Goal: Task Accomplishment & Management: Manage account settings

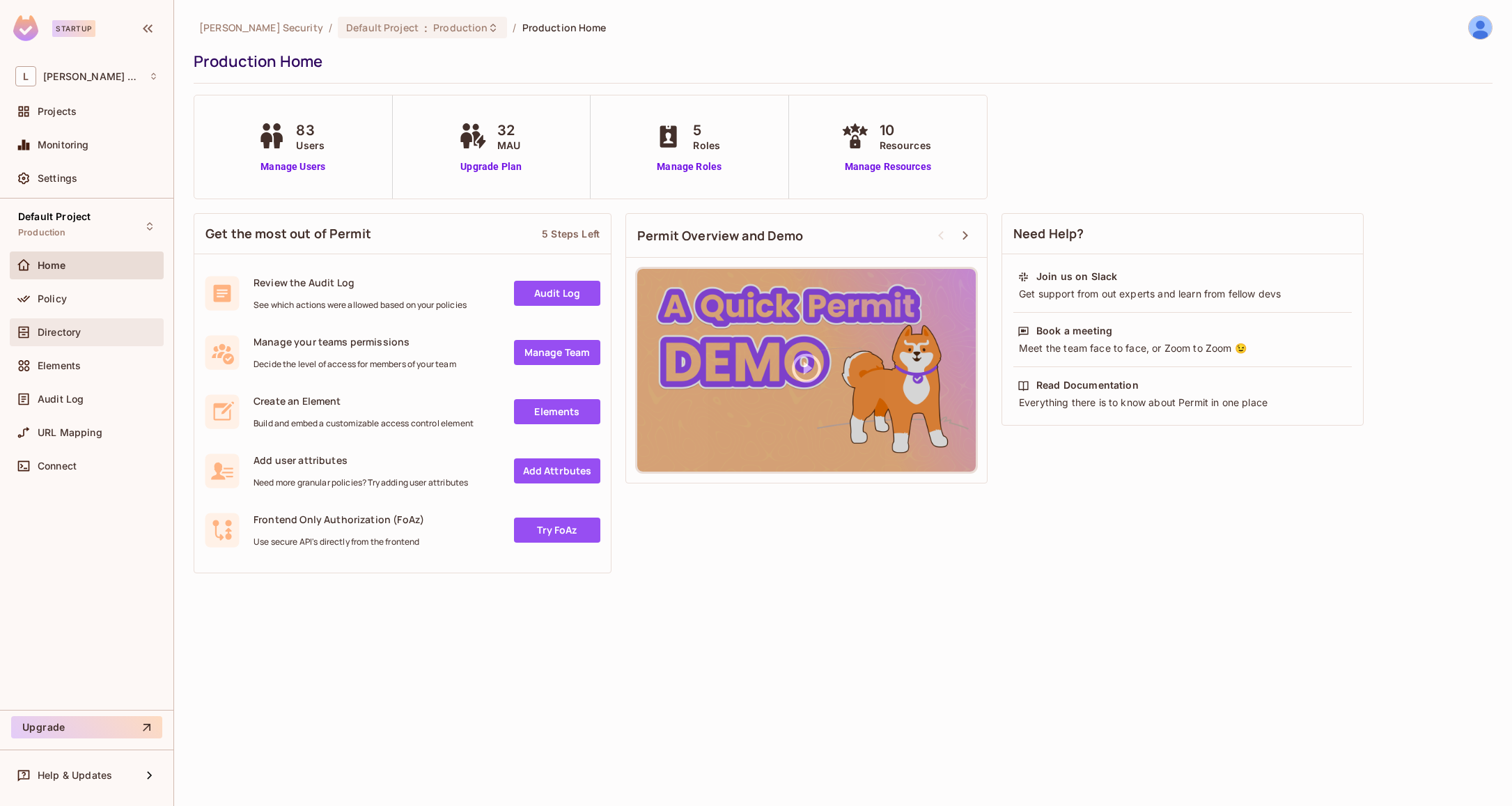
click at [137, 331] on div "Directory" at bounding box center [97, 333] width 120 height 11
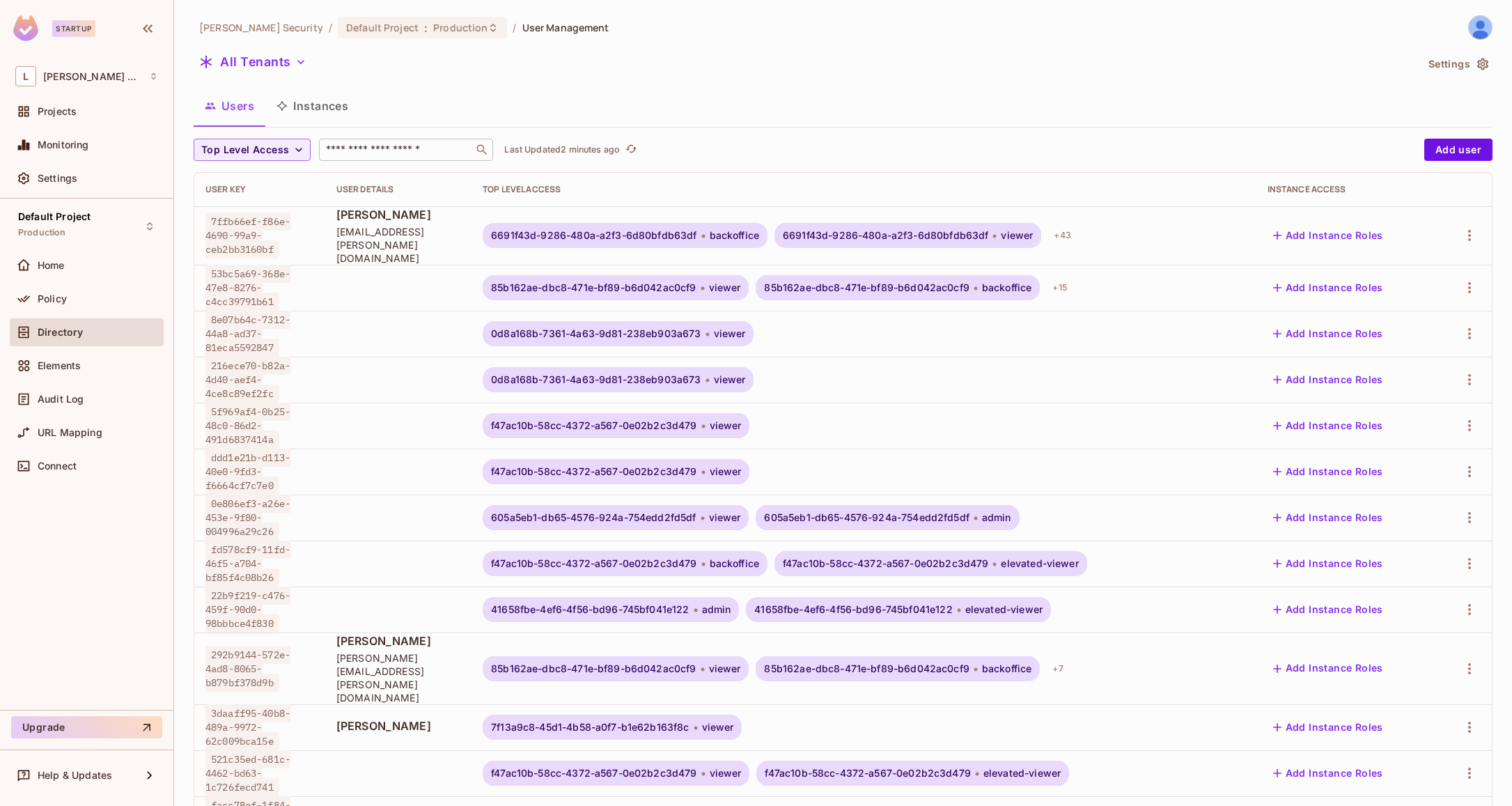
click at [386, 153] on input "text" at bounding box center [396, 149] width 146 height 14
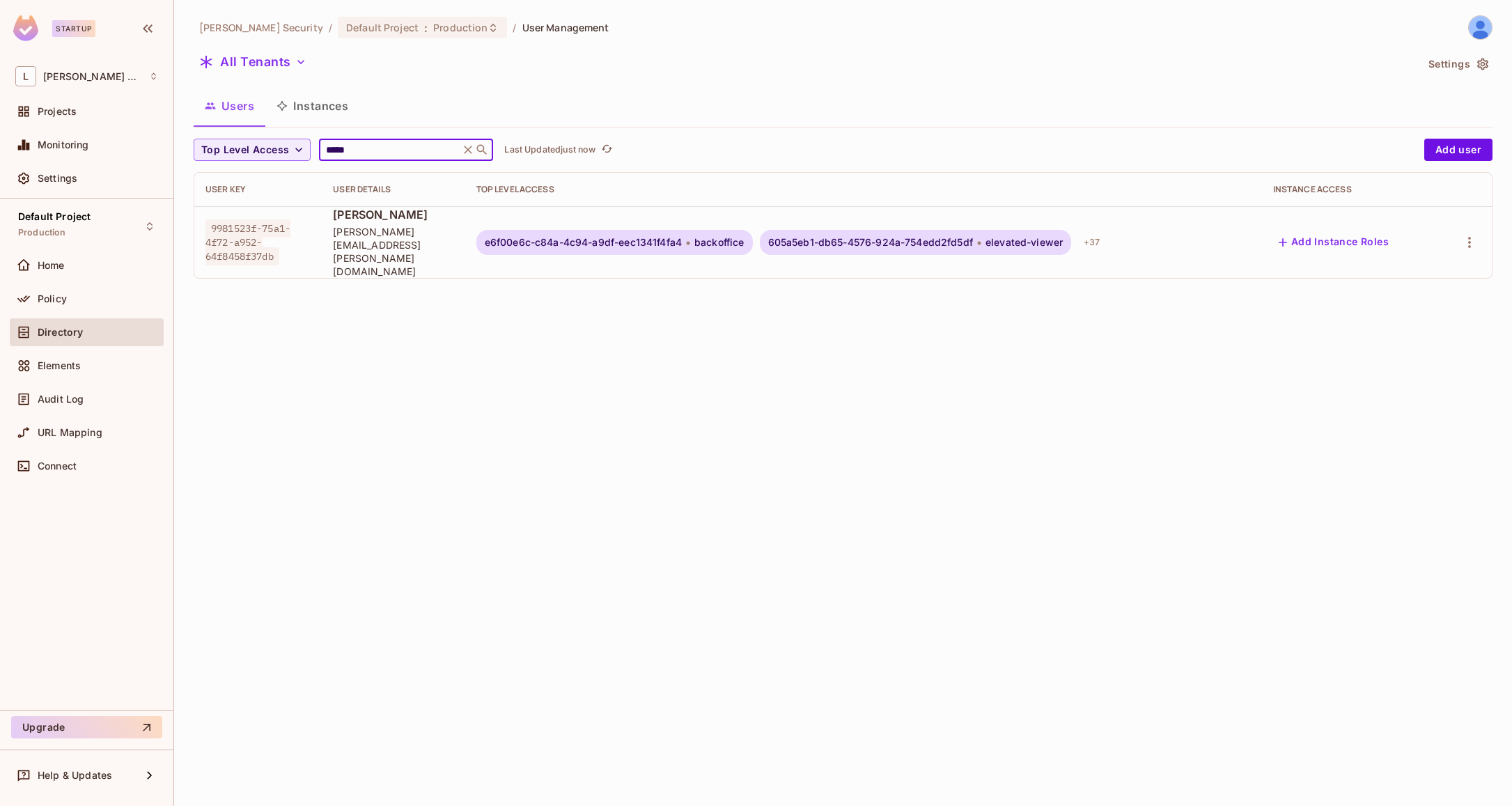
click at [1483, 236] on td at bounding box center [1464, 241] width 54 height 72
click at [1478, 236] on div at bounding box center [1464, 242] width 32 height 22
click at [1471, 234] on icon "button" at bounding box center [1469, 242] width 17 height 17
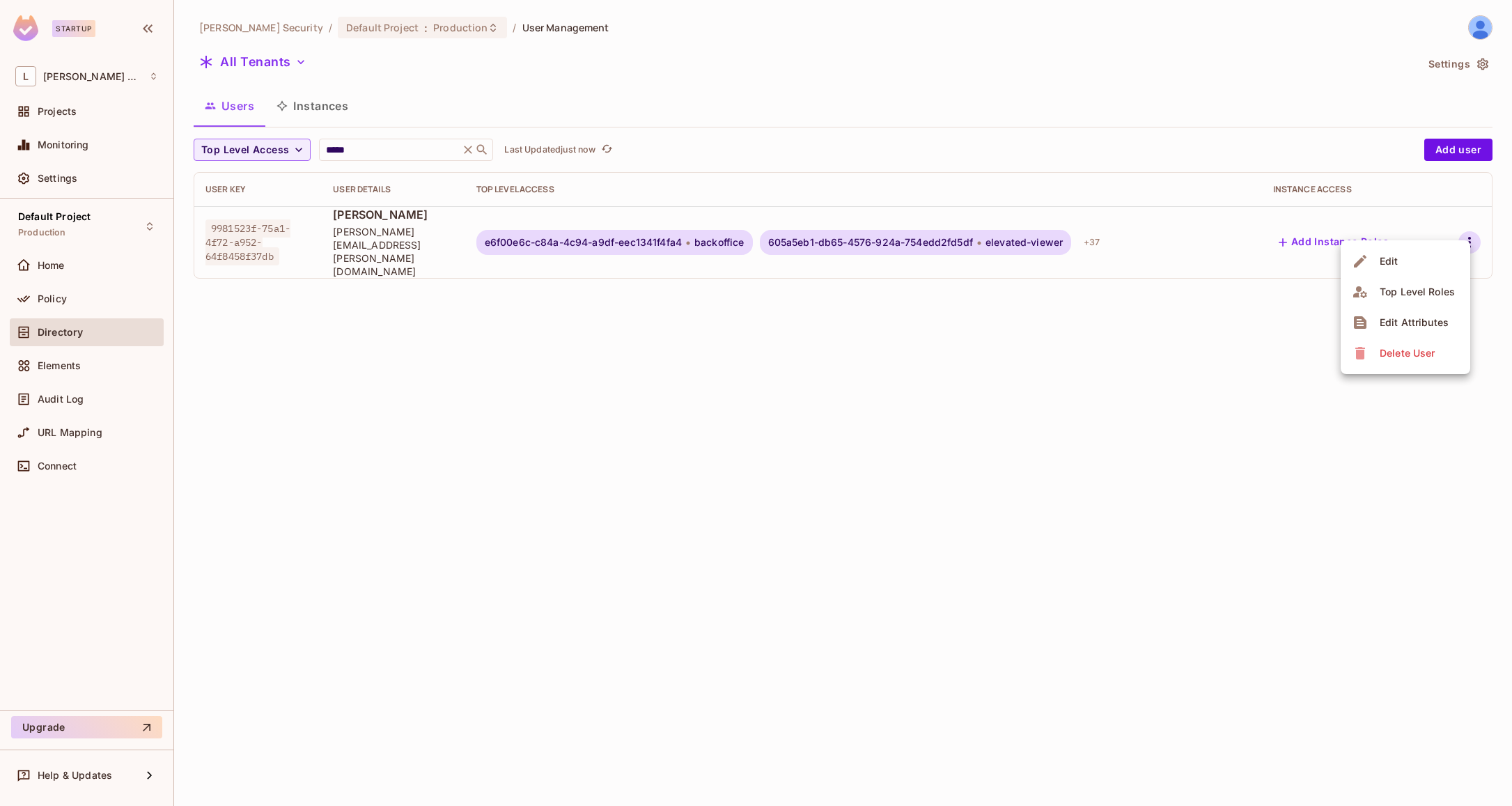
click at [1419, 269] on li "Edit" at bounding box center [1405, 261] width 129 height 31
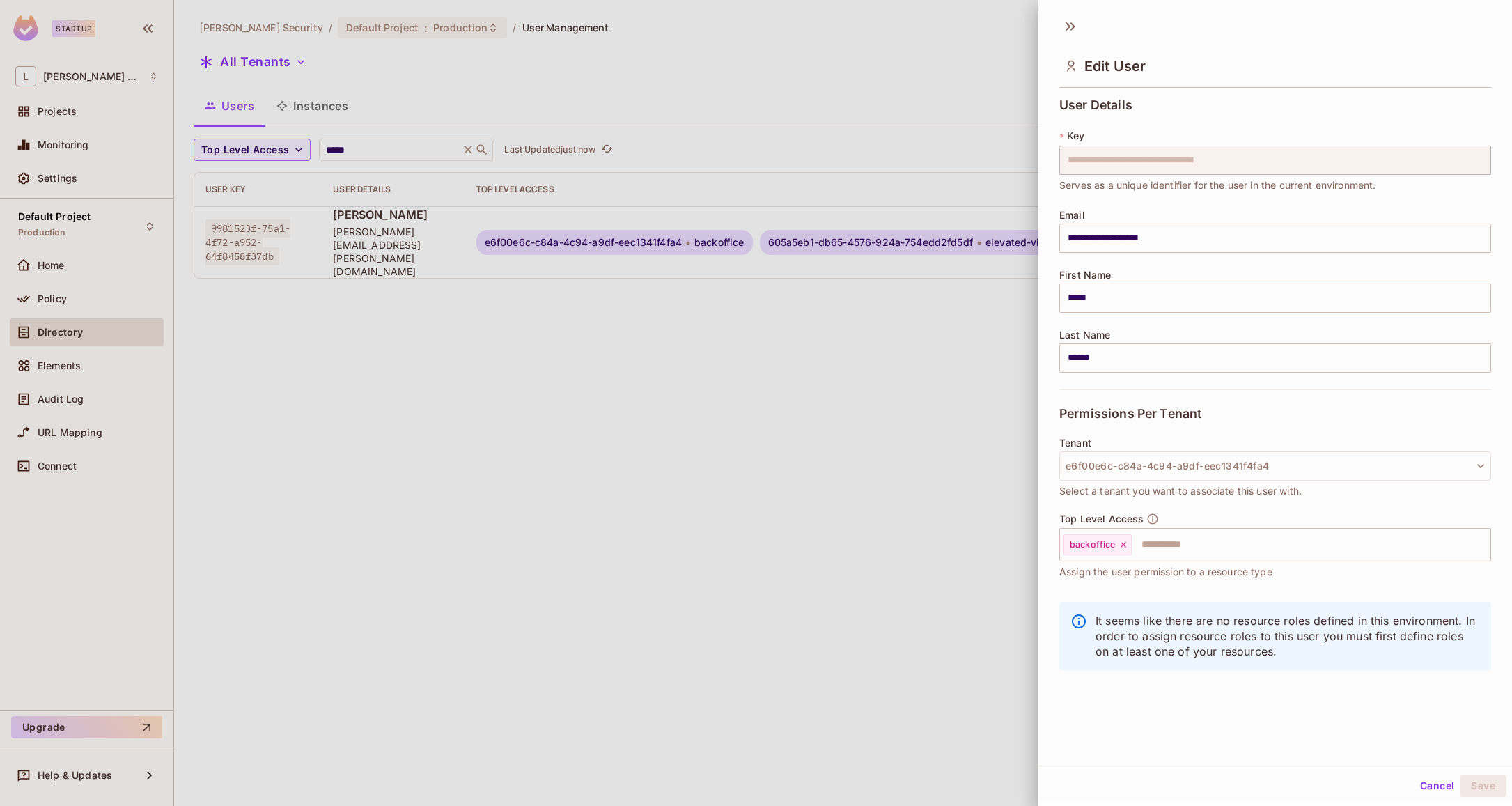
click at [1464, 222] on div "**********" at bounding box center [1274, 231] width 431 height 43
click at [1215, 460] on button "International Seaways" at bounding box center [1274, 463] width 431 height 29
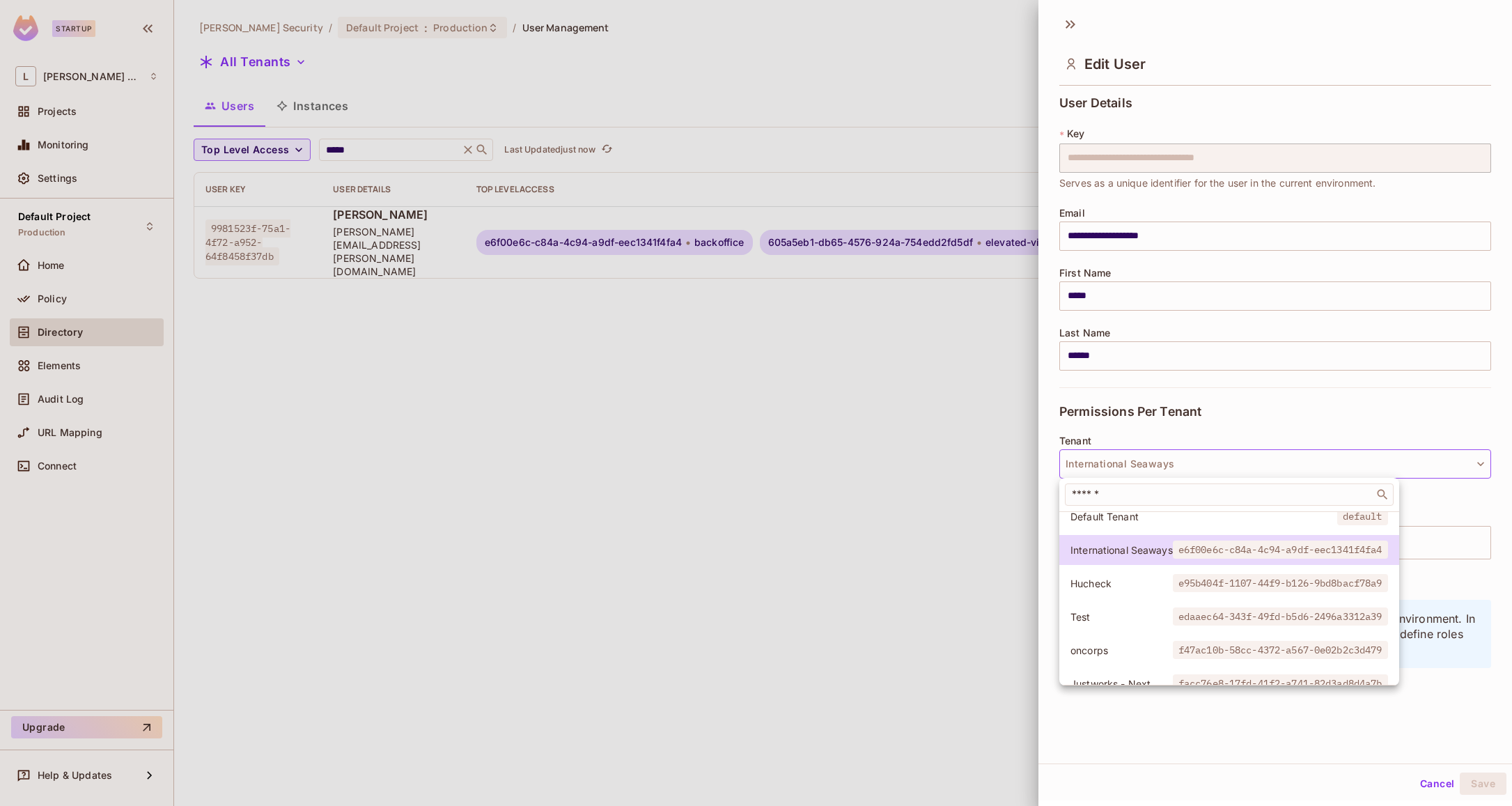
scroll to position [562, 0]
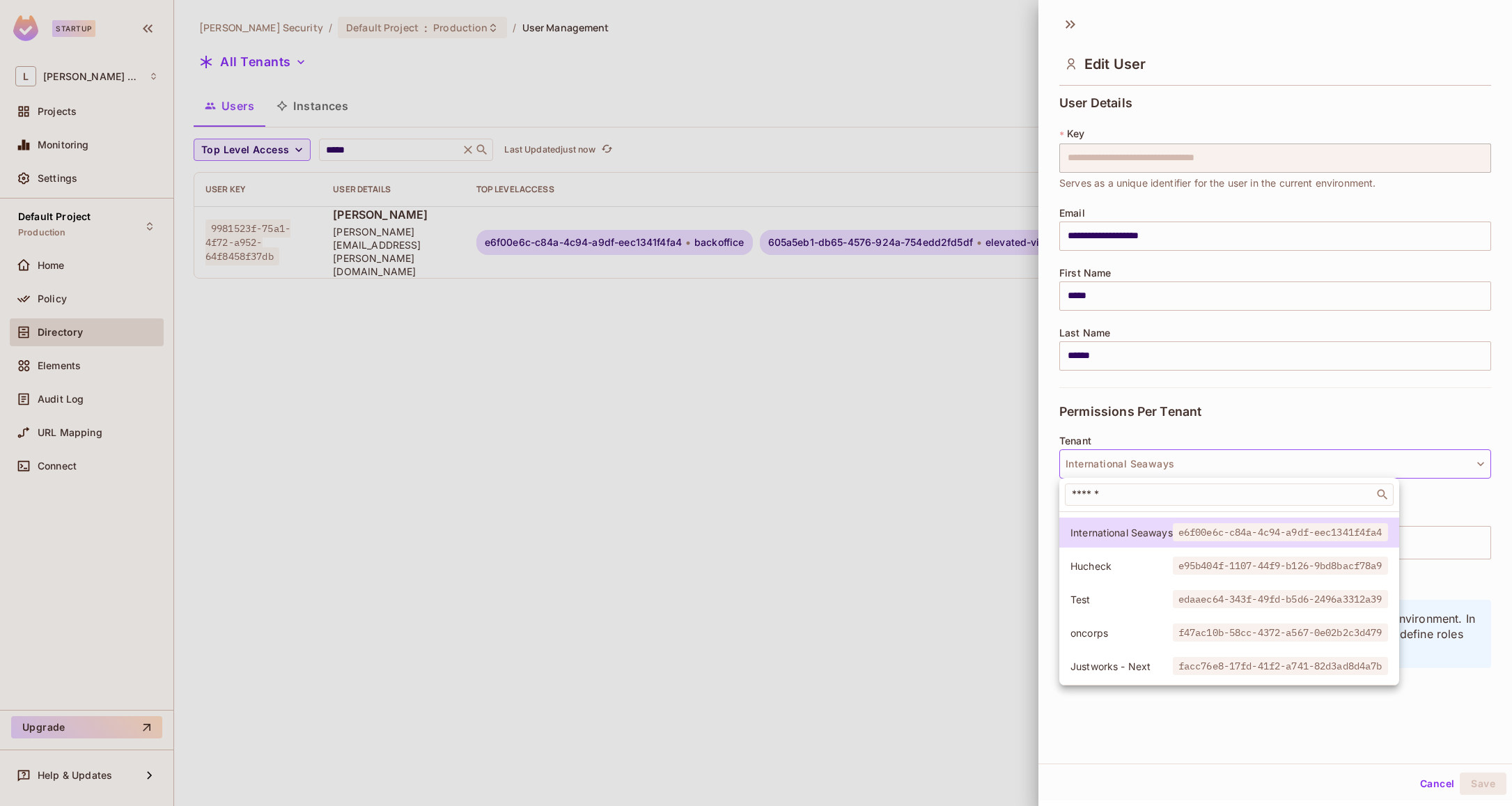
click at [1139, 661] on span "Justworks - Next" at bounding box center [1122, 666] width 102 height 13
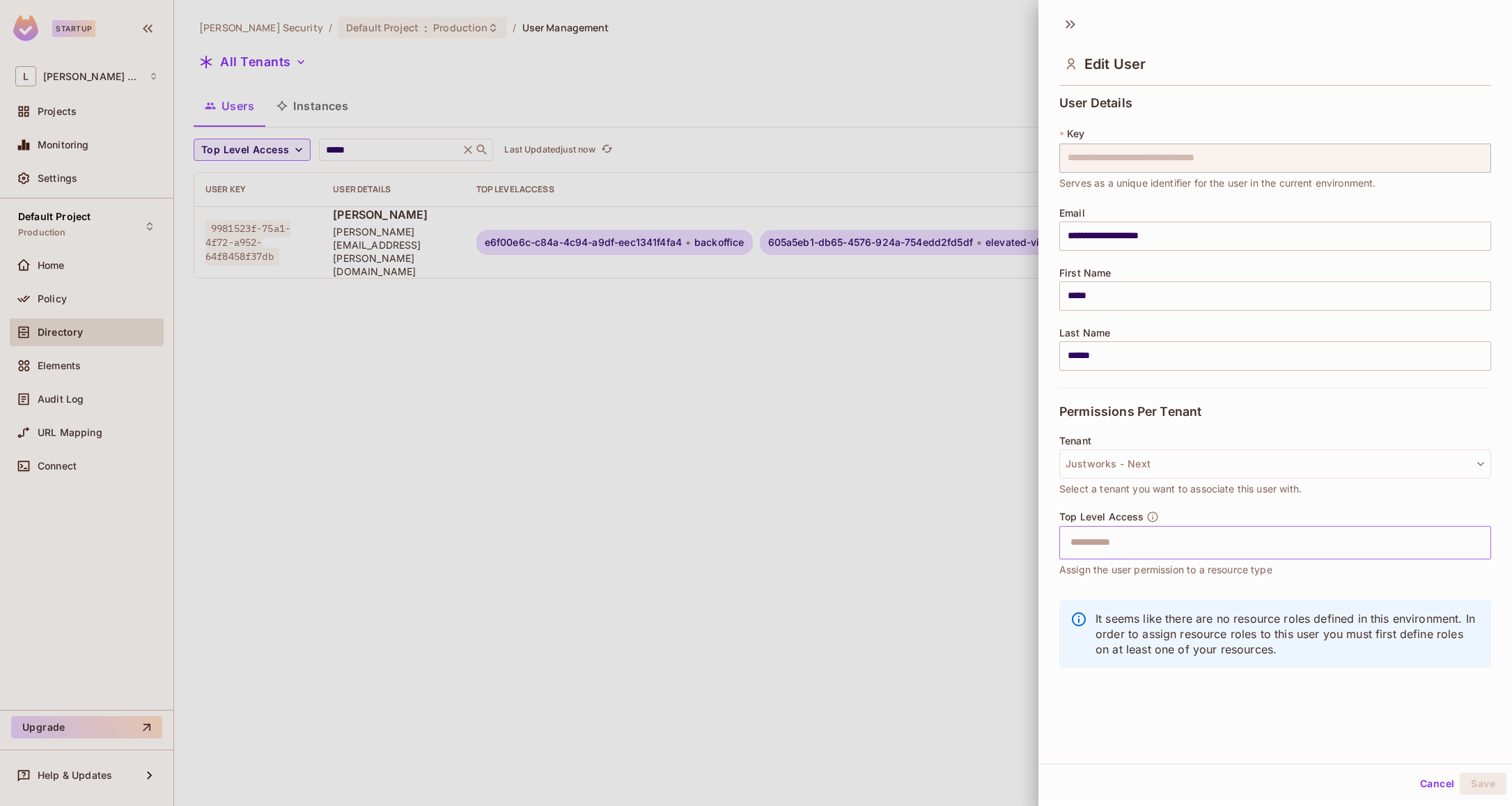
click at [1186, 541] on input "text" at bounding box center [1262, 542] width 402 height 28
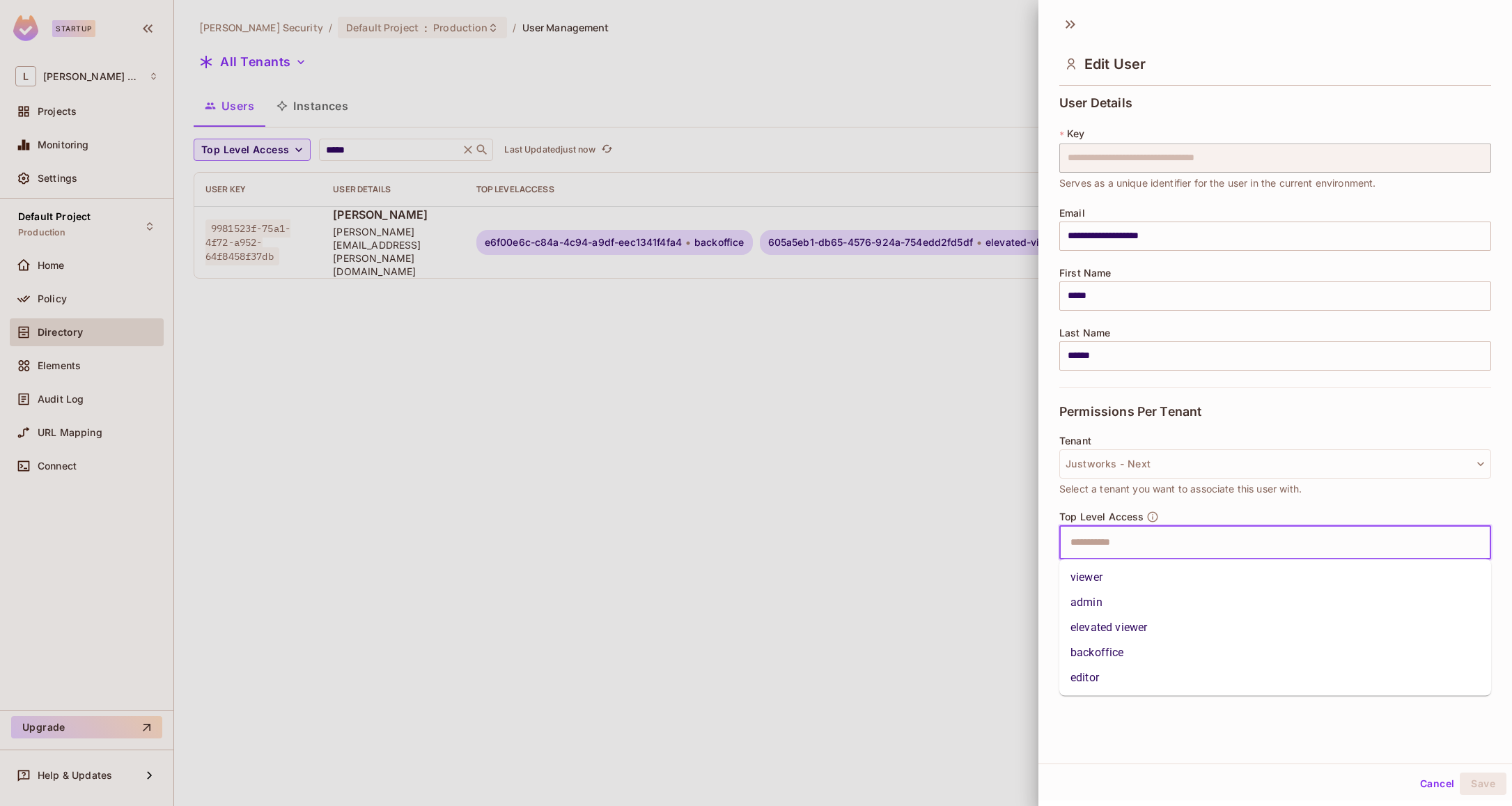
click at [1115, 572] on li "viewer" at bounding box center [1274, 577] width 431 height 25
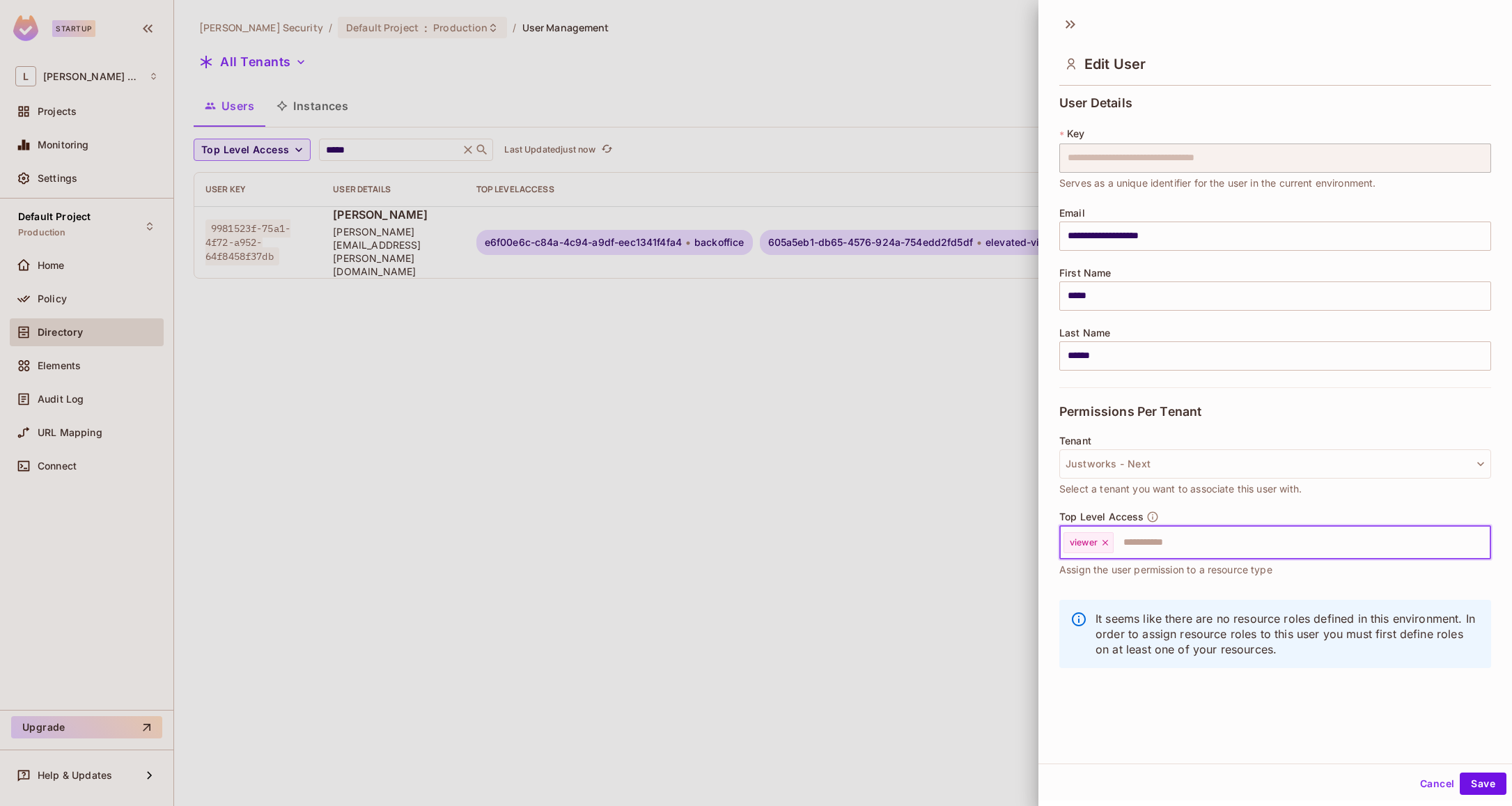
click at [1107, 600] on div "It seems like there are no resource roles defined in this environment. In order…" at bounding box center [1274, 634] width 431 height 68
click at [1179, 543] on input "text" at bounding box center [1289, 542] width 349 height 28
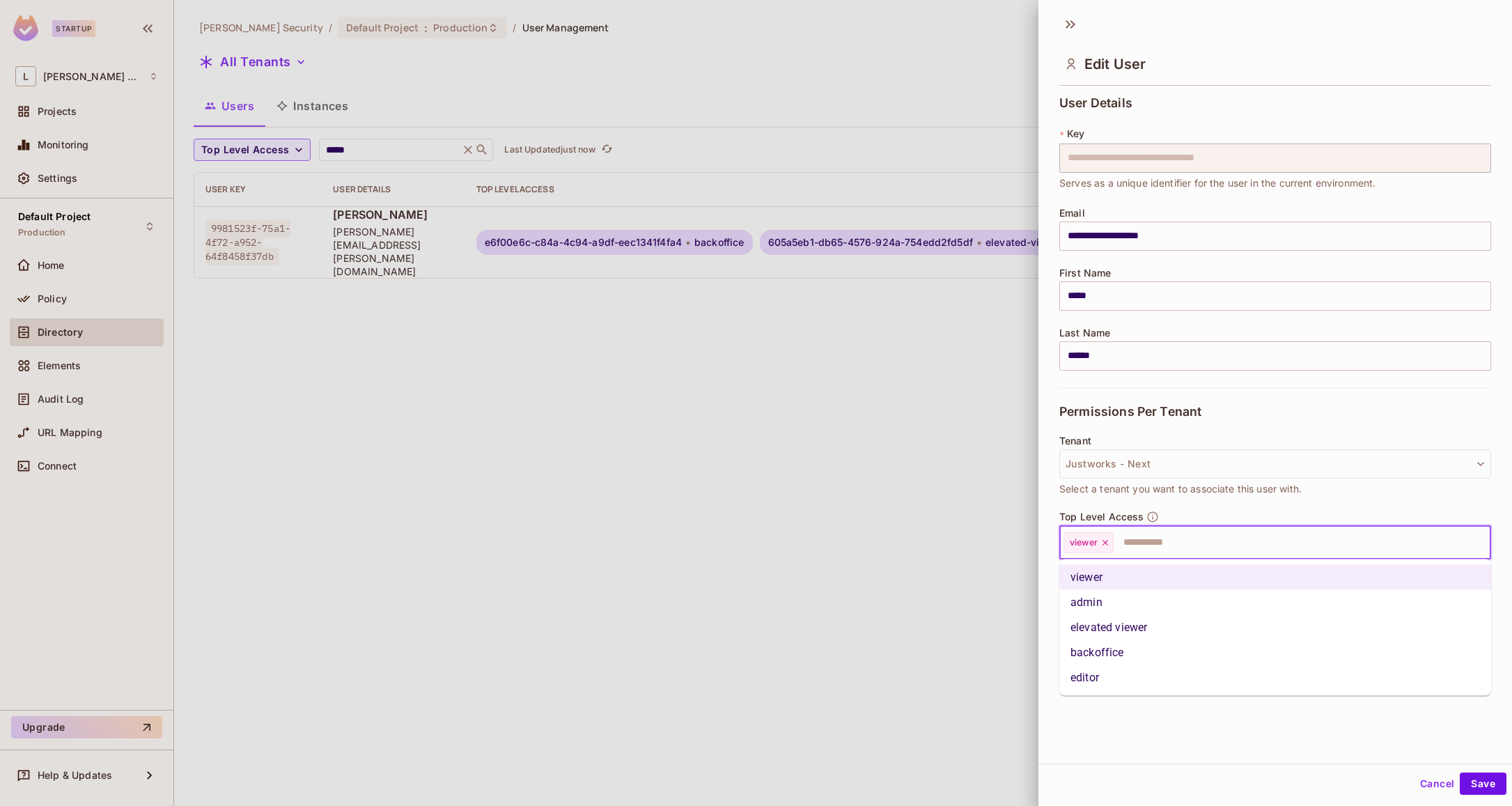
click at [1134, 602] on li "admin" at bounding box center [1274, 602] width 431 height 25
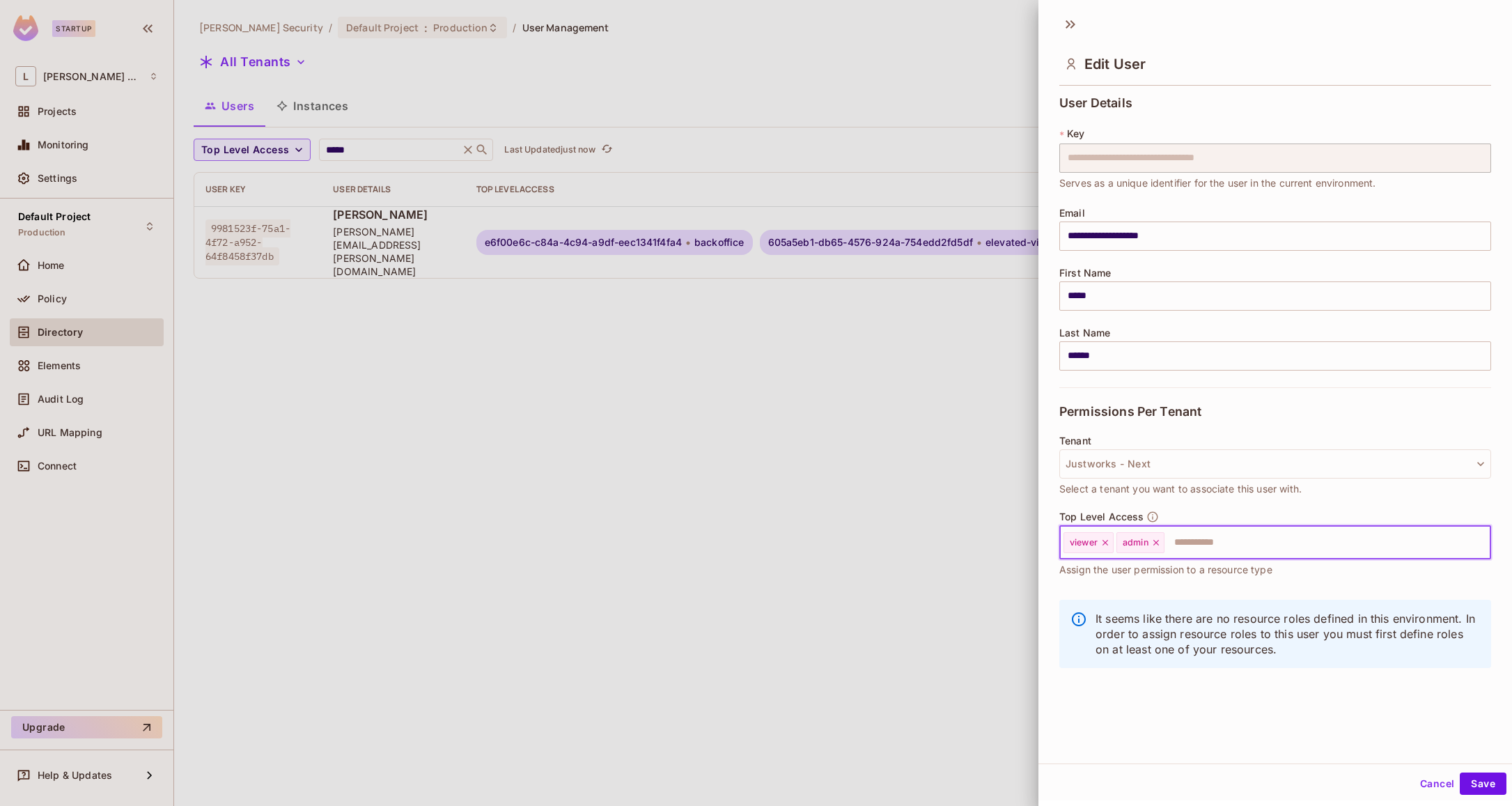
click at [1233, 551] on input "text" at bounding box center [1314, 542] width 298 height 28
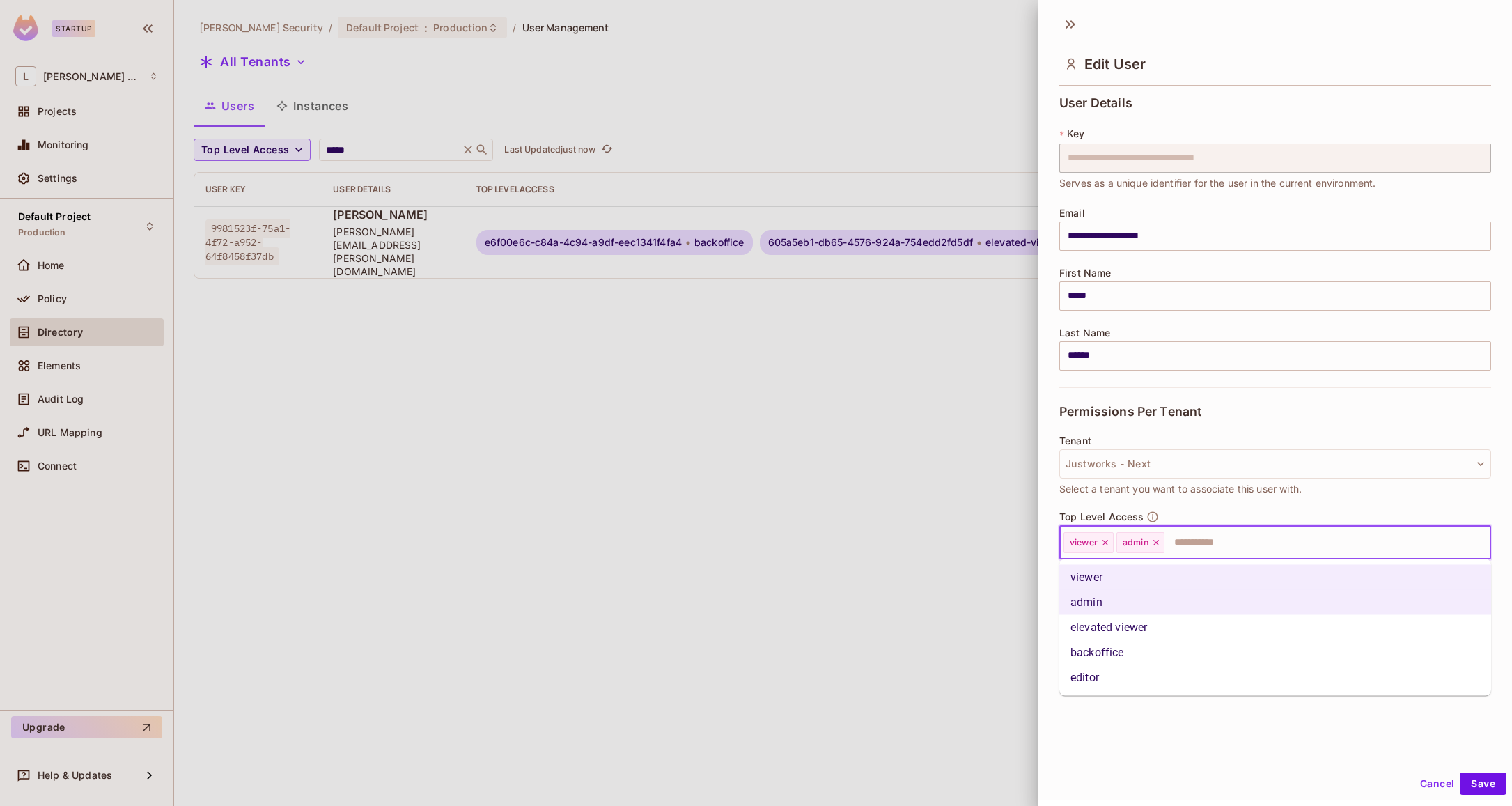
click at [1152, 624] on li "elevated viewer" at bounding box center [1274, 627] width 431 height 25
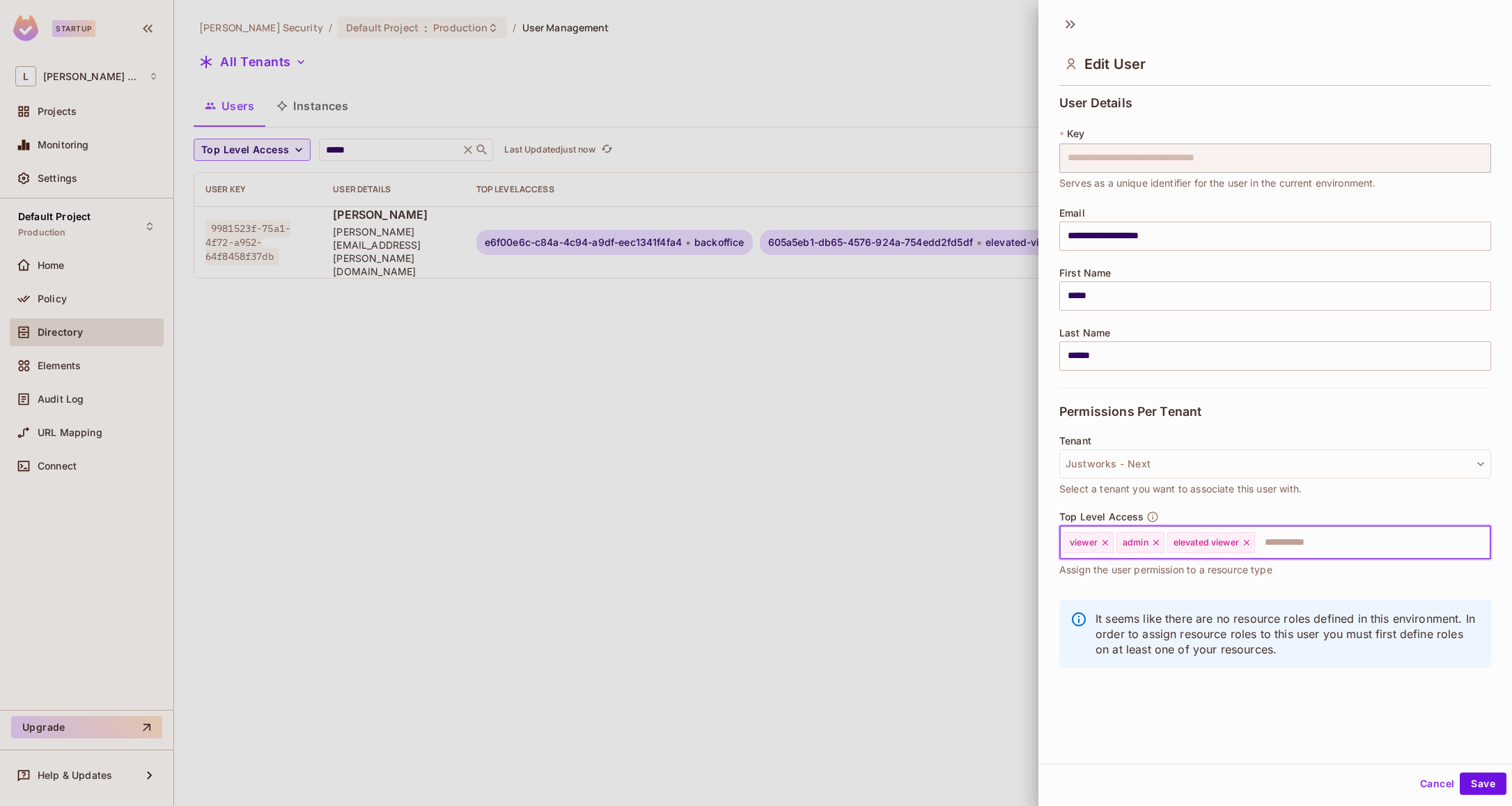
click at [1278, 551] on input "text" at bounding box center [1360, 542] width 208 height 28
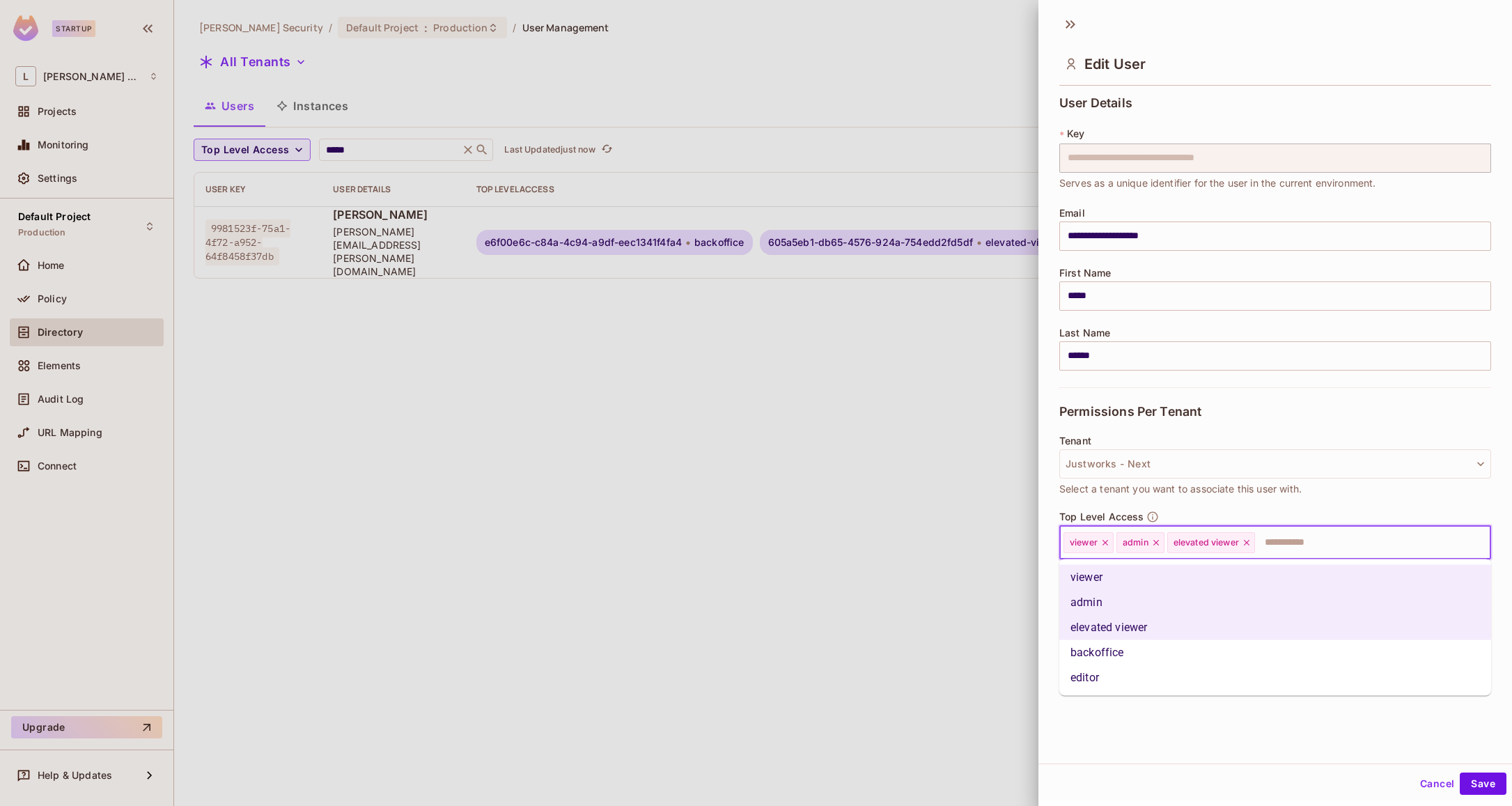
click at [1165, 654] on li "backoffice" at bounding box center [1274, 652] width 431 height 25
click at [1360, 533] on input "text" at bounding box center [1395, 542] width 137 height 28
click at [1110, 674] on li "editor" at bounding box center [1274, 677] width 431 height 25
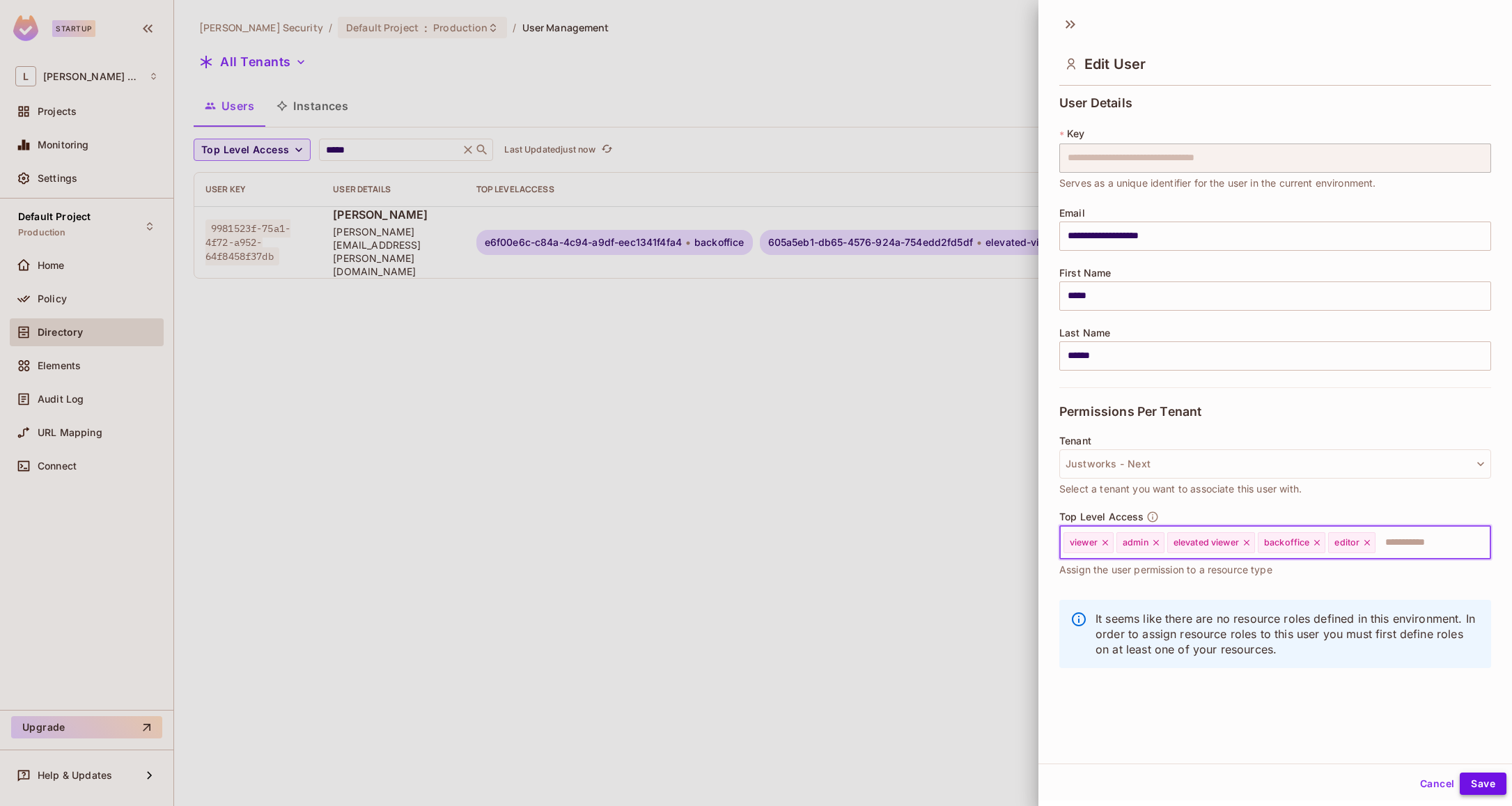
click at [1485, 787] on button "Save" at bounding box center [1483, 784] width 47 height 22
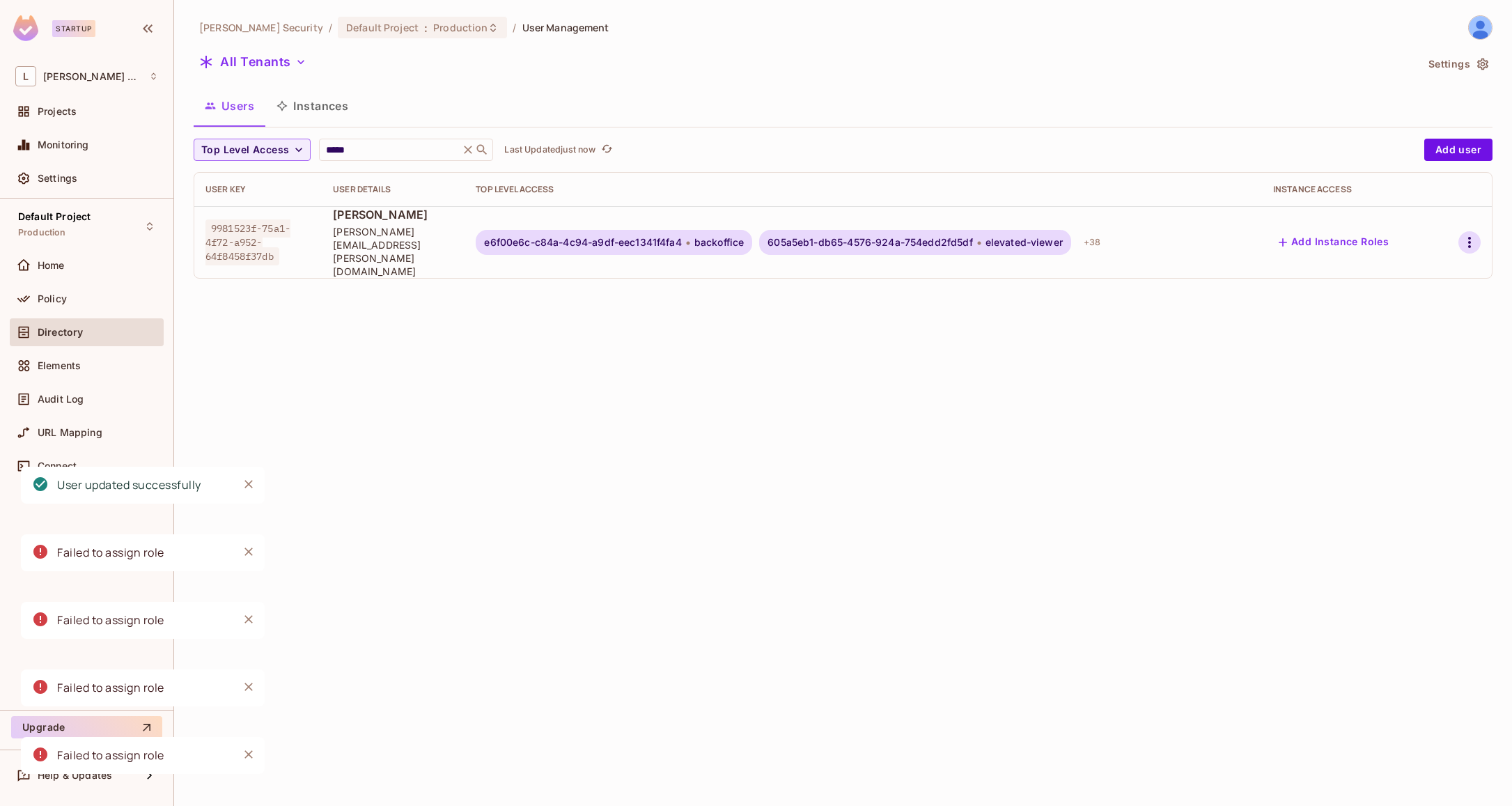
click at [1461, 236] on icon "button" at bounding box center [1469, 242] width 17 height 17
click at [1410, 261] on li "Edit" at bounding box center [1405, 261] width 129 height 31
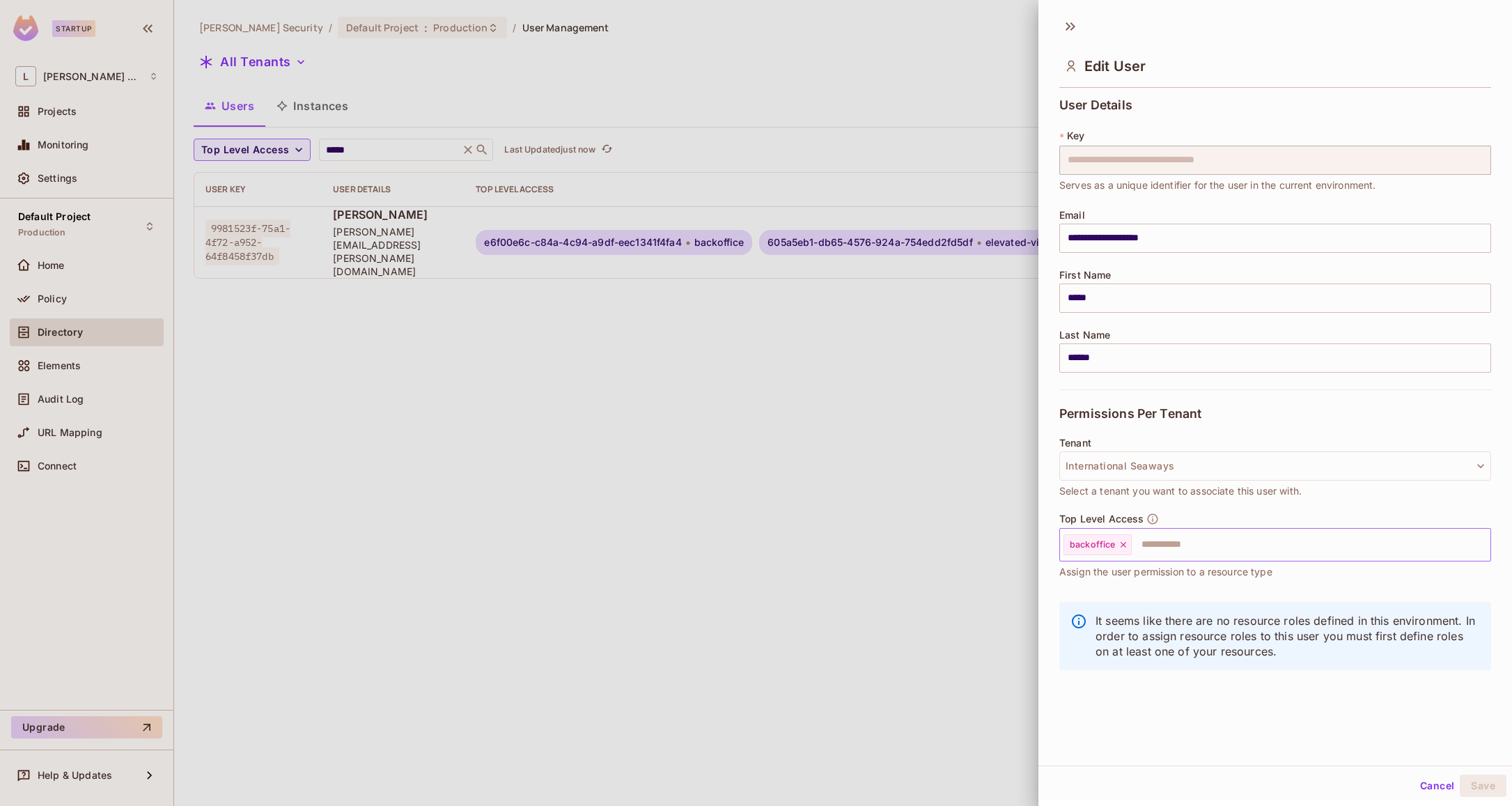
click at [1191, 540] on input "text" at bounding box center [1298, 545] width 331 height 28
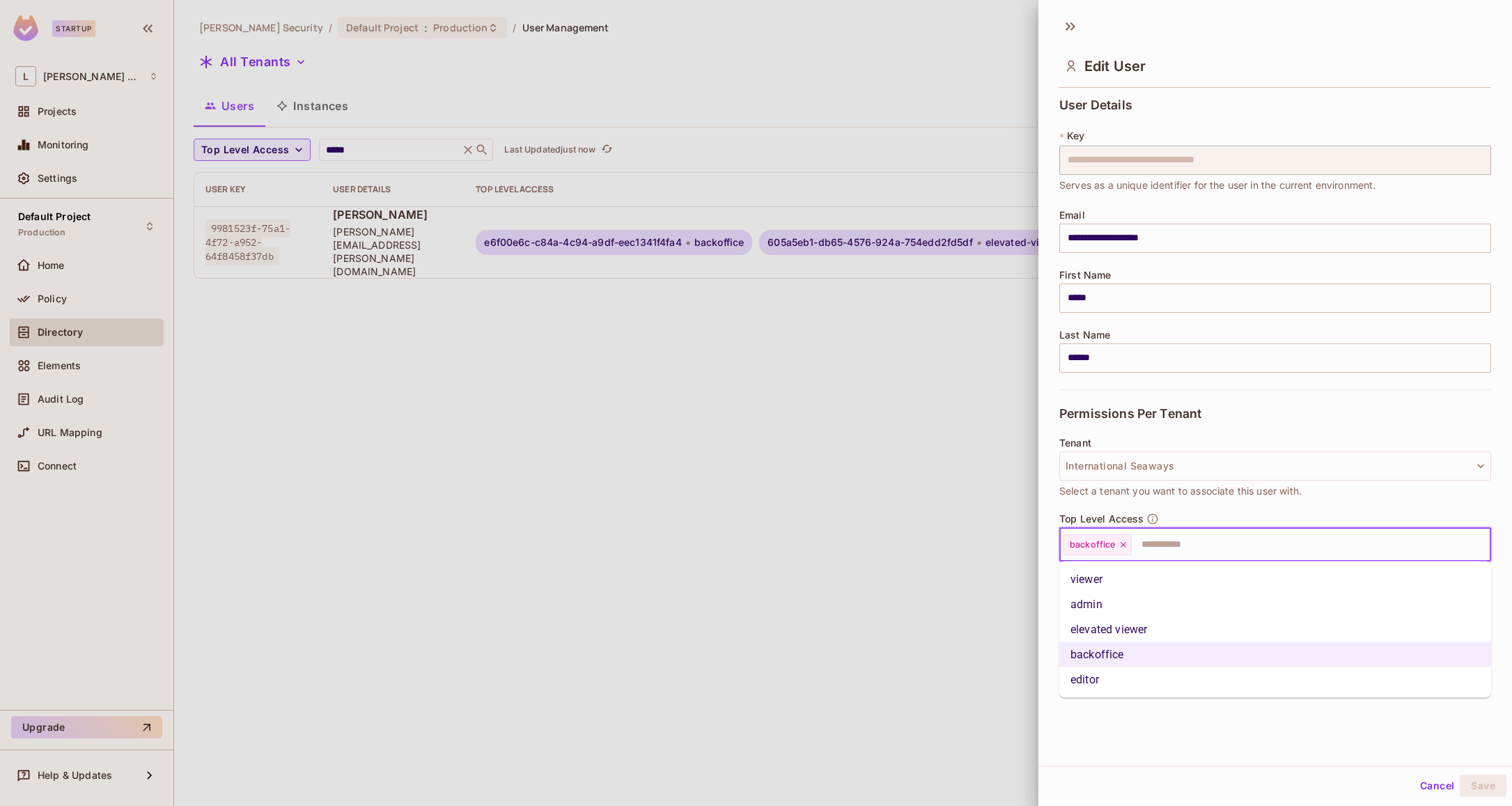
click at [1133, 586] on li "viewer" at bounding box center [1274, 579] width 431 height 25
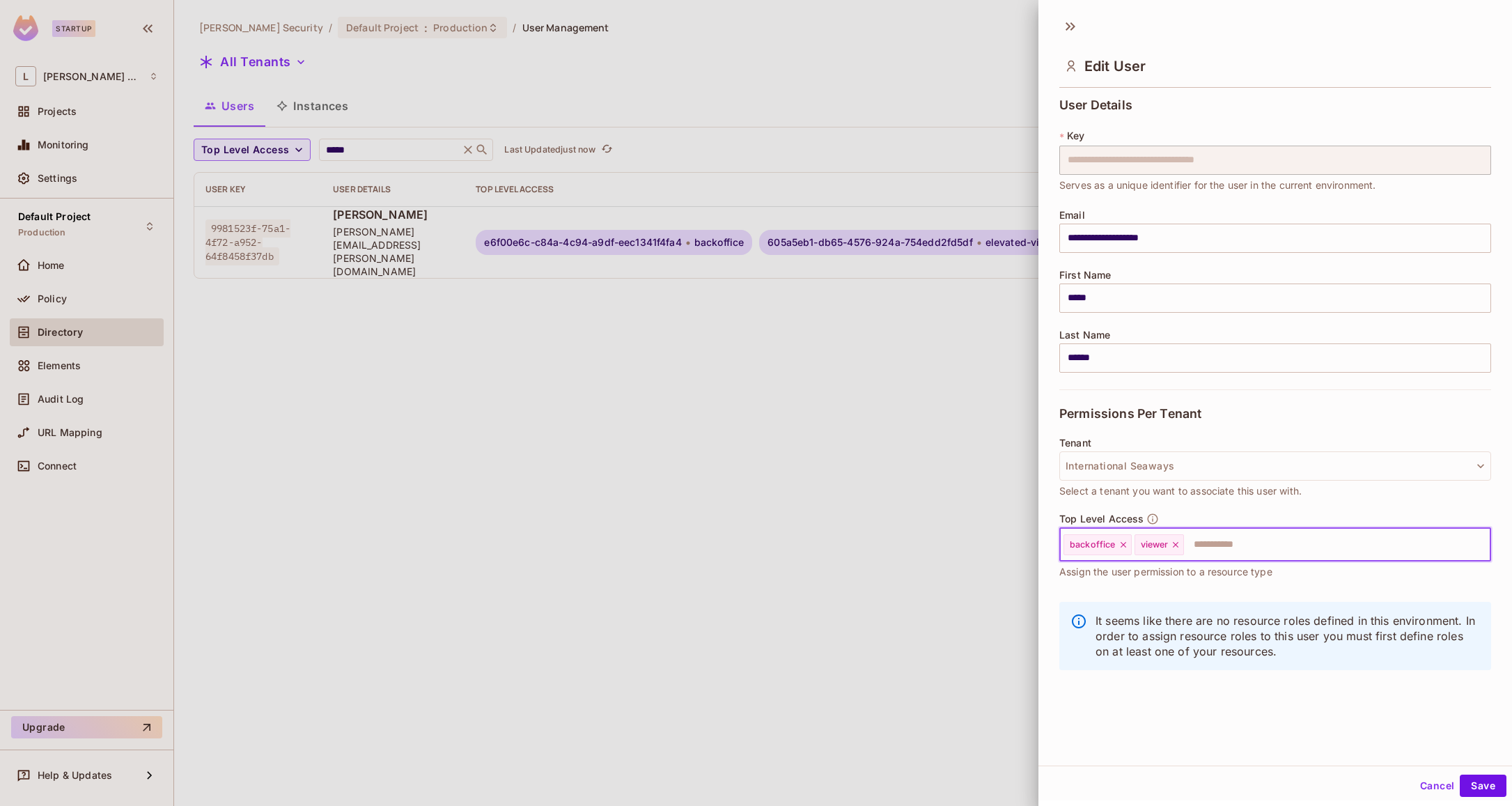
click at [1334, 556] on input "text" at bounding box center [1324, 545] width 279 height 28
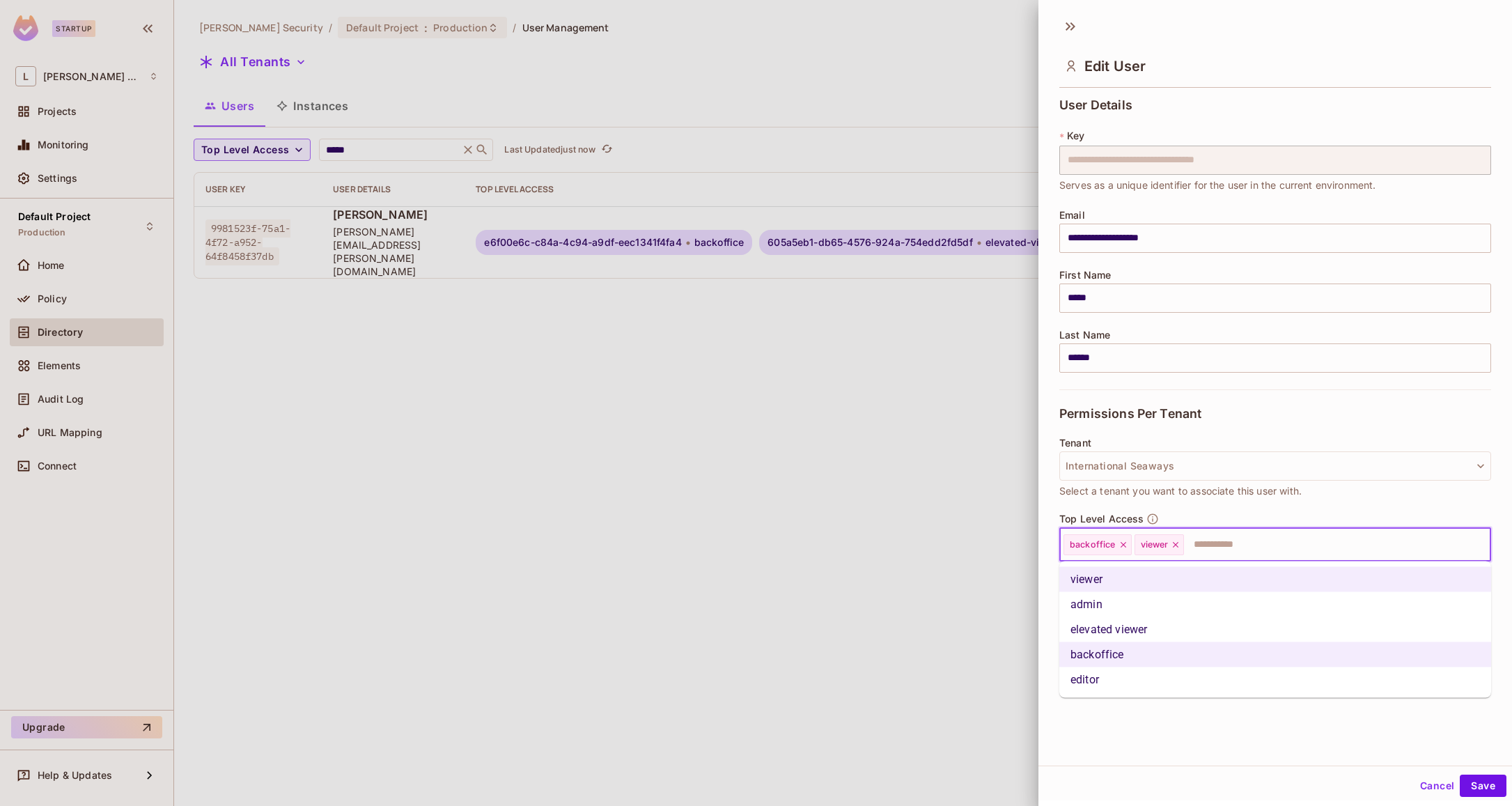
click at [1146, 608] on li "admin" at bounding box center [1274, 604] width 431 height 25
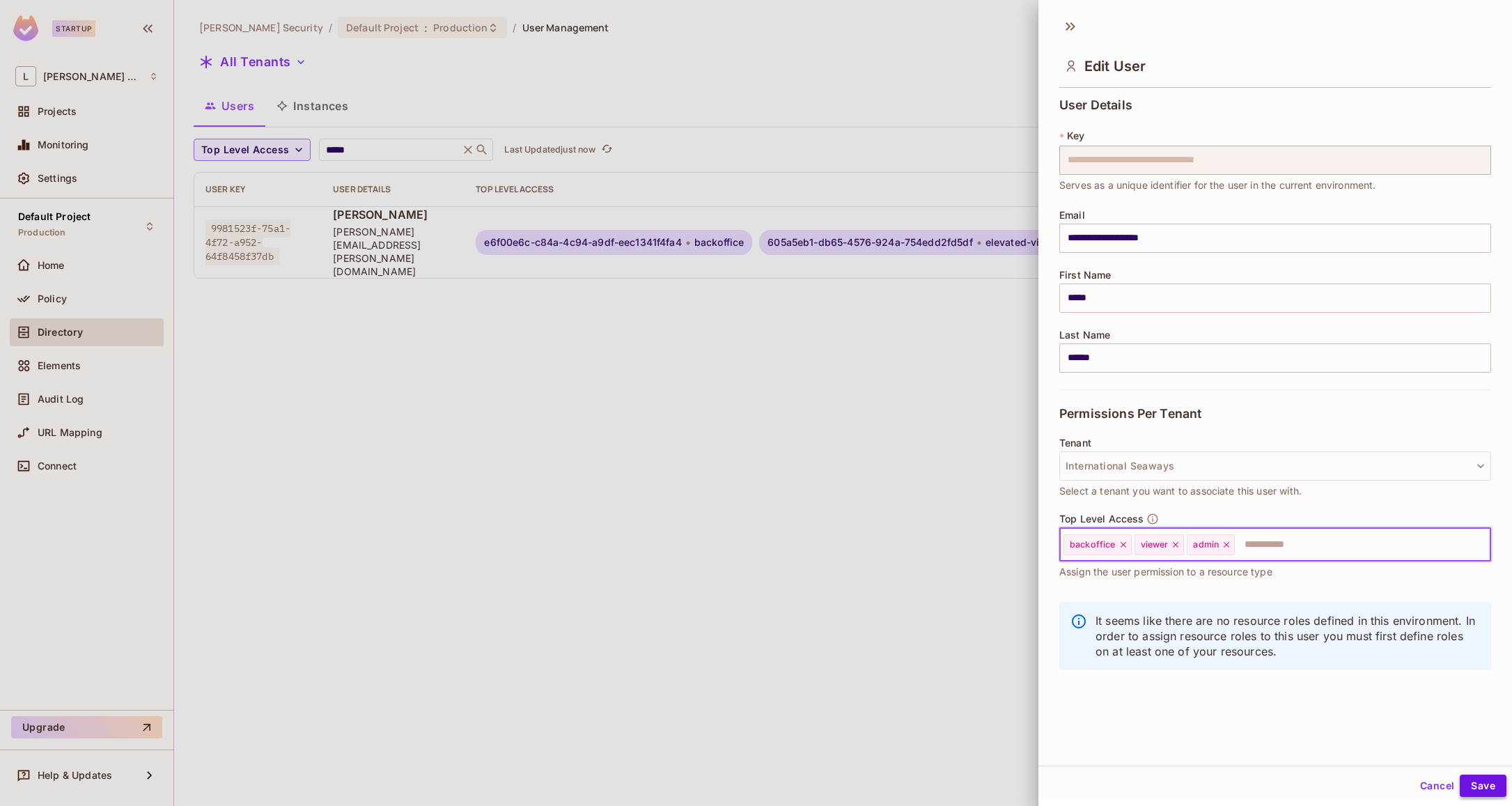
click at [1482, 787] on button "Save" at bounding box center [1483, 786] width 47 height 22
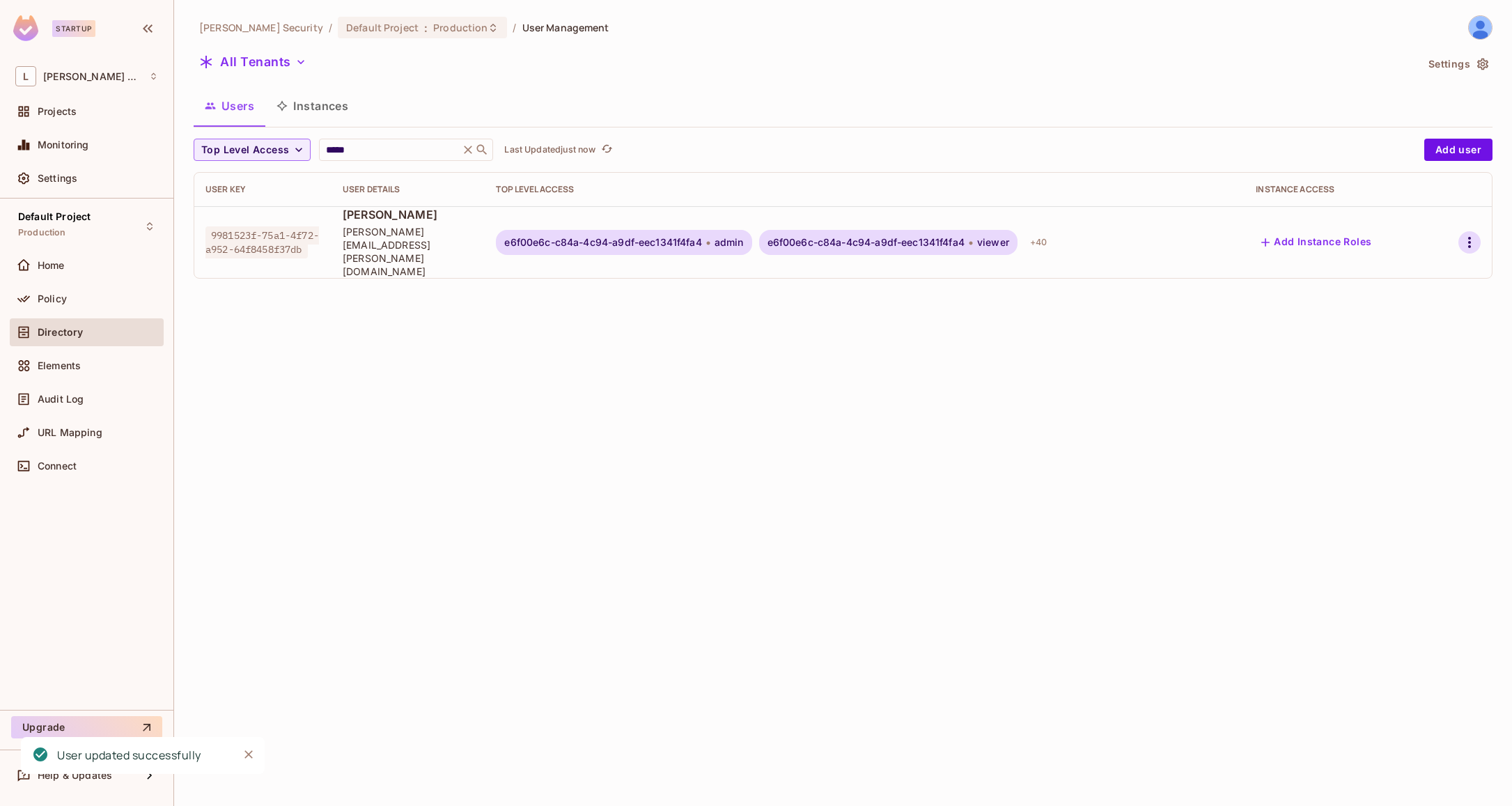
click at [1467, 234] on icon "button" at bounding box center [1469, 242] width 17 height 17
click at [1418, 269] on li "Edit" at bounding box center [1405, 261] width 129 height 31
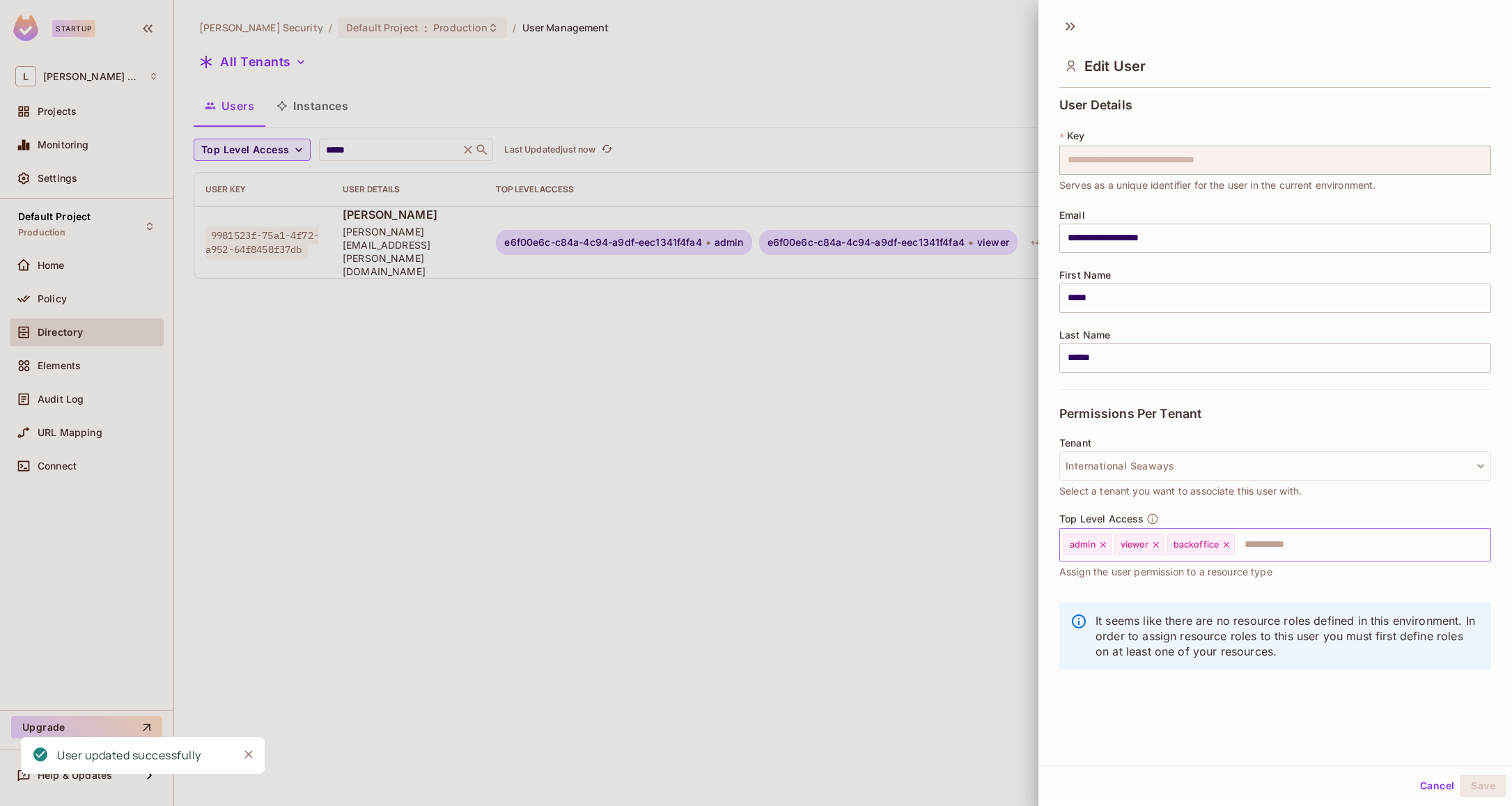
click at [1293, 550] on input "text" at bounding box center [1350, 545] width 227 height 28
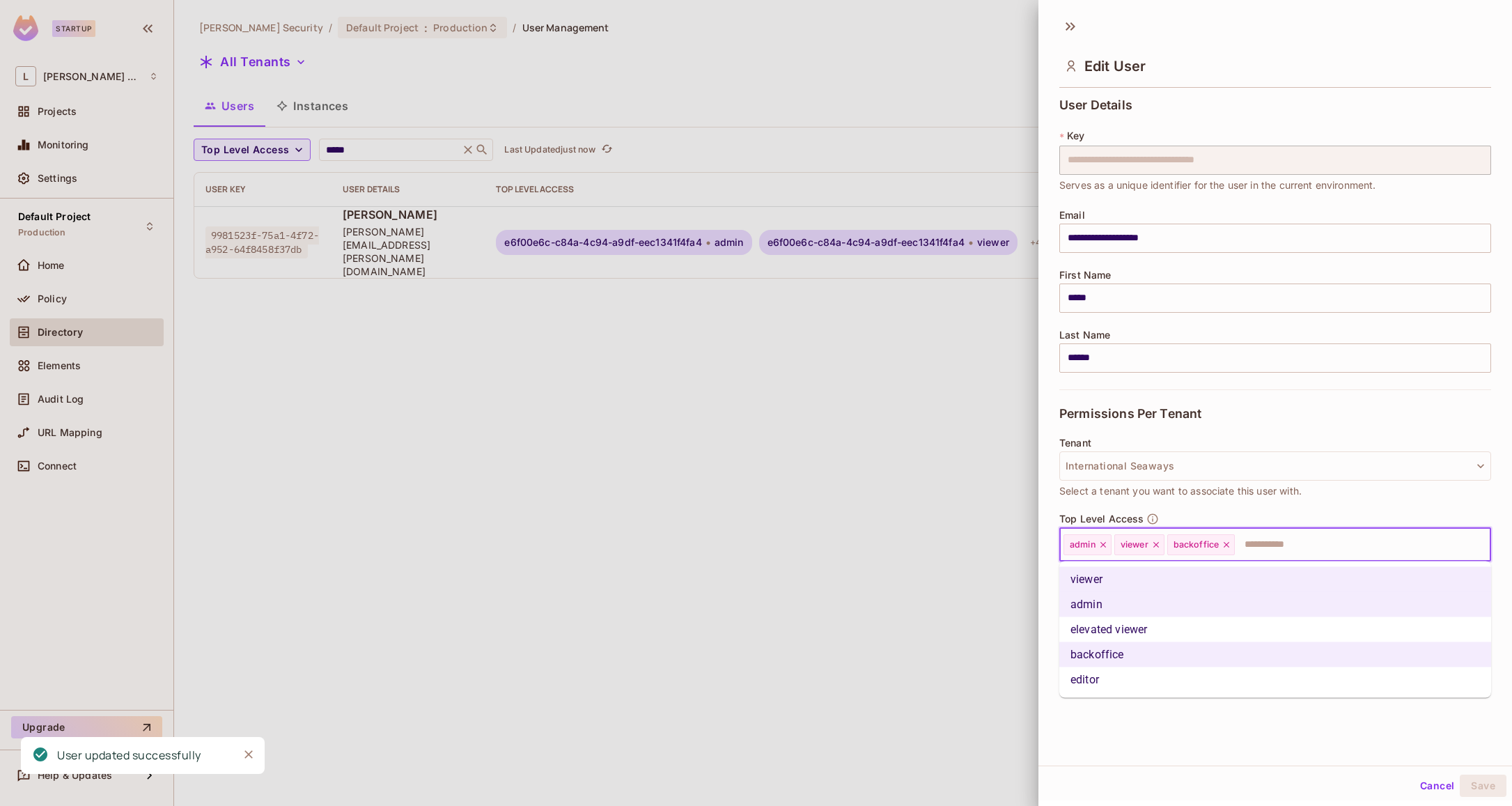
click at [1196, 633] on li "elevated viewer" at bounding box center [1274, 629] width 431 height 25
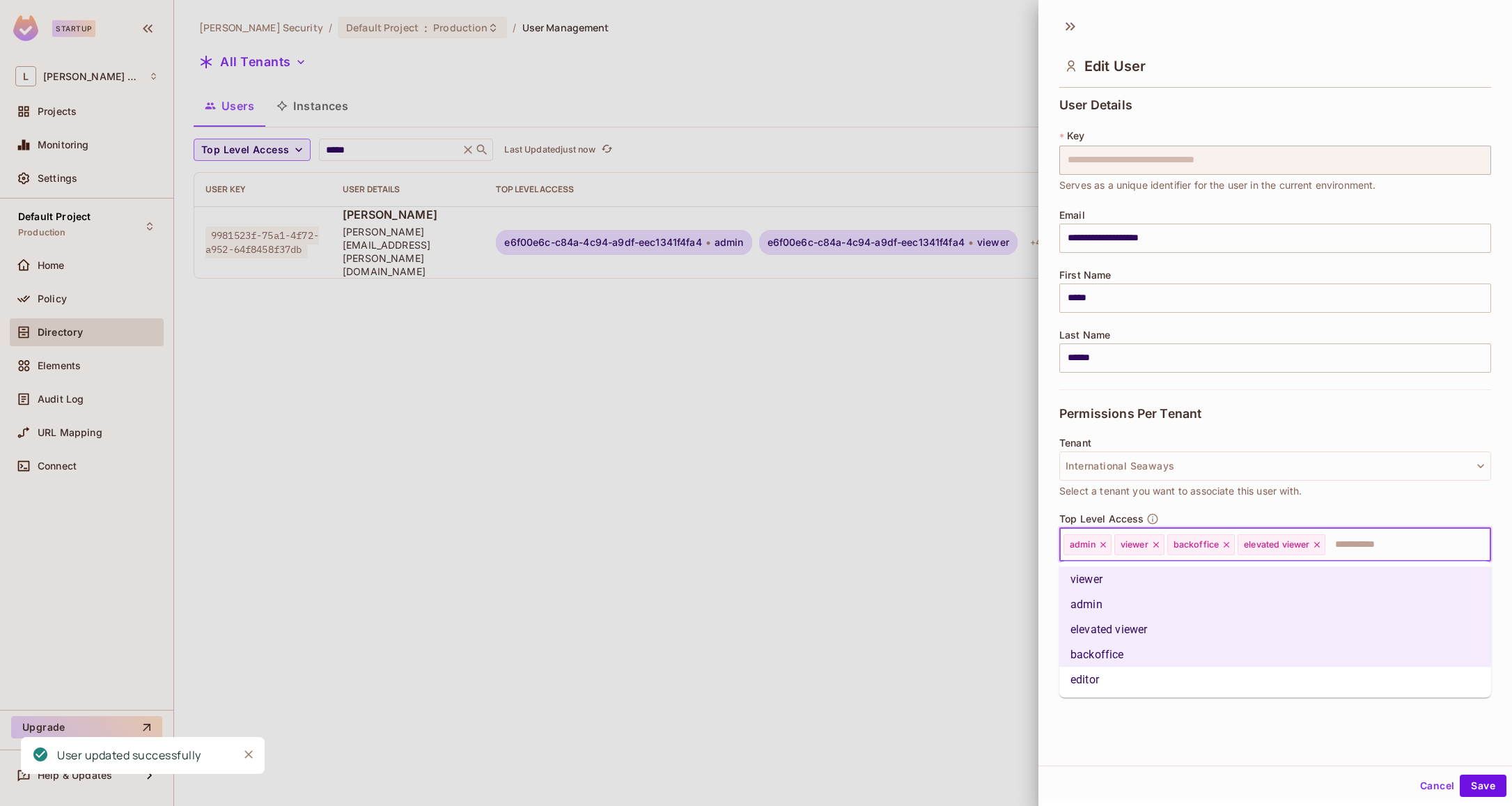
click at [1430, 557] on input "text" at bounding box center [1395, 545] width 137 height 28
click at [1191, 689] on li "editor" at bounding box center [1274, 679] width 431 height 25
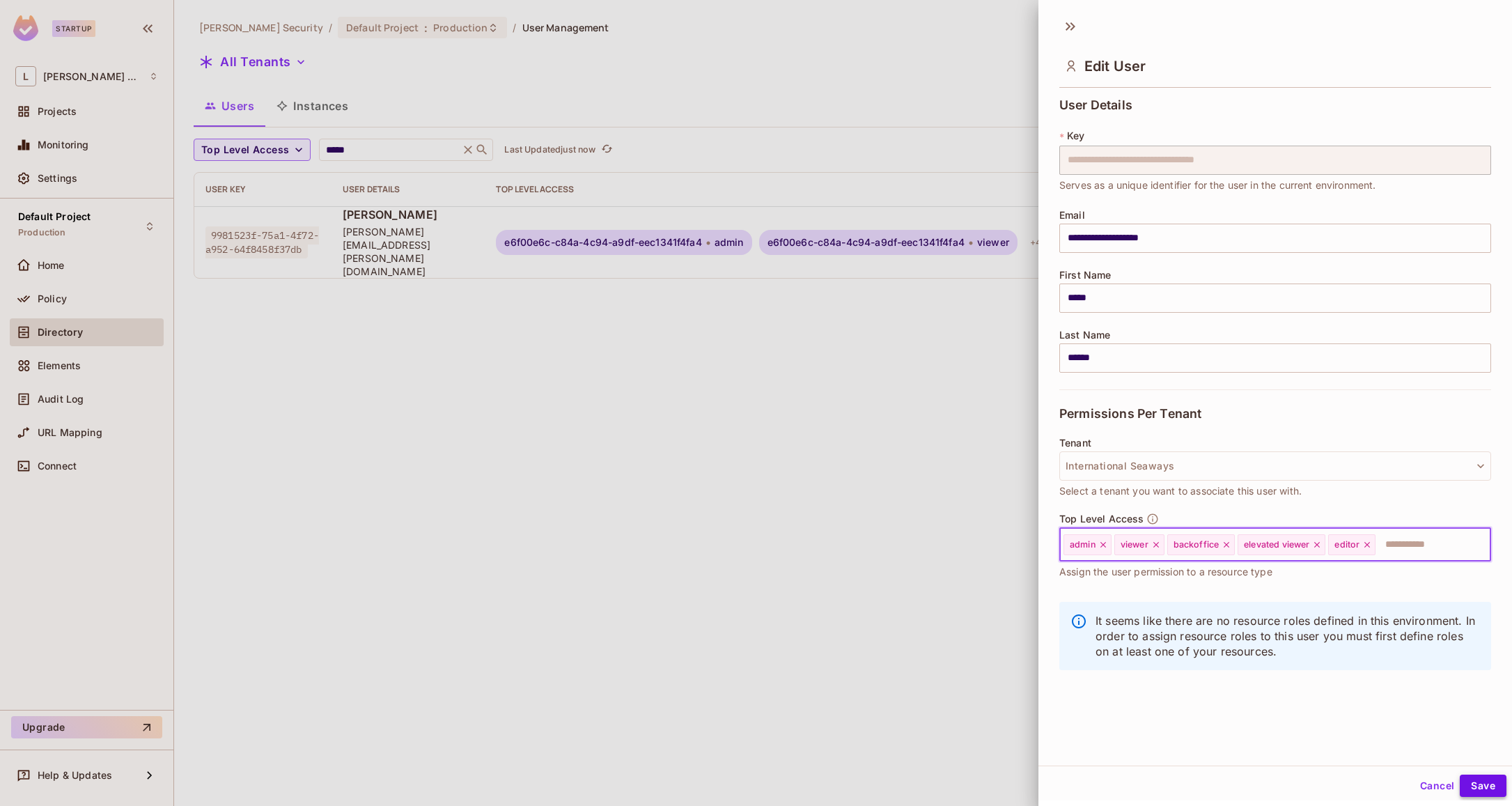
click at [1472, 784] on button "Save" at bounding box center [1483, 786] width 47 height 22
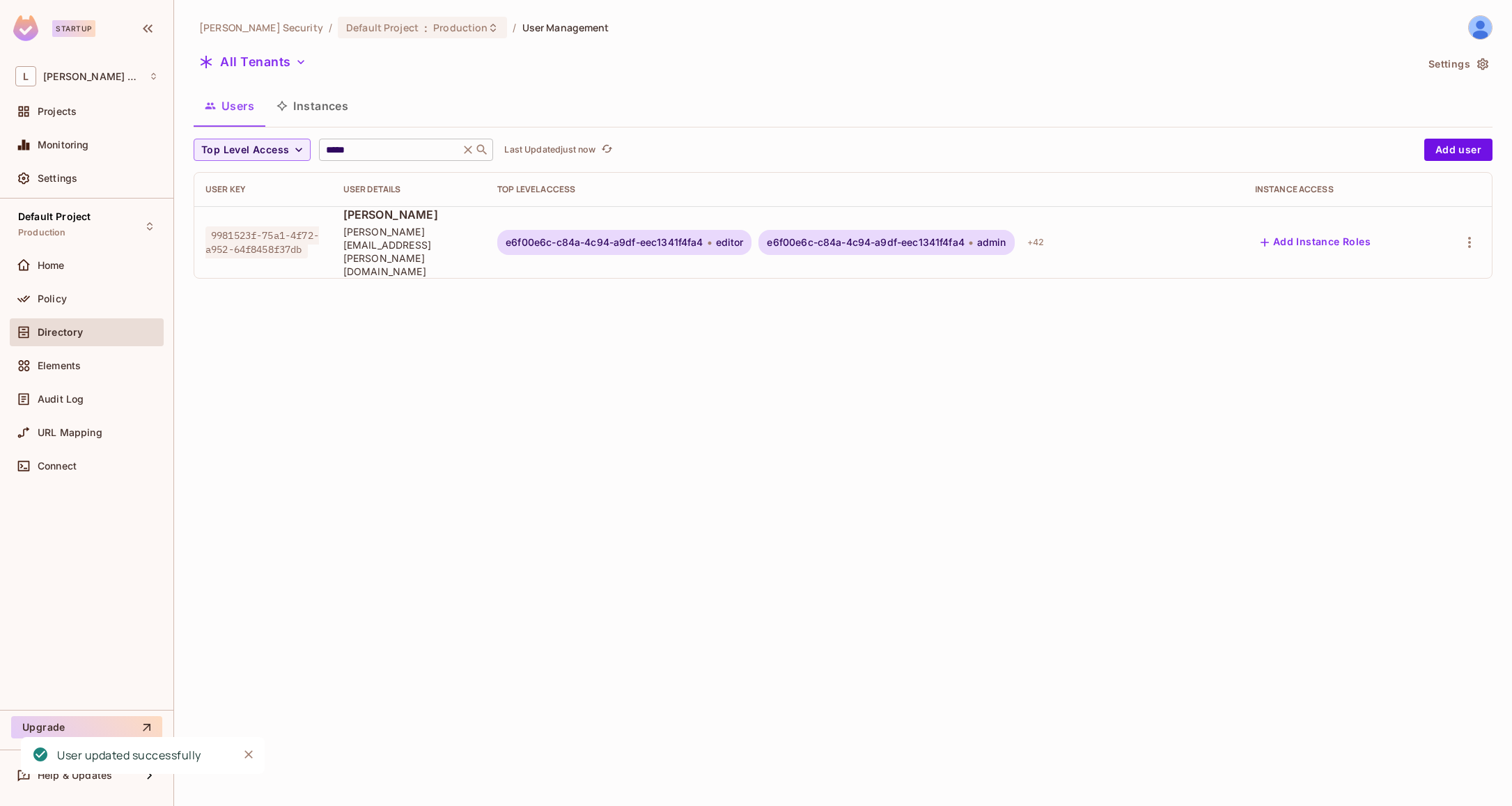
click at [350, 153] on input "*****" at bounding box center [389, 149] width 132 height 14
paste input "**********"
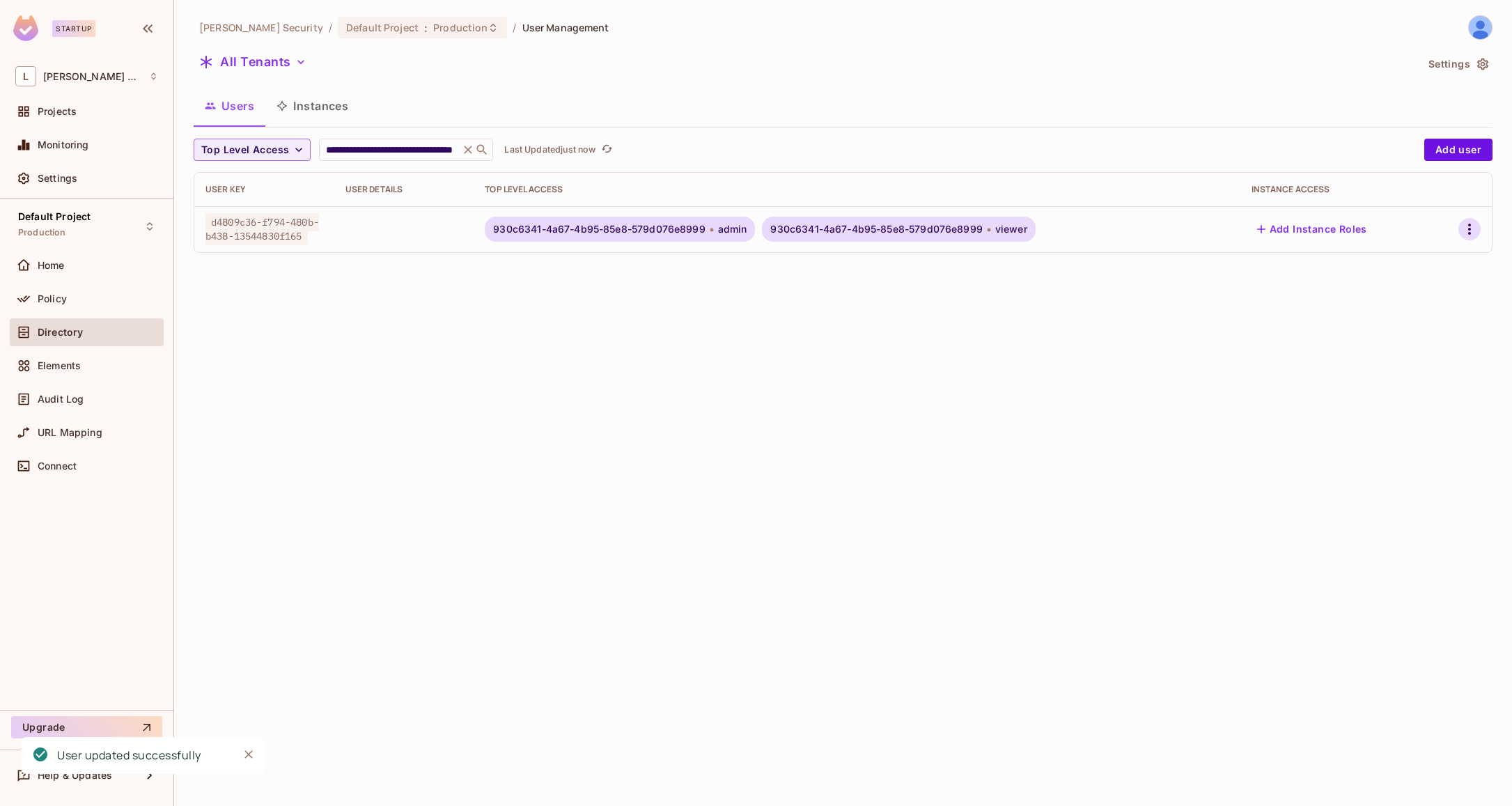
click at [1471, 227] on icon "button" at bounding box center [1469, 229] width 17 height 17
click at [1424, 255] on li "Edit" at bounding box center [1405, 261] width 129 height 31
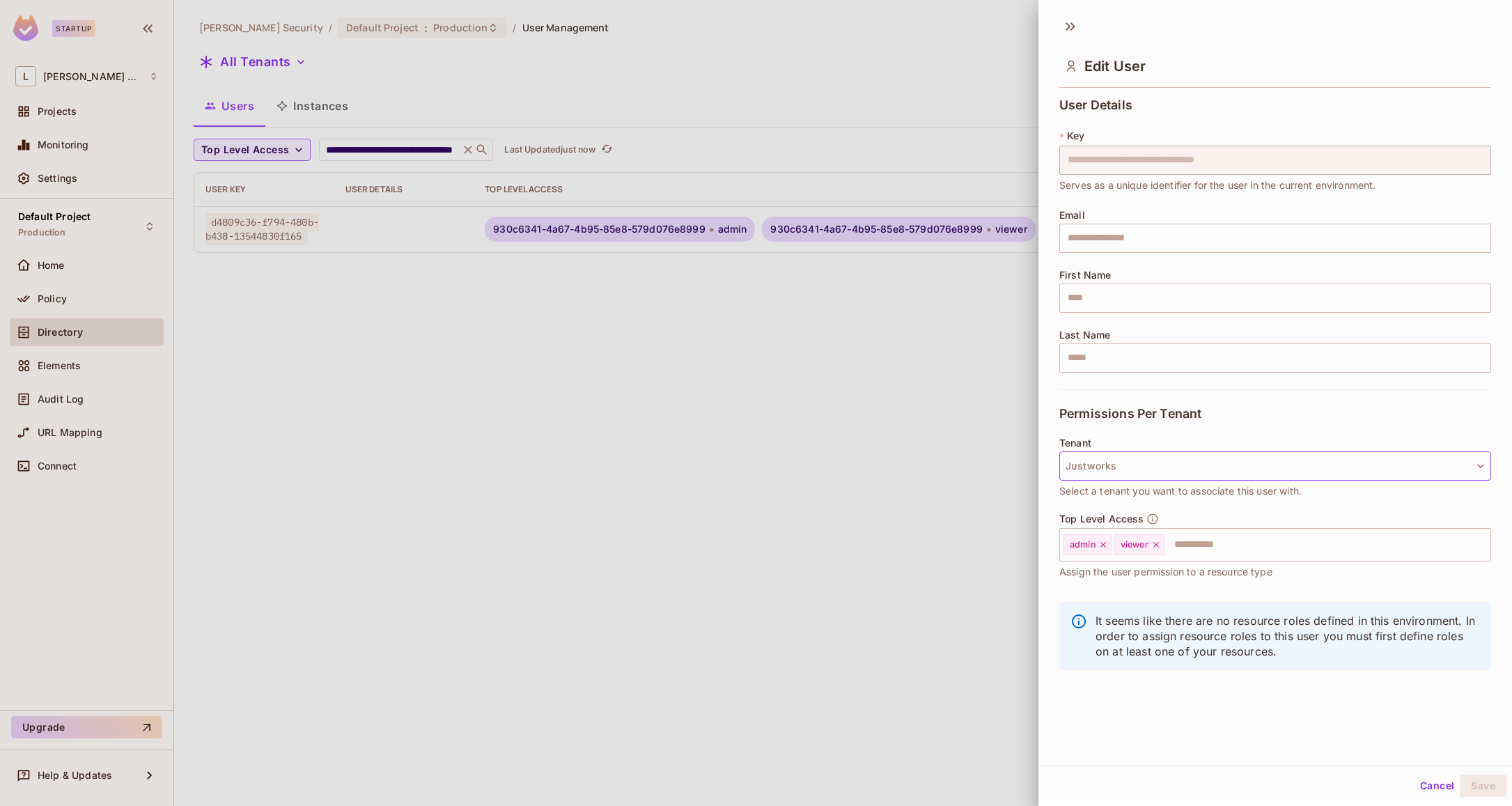
click at [1130, 464] on button "Justworks" at bounding box center [1274, 465] width 431 height 29
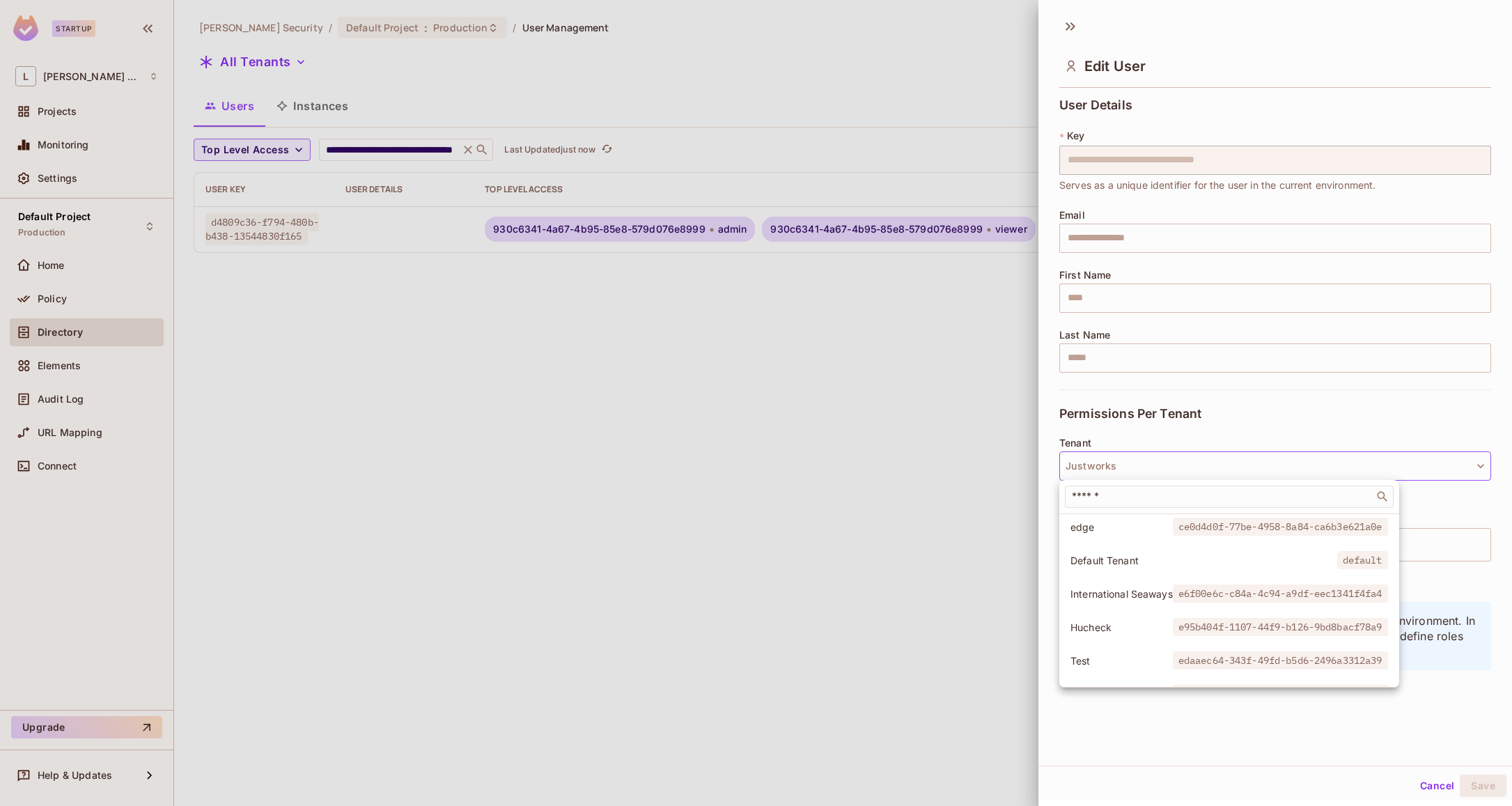
scroll to position [562, 0]
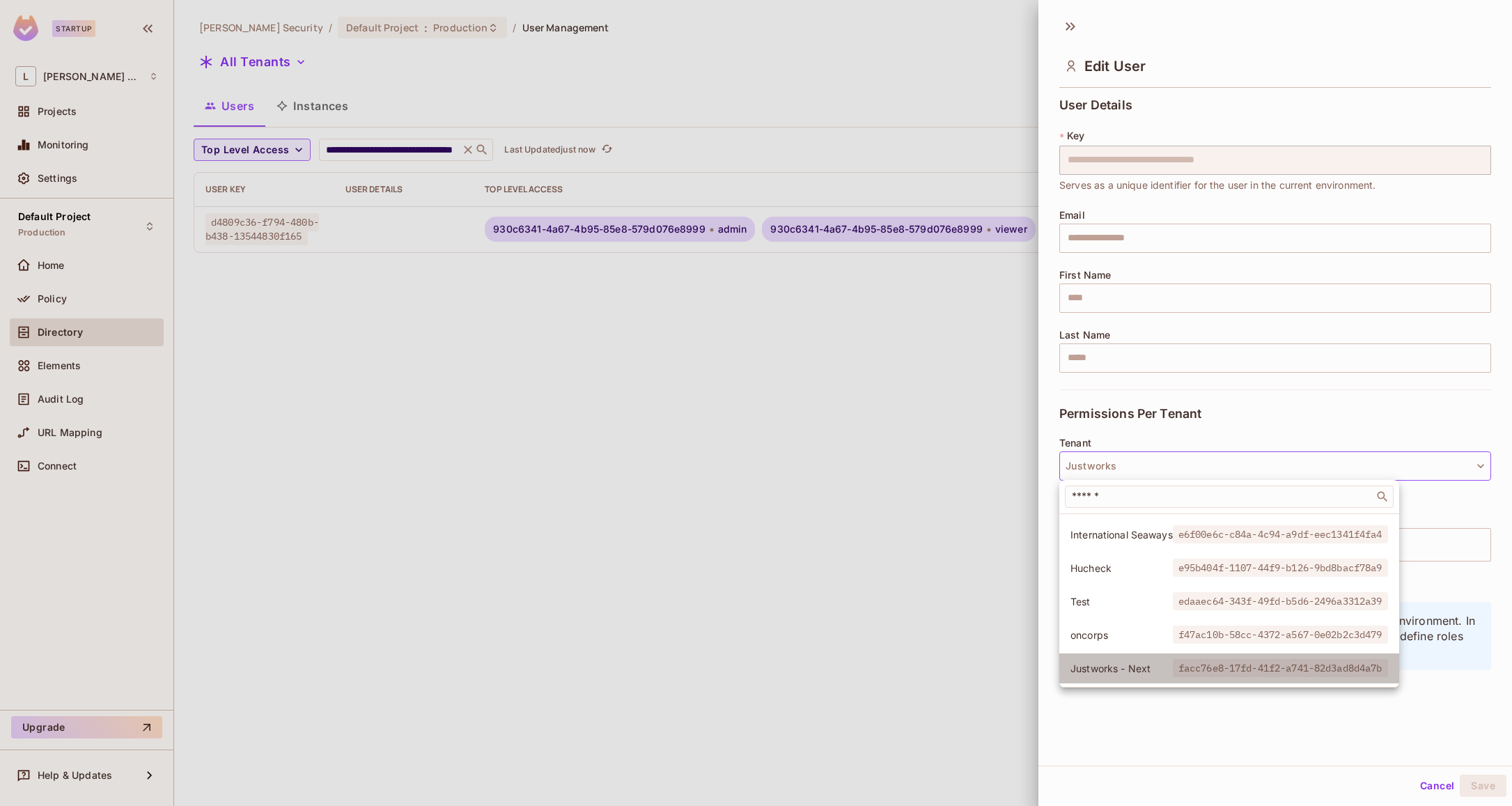
click at [1117, 672] on span "Justworks - Next" at bounding box center [1122, 668] width 102 height 13
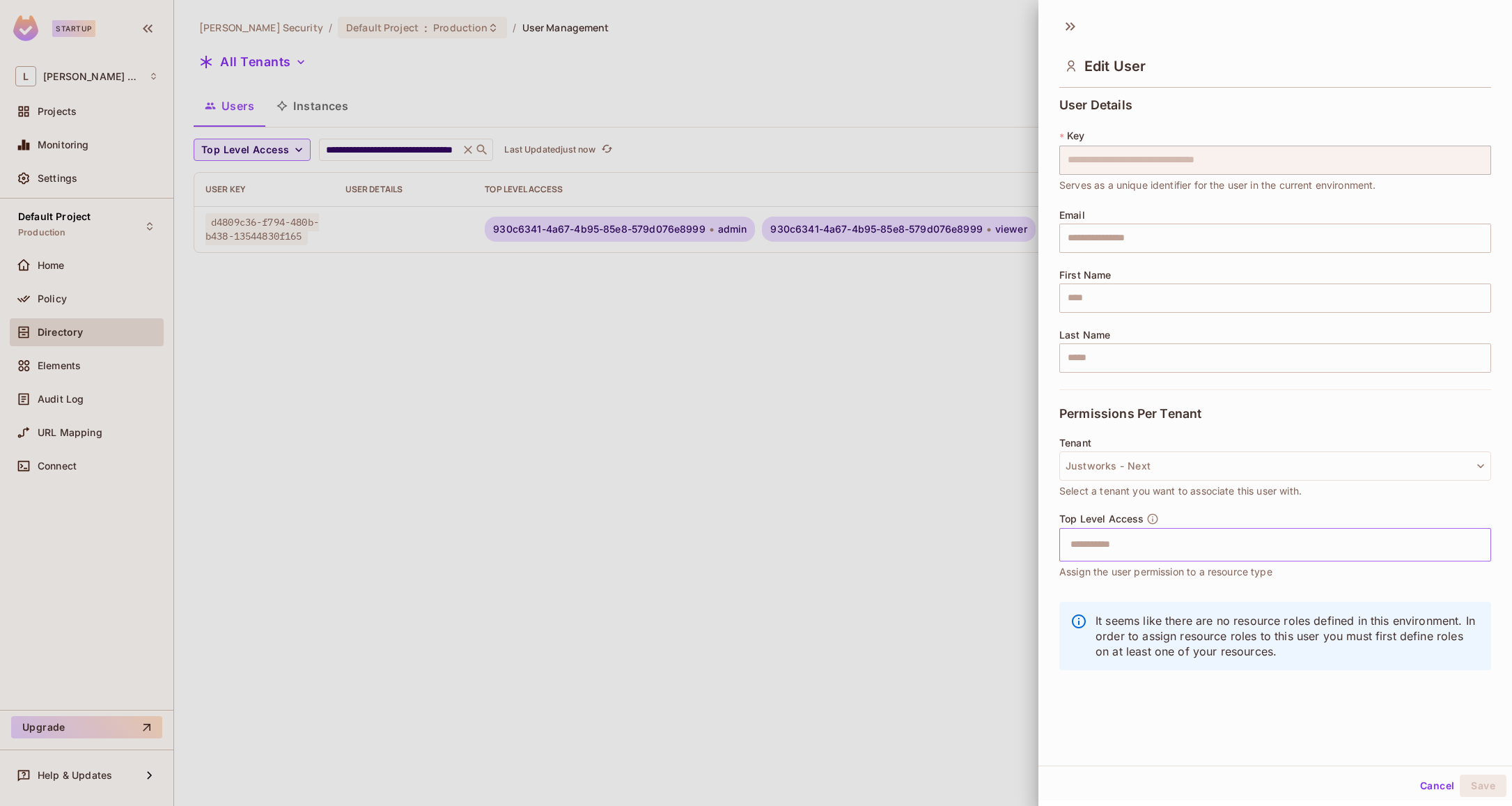
click at [1173, 550] on input "text" at bounding box center [1262, 545] width 402 height 28
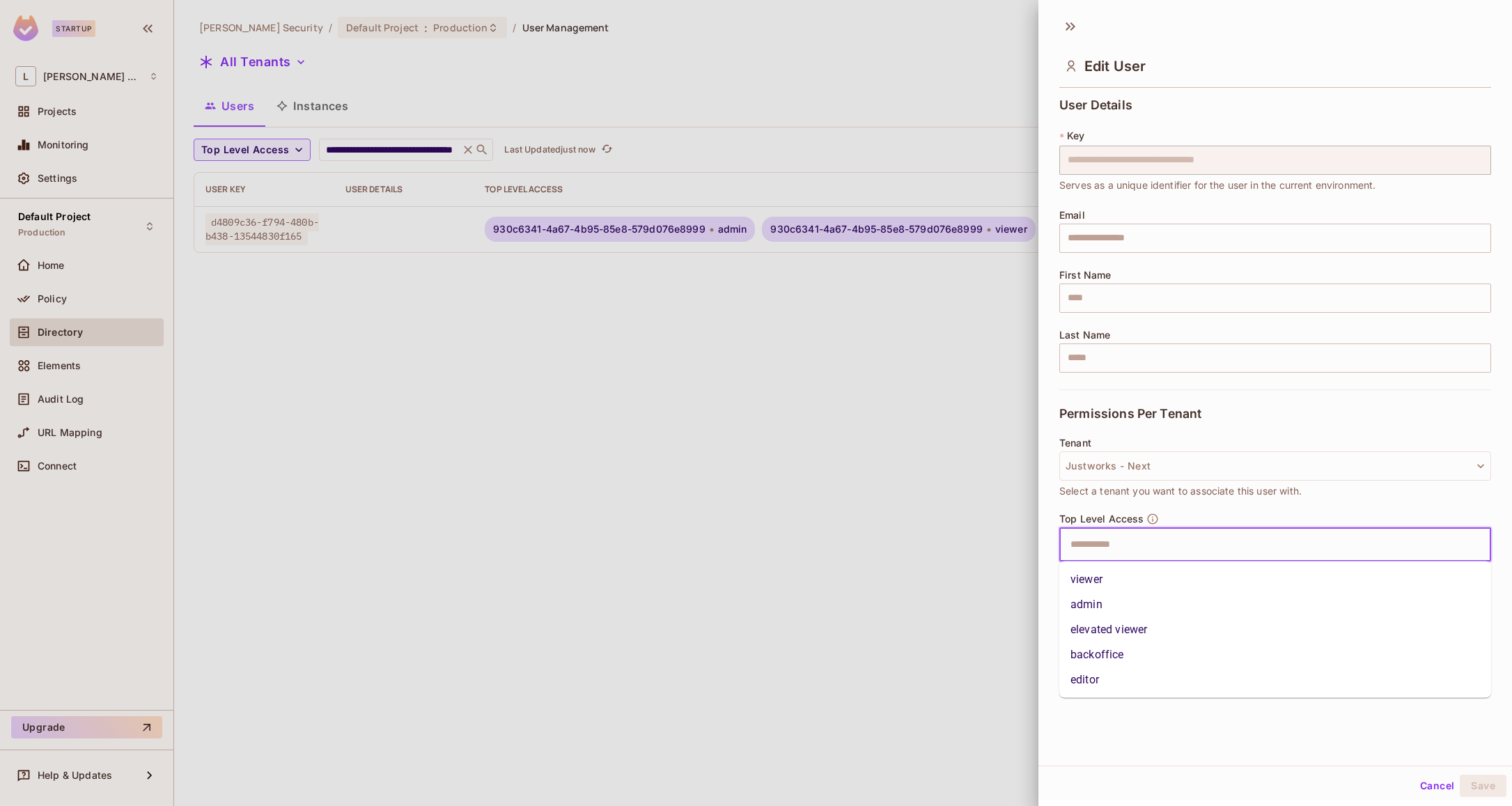
click at [1130, 577] on li "viewer" at bounding box center [1274, 579] width 431 height 25
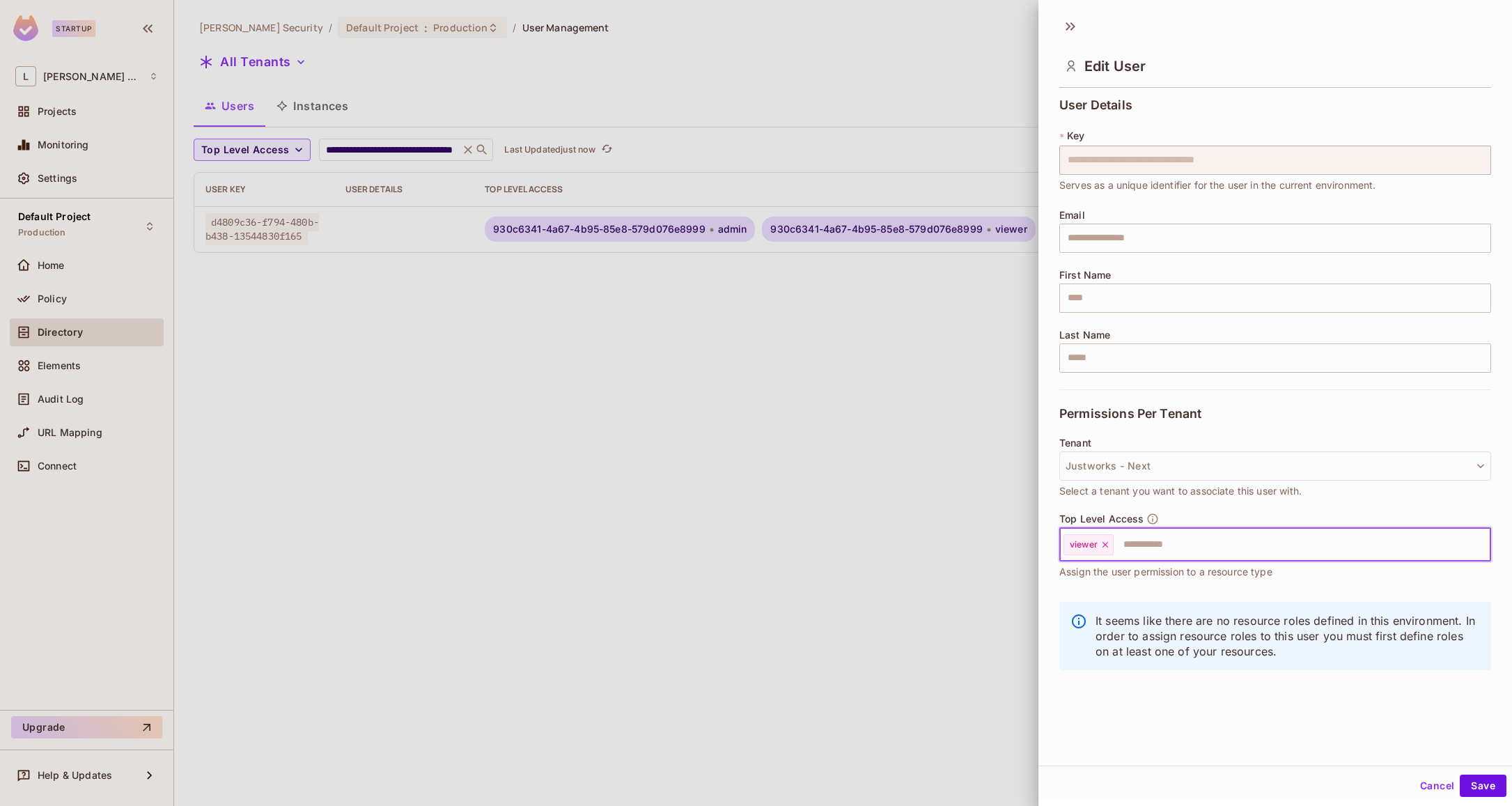
click at [1188, 540] on input "text" at bounding box center [1289, 545] width 349 height 28
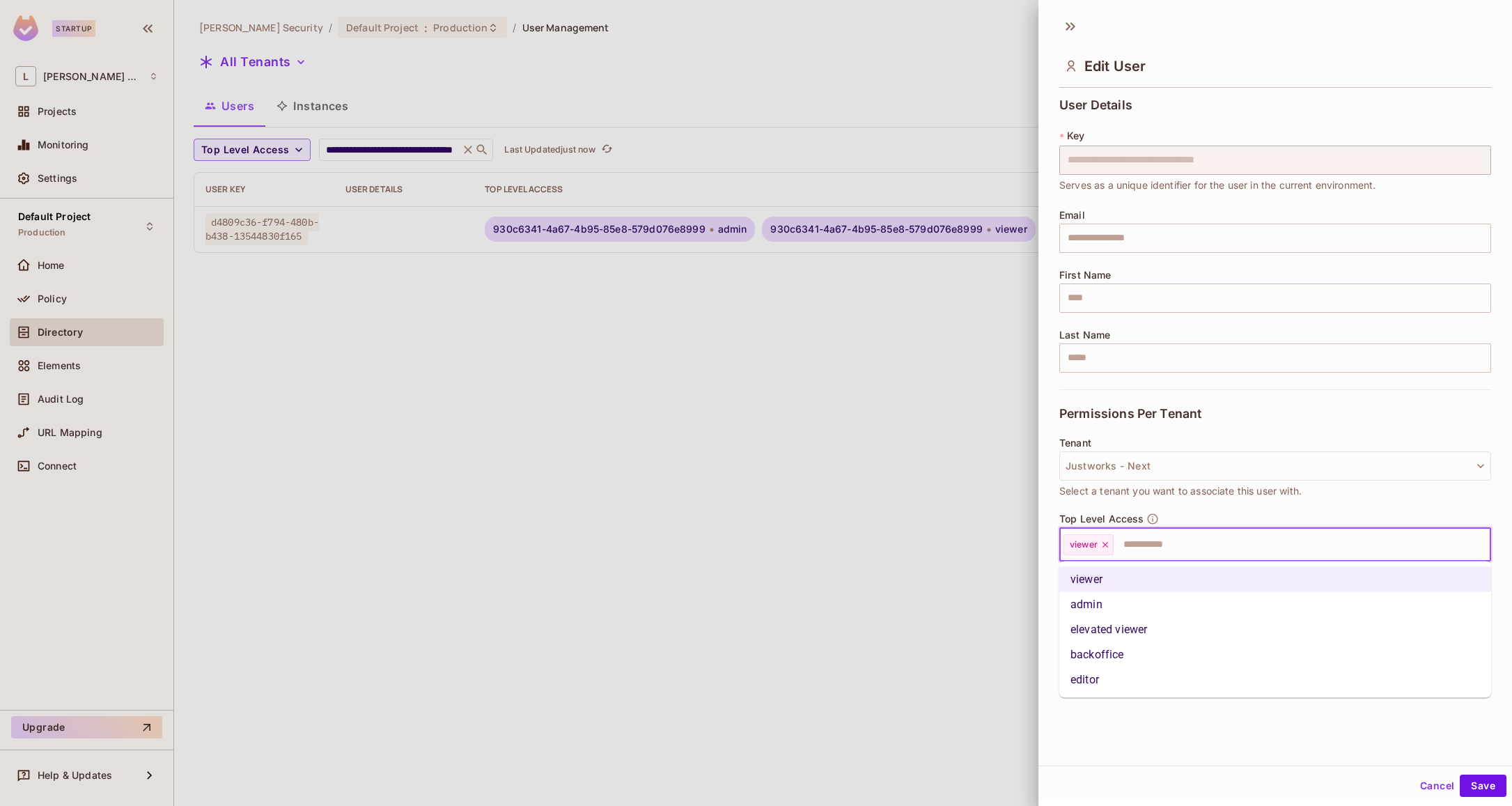
click at [1137, 598] on li "admin" at bounding box center [1274, 604] width 431 height 25
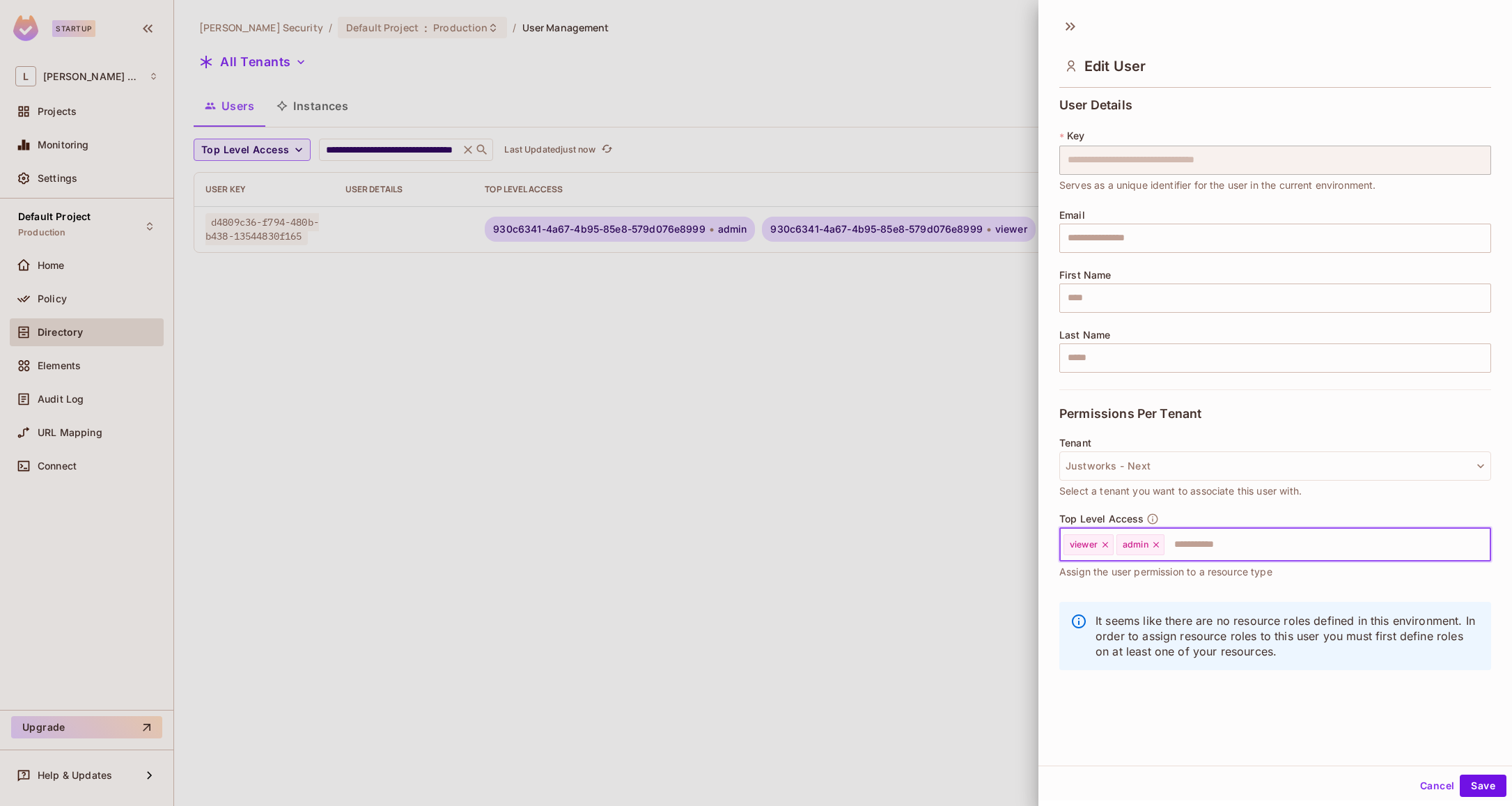
click at [1220, 545] on input "text" at bounding box center [1314, 545] width 298 height 28
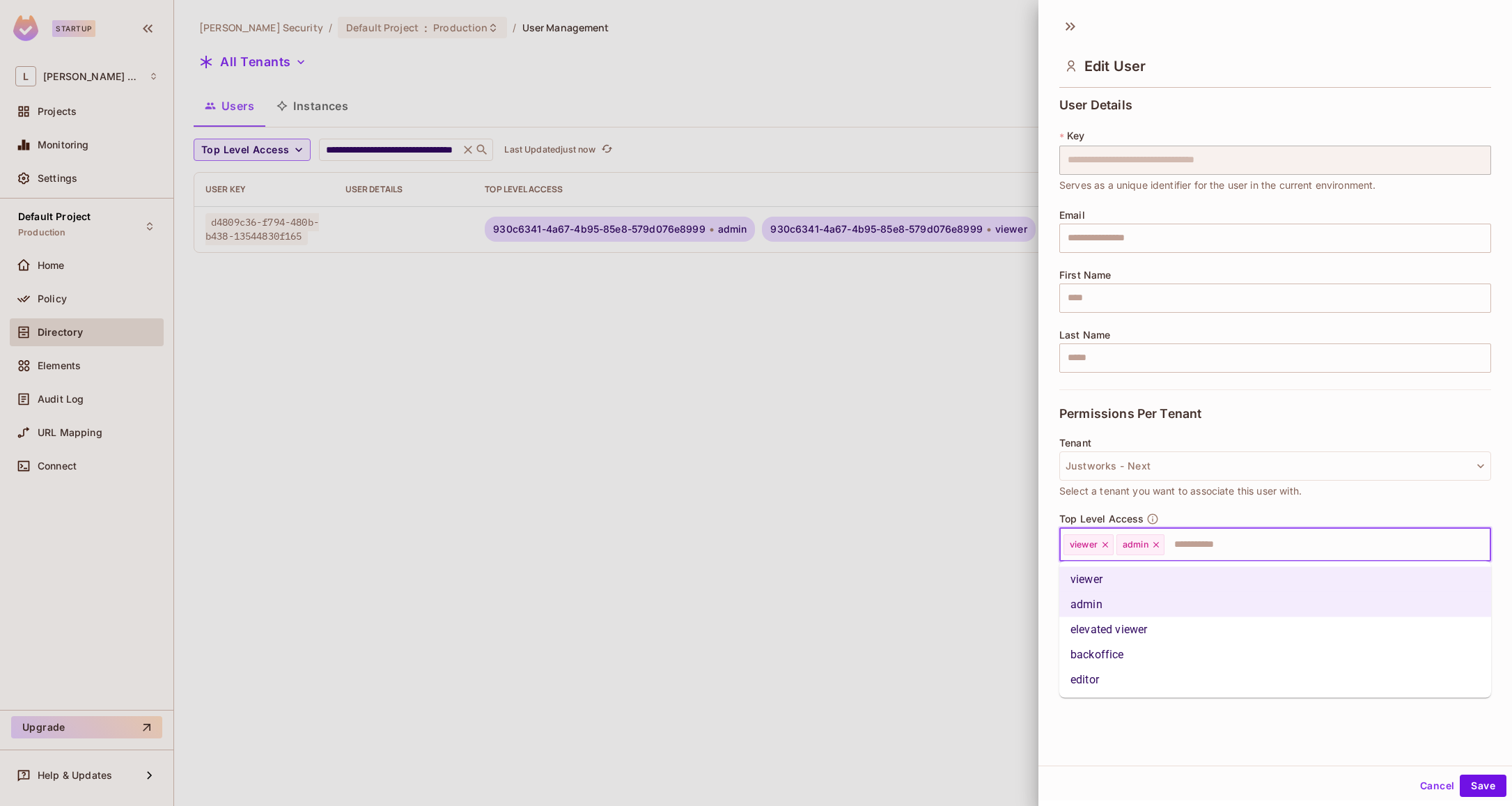
click at [1132, 629] on li "elevated viewer" at bounding box center [1274, 629] width 431 height 25
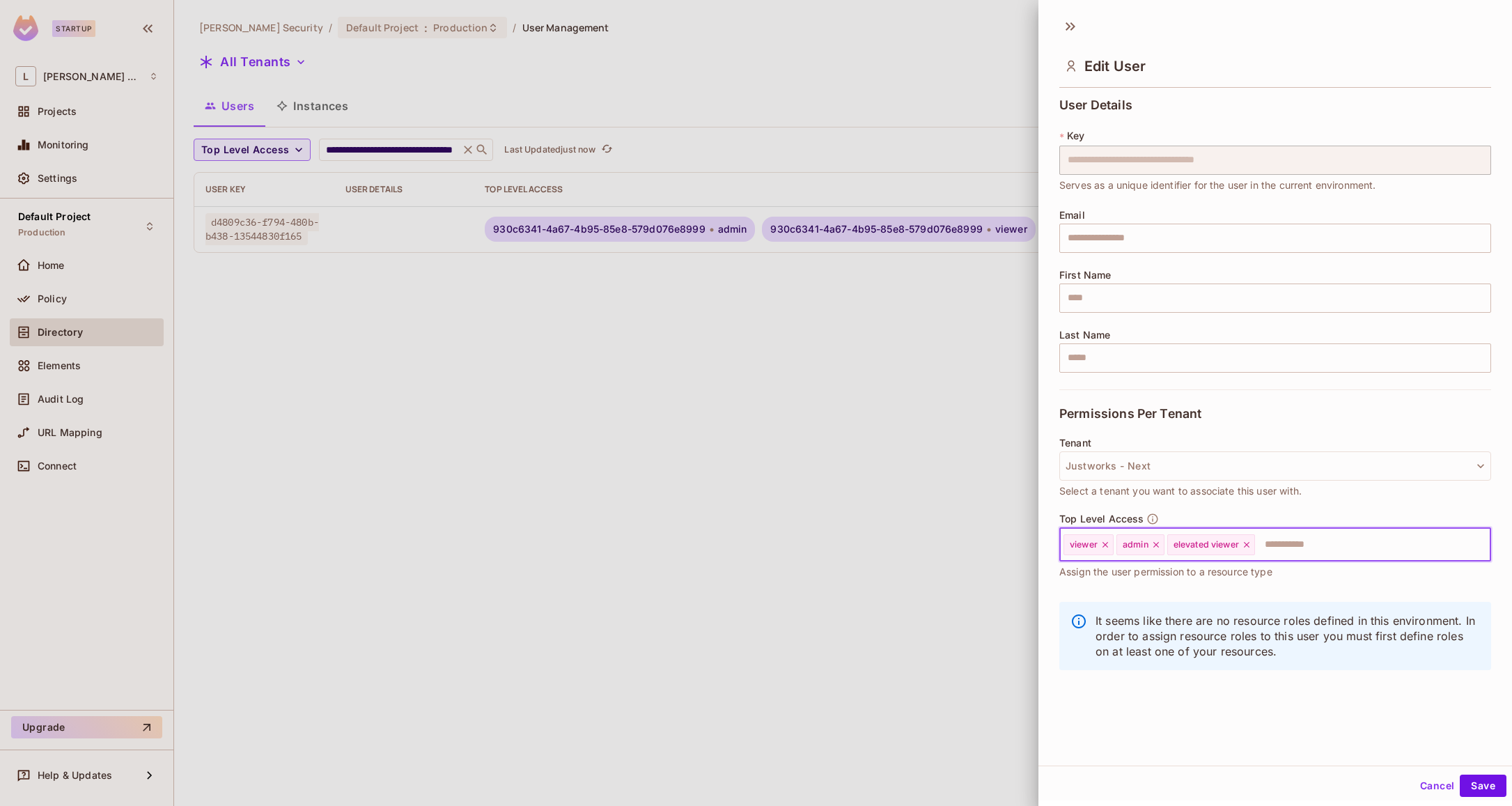
click at [1281, 546] on input "text" at bounding box center [1360, 545] width 208 height 28
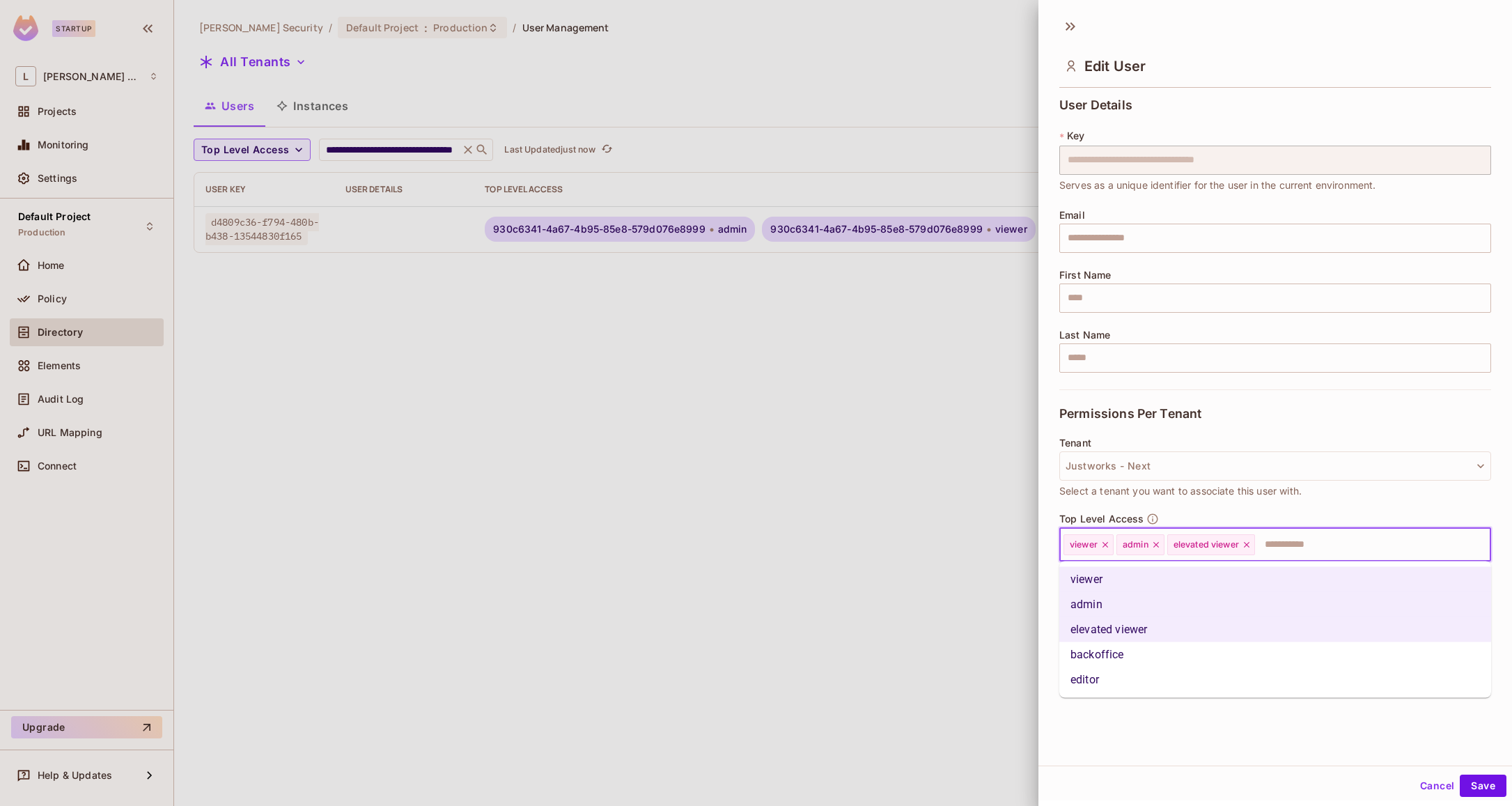
click at [1122, 673] on li "editor" at bounding box center [1274, 679] width 431 height 25
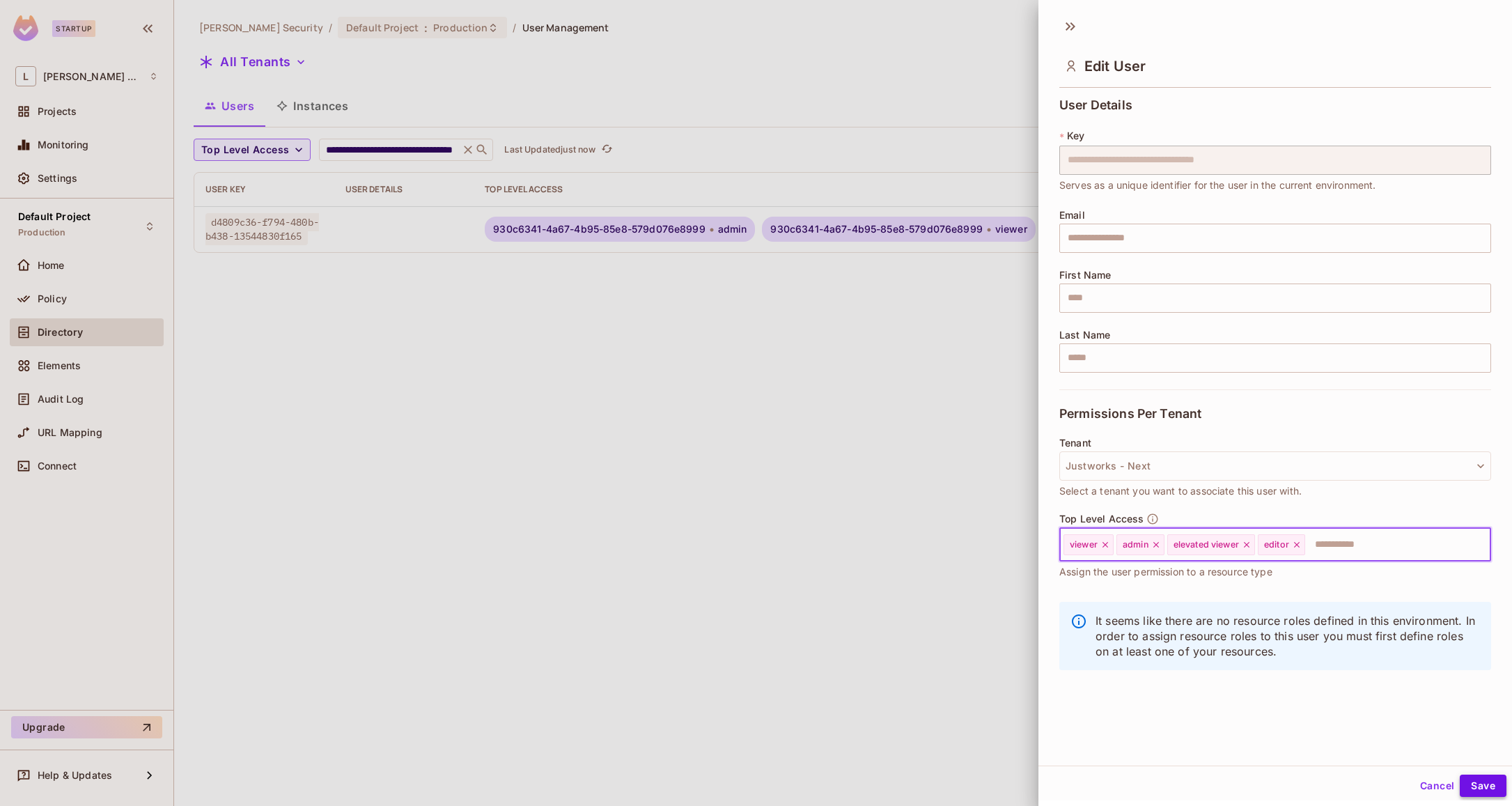
click at [1482, 783] on button "Save" at bounding box center [1483, 786] width 47 height 22
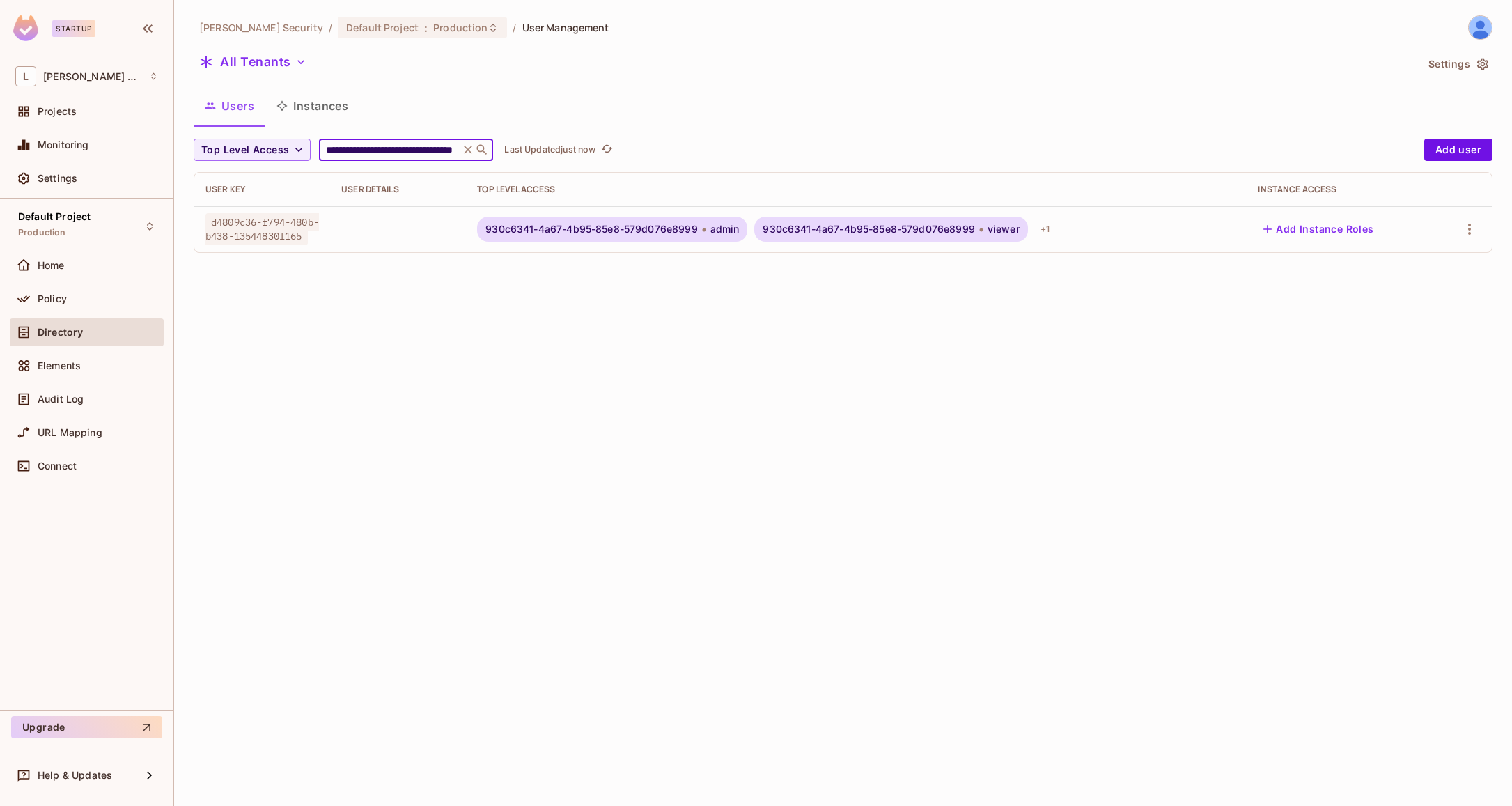
click at [413, 150] on input "**********" at bounding box center [389, 149] width 132 height 14
paste input "text"
type input "**********"
click at [1472, 230] on icon "button" at bounding box center [1469, 229] width 17 height 17
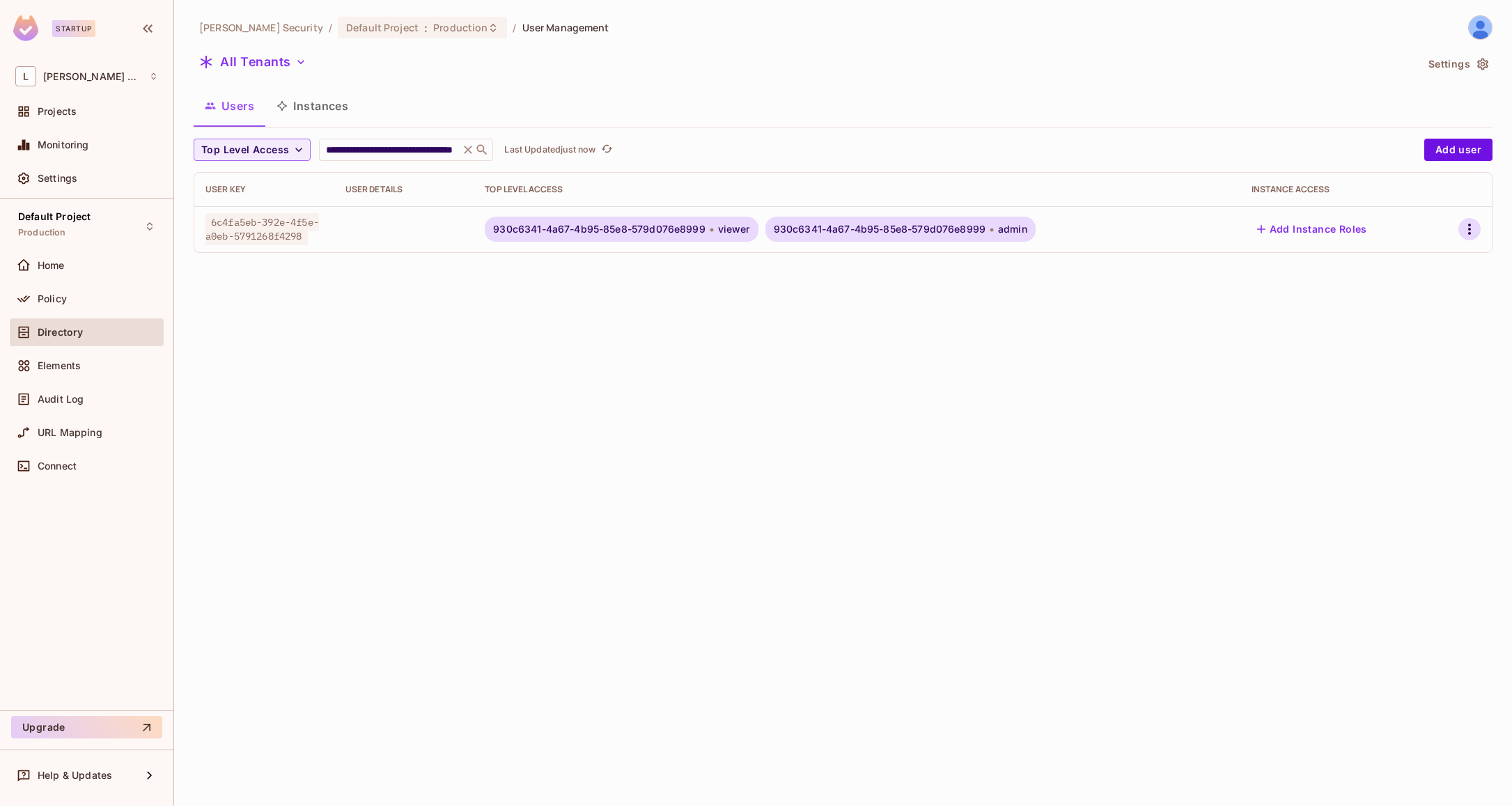
scroll to position [0, 0]
click at [1406, 254] on li "Edit" at bounding box center [1405, 261] width 129 height 31
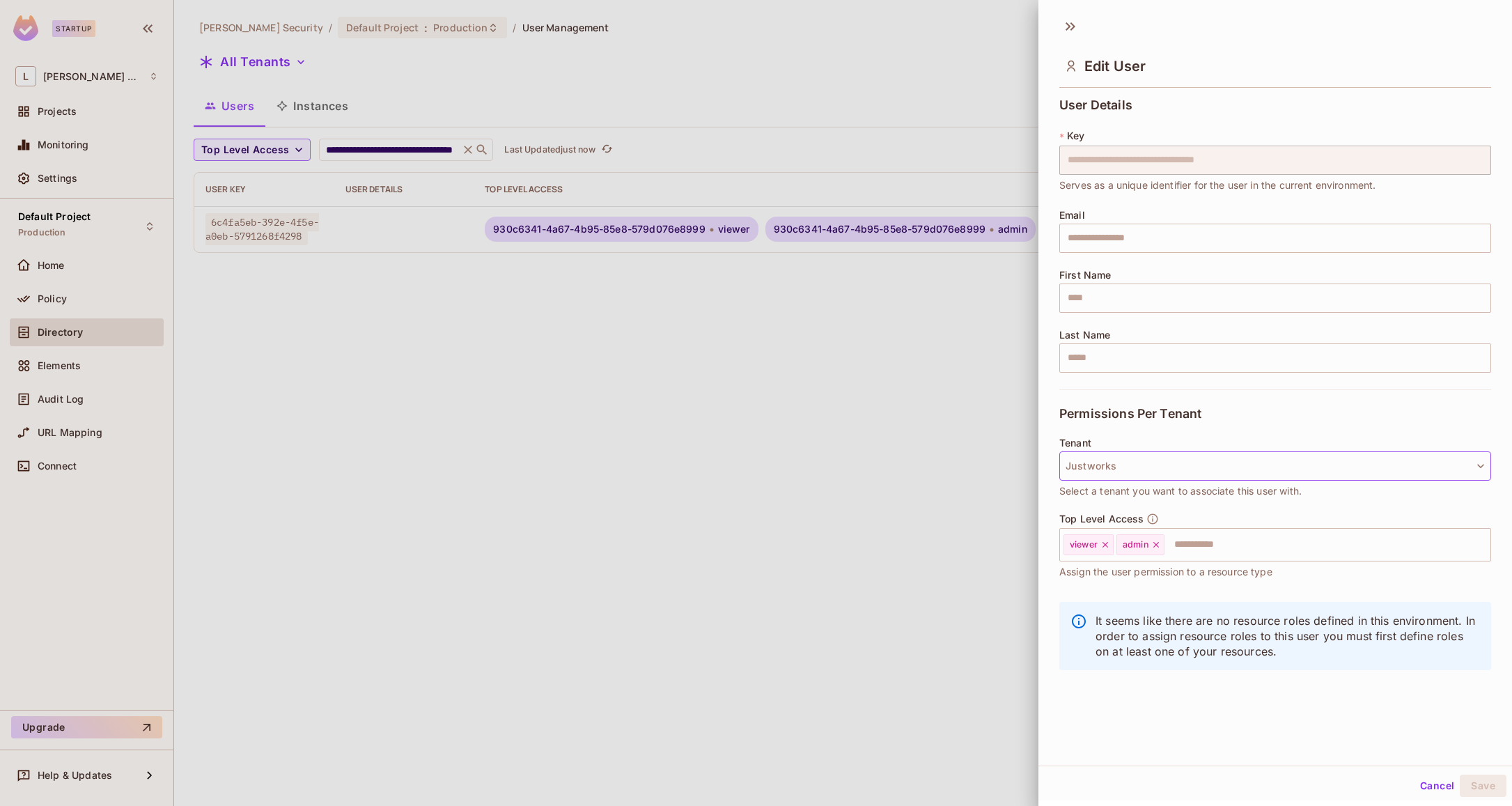
click at [1136, 471] on button "Justworks" at bounding box center [1274, 465] width 431 height 29
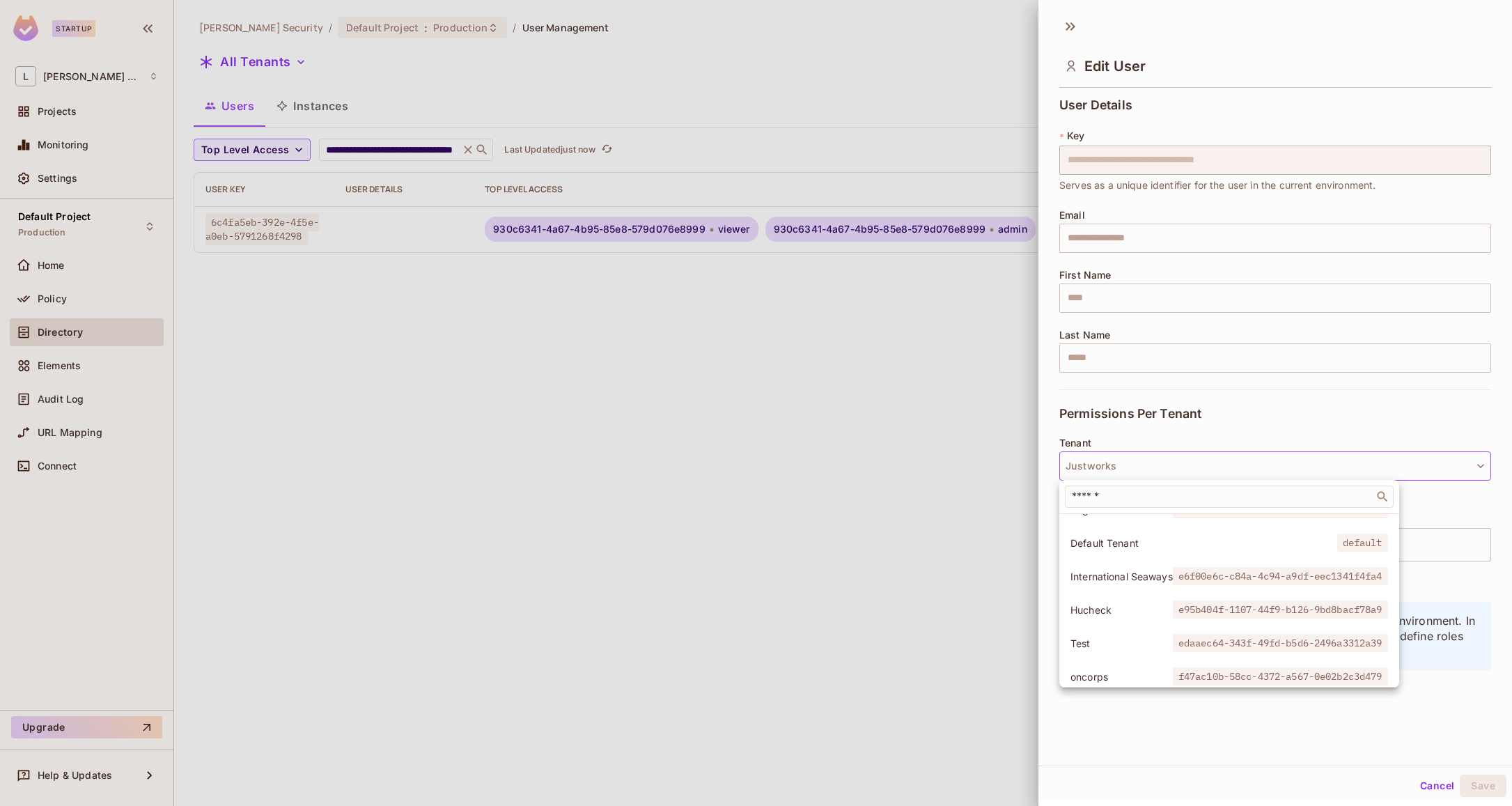
scroll to position [562, 0]
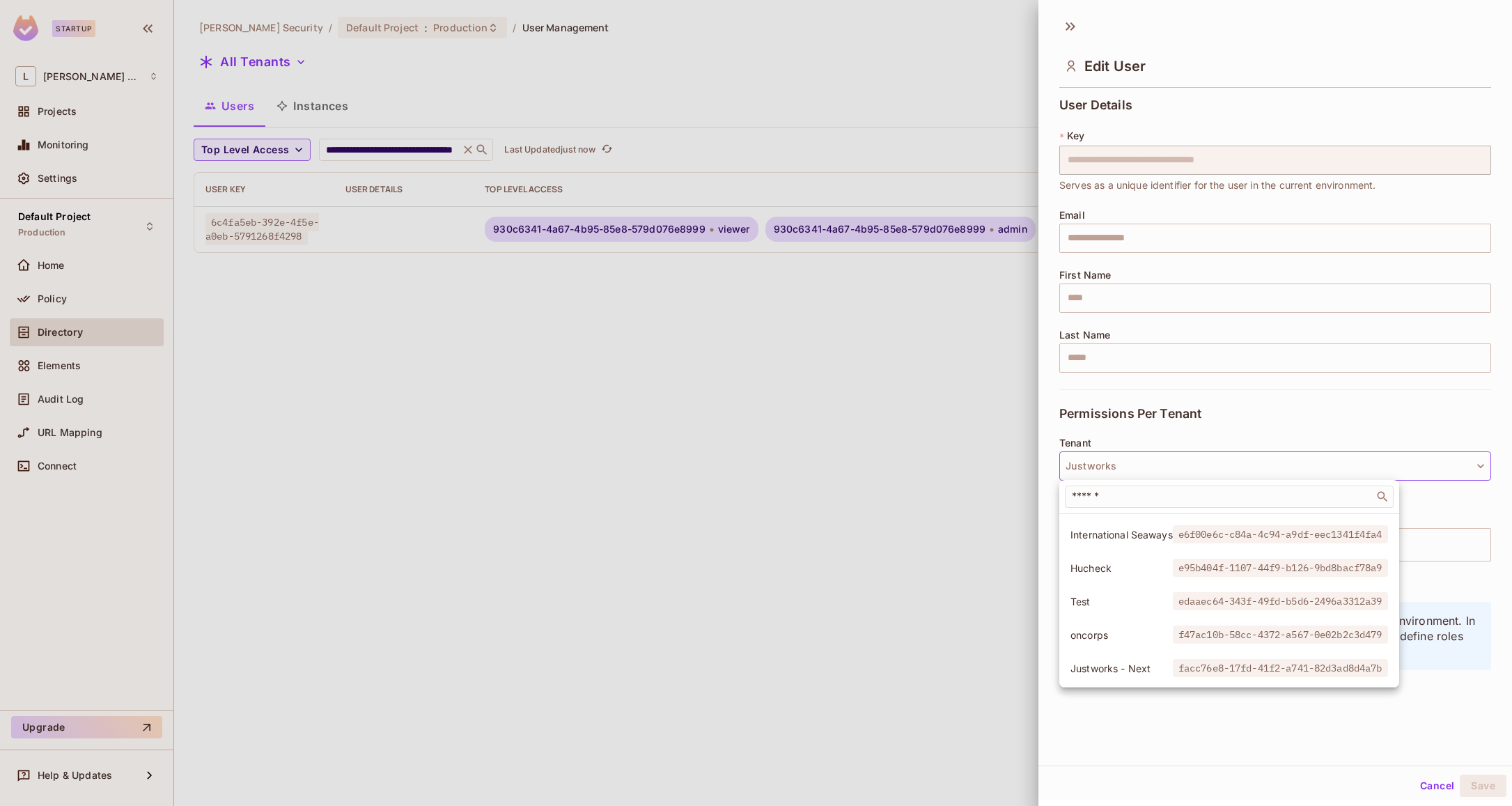
click at [1114, 658] on li "Justworks - Next facc76e8-17fd-41f2-a741-82d3ad8d4a7b" at bounding box center [1229, 668] width 340 height 30
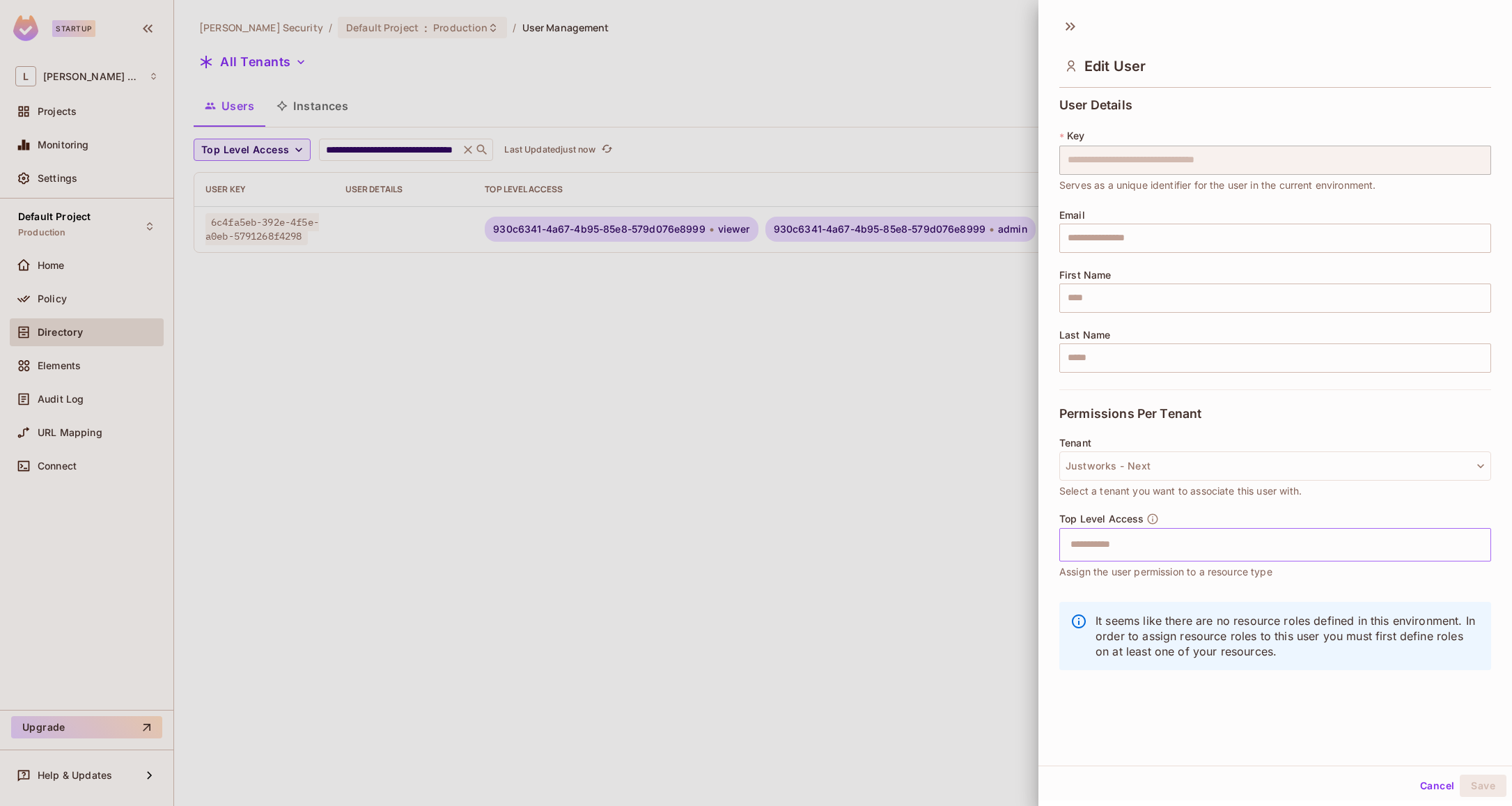
click at [1178, 543] on input "text" at bounding box center [1262, 545] width 402 height 28
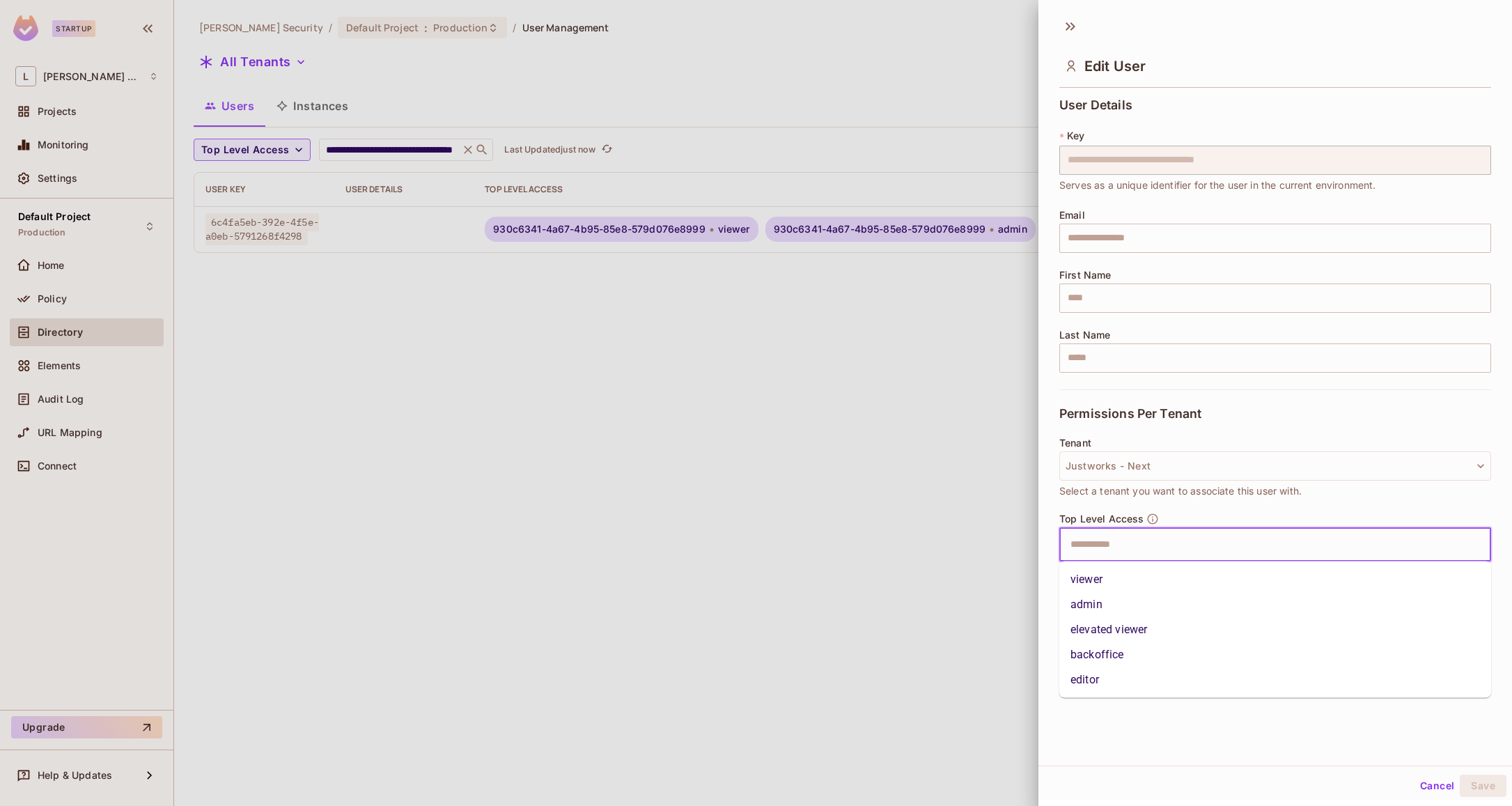
click at [1126, 575] on li "viewer" at bounding box center [1274, 579] width 431 height 25
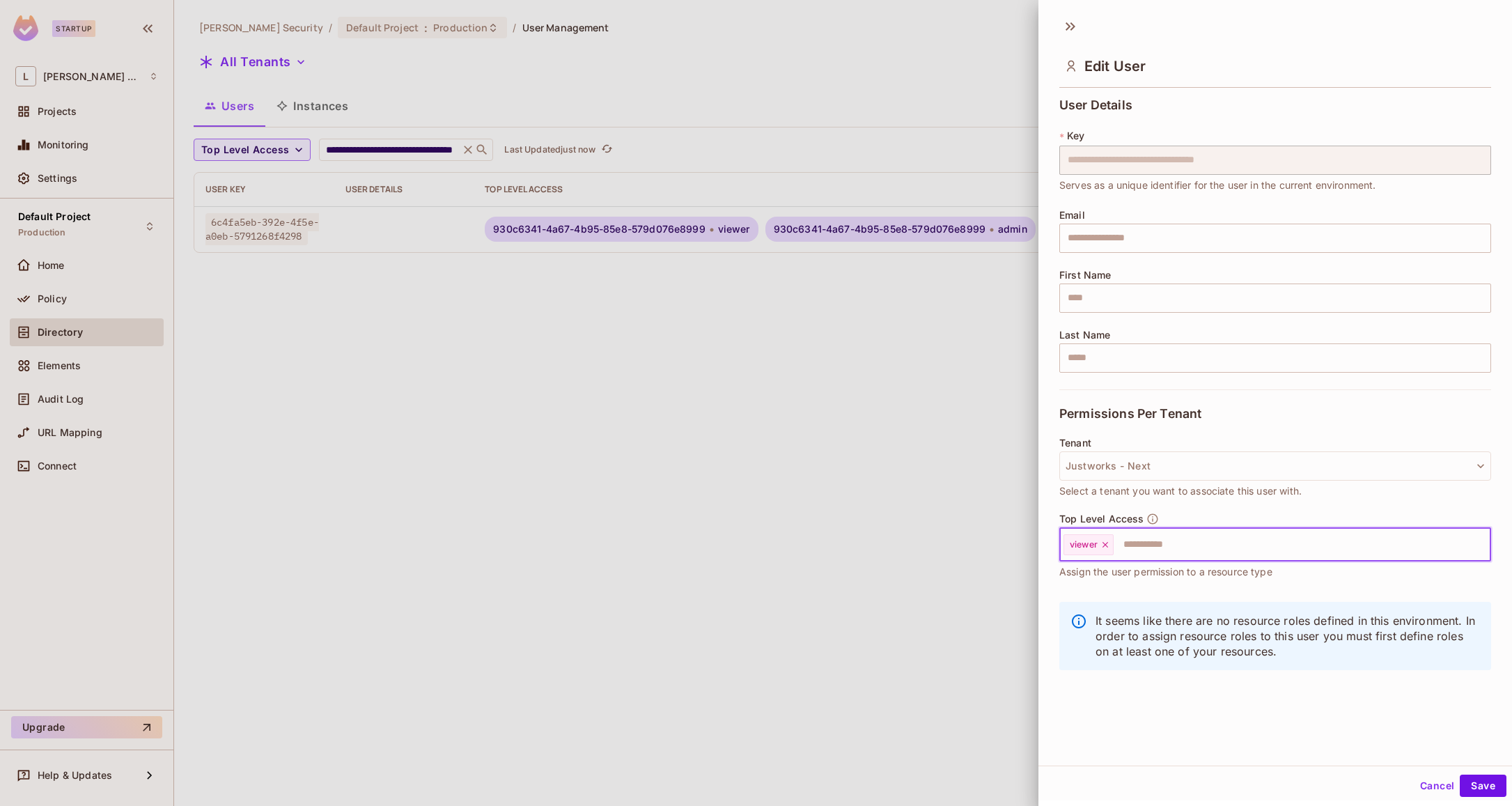
click at [1157, 539] on input "text" at bounding box center [1289, 545] width 349 height 28
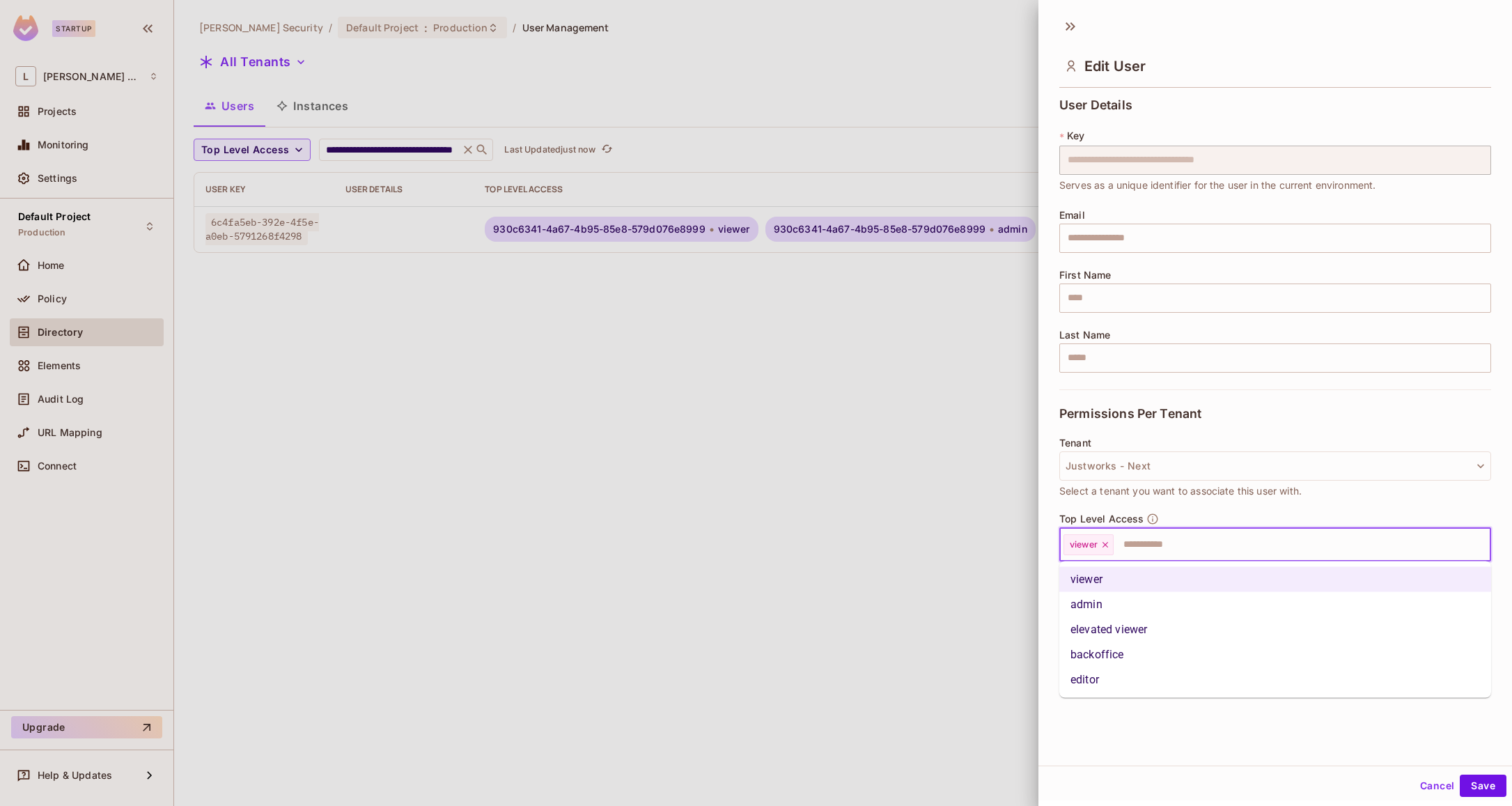
click at [1110, 603] on li "admin" at bounding box center [1274, 604] width 431 height 25
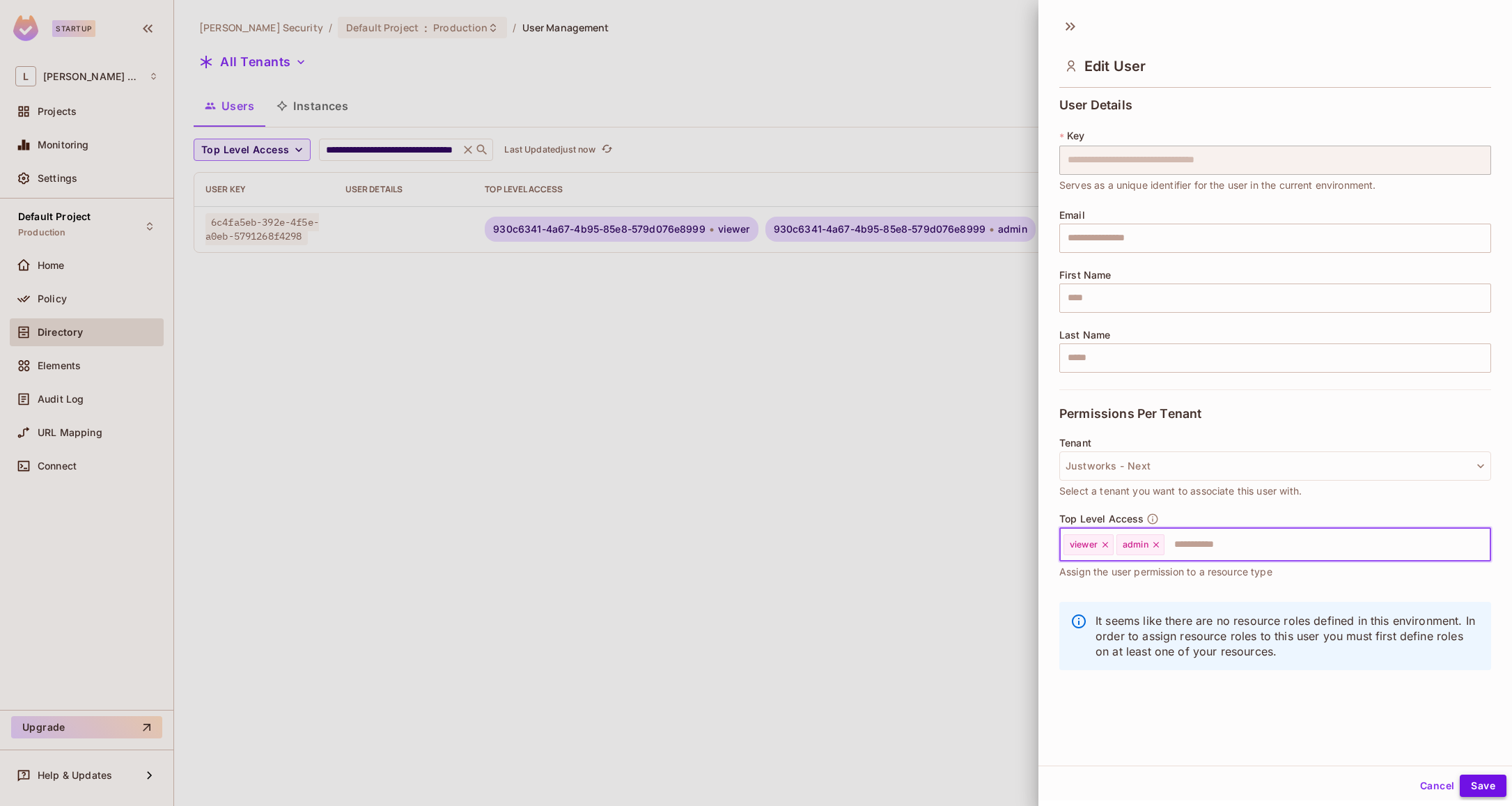
click at [1477, 788] on button "Save" at bounding box center [1483, 786] width 47 height 22
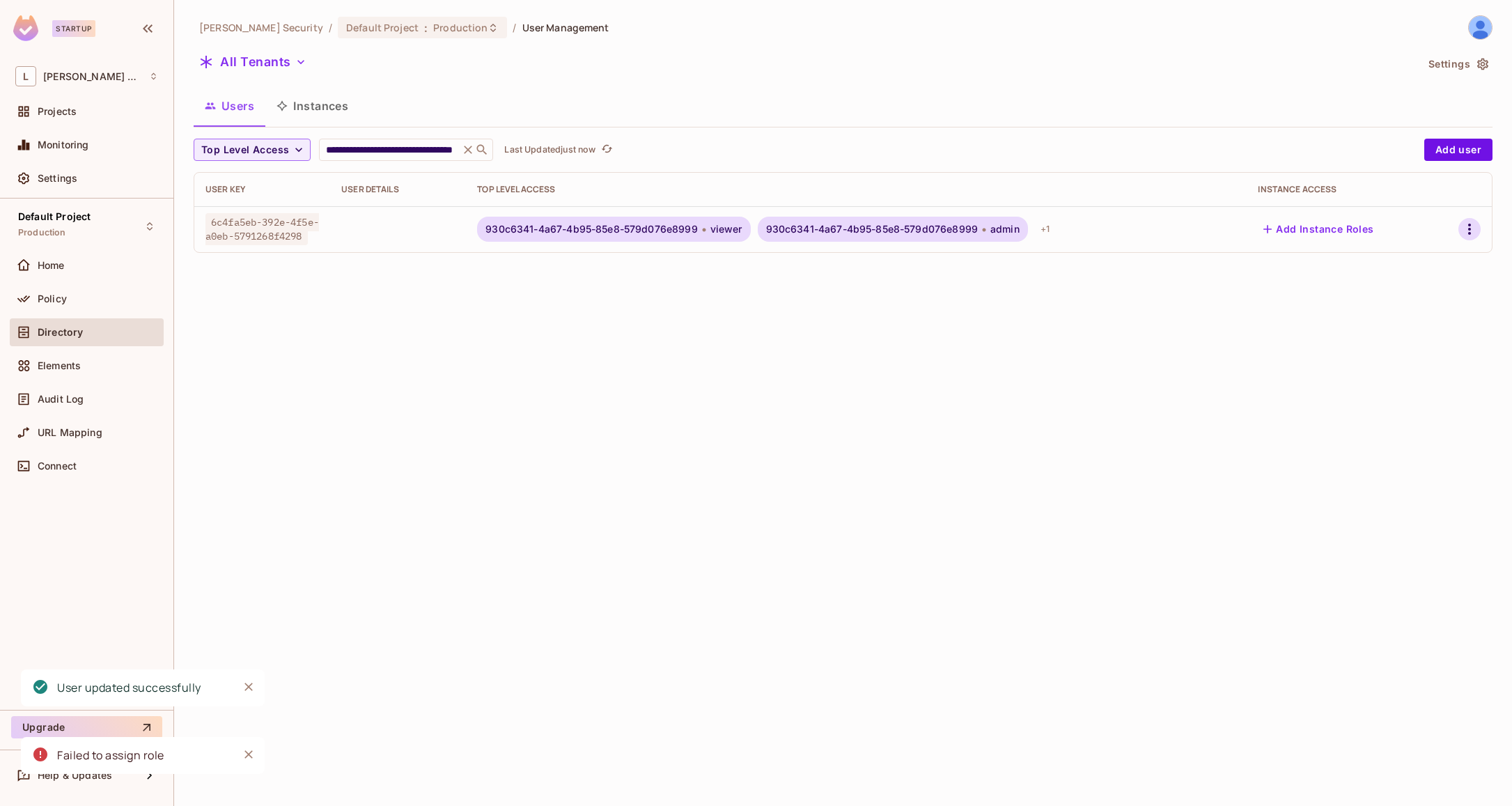
click at [1472, 225] on icon "button" at bounding box center [1469, 229] width 17 height 17
click at [1409, 270] on li "Edit" at bounding box center [1405, 261] width 129 height 31
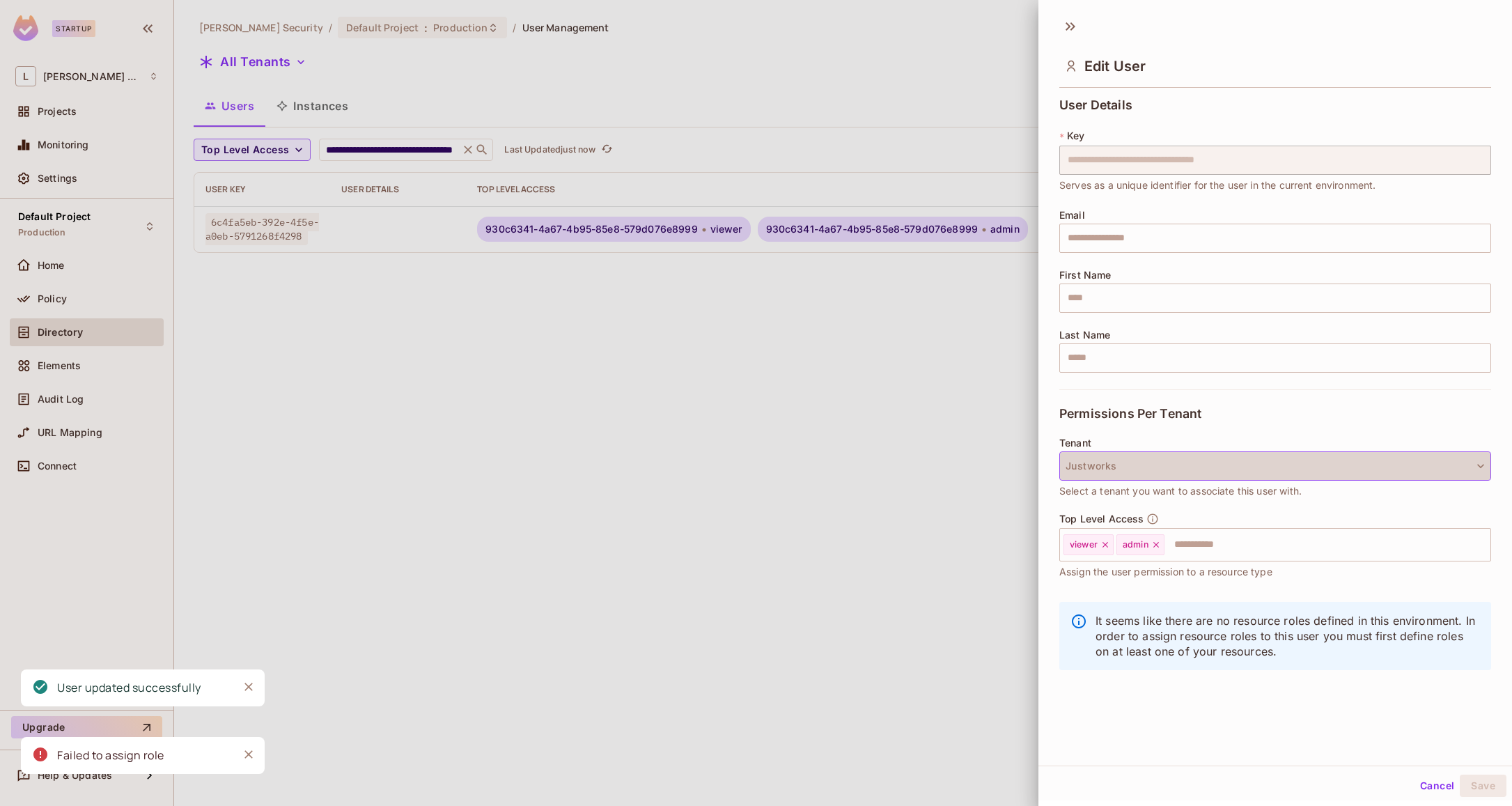
click at [1341, 465] on button "Justworks" at bounding box center [1274, 465] width 431 height 29
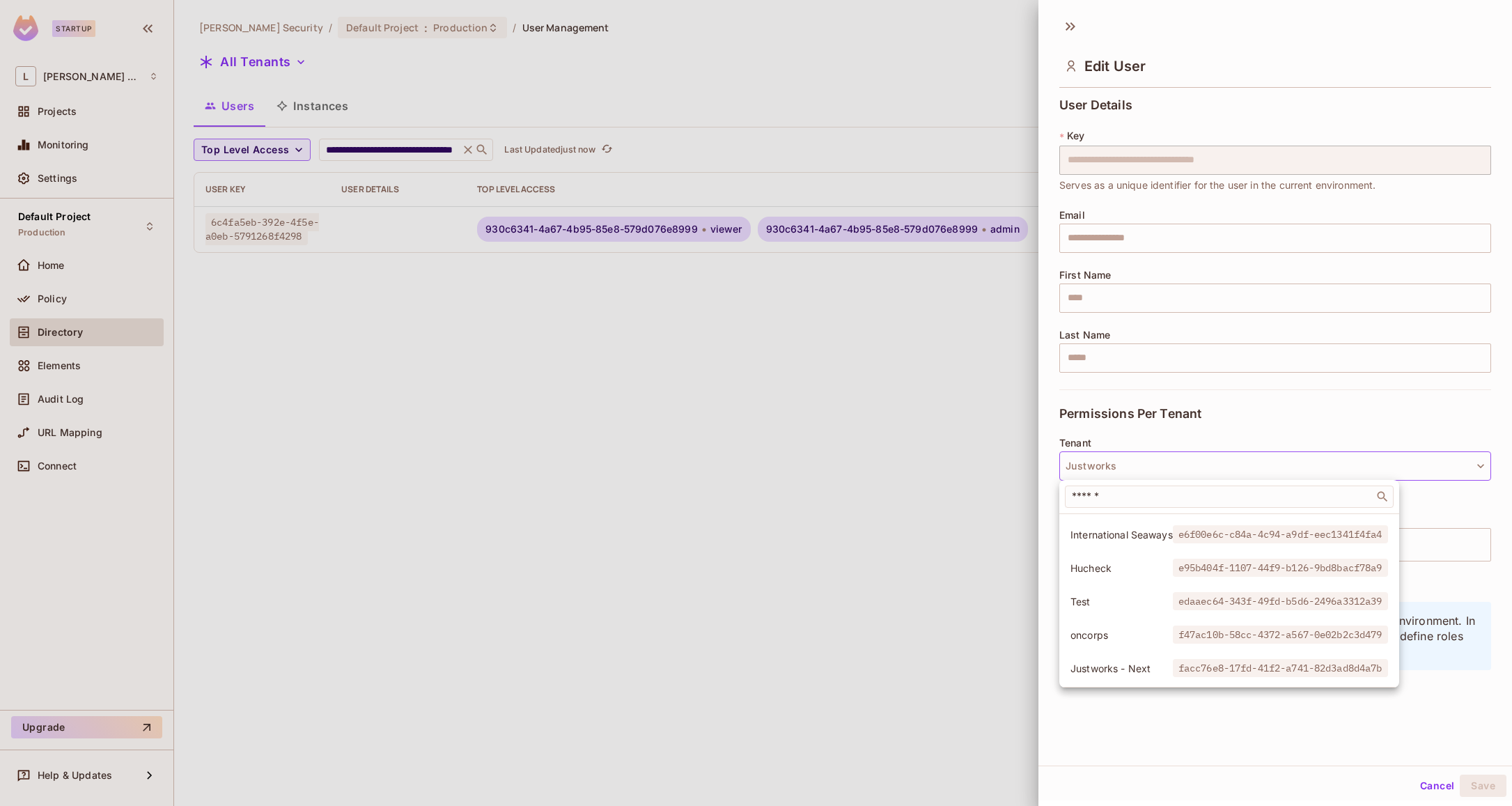
click at [1157, 663] on span "Justworks - Next" at bounding box center [1122, 668] width 102 height 13
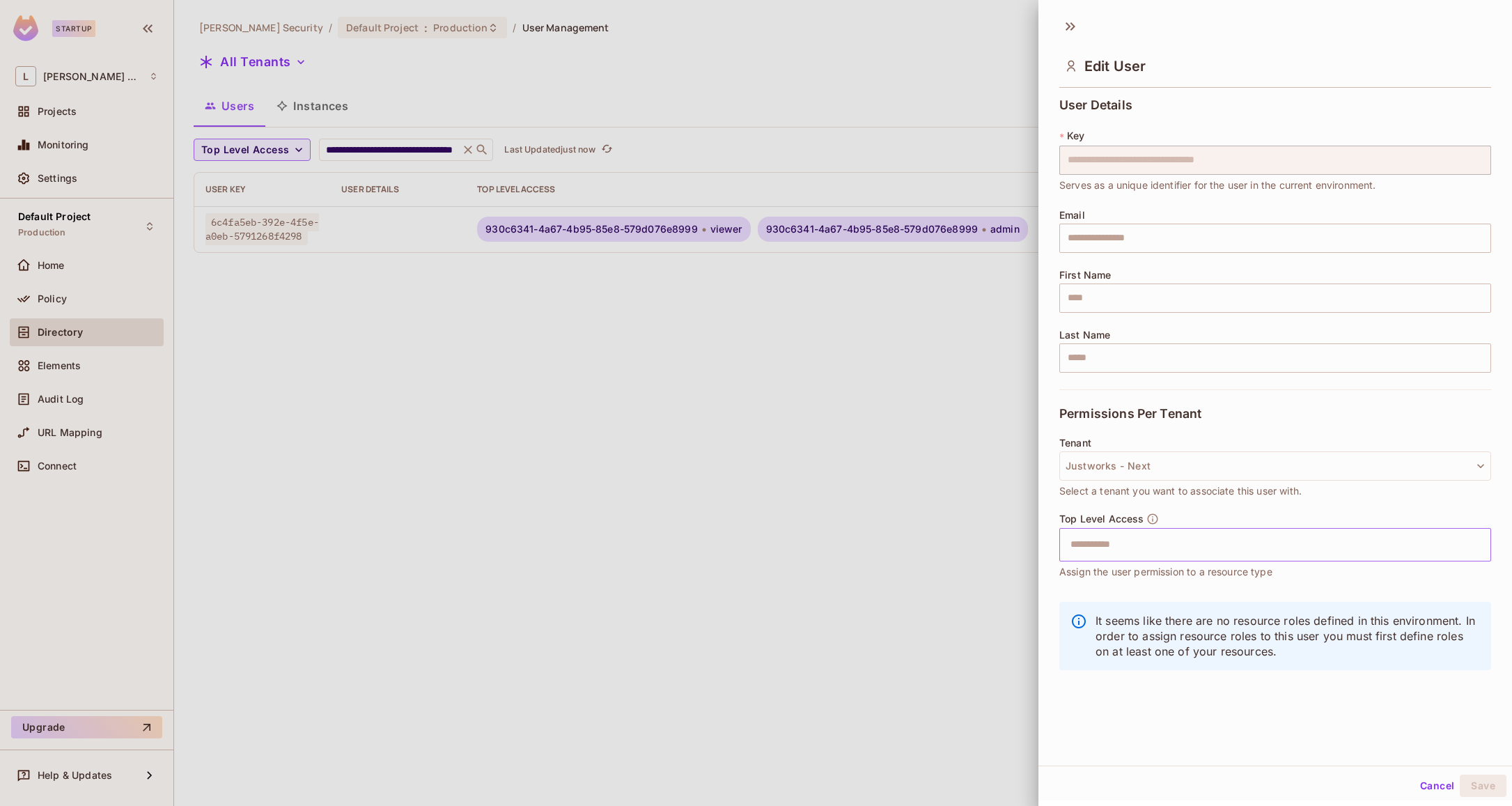
click at [1243, 542] on input "text" at bounding box center [1262, 545] width 402 height 28
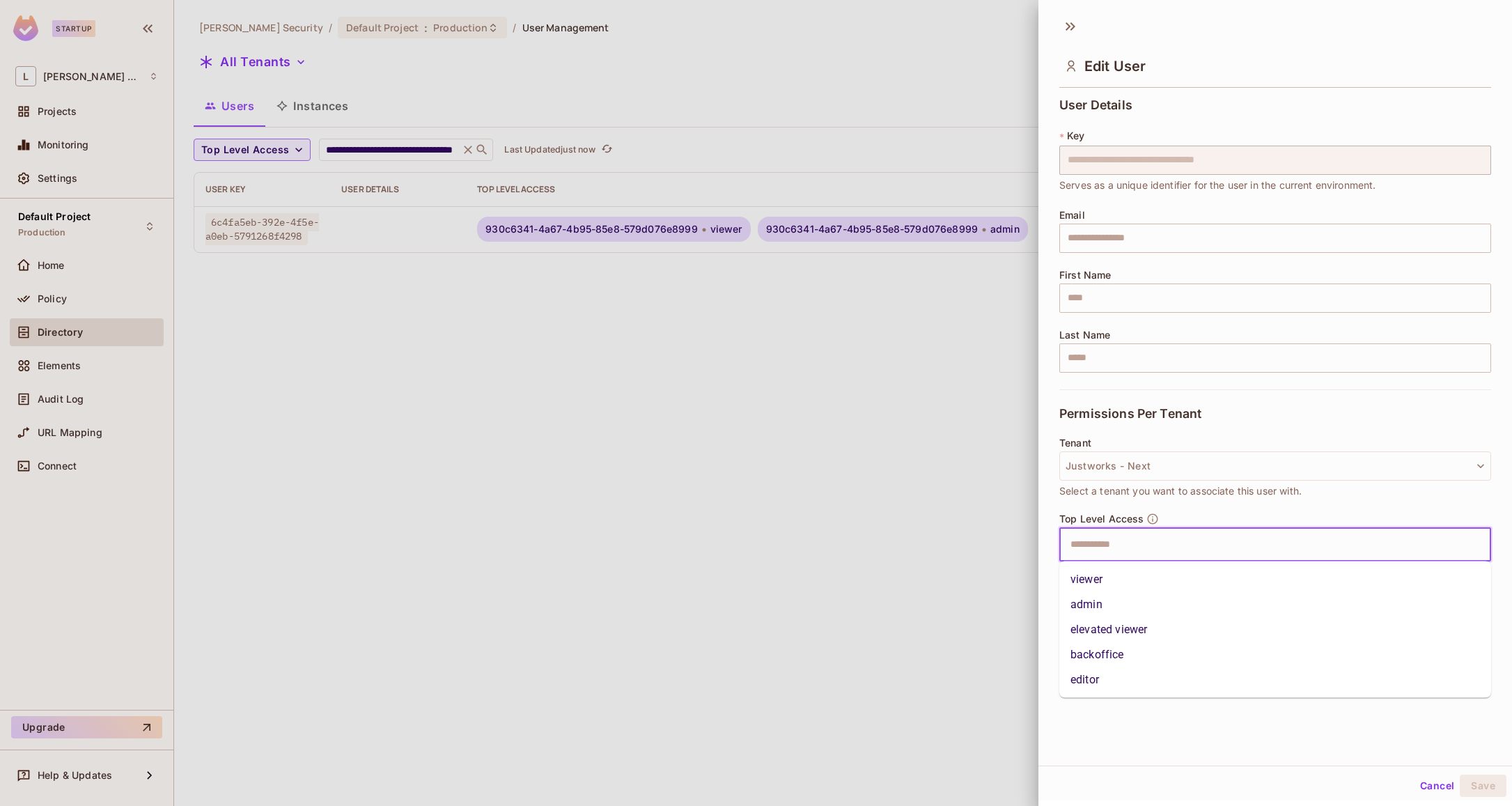
click at [1190, 584] on li "viewer" at bounding box center [1274, 579] width 431 height 25
click at [1212, 539] on input "text" at bounding box center [1289, 545] width 349 height 28
click at [1159, 596] on li "admin" at bounding box center [1274, 604] width 431 height 25
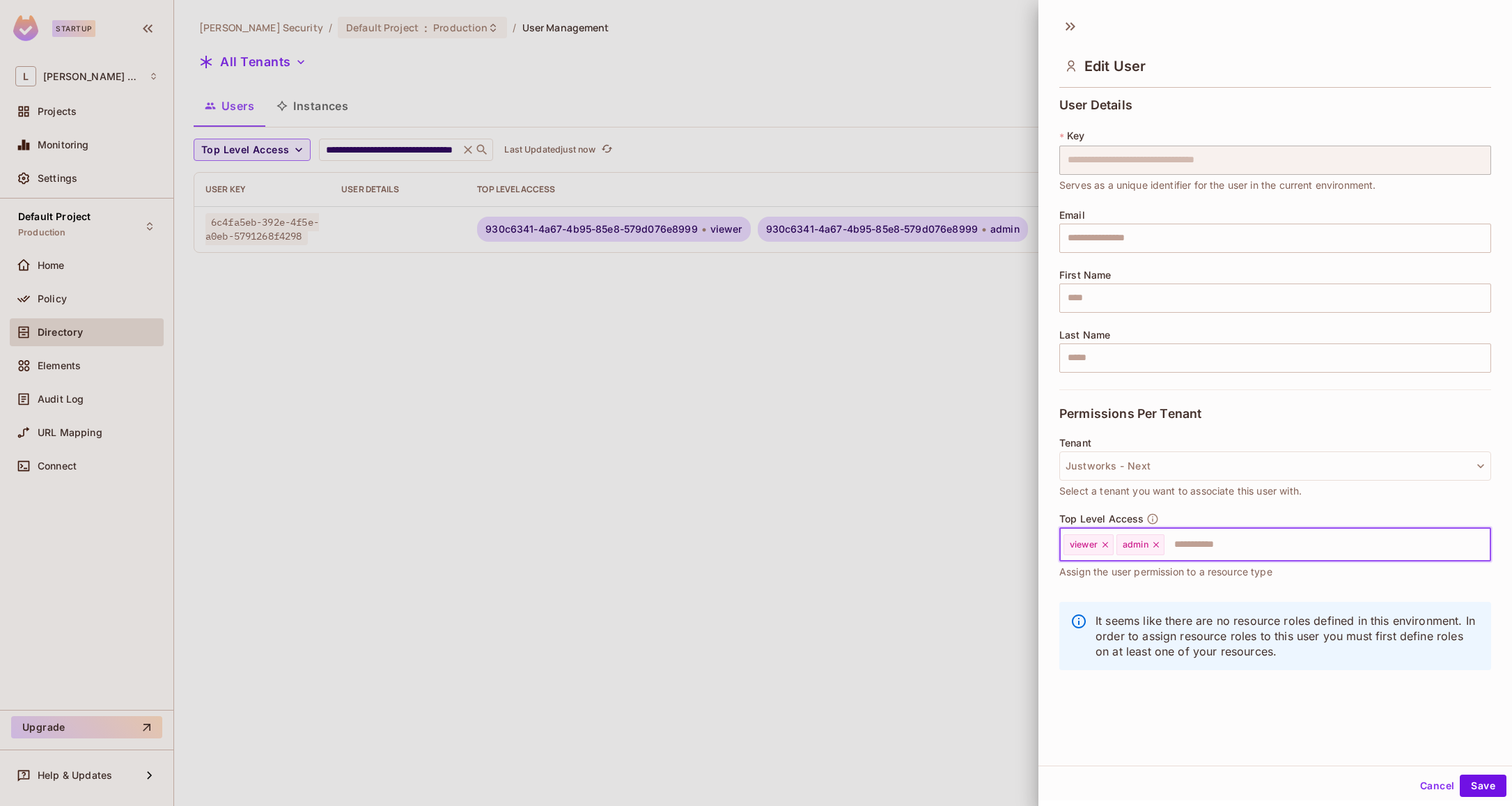
click at [1218, 551] on input "text" at bounding box center [1314, 545] width 298 height 28
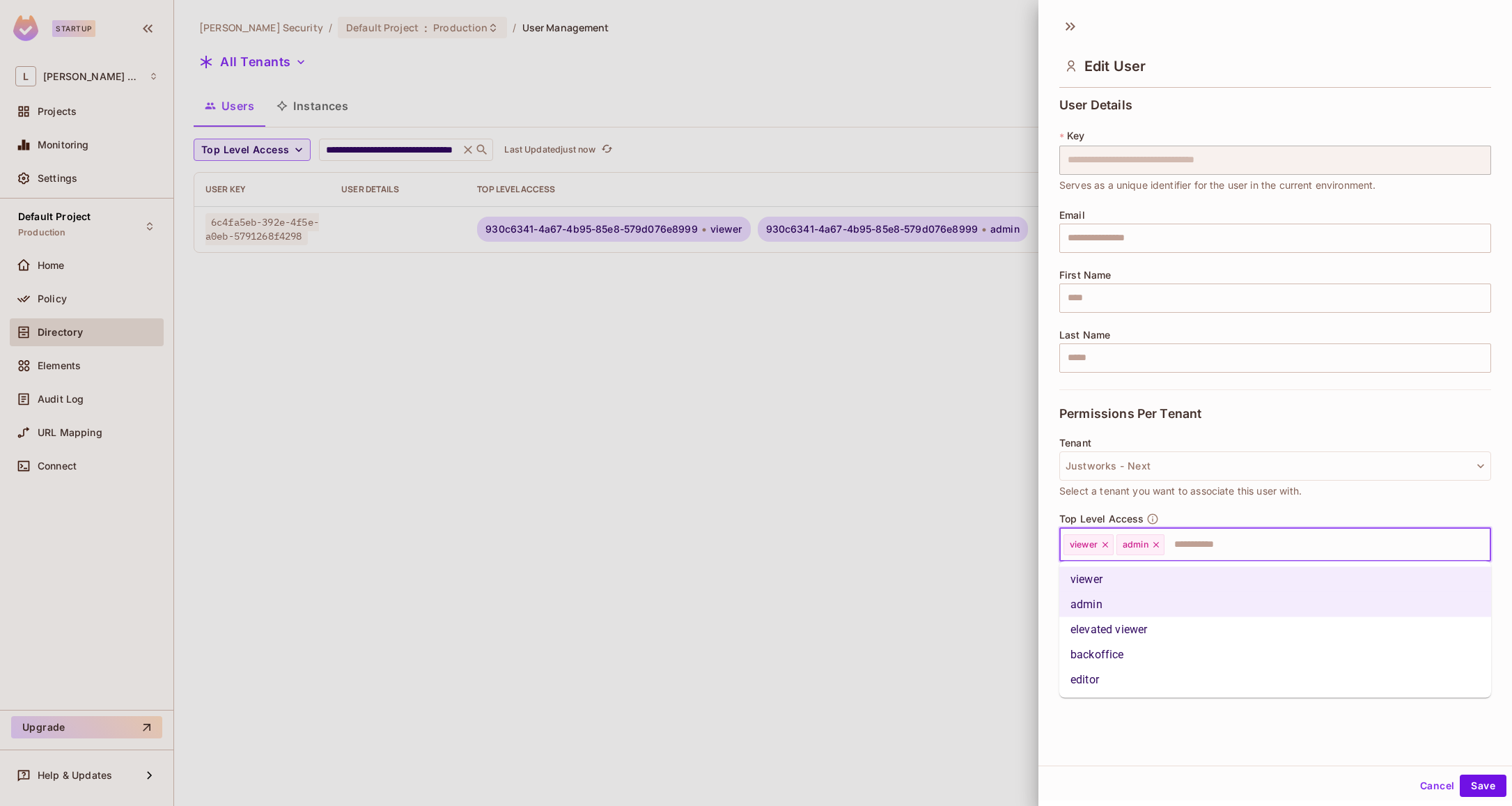
click at [1155, 631] on li "elevated viewer" at bounding box center [1274, 629] width 431 height 25
click at [1305, 541] on input "text" at bounding box center [1360, 545] width 208 height 28
click at [1139, 683] on li "editor" at bounding box center [1274, 679] width 431 height 25
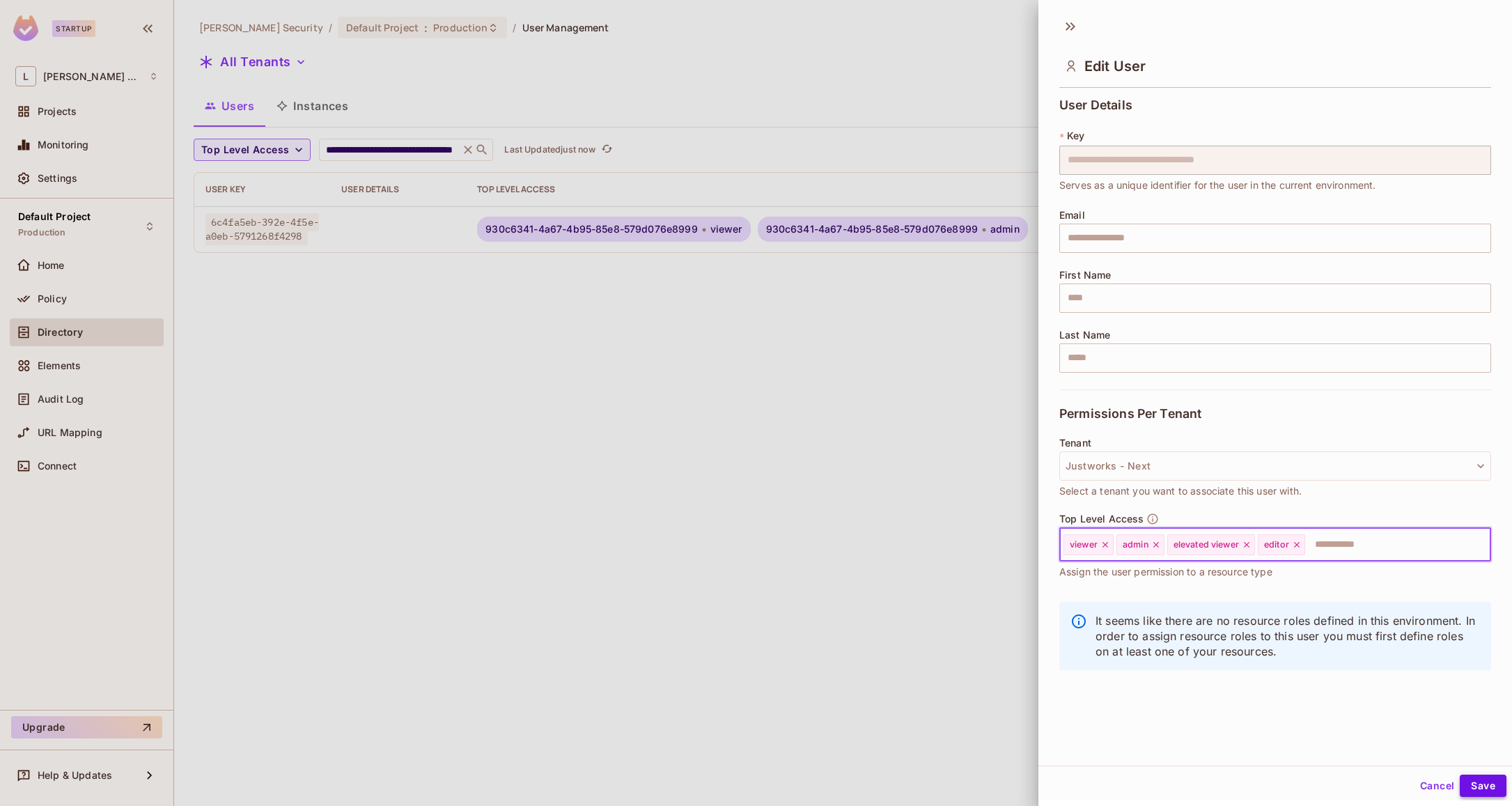
click at [1473, 776] on button "Save" at bounding box center [1483, 786] width 47 height 22
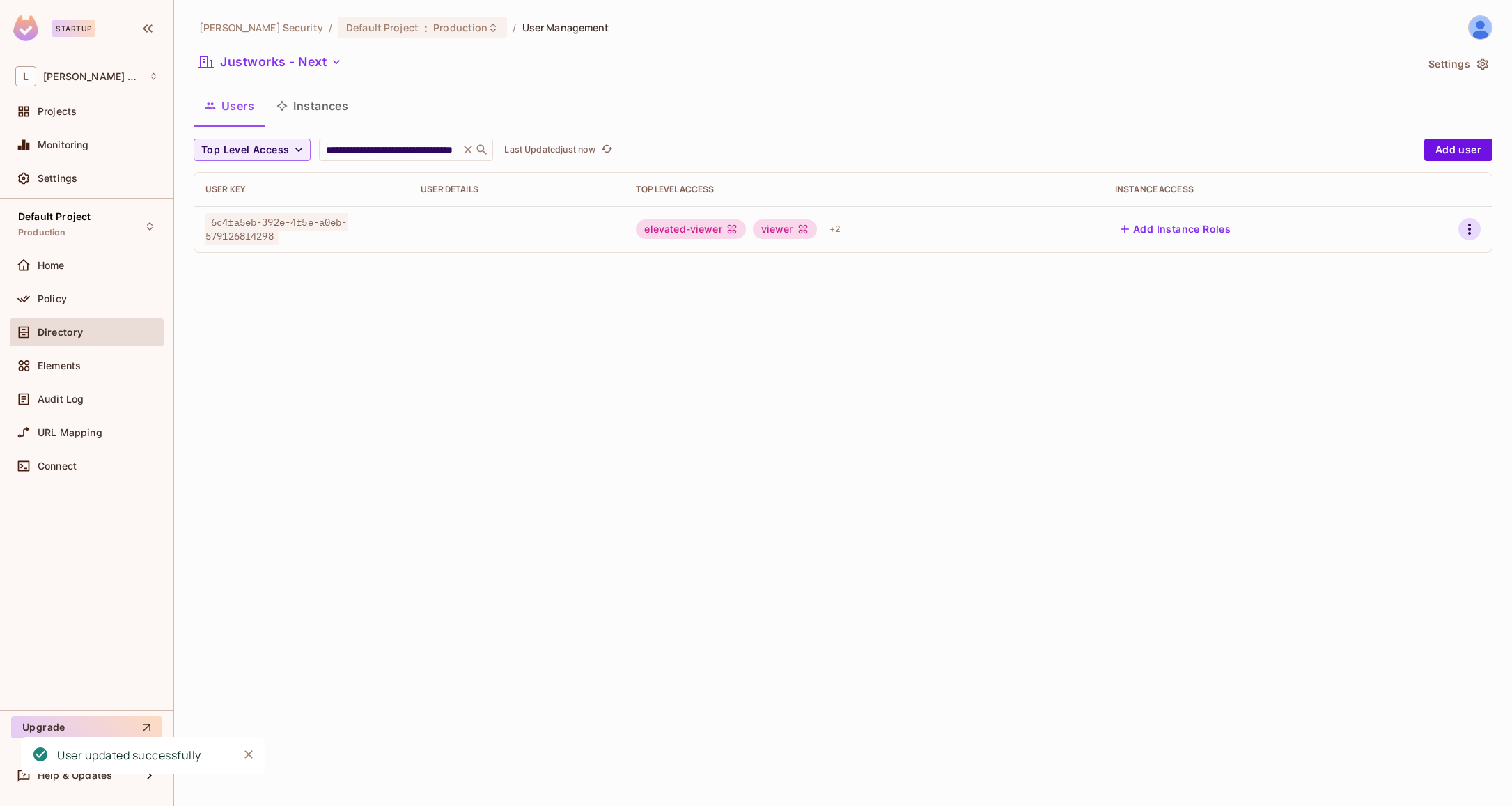
click at [1465, 239] on button "button" at bounding box center [1469, 229] width 22 height 22
click at [1465, 239] on div at bounding box center [756, 403] width 1512 height 806
click at [1474, 234] on icon "button" at bounding box center [1469, 229] width 17 height 17
click at [1424, 257] on li "Edit" at bounding box center [1409, 261] width 123 height 31
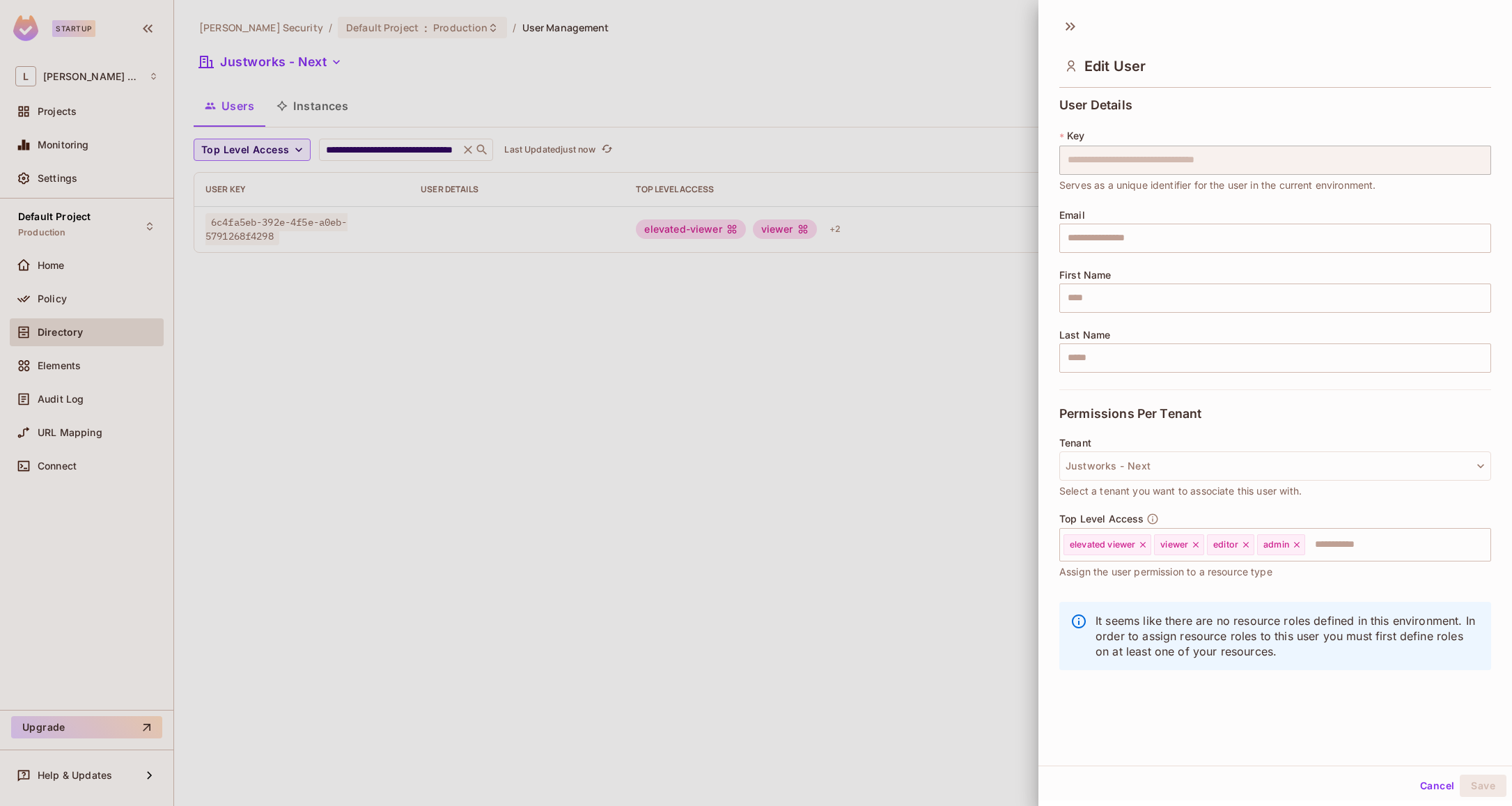
click at [845, 415] on div at bounding box center [756, 403] width 1512 height 806
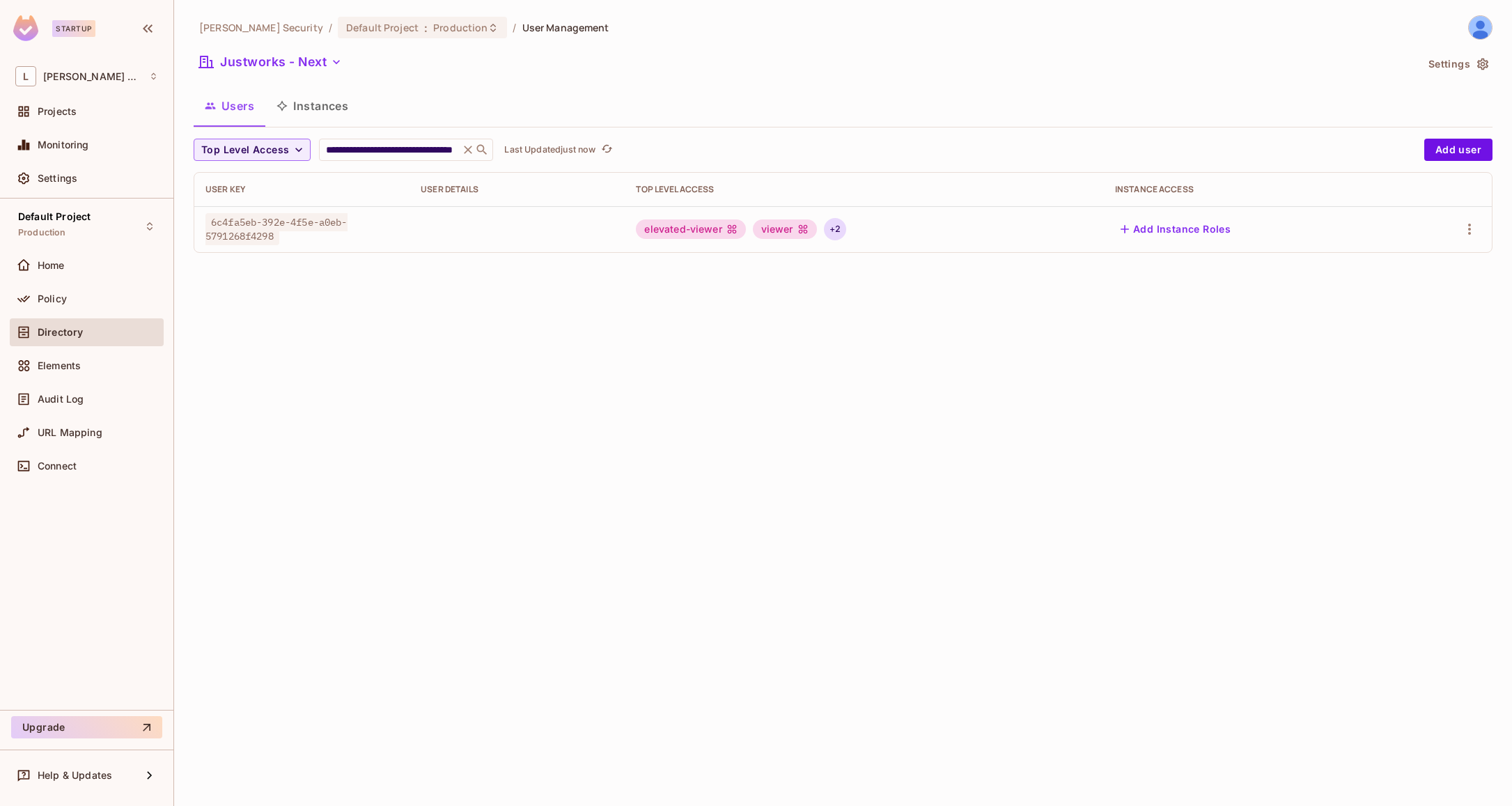
click at [840, 228] on div "+ 2" at bounding box center [835, 229] width 22 height 22
click at [1423, 322] on div at bounding box center [756, 403] width 1512 height 806
click at [1469, 233] on icon "button" at bounding box center [1469, 229] width 3 height 11
click at [1429, 252] on li "Edit" at bounding box center [1409, 261] width 123 height 31
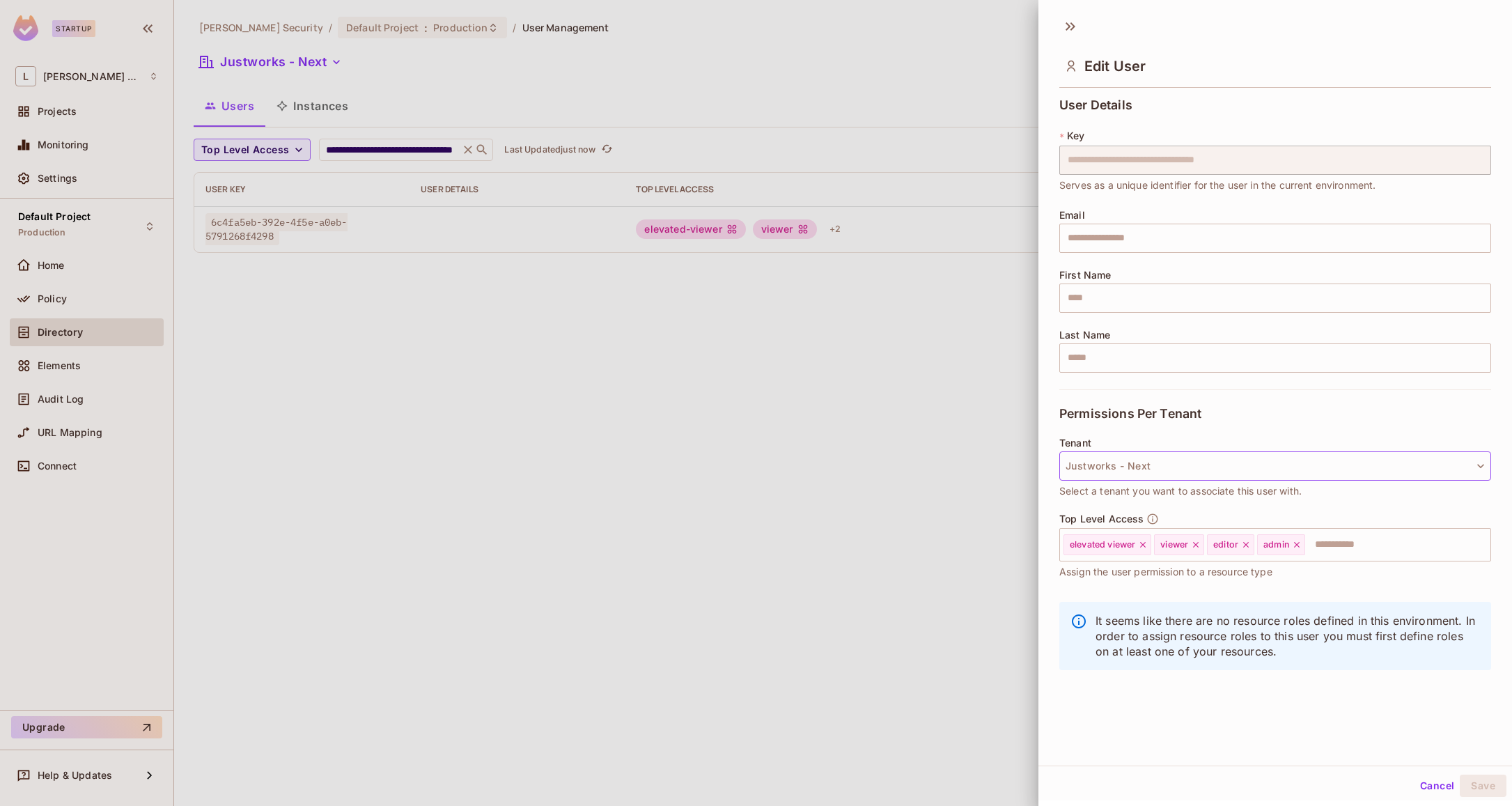
click at [1334, 462] on button "Justworks - Next" at bounding box center [1274, 465] width 431 height 29
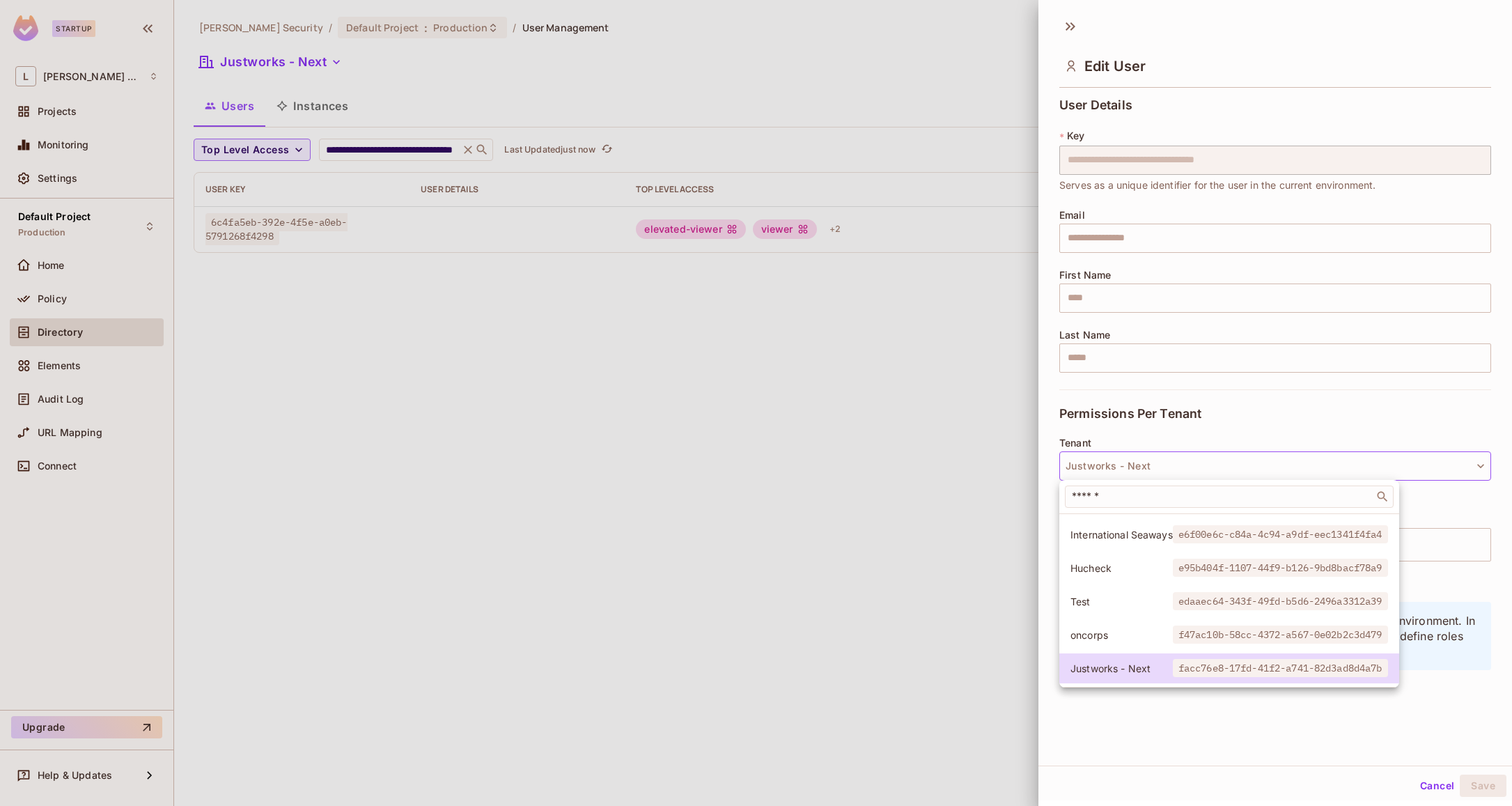
click at [1180, 605] on span "edaaec64-343f-49fd-b5d6-2496a3312a39" at bounding box center [1280, 600] width 215 height 18
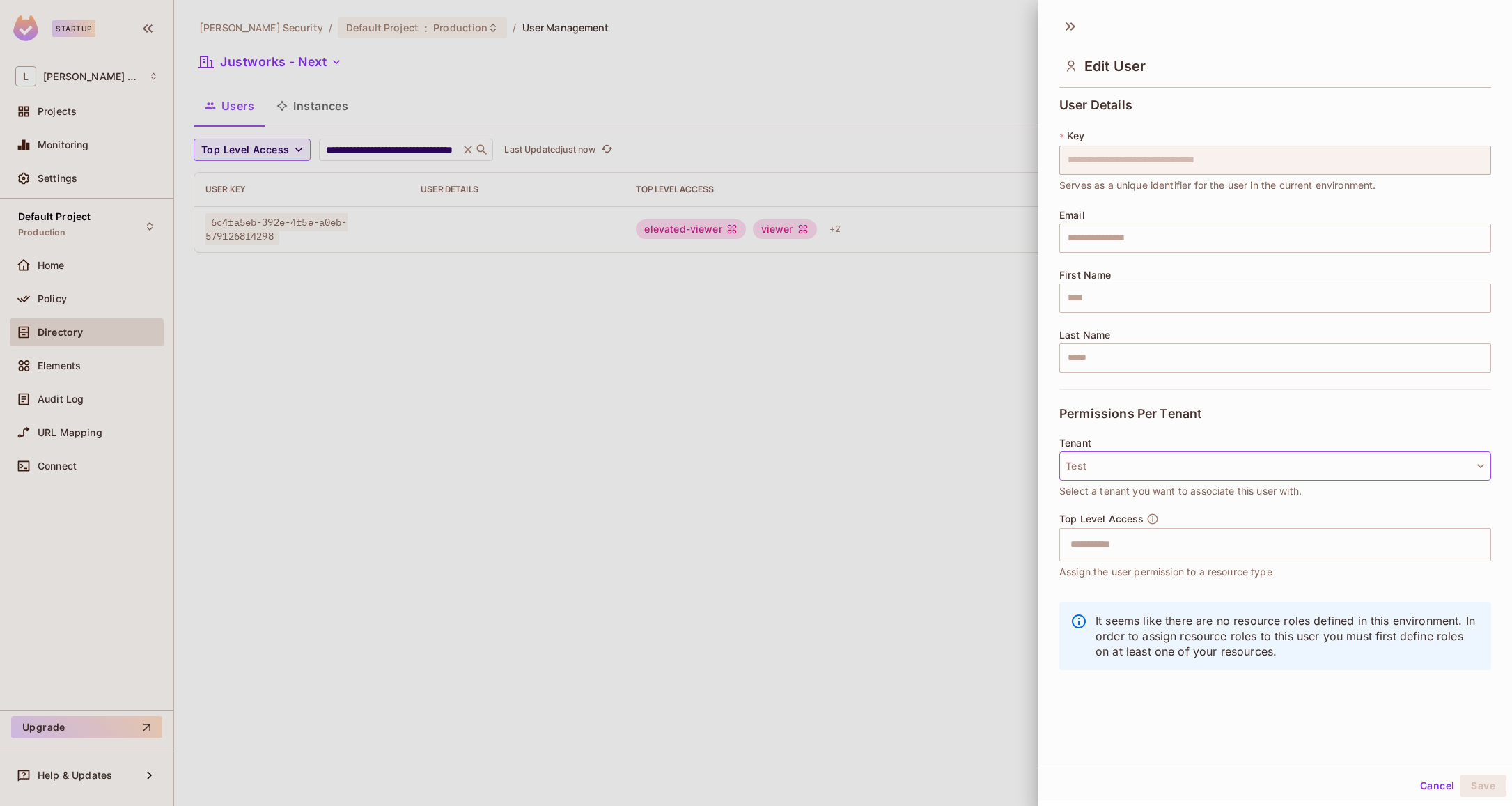
click at [1246, 472] on button "Test" at bounding box center [1274, 465] width 431 height 29
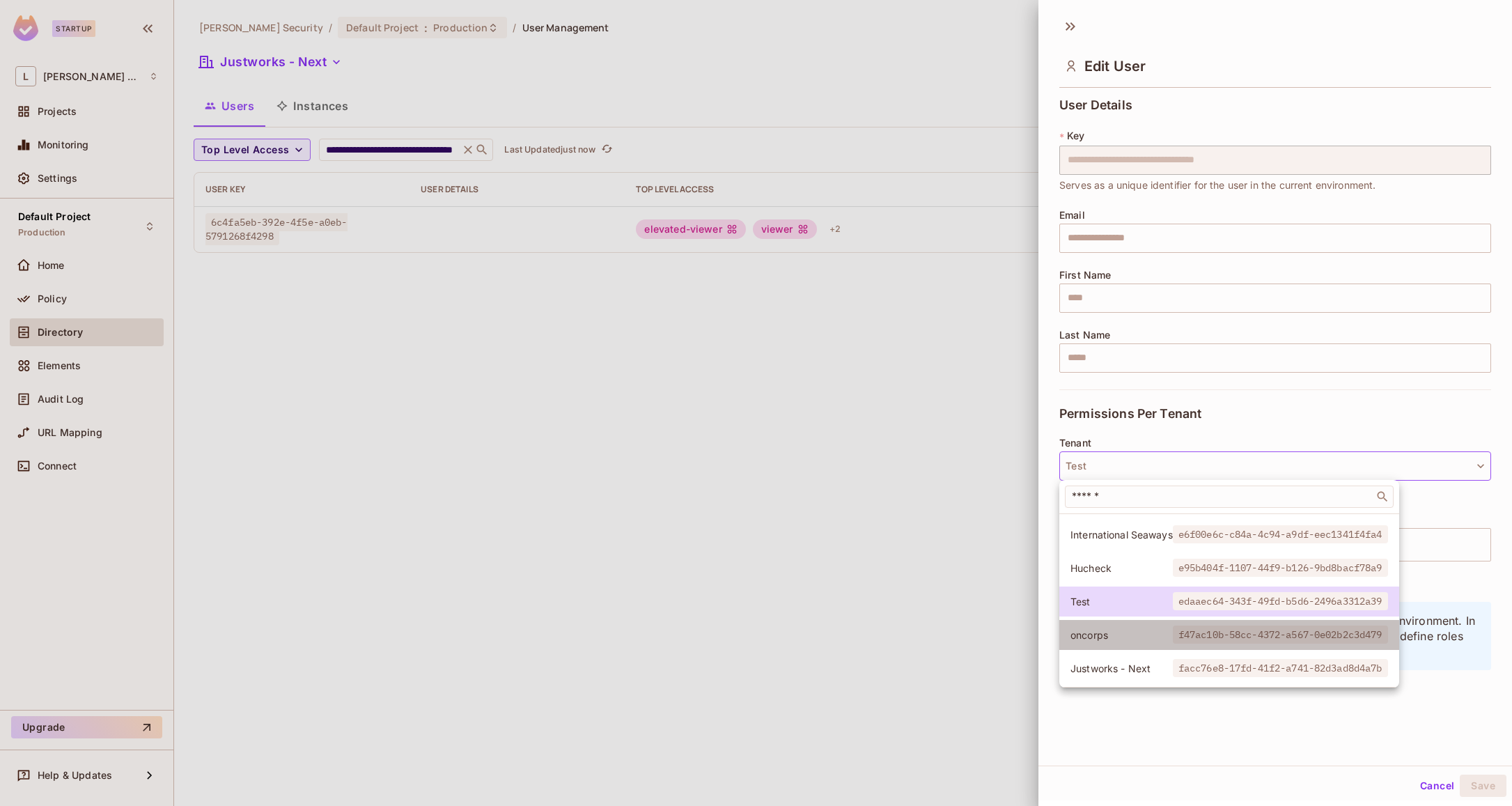
click at [1146, 633] on span "oncorps" at bounding box center [1122, 635] width 102 height 13
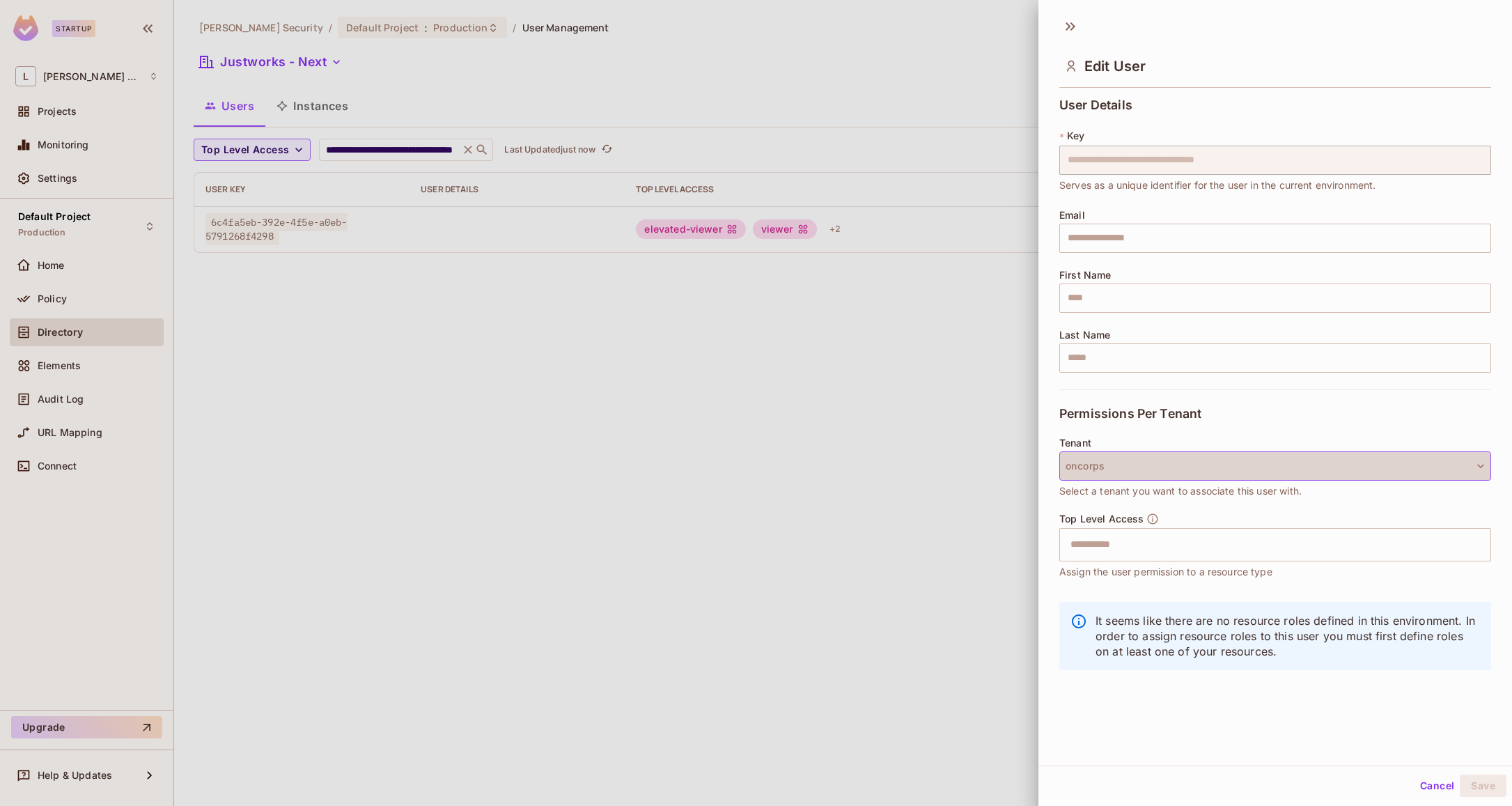
click at [1215, 476] on button "oncorps" at bounding box center [1274, 465] width 431 height 29
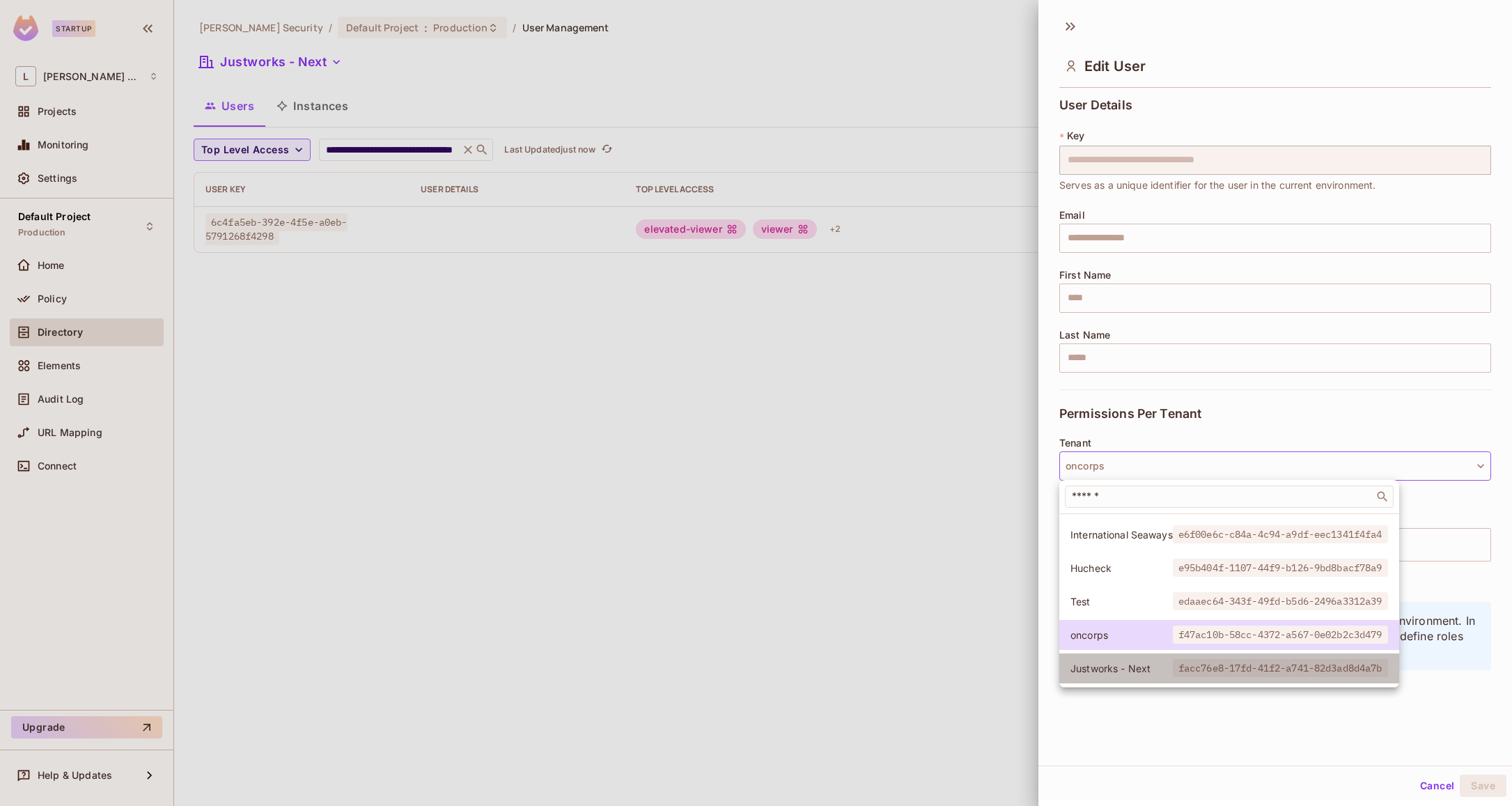
click at [1107, 661] on li "Justworks - Next facc76e8-17fd-41f2-a741-82d3ad8d4a7b" at bounding box center [1229, 668] width 340 height 30
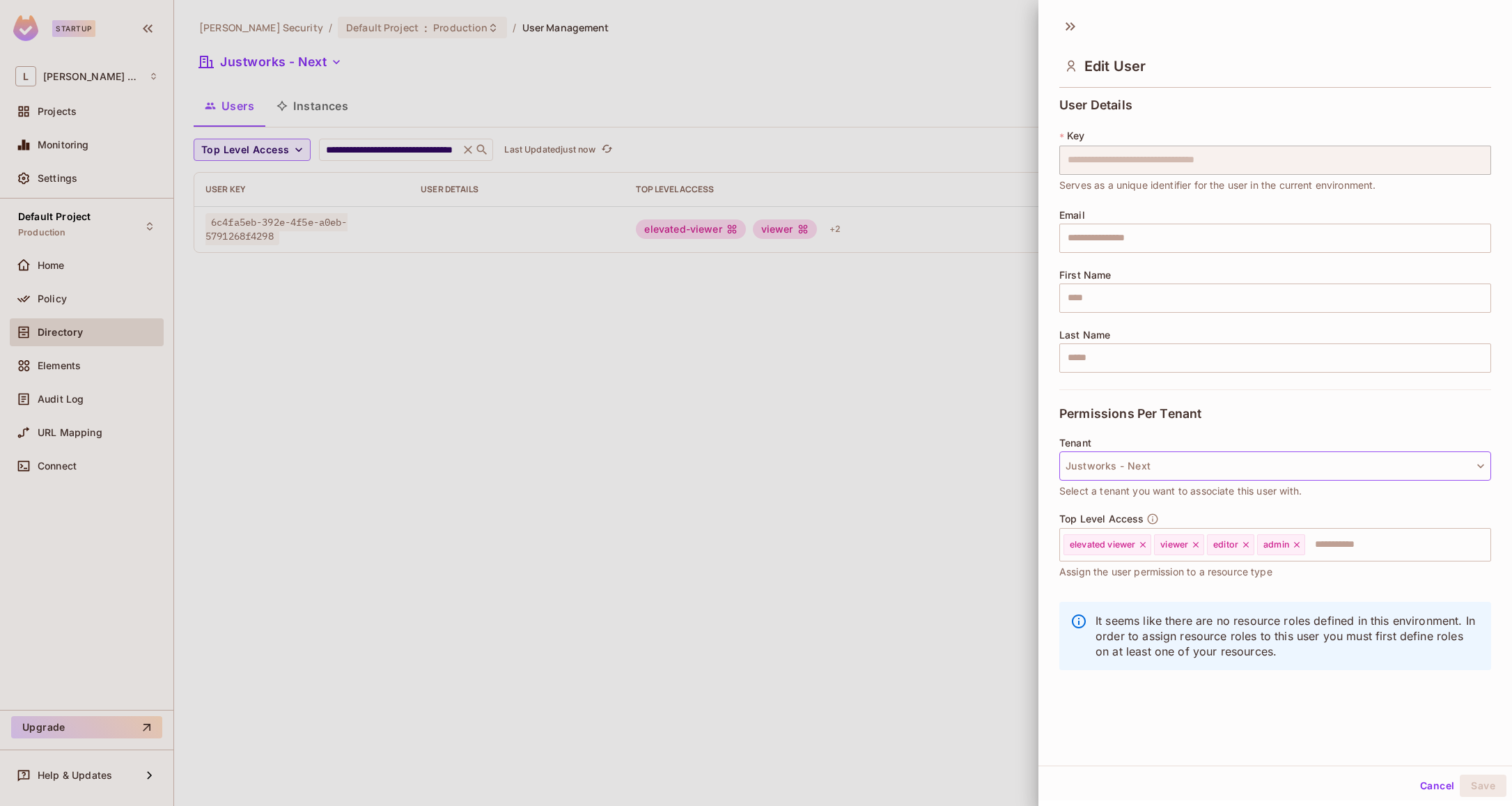
click at [1181, 473] on button "Justworks - Next" at bounding box center [1274, 465] width 431 height 29
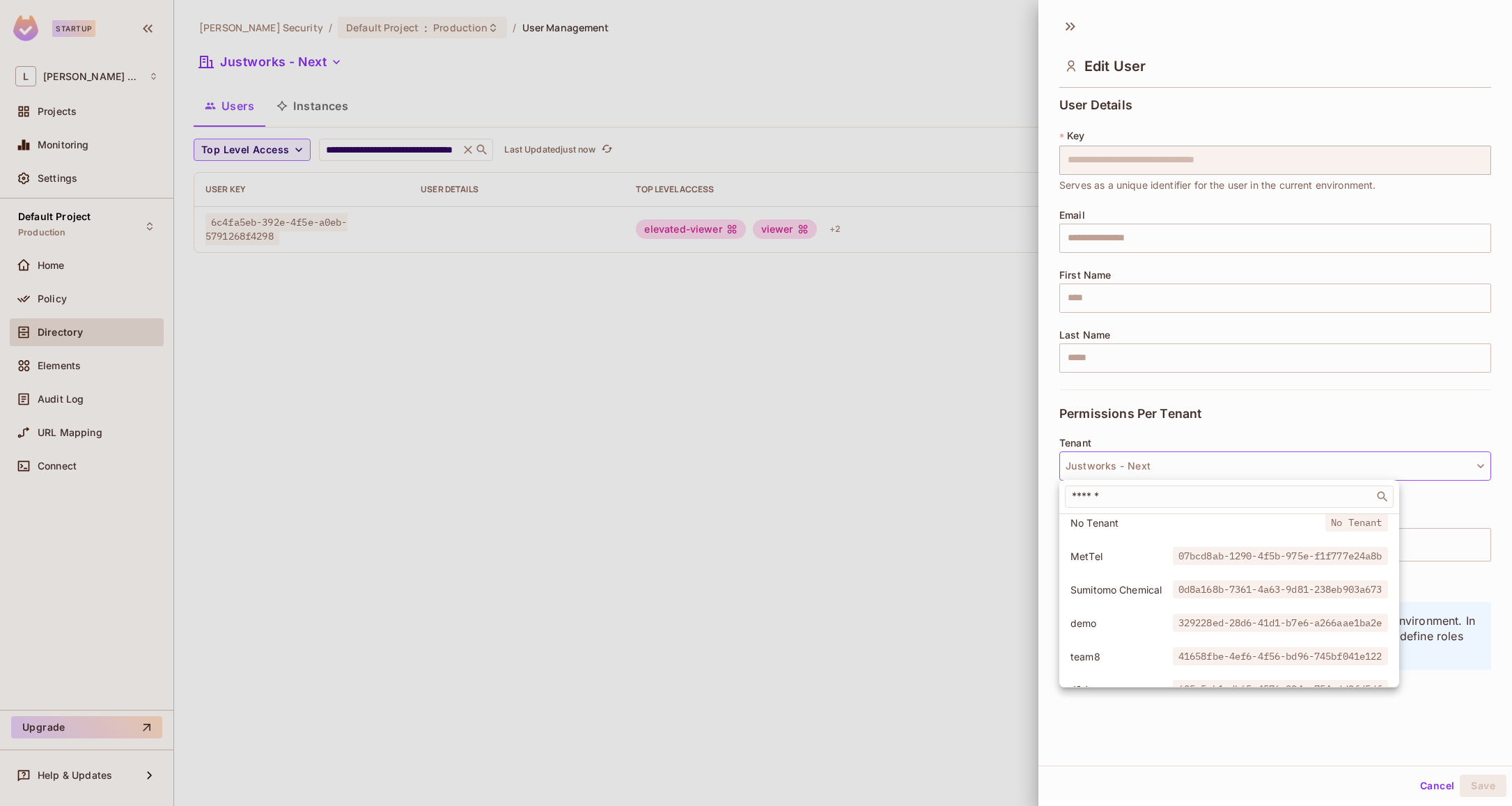
scroll to position [7, 0]
click at [1144, 561] on span "MetTel" at bounding box center [1122, 555] width 102 height 13
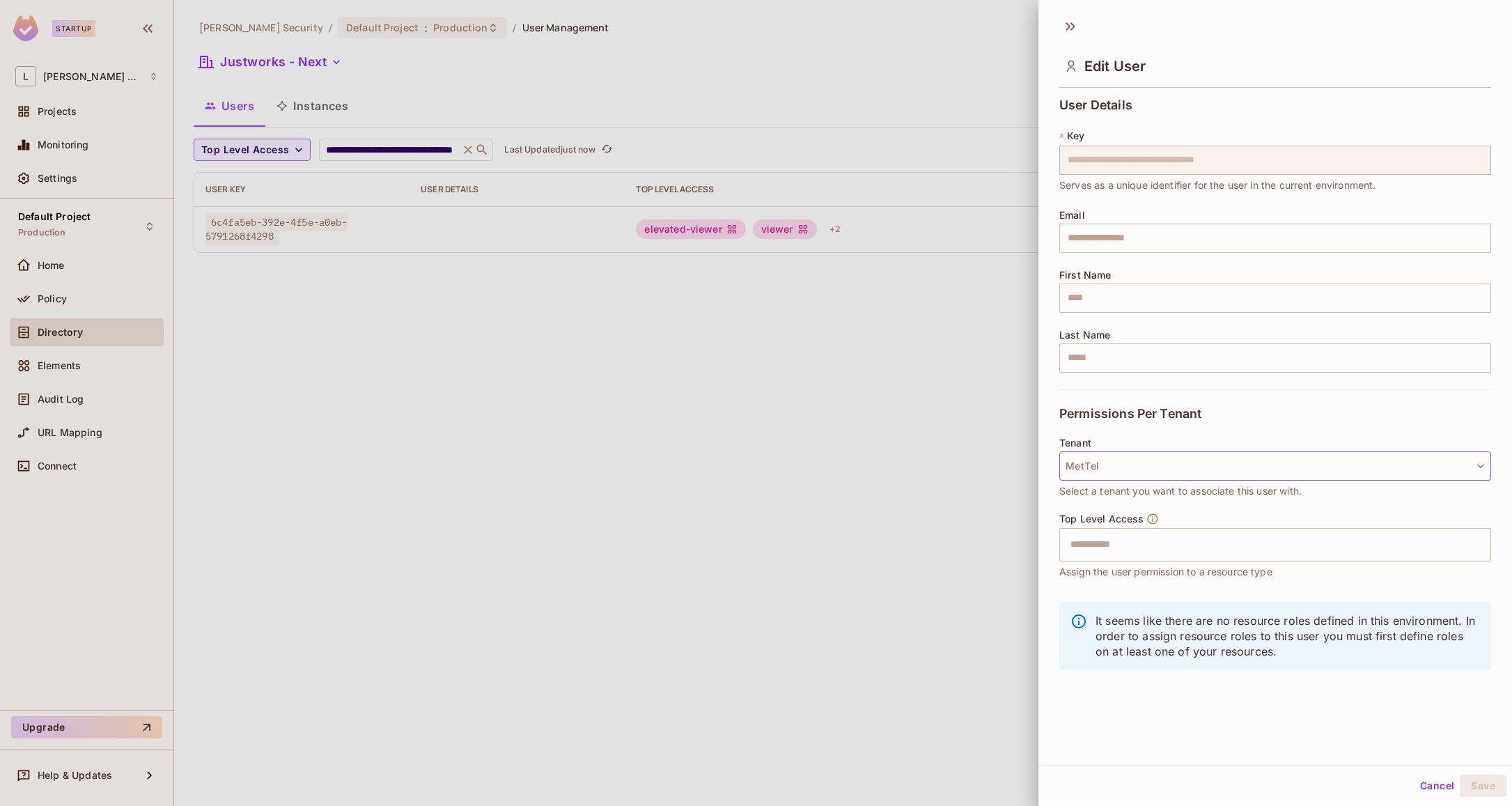
click at [1181, 475] on button "MetTel" at bounding box center [1274, 465] width 431 height 29
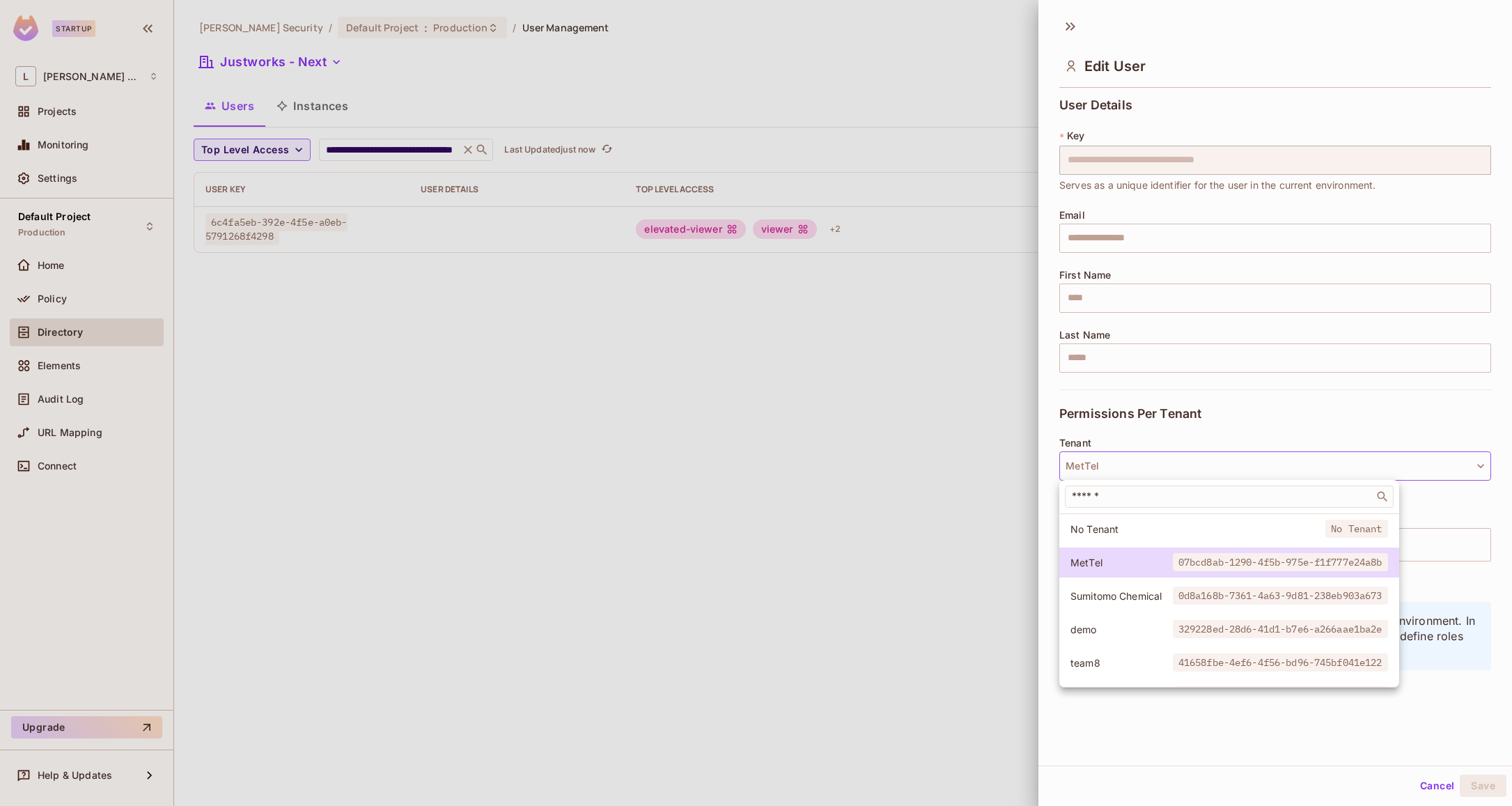
click at [1103, 597] on span "Sumitomo Chemical" at bounding box center [1122, 595] width 102 height 13
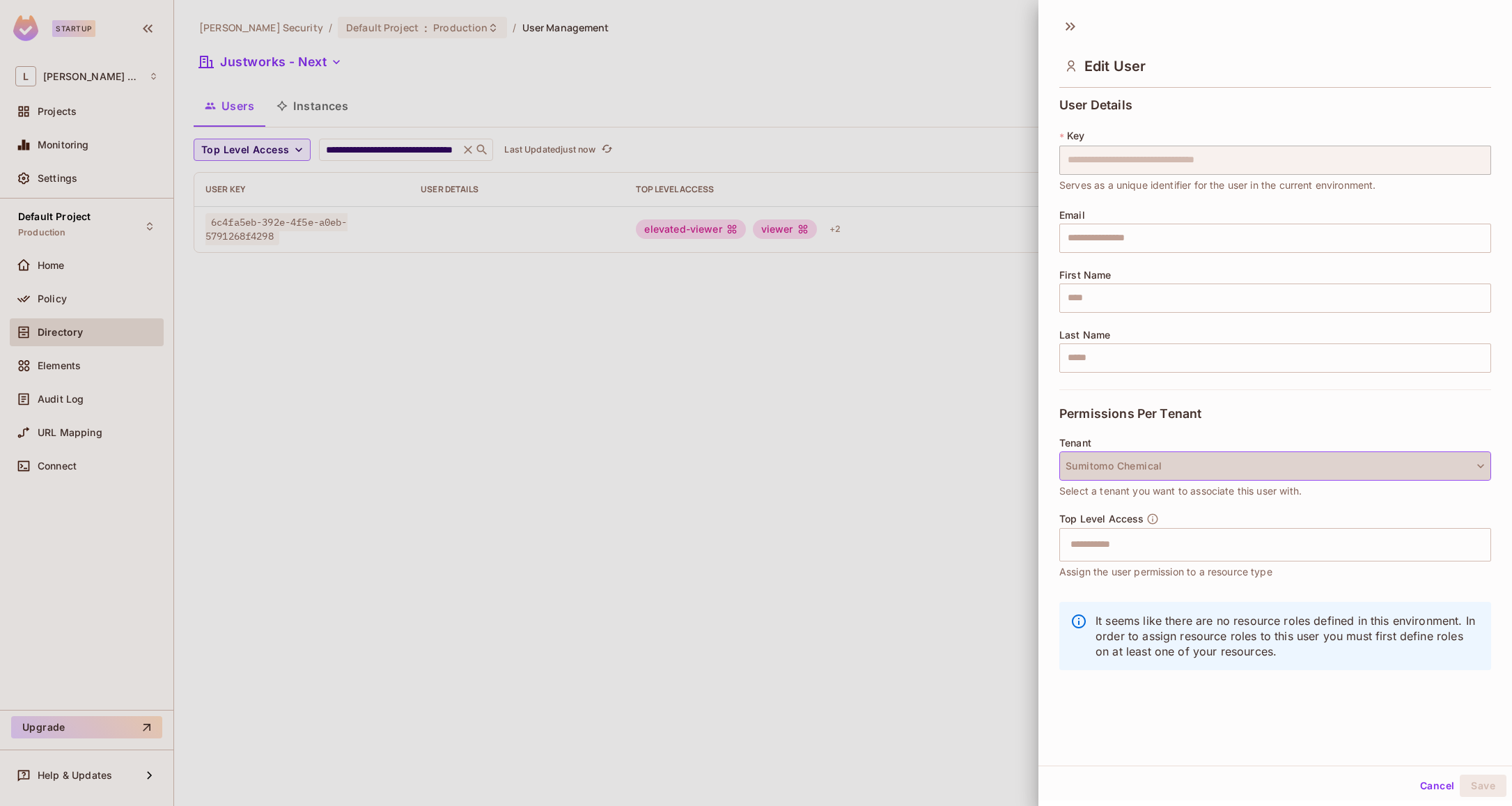
click at [1165, 467] on button "Sumitomo Chemical" at bounding box center [1274, 465] width 431 height 29
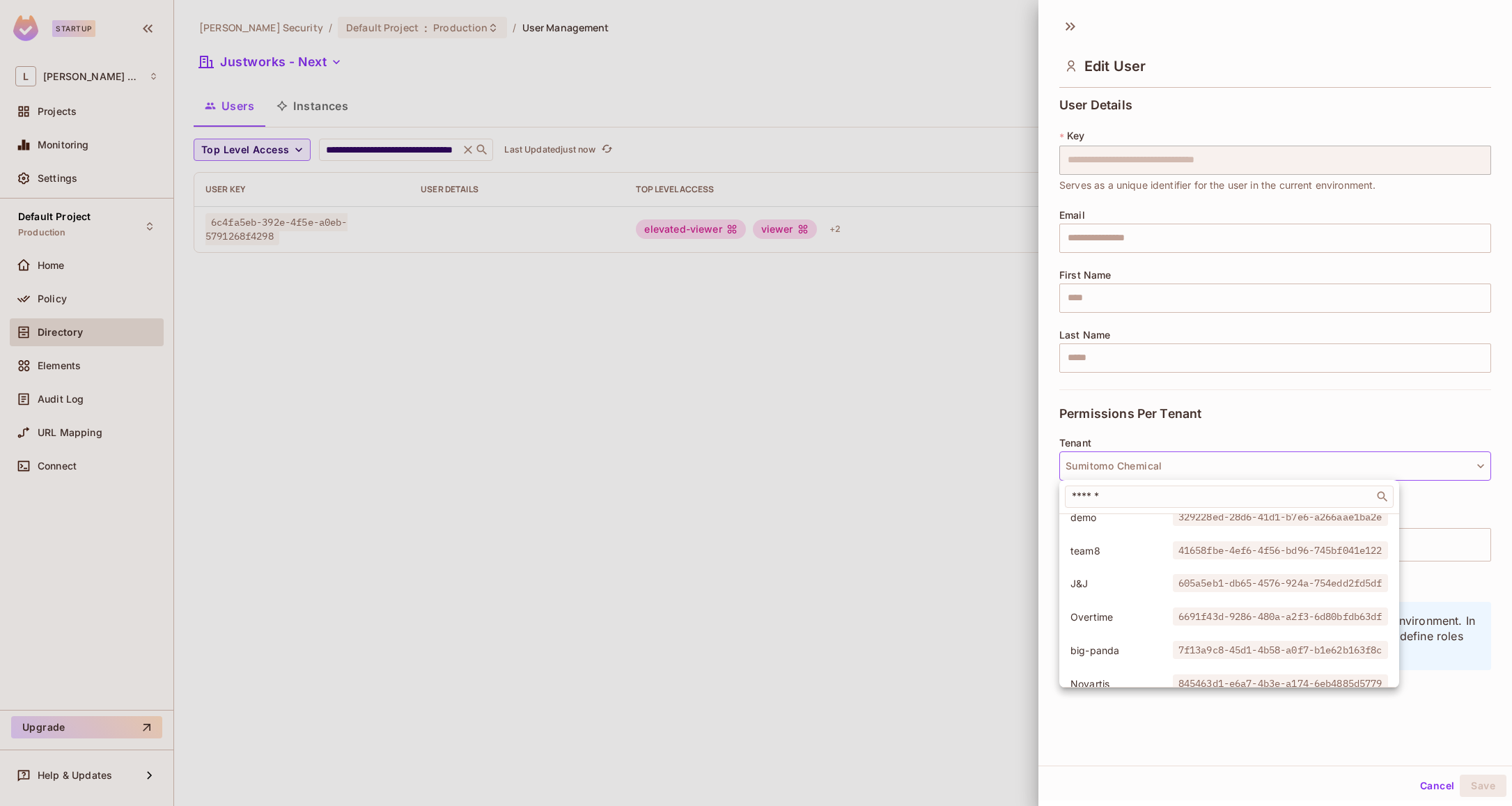
scroll to position [113, 0]
click at [1122, 551] on span "team8" at bounding box center [1122, 550] width 102 height 13
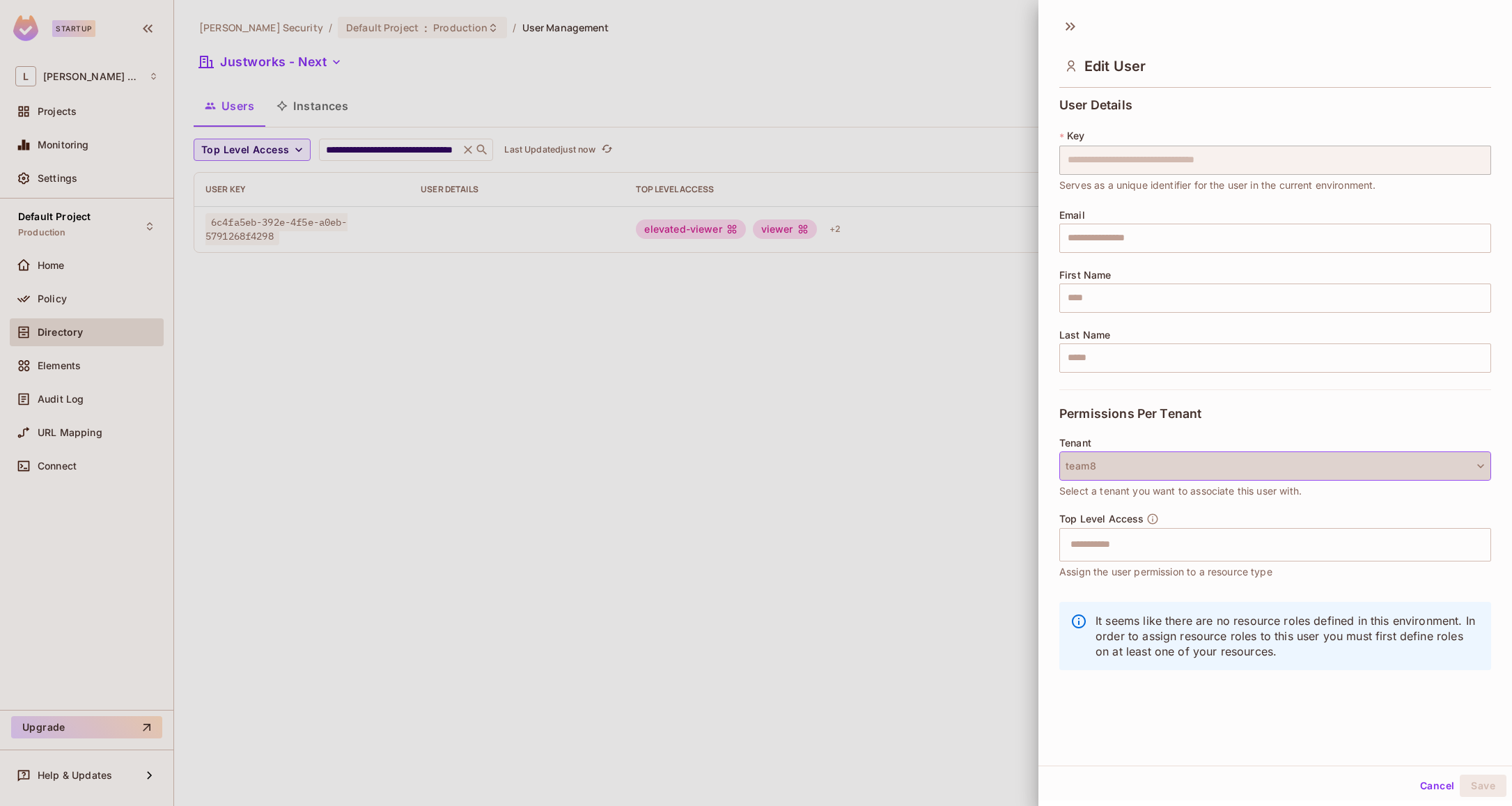
click at [1177, 465] on button "team8" at bounding box center [1274, 465] width 431 height 29
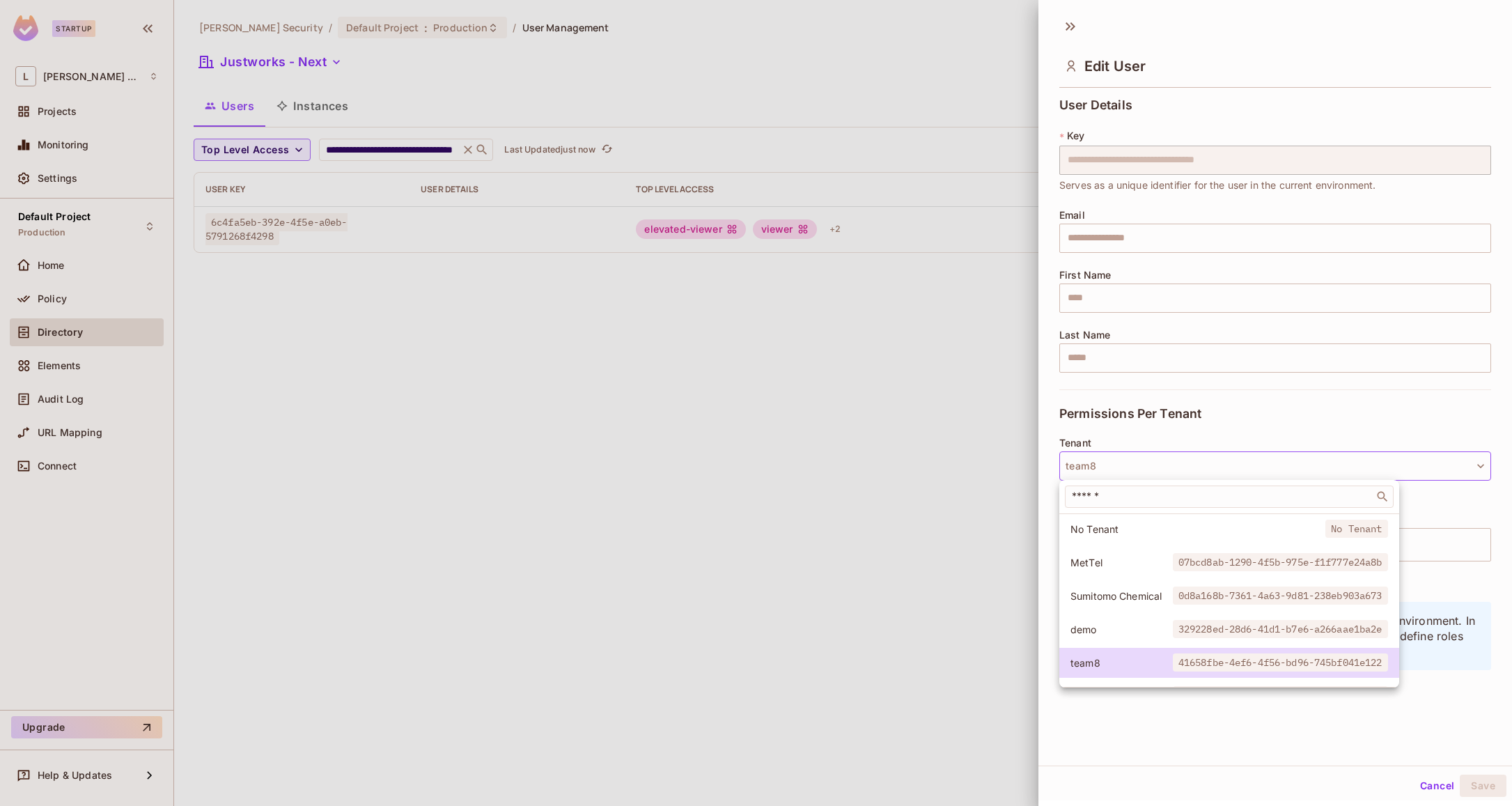
click at [1130, 567] on span "MetTel" at bounding box center [1122, 563] width 102 height 13
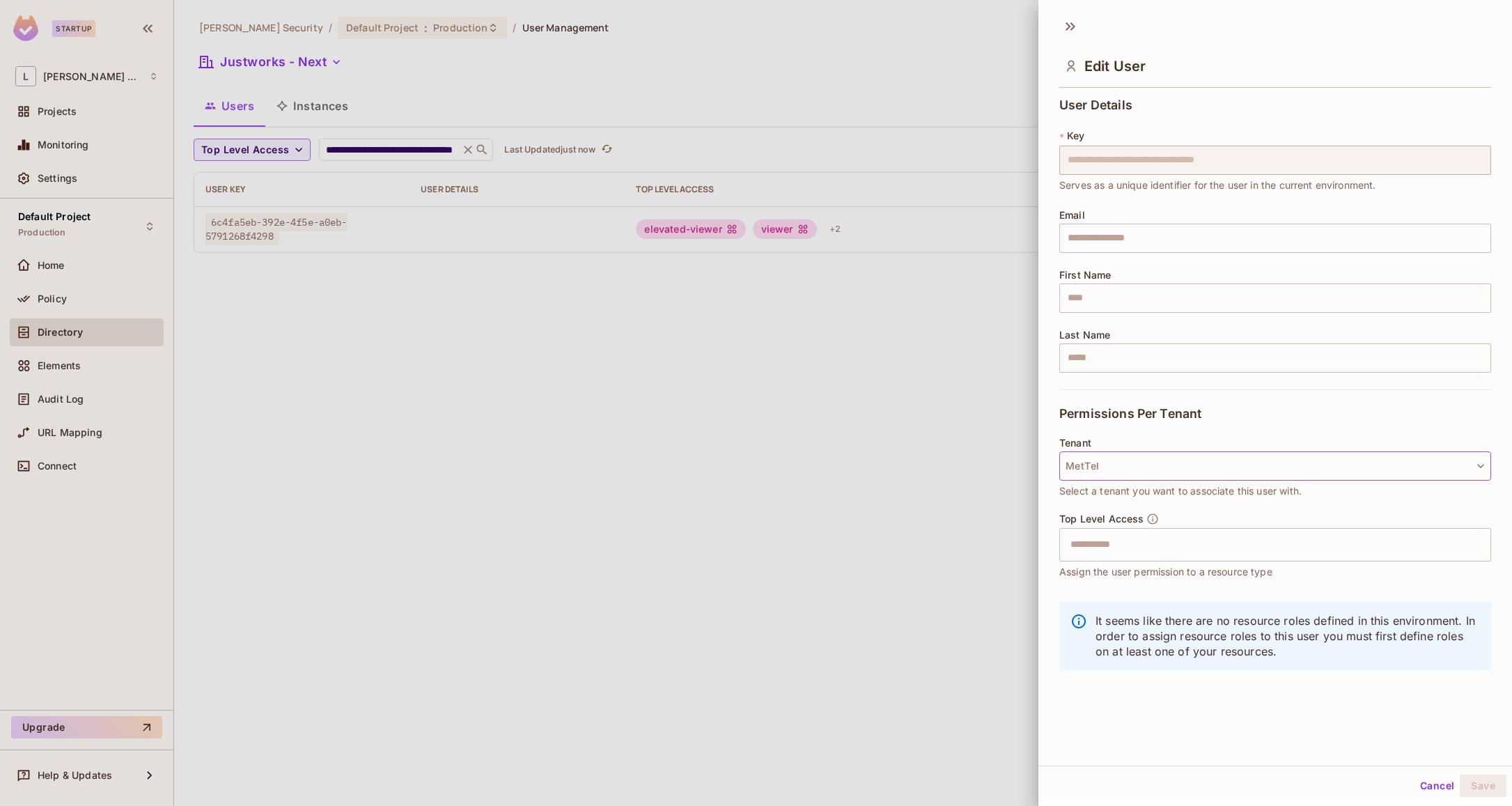
click at [1166, 468] on button "MetTel" at bounding box center [1274, 465] width 431 height 29
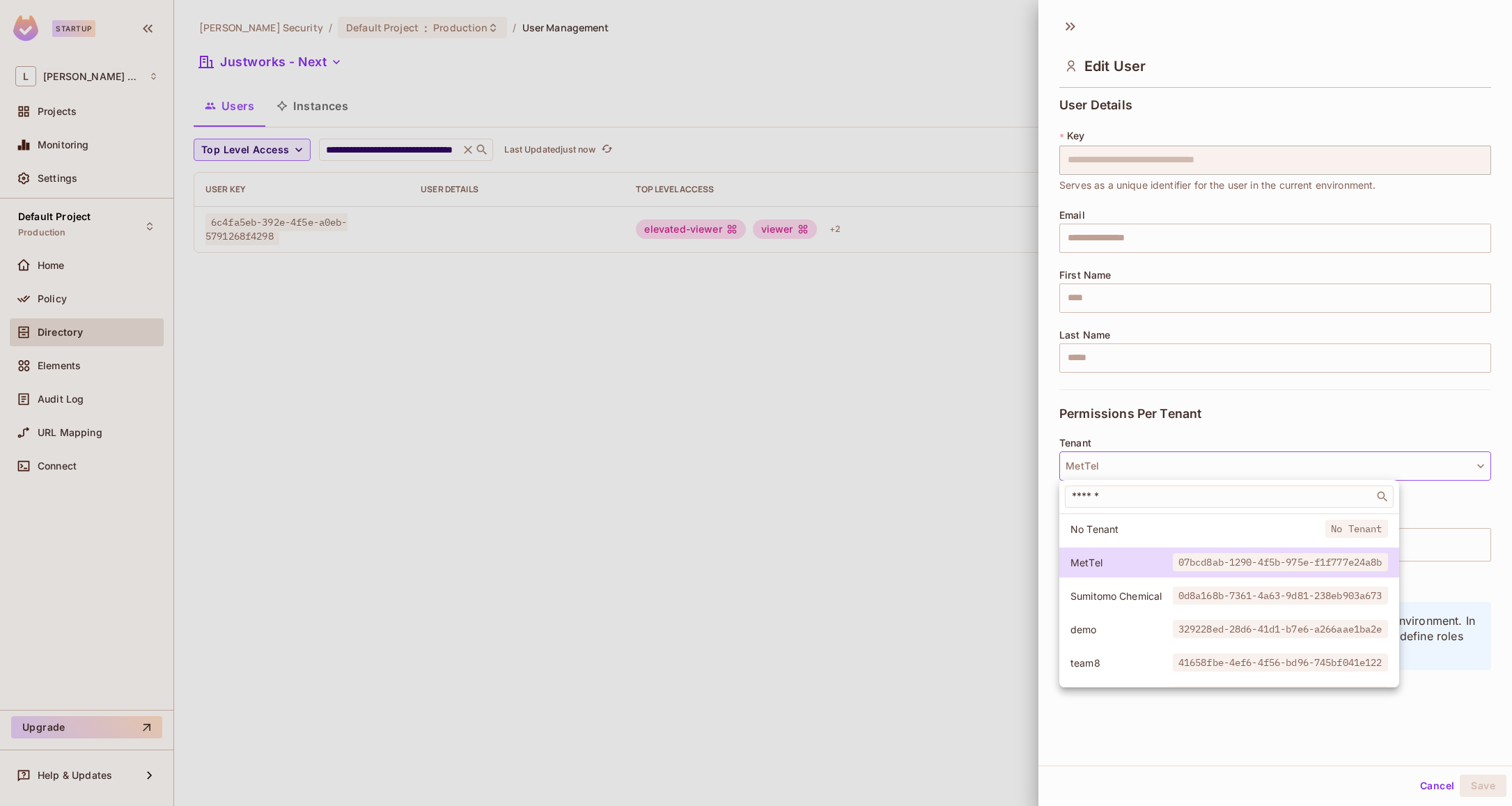
click at [1134, 603] on li "Sumitomo Chemical 0d8a168b-7361-4a63-9d81-238eb903a673" at bounding box center [1229, 595] width 340 height 30
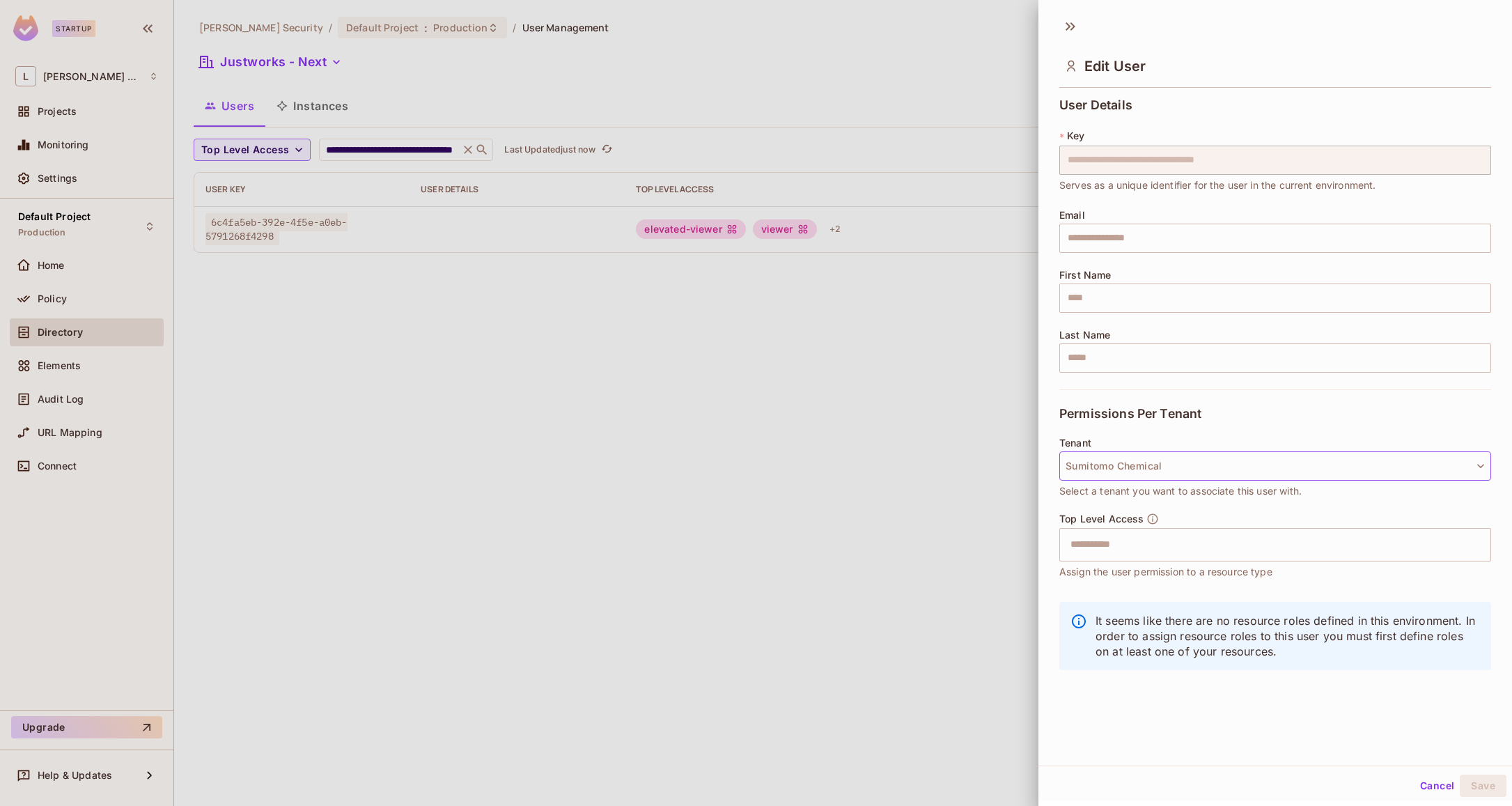
click at [1178, 465] on button "Sumitomo Chemical" at bounding box center [1274, 465] width 431 height 29
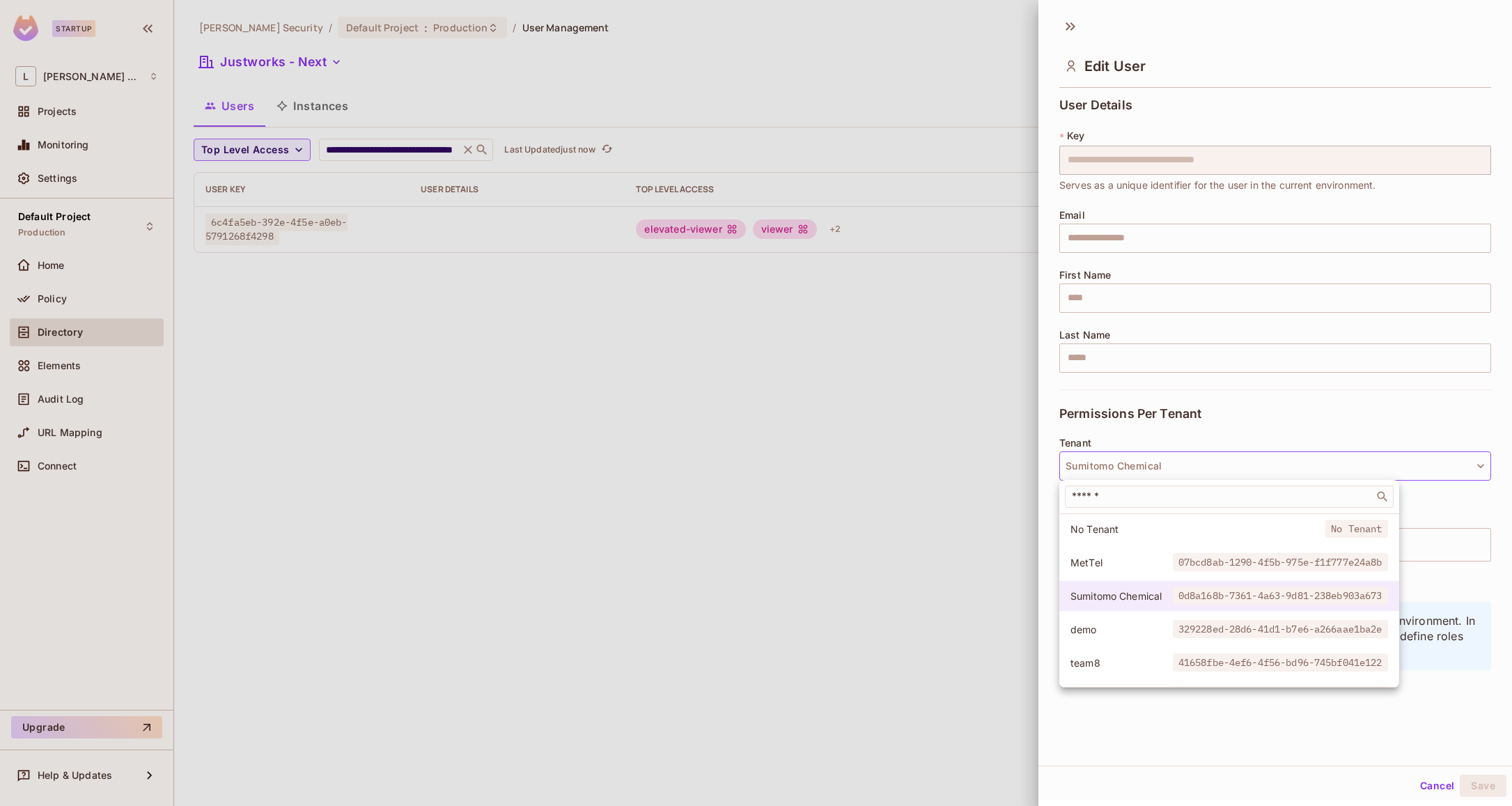
scroll to position [50, 0]
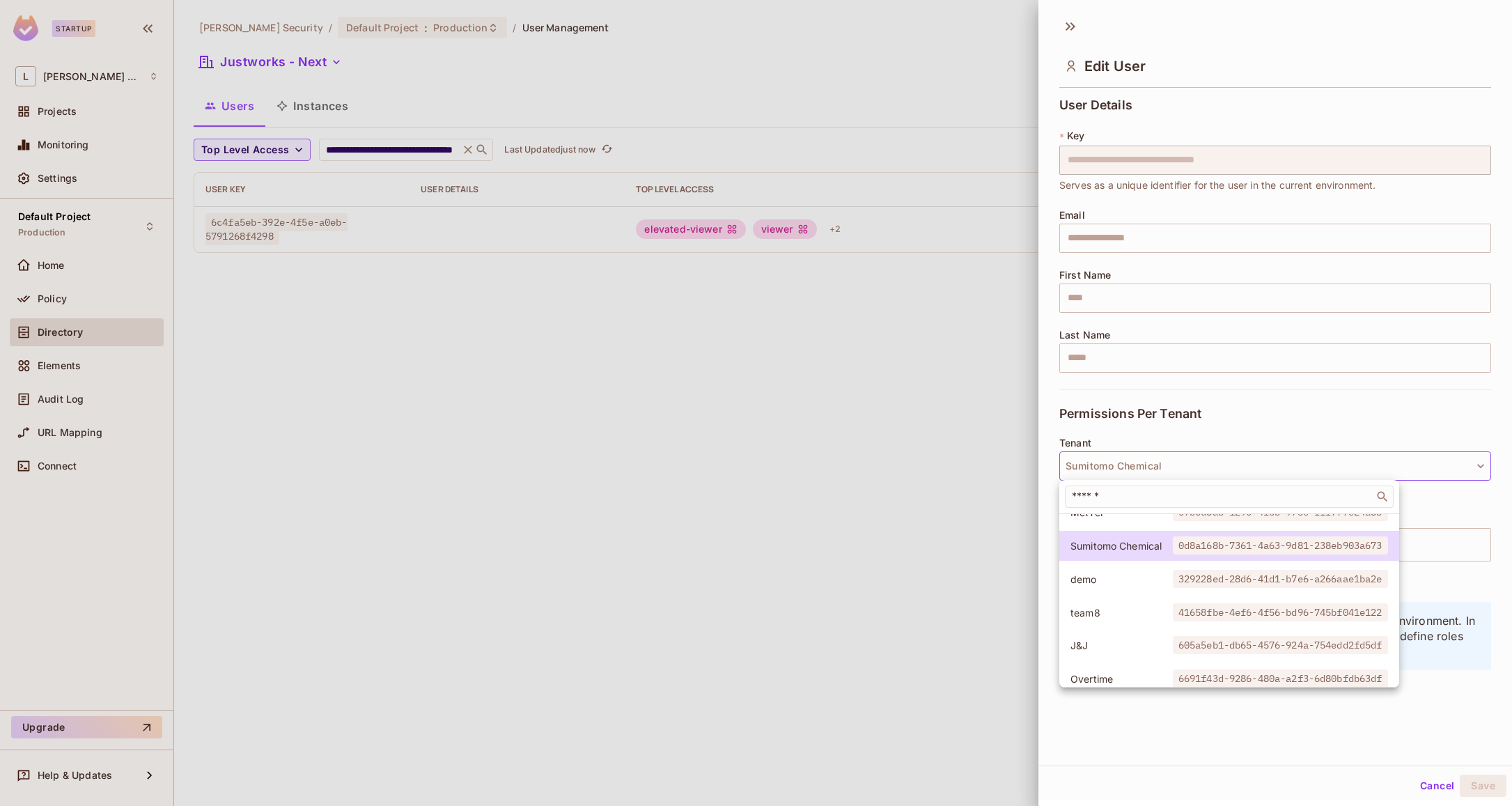
click at [1124, 579] on span "demo" at bounding box center [1122, 579] width 102 height 13
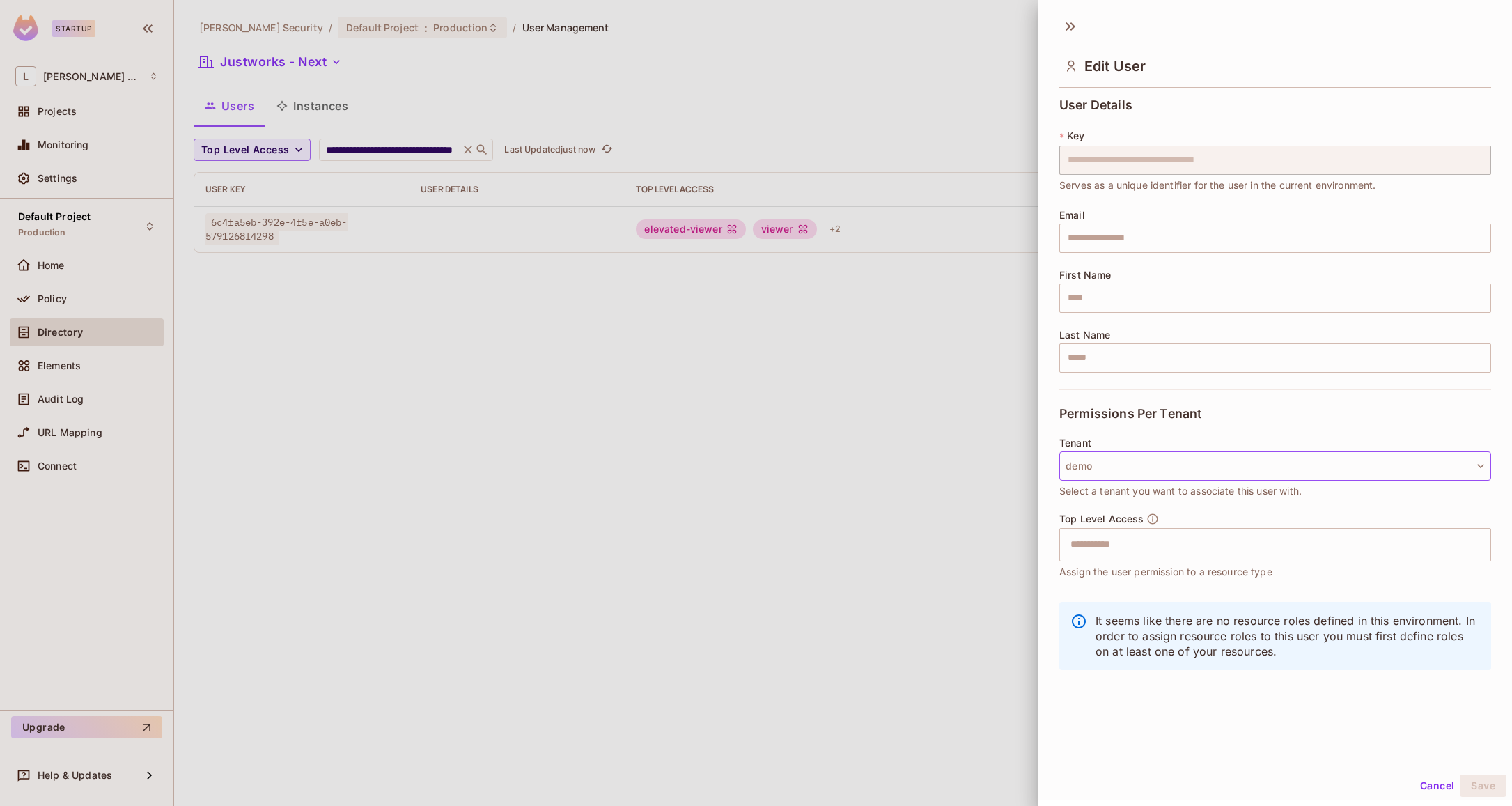
click at [1183, 471] on button "demo" at bounding box center [1274, 465] width 431 height 29
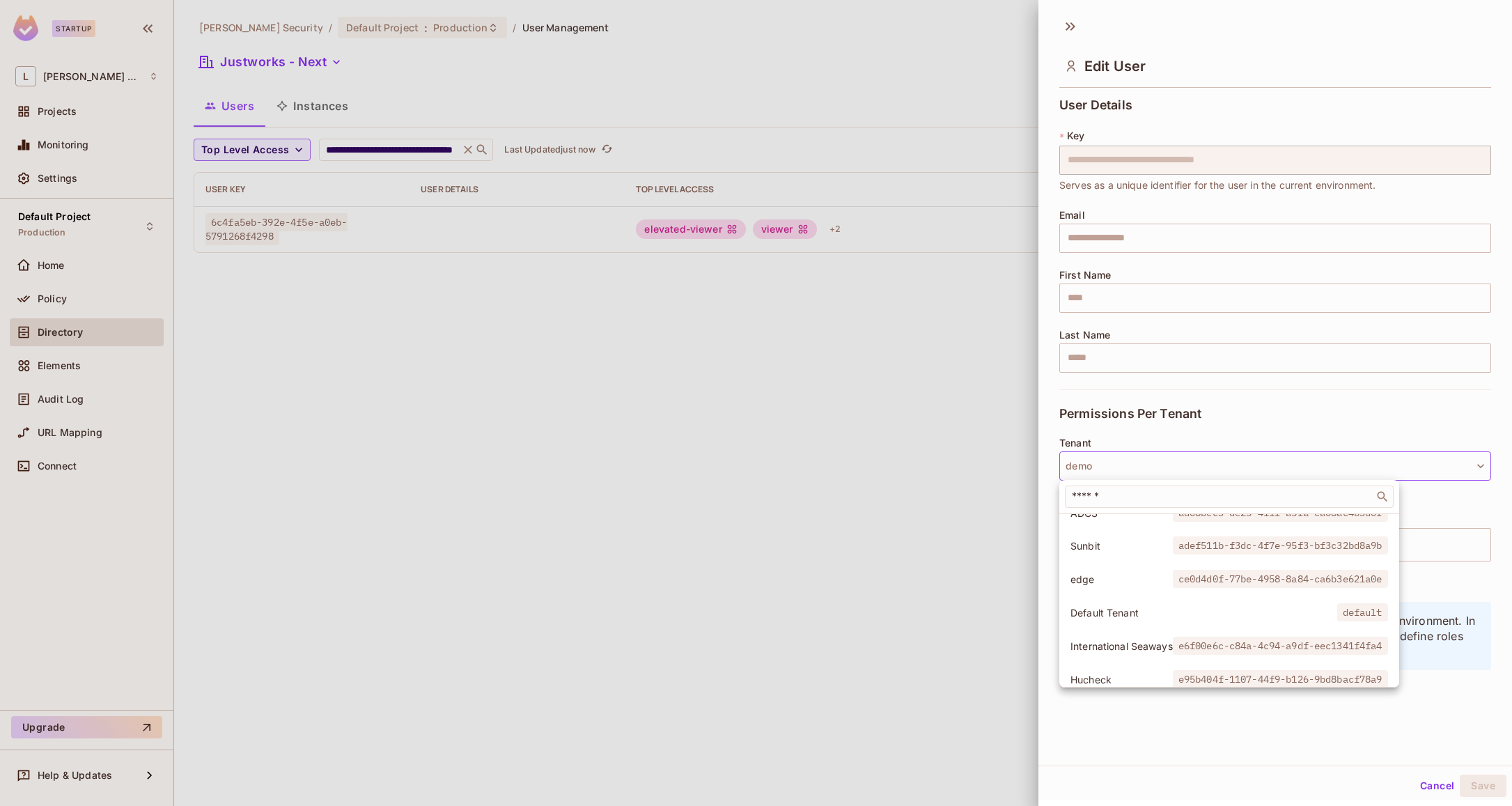
scroll to position [449, 0]
click at [959, 501] on div at bounding box center [756, 403] width 1512 height 806
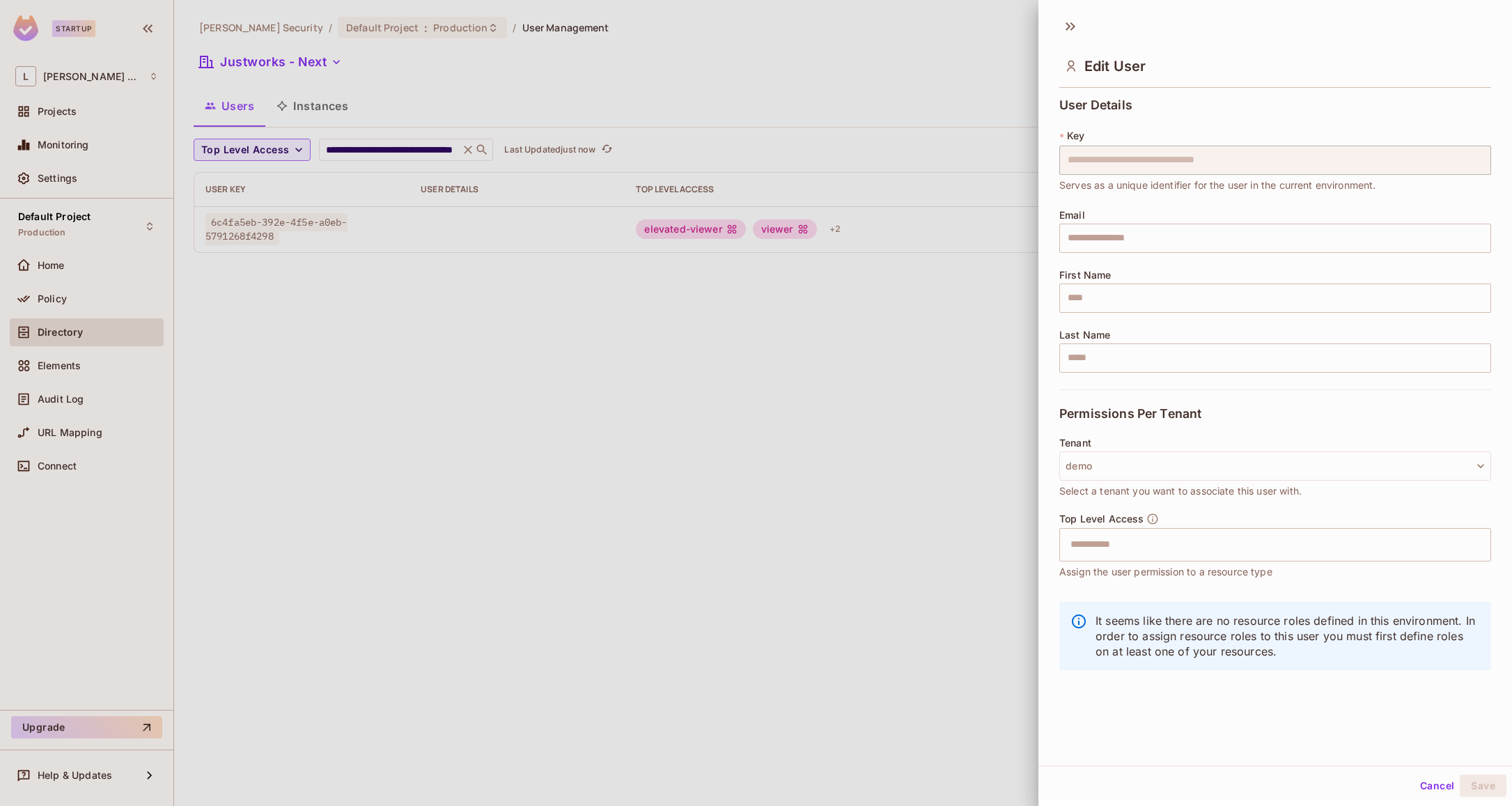
click at [1416, 786] on button "Cancel" at bounding box center [1437, 786] width 46 height 22
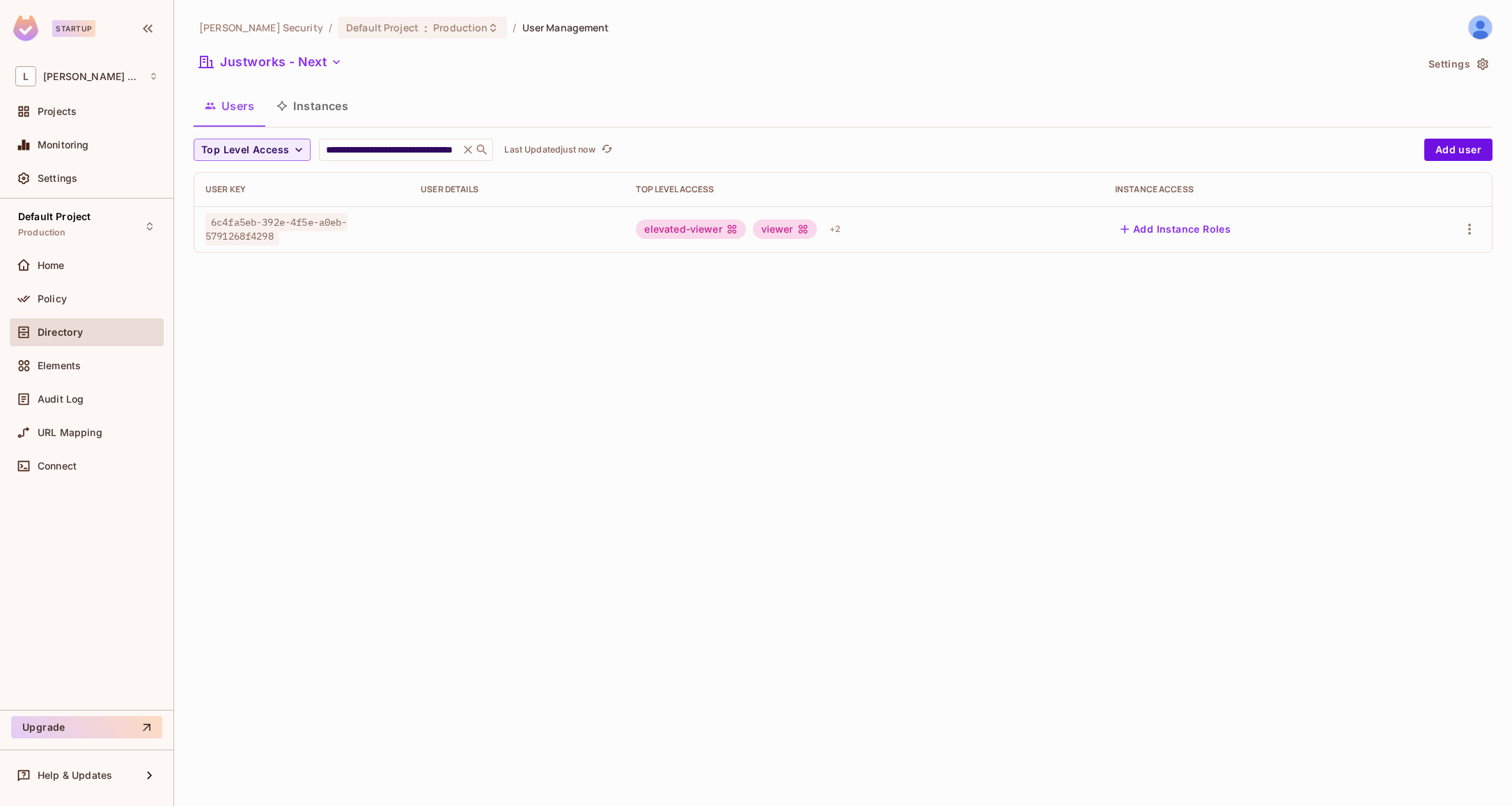
click at [328, 107] on button "Instances" at bounding box center [312, 105] width 94 height 34
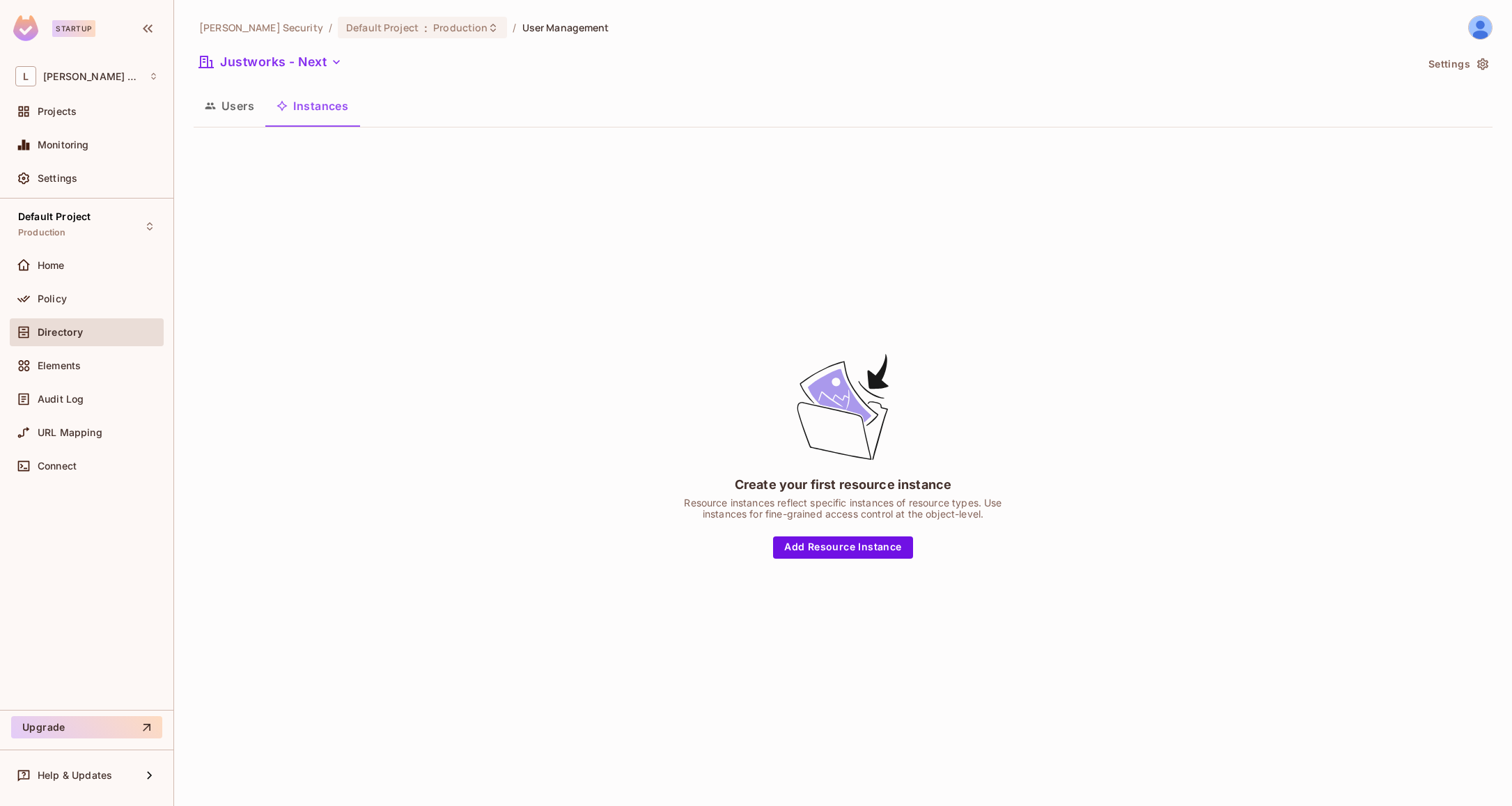
click at [239, 106] on button "Users" at bounding box center [229, 105] width 72 height 34
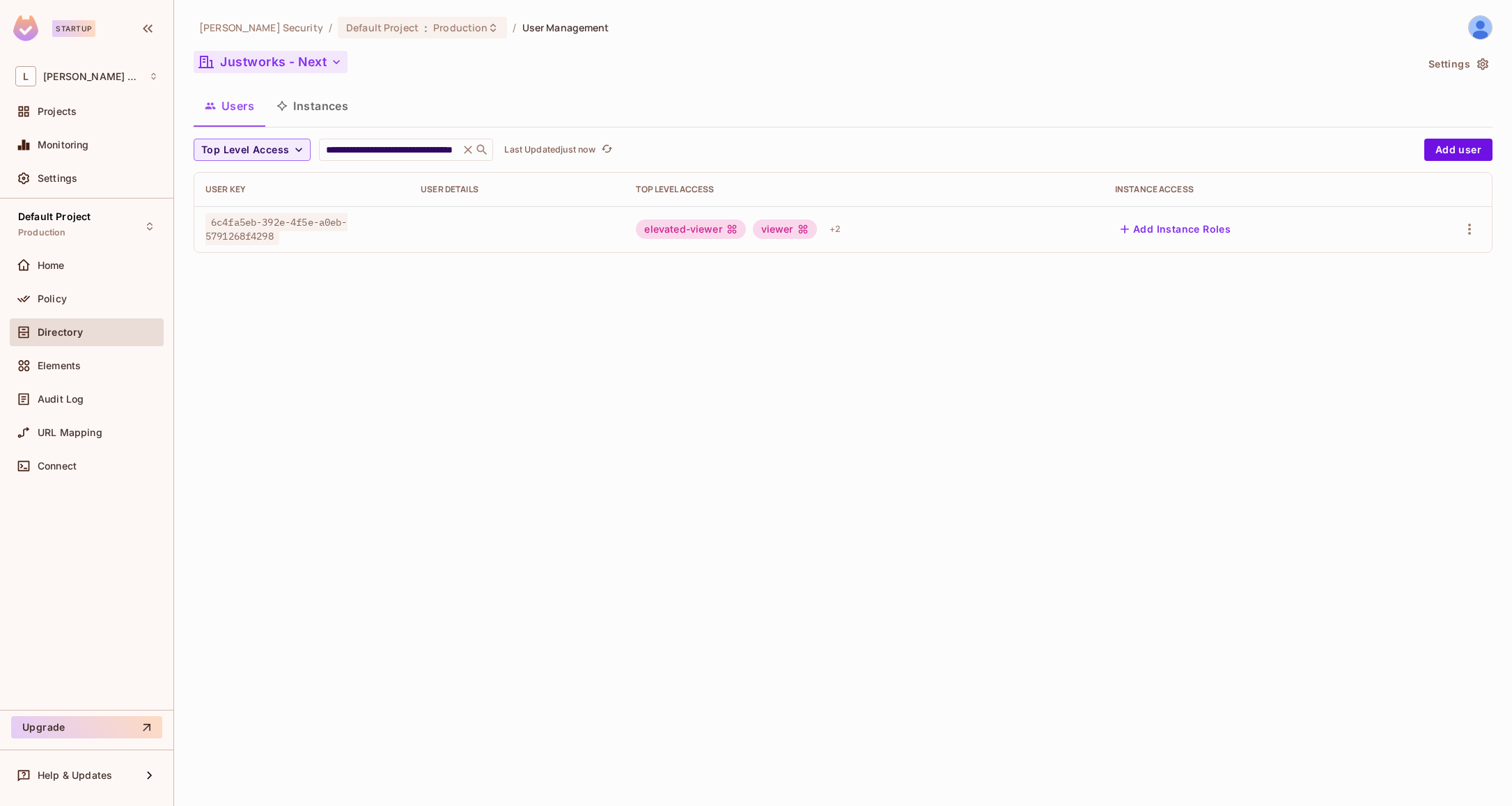
click at [330, 61] on icon "button" at bounding box center [336, 61] width 14 height 14
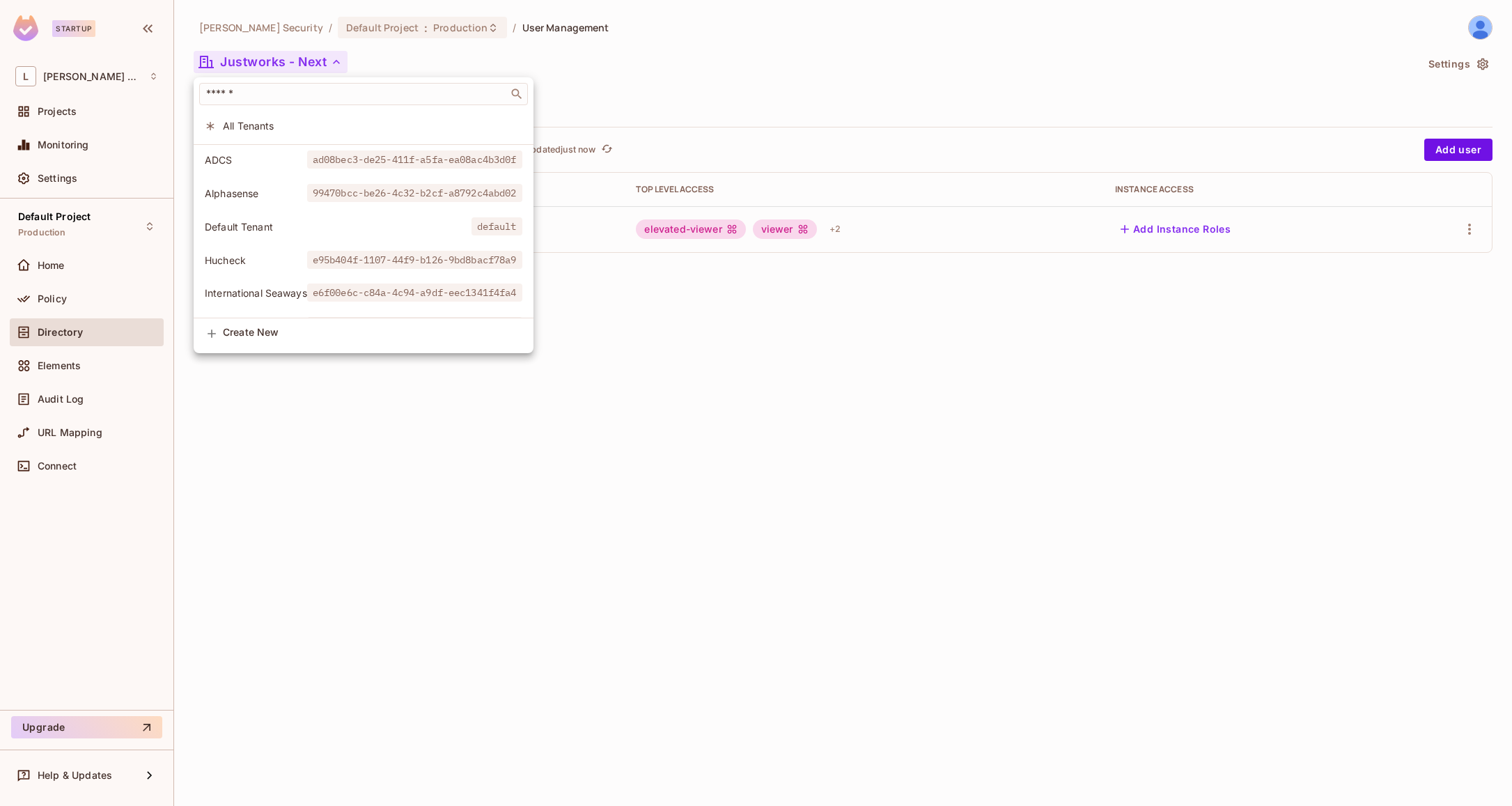
click at [278, 117] on li "All Tenants" at bounding box center [363, 126] width 340 height 30
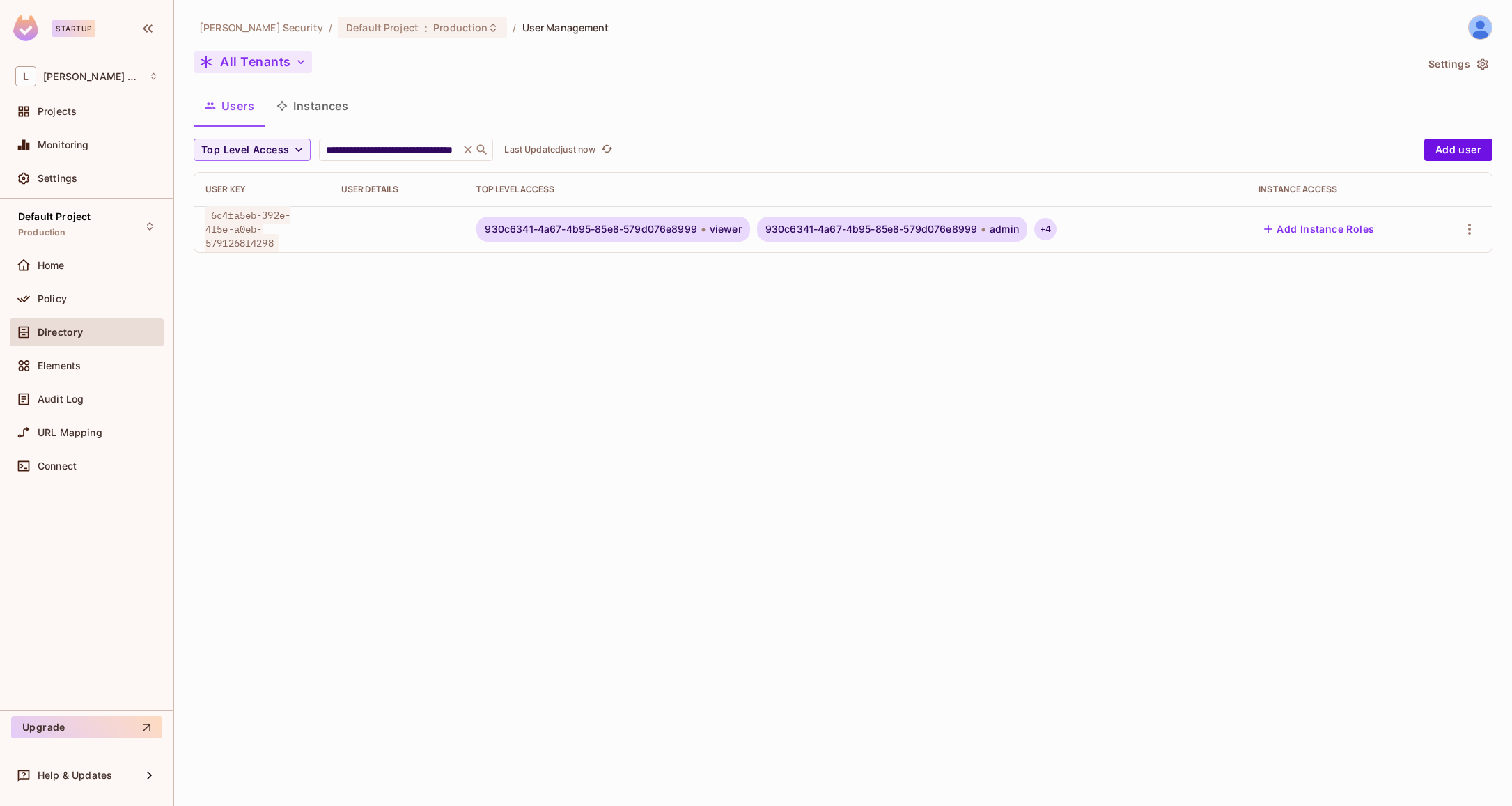
click at [1048, 228] on div "+ 4" at bounding box center [1045, 229] width 22 height 22
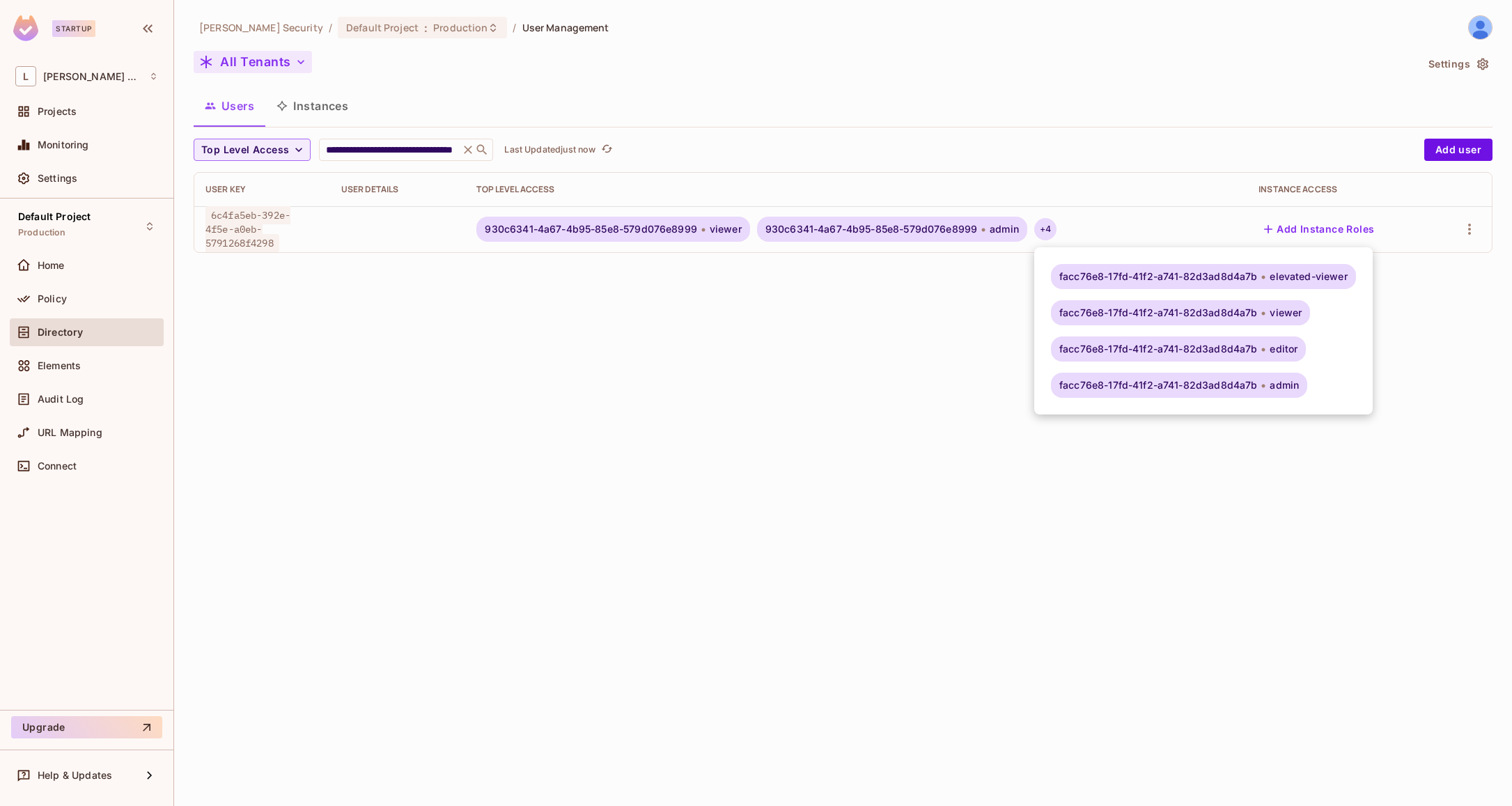
click at [749, 348] on div at bounding box center [756, 403] width 1512 height 806
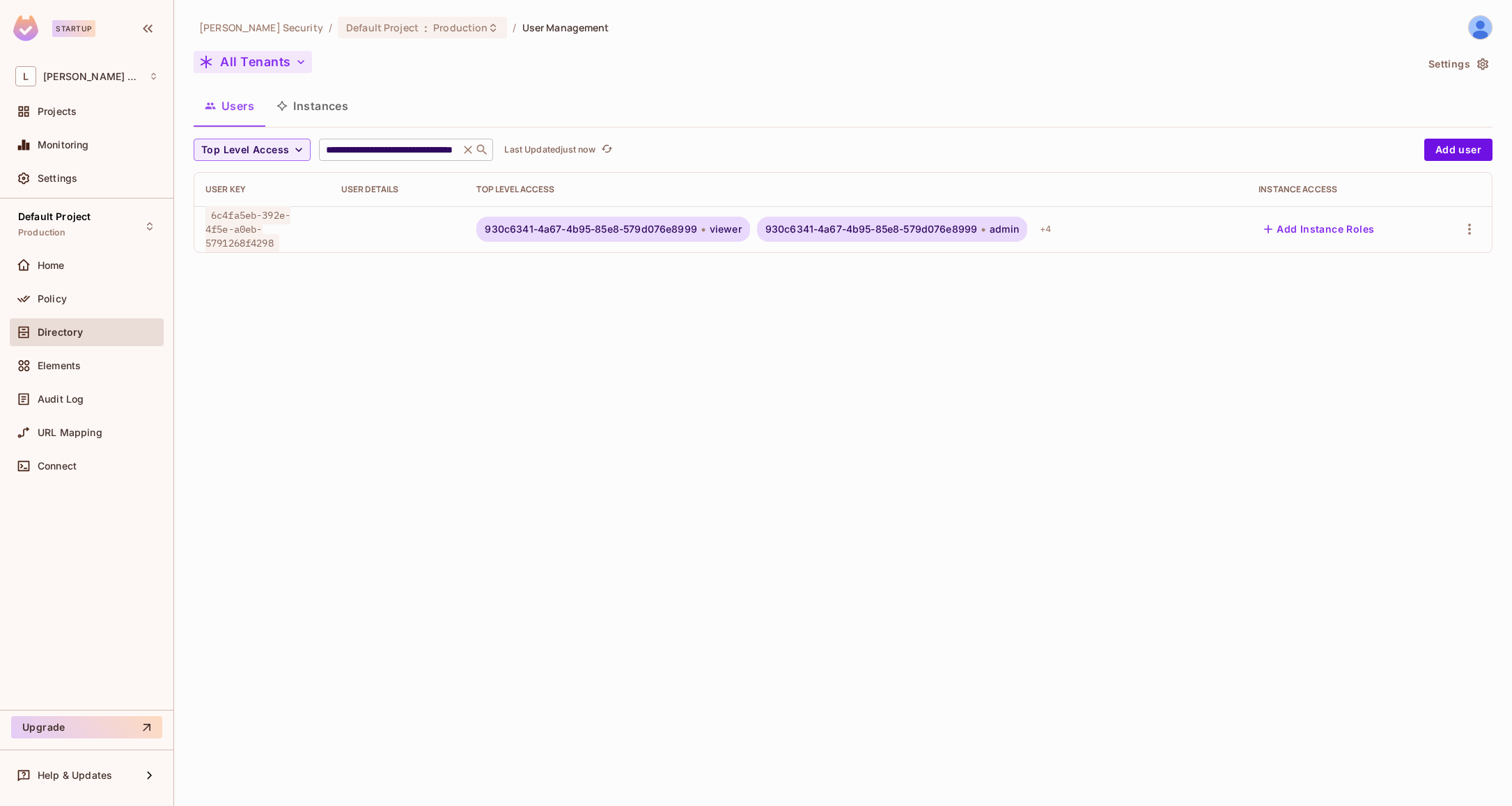
click at [470, 150] on icon at bounding box center [468, 149] width 14 height 14
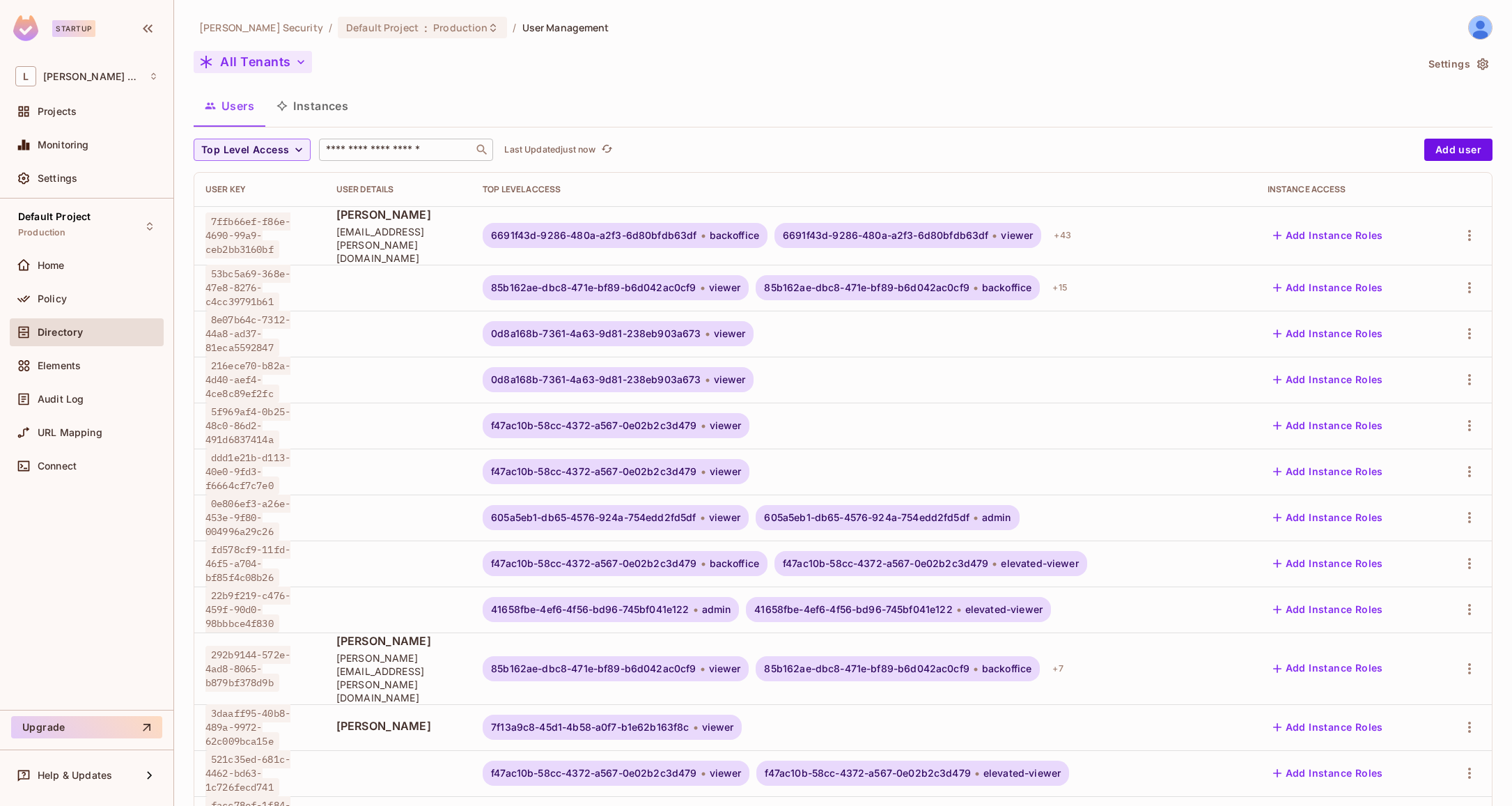
click at [362, 149] on input "text" at bounding box center [396, 149] width 146 height 14
paste input "**********"
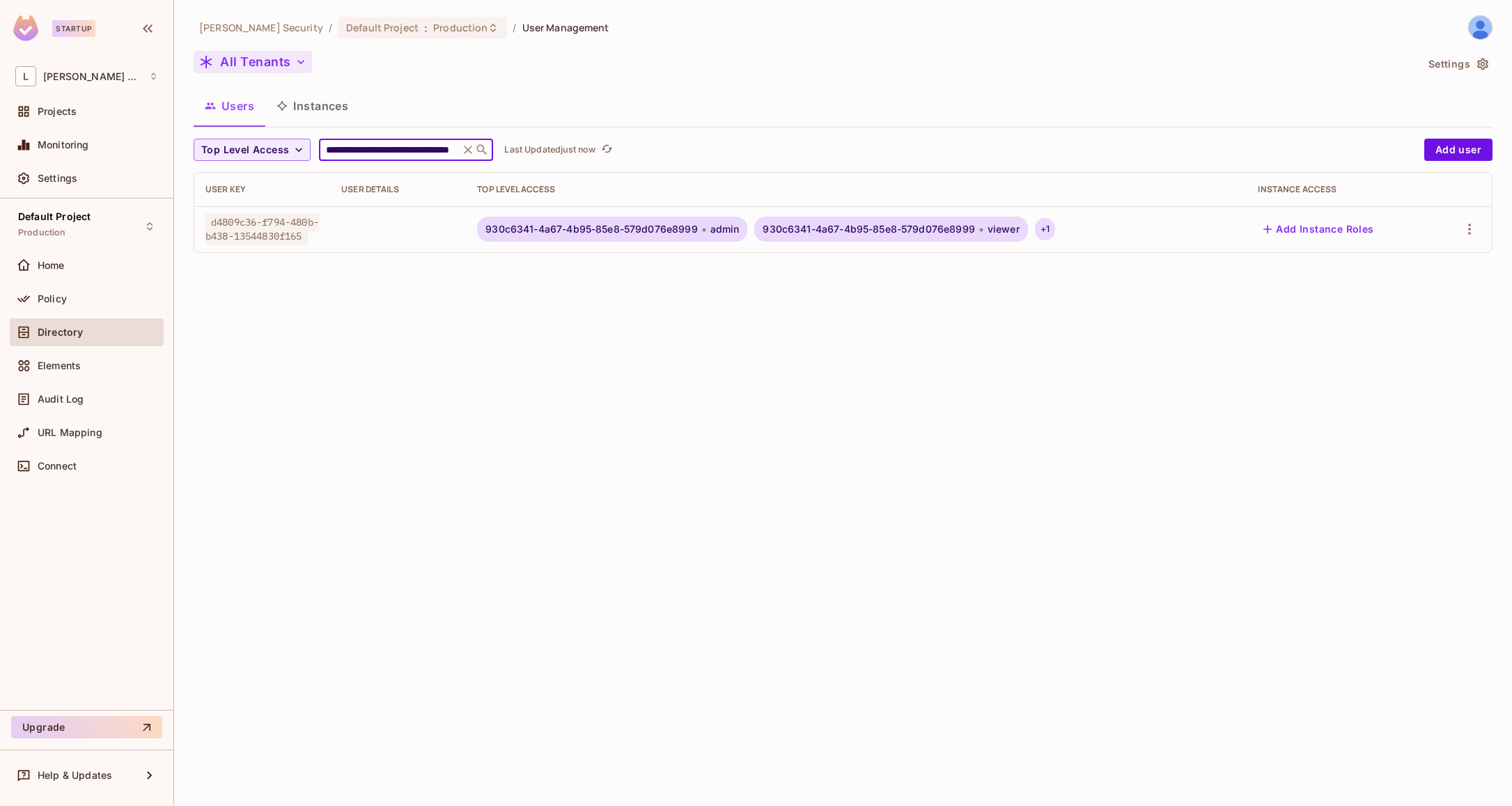
type input "**********"
click at [1047, 229] on div "+ 1" at bounding box center [1045, 229] width 20 height 22
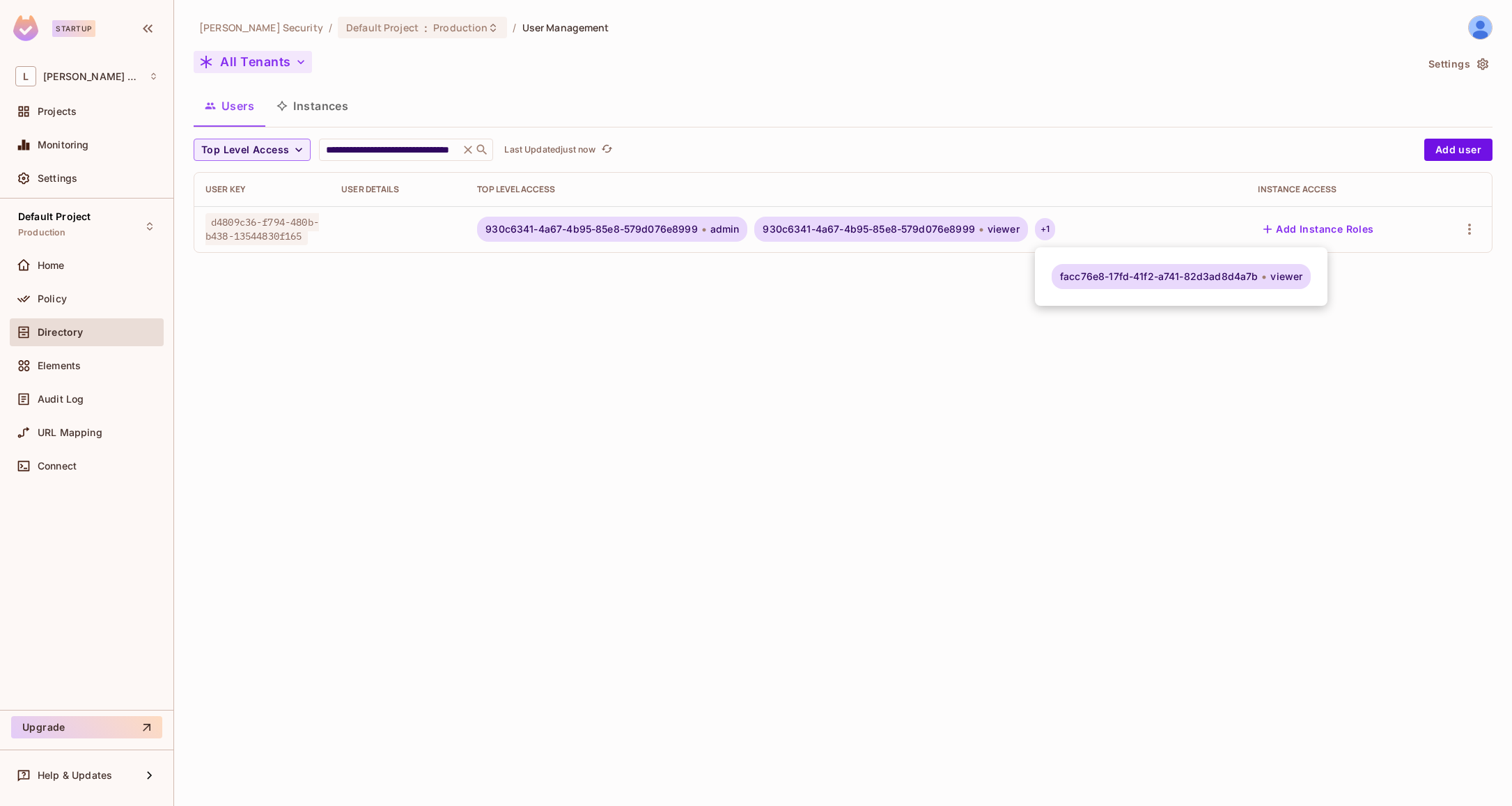
click at [1468, 226] on div at bounding box center [756, 403] width 1512 height 806
click at [1468, 226] on icon "button" at bounding box center [1469, 229] width 17 height 17
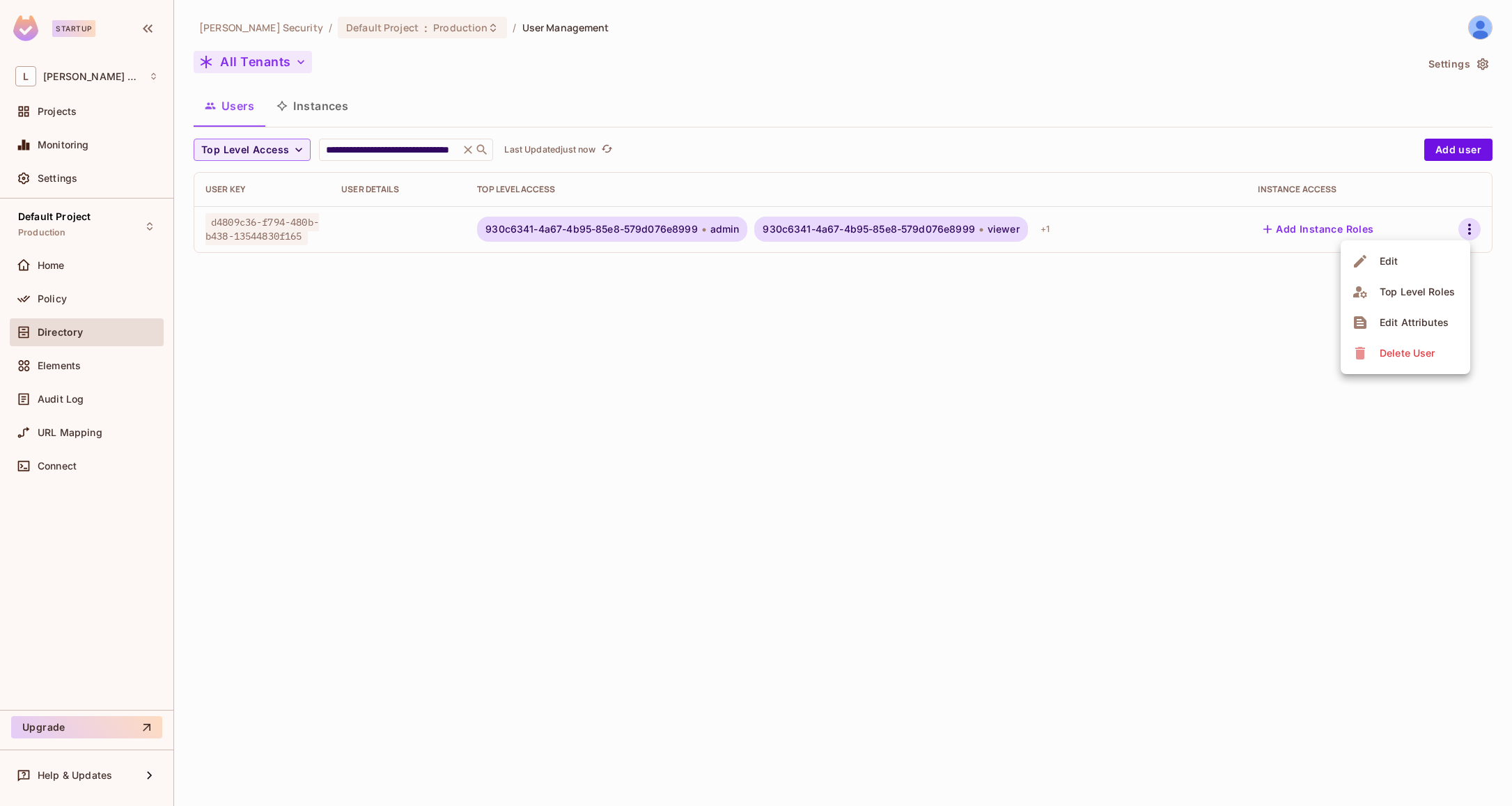
click at [1413, 253] on li "Edit" at bounding box center [1405, 261] width 129 height 31
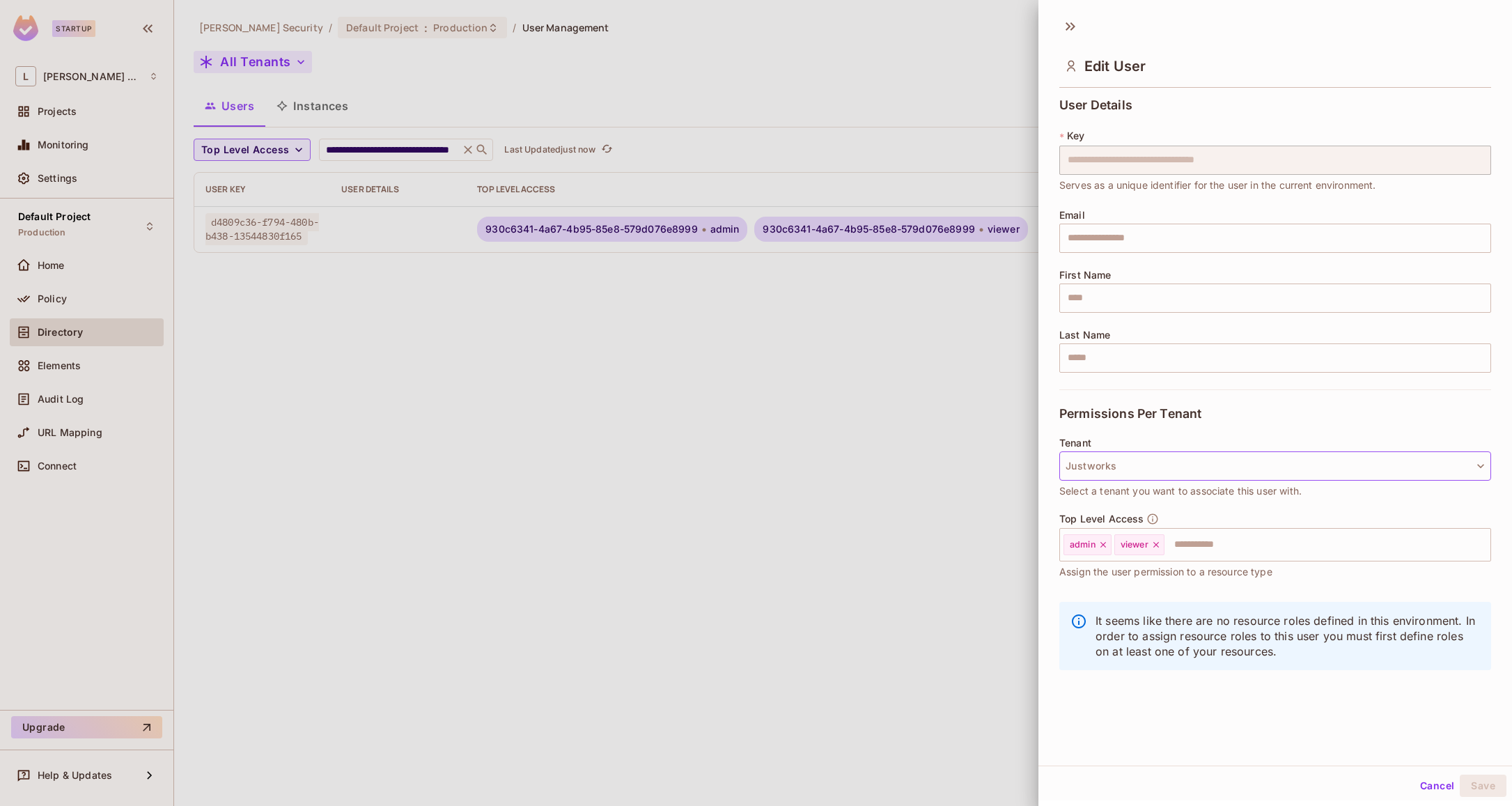
click at [1234, 462] on button "Justworks" at bounding box center [1274, 465] width 431 height 29
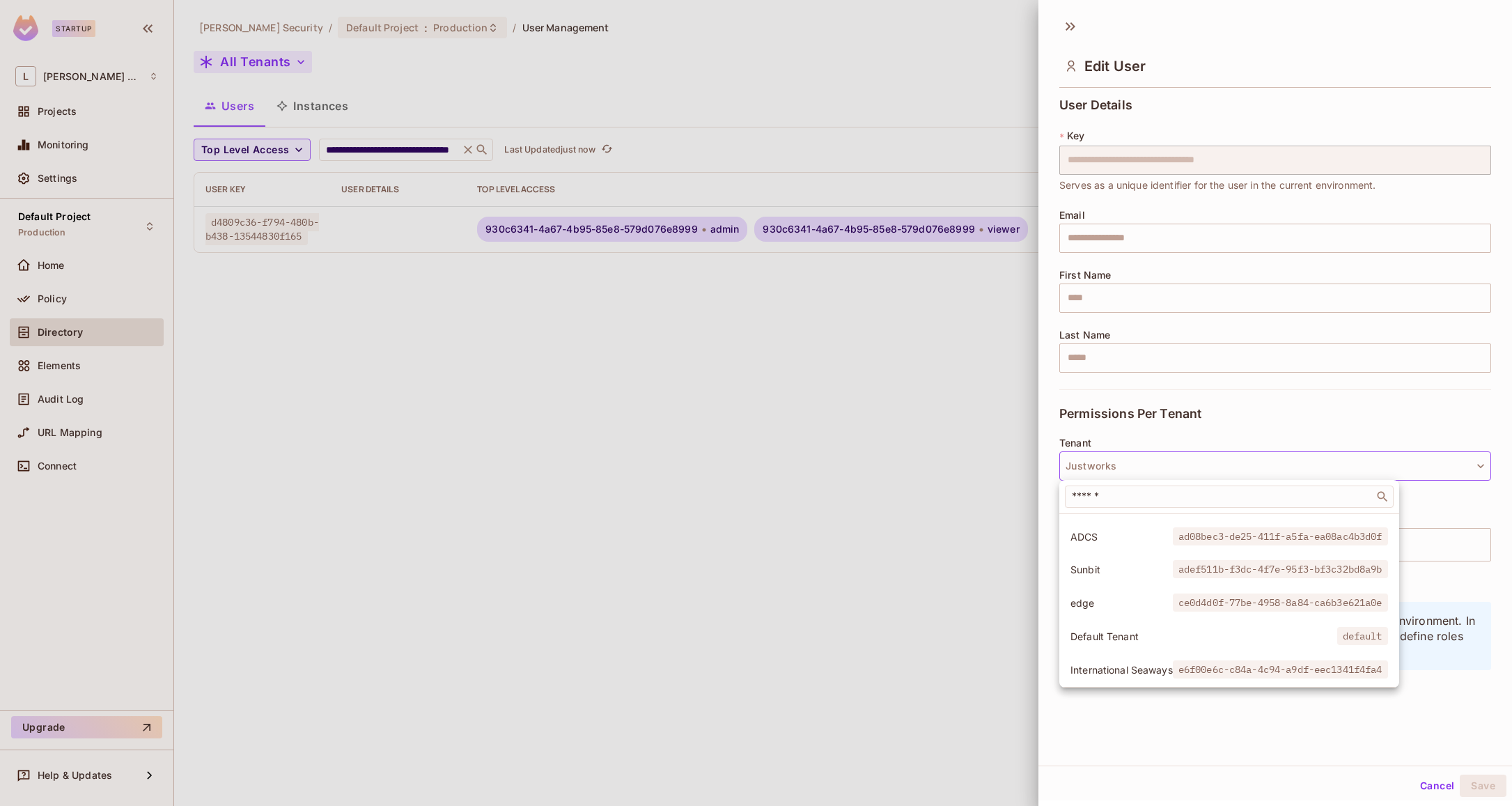
scroll to position [562, 0]
click at [1152, 665] on span "Justworks - Next" at bounding box center [1122, 668] width 102 height 13
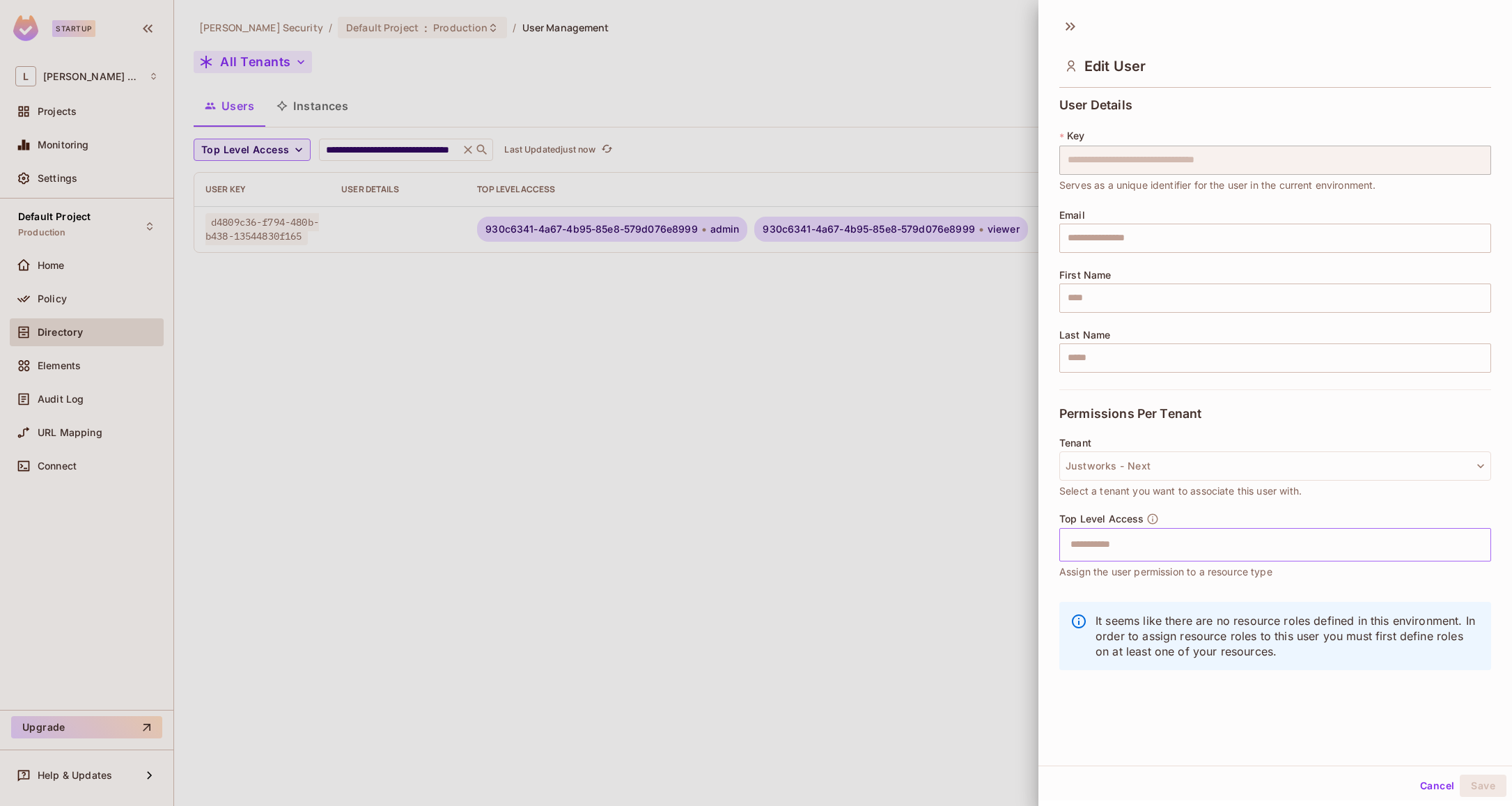
click at [1186, 545] on input "text" at bounding box center [1262, 545] width 402 height 28
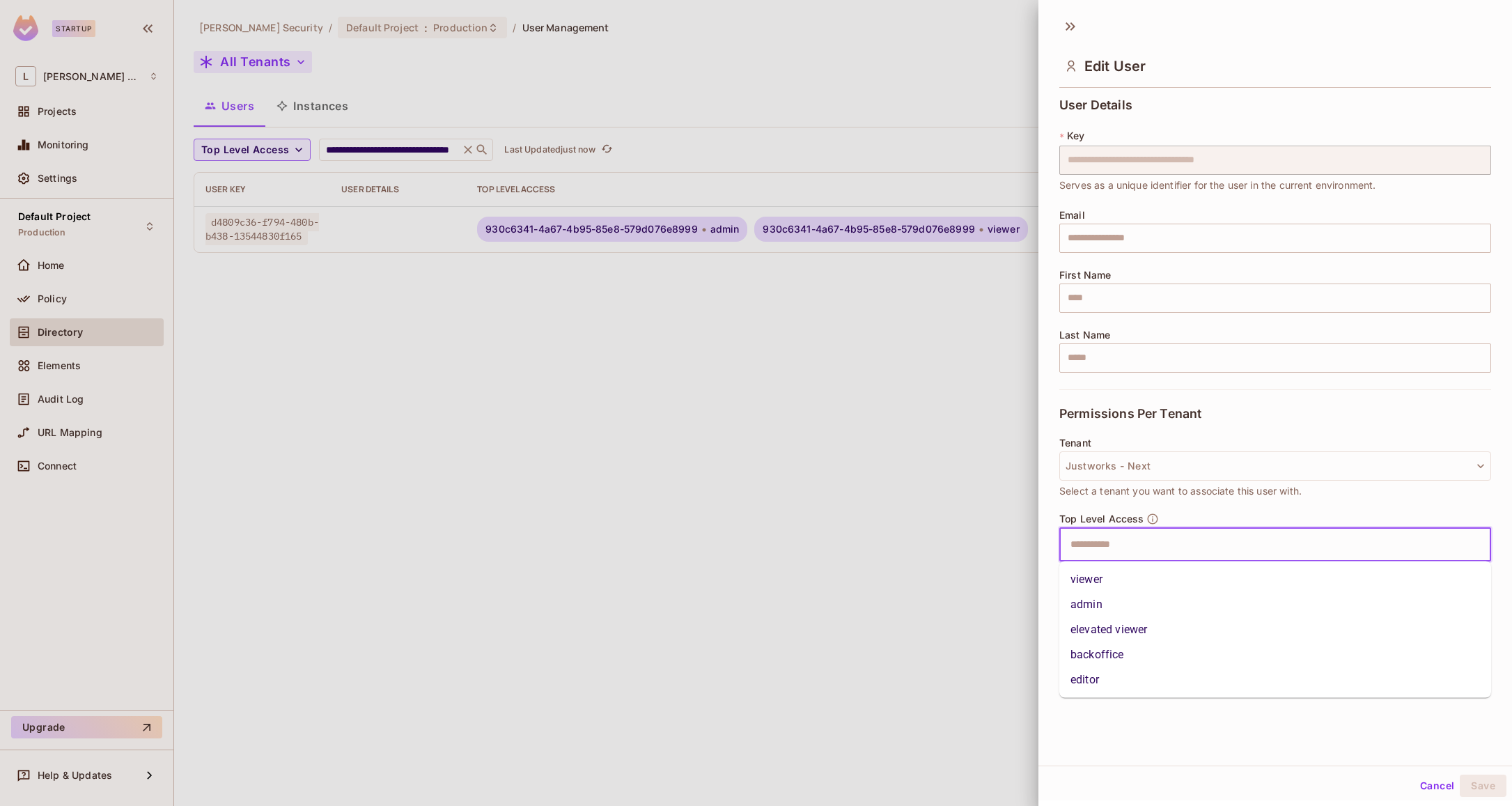
click at [1125, 577] on li "viewer" at bounding box center [1274, 579] width 431 height 25
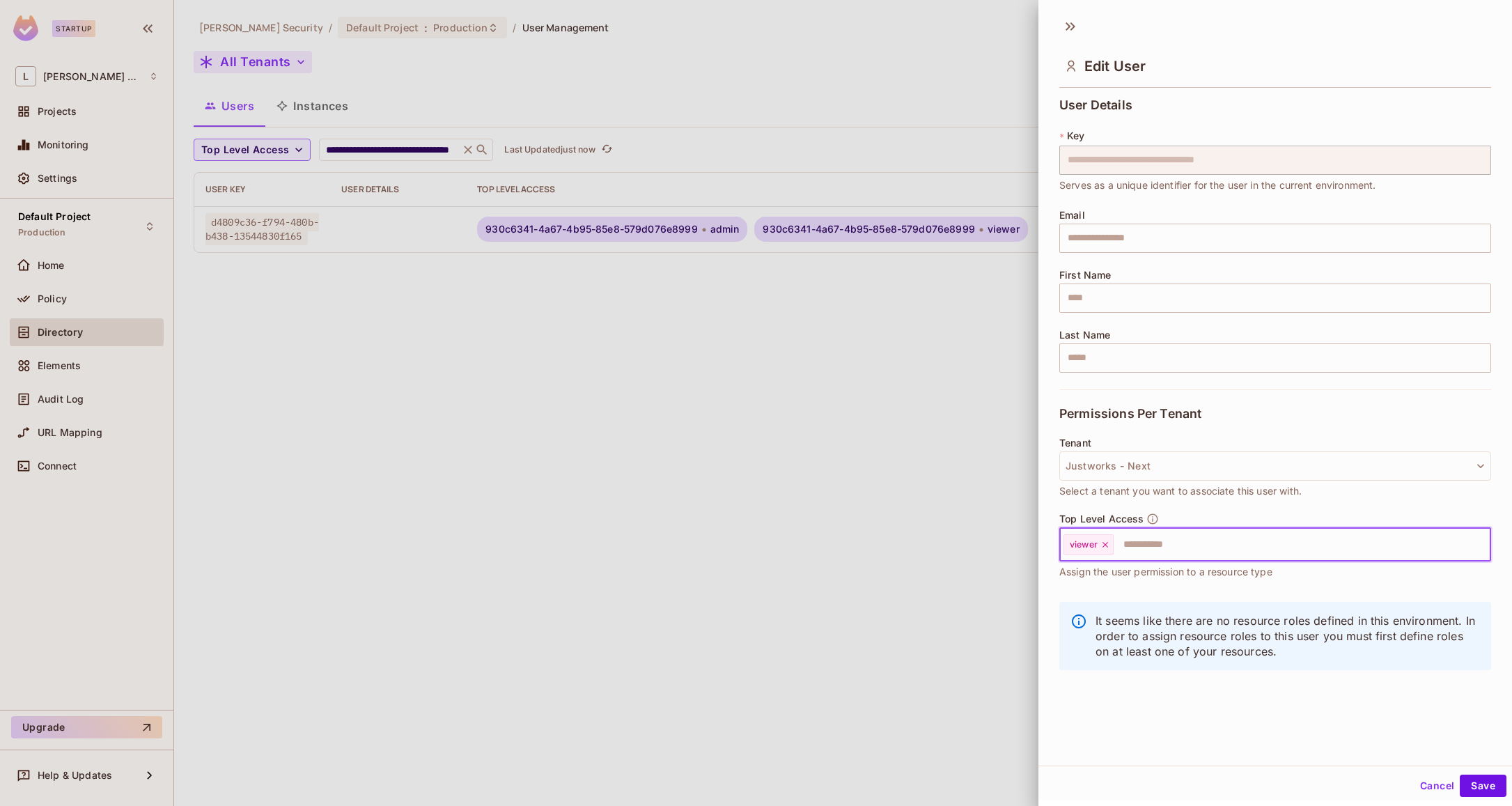
click at [1164, 541] on input "text" at bounding box center [1289, 545] width 349 height 28
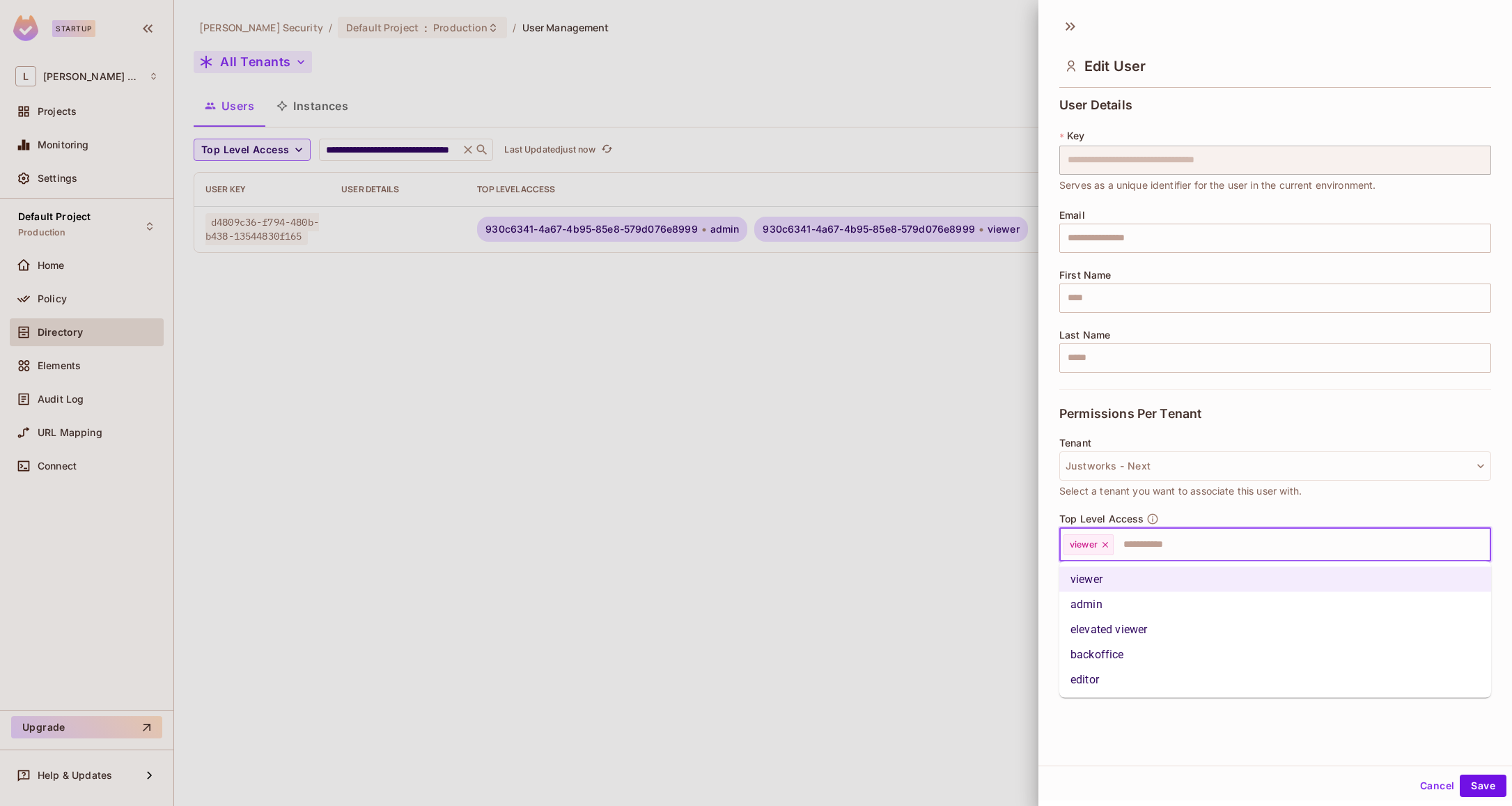
click at [1148, 609] on li "admin" at bounding box center [1274, 604] width 431 height 25
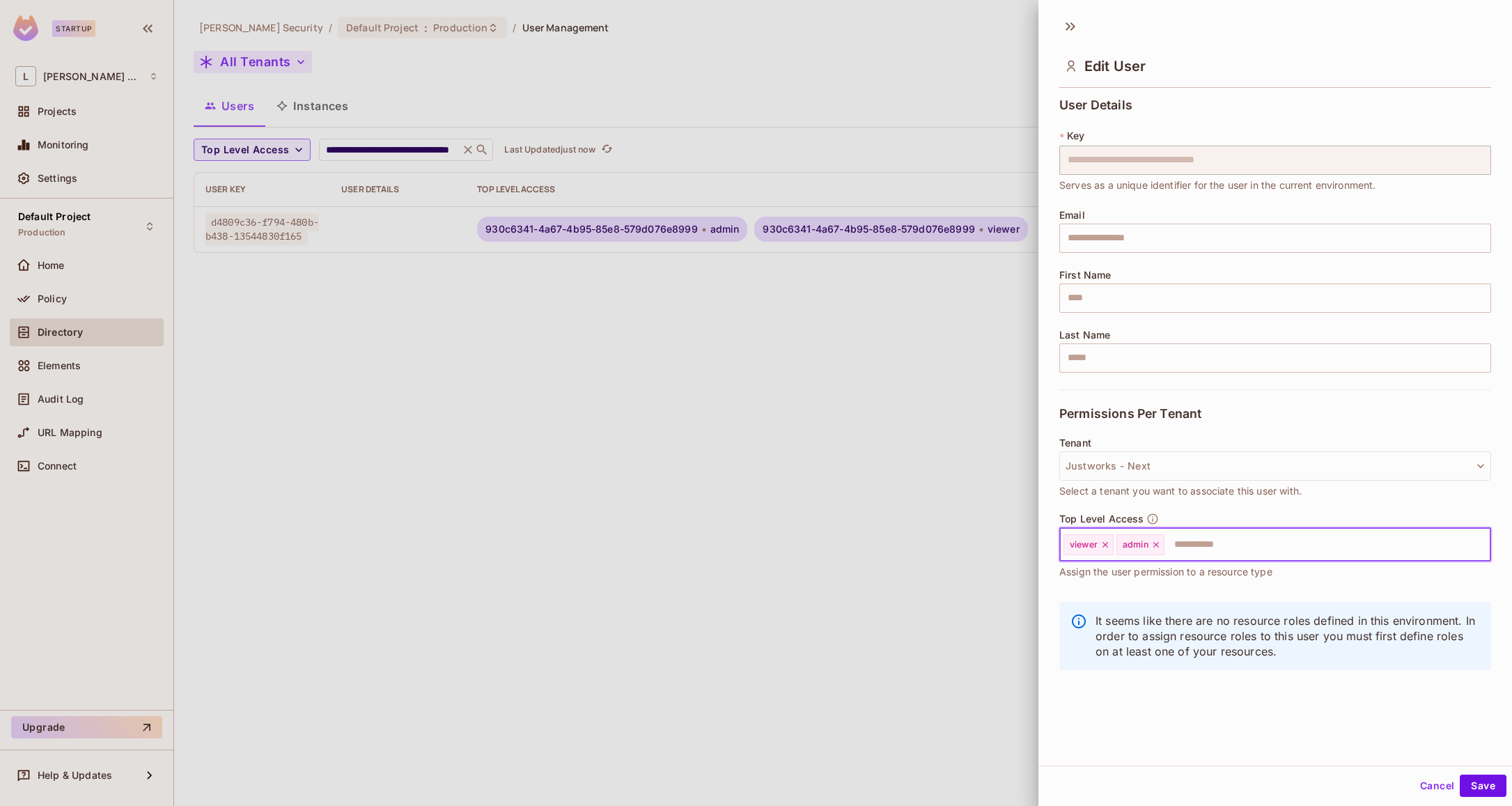
click at [1220, 547] on input "text" at bounding box center [1314, 545] width 298 height 28
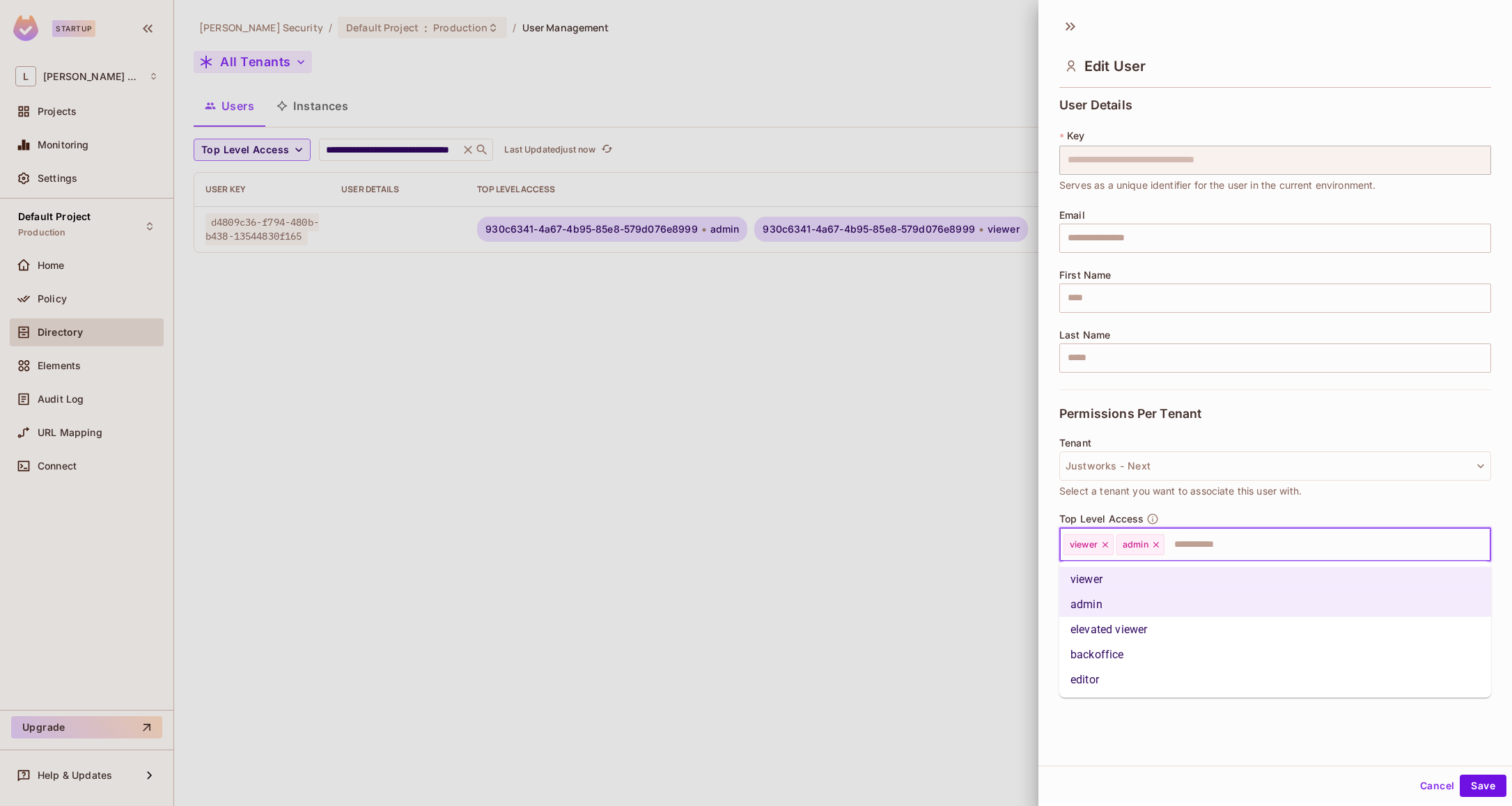
click at [1151, 627] on li "elevated viewer" at bounding box center [1274, 629] width 431 height 25
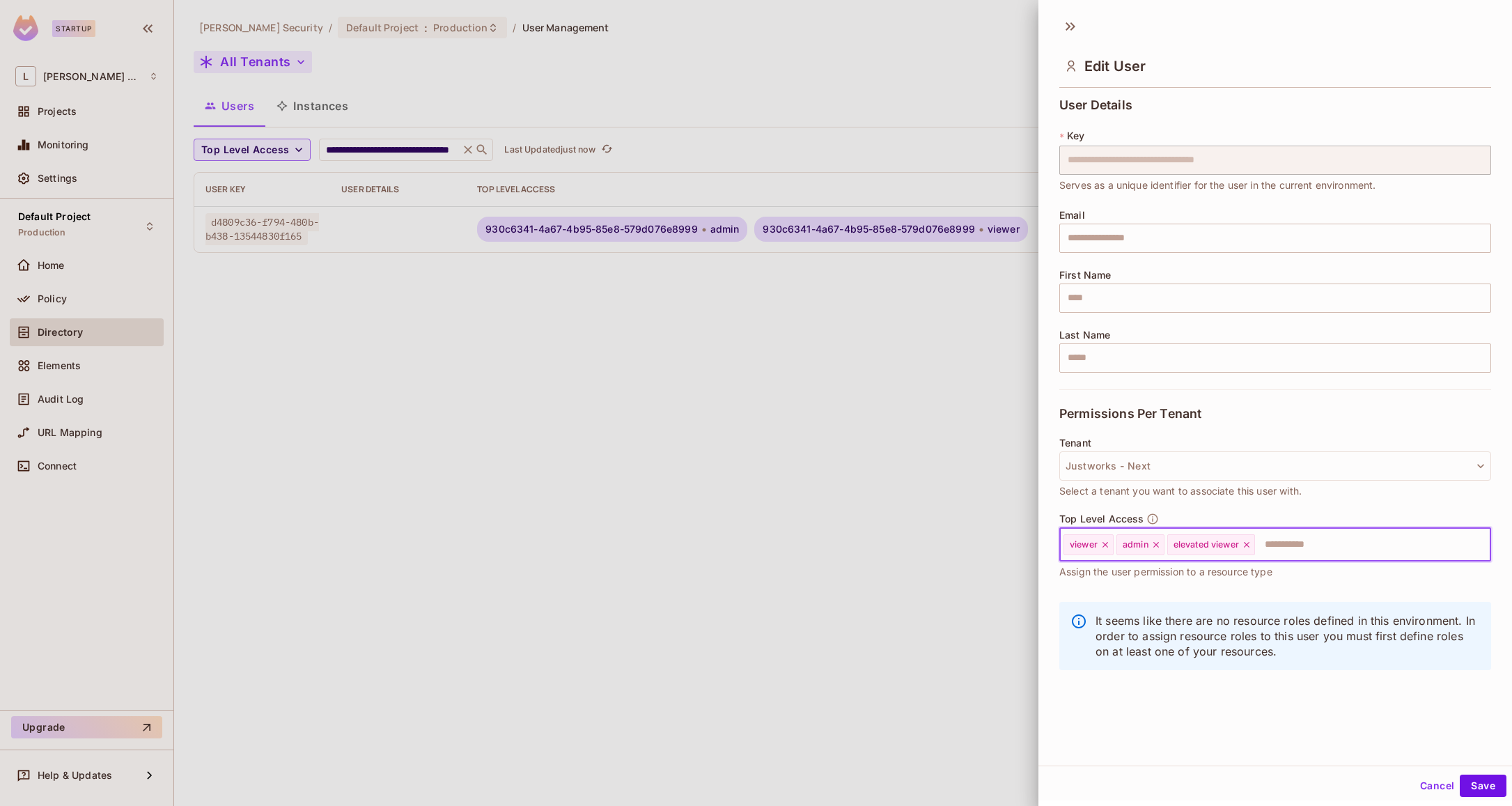
click at [1288, 548] on input "text" at bounding box center [1360, 545] width 208 height 28
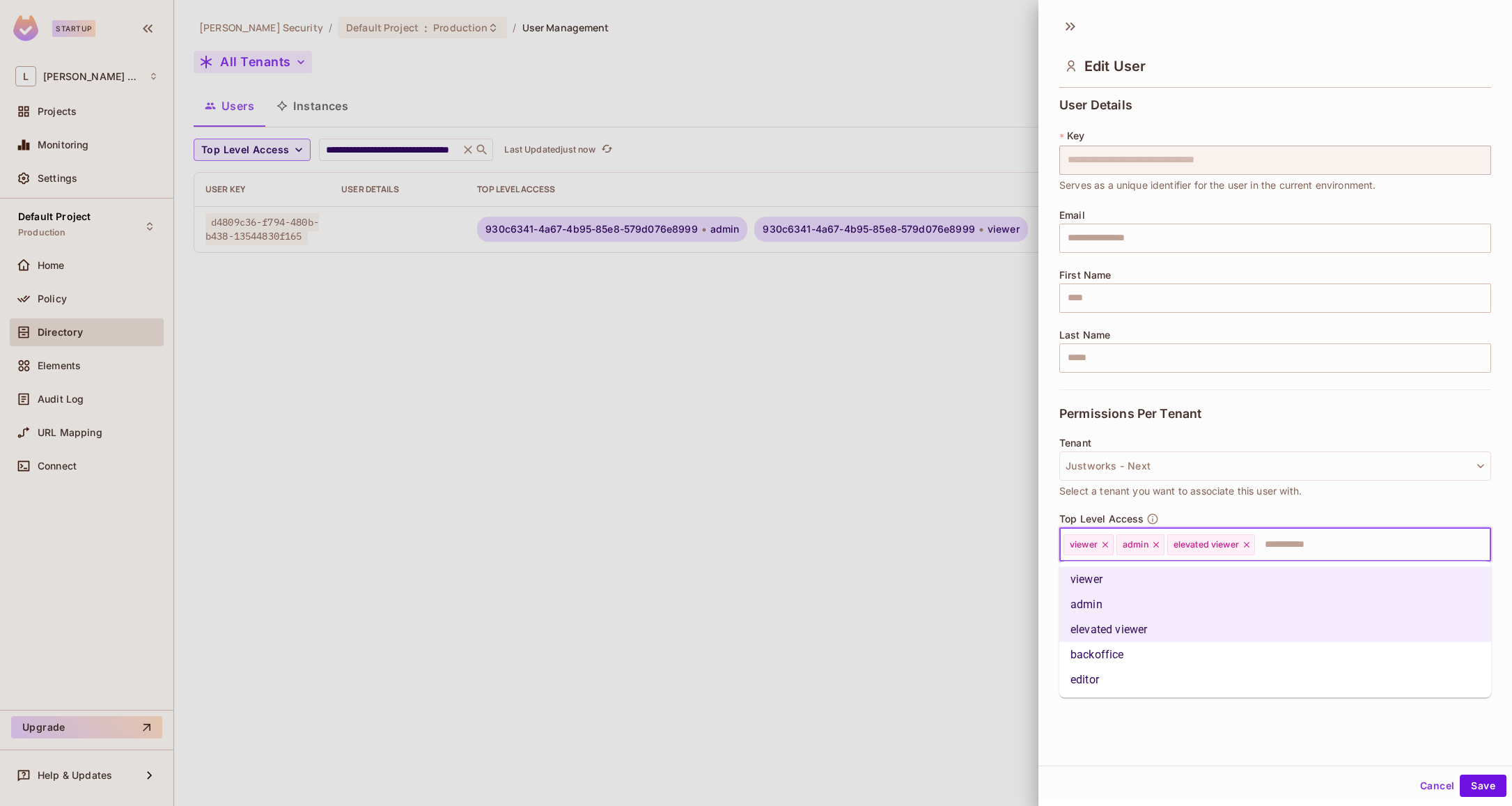
click at [1173, 679] on li "editor" at bounding box center [1274, 679] width 431 height 25
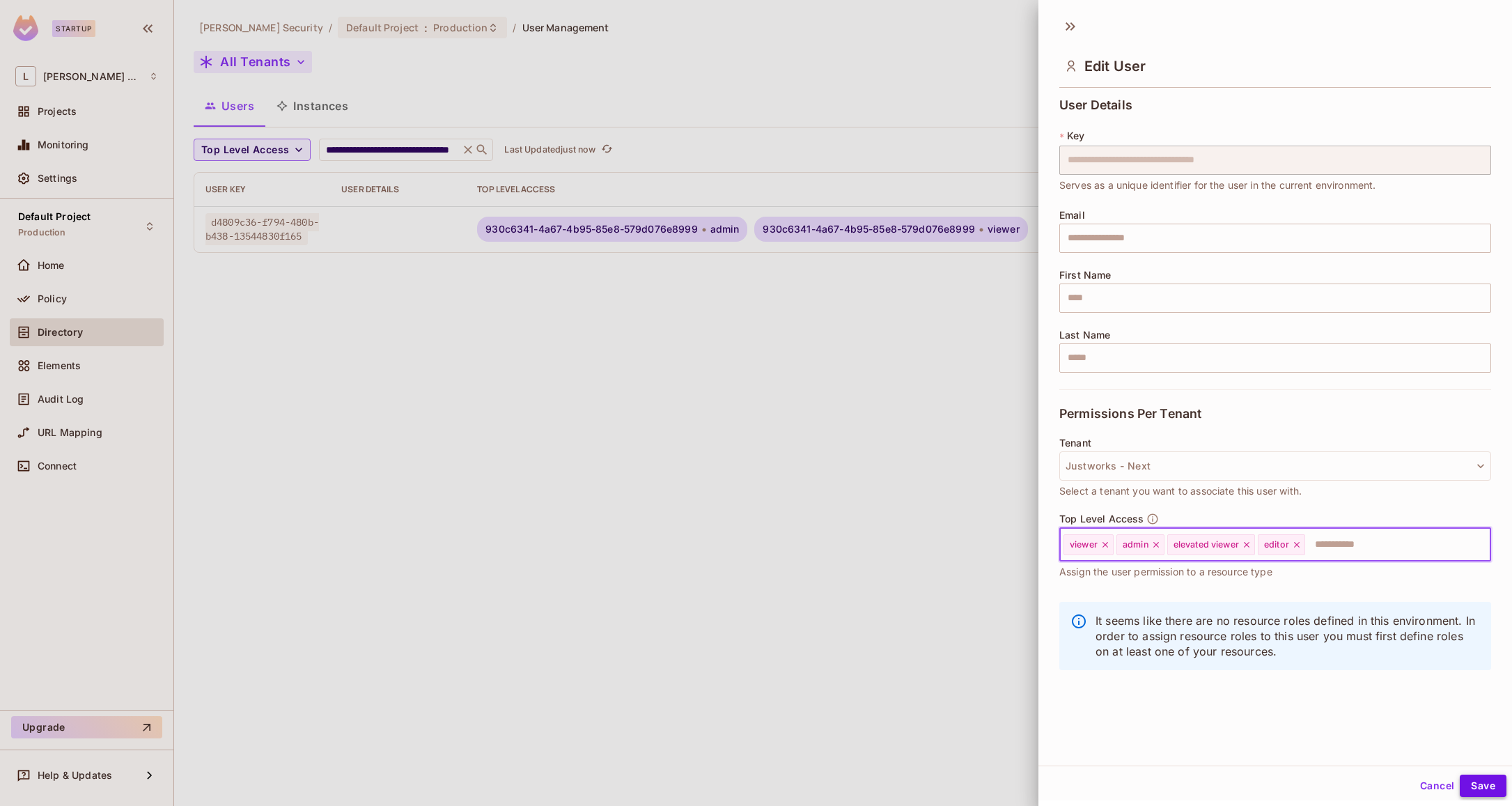
click at [1478, 782] on button "Save" at bounding box center [1483, 786] width 47 height 22
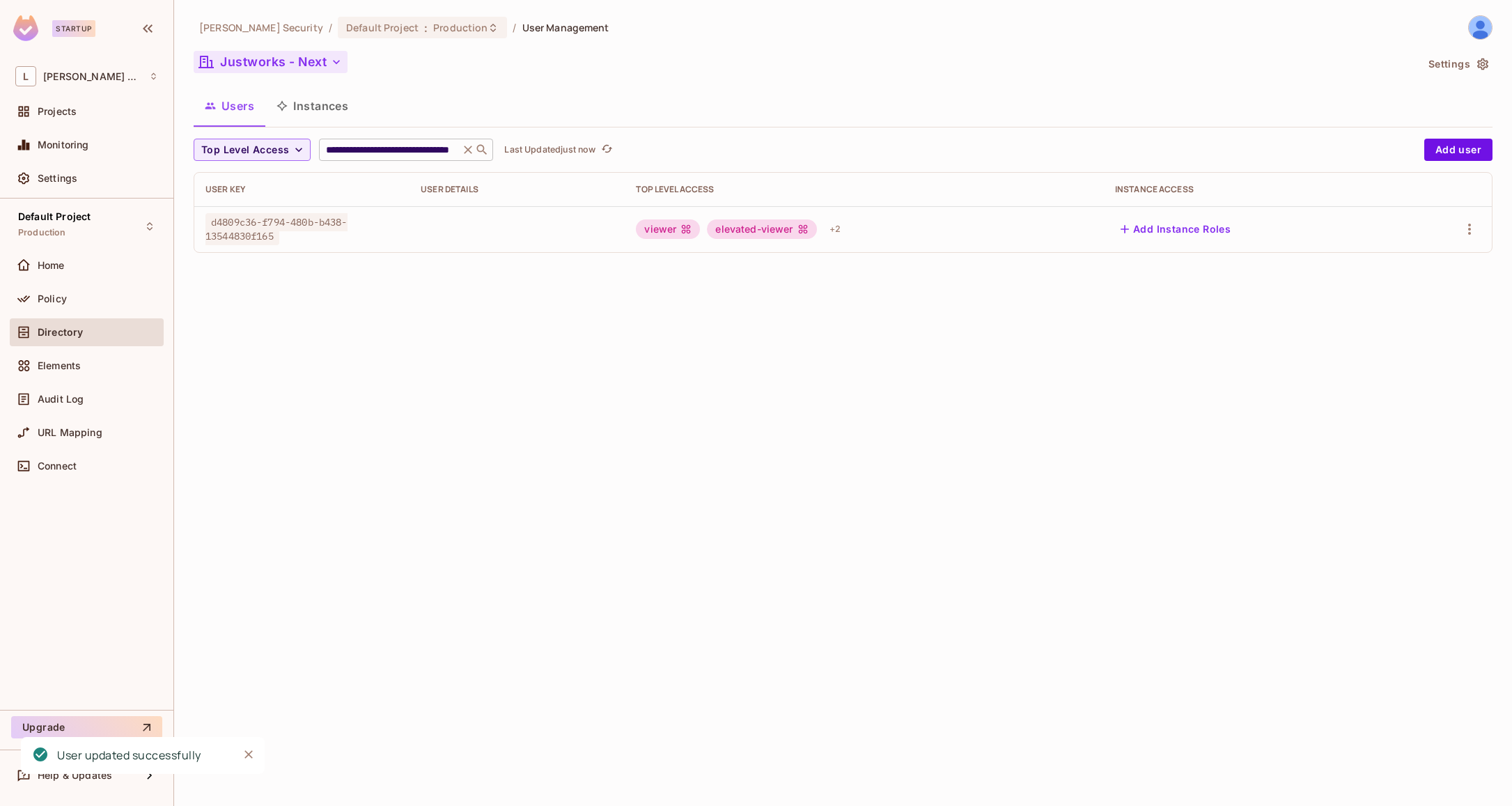
click at [367, 148] on input "**********" at bounding box center [389, 149] width 132 height 14
click at [835, 230] on div "+ 2" at bounding box center [835, 229] width 22 height 22
click at [340, 68] on div at bounding box center [756, 403] width 1512 height 806
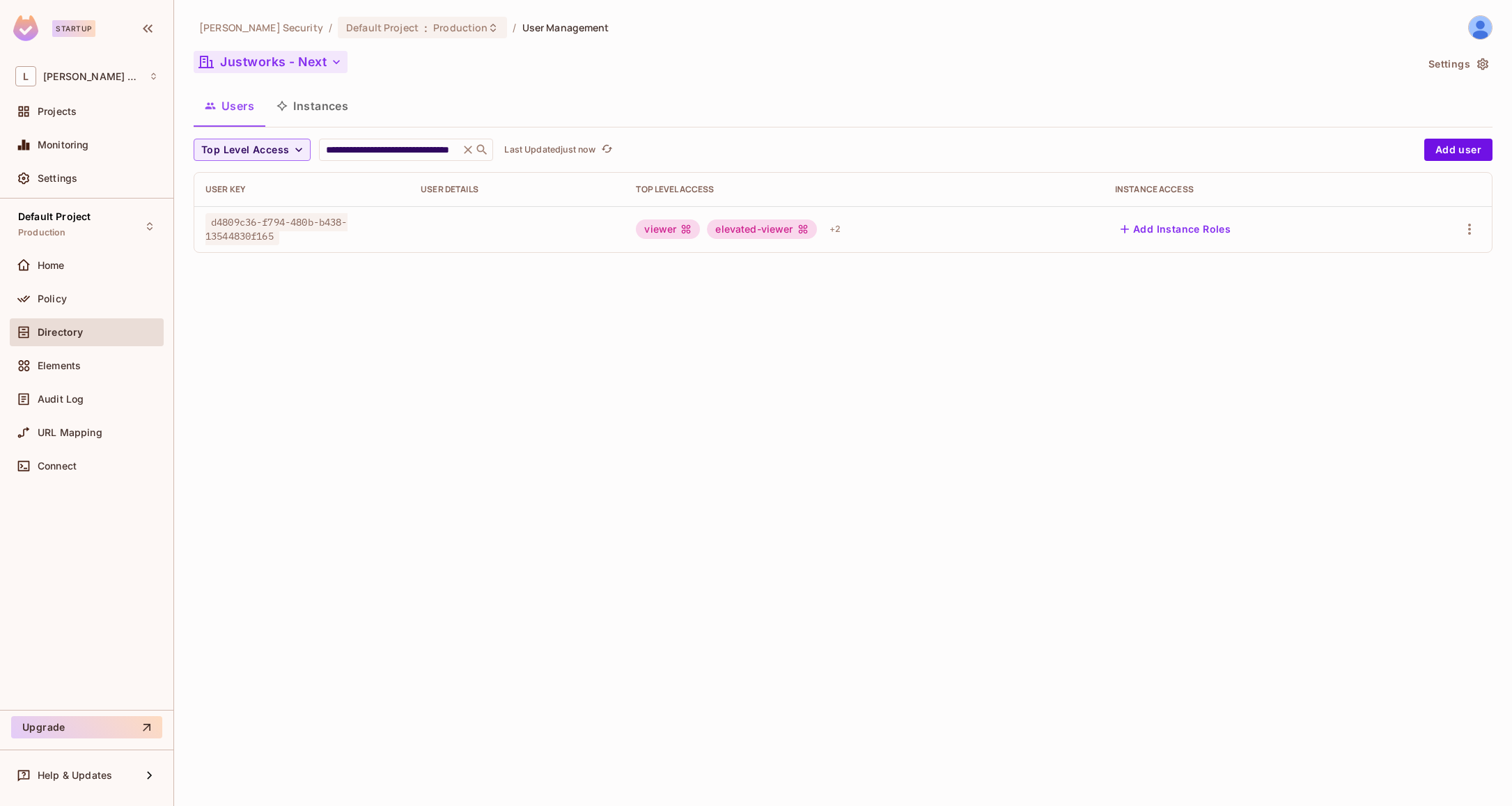
click at [327, 61] on button "Justworks - Next" at bounding box center [270, 62] width 154 height 22
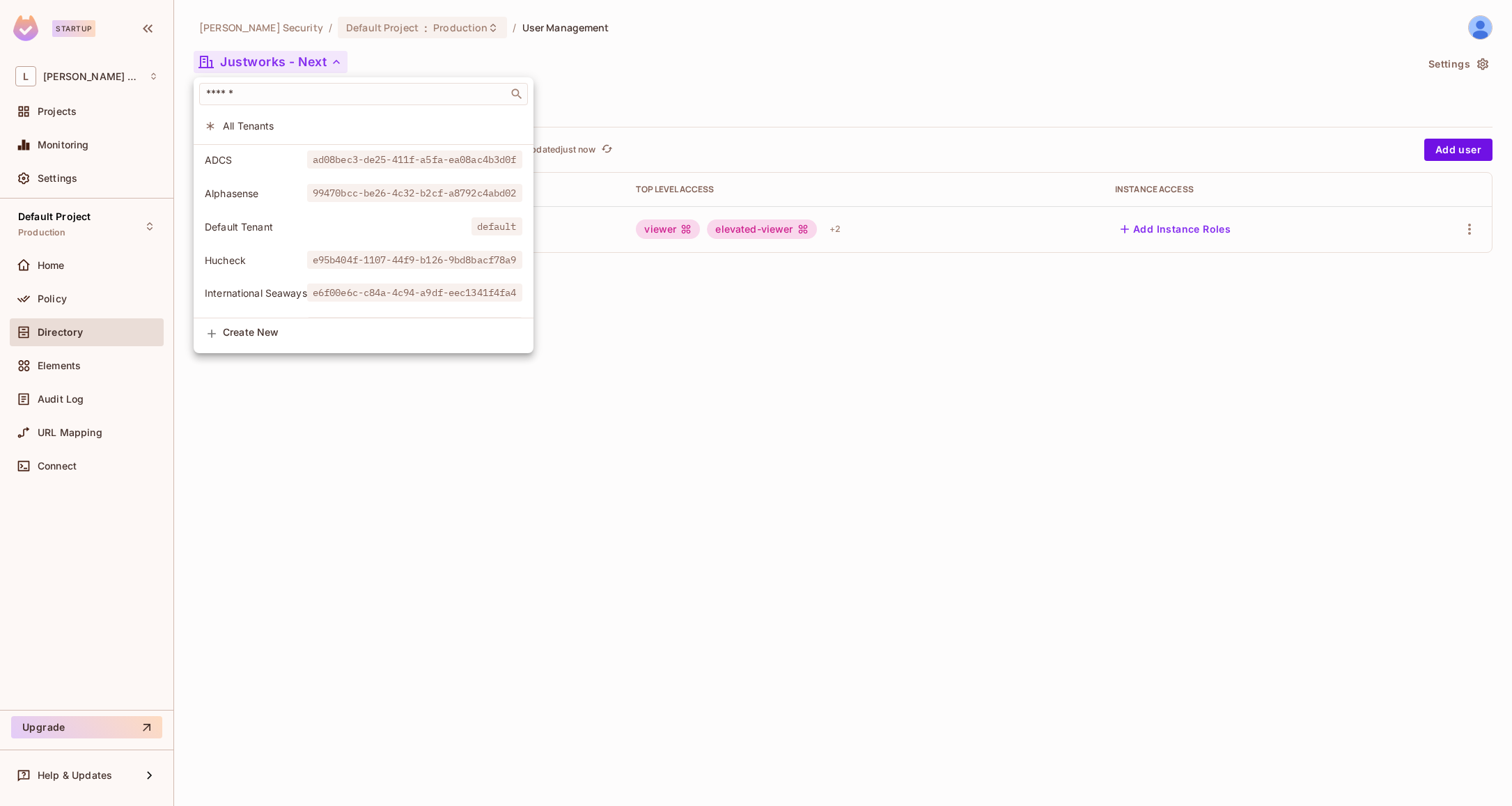
click at [272, 121] on span "All Tenants" at bounding box center [372, 126] width 299 height 13
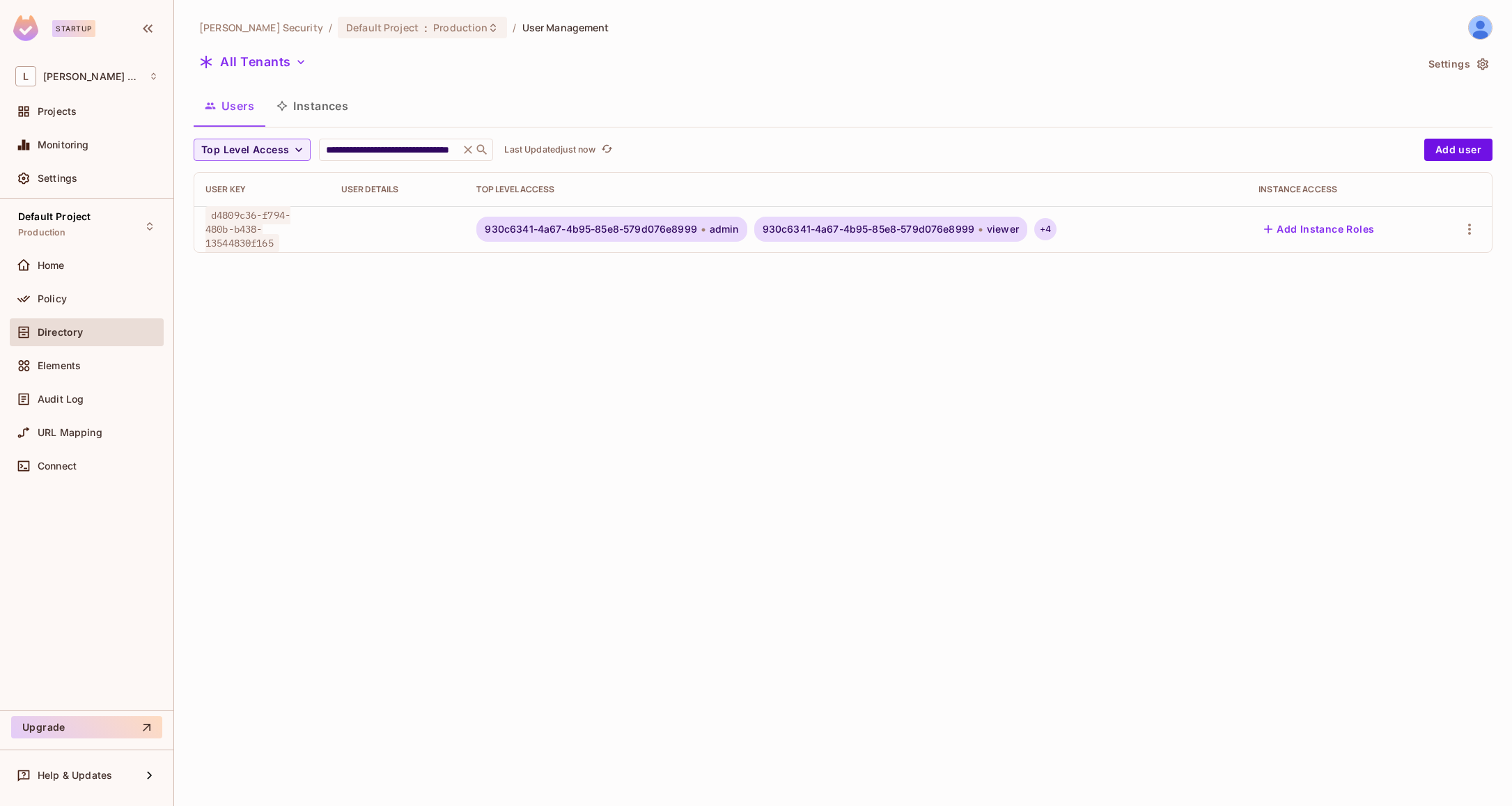
click at [1045, 227] on div "+ 4" at bounding box center [1045, 229] width 22 height 22
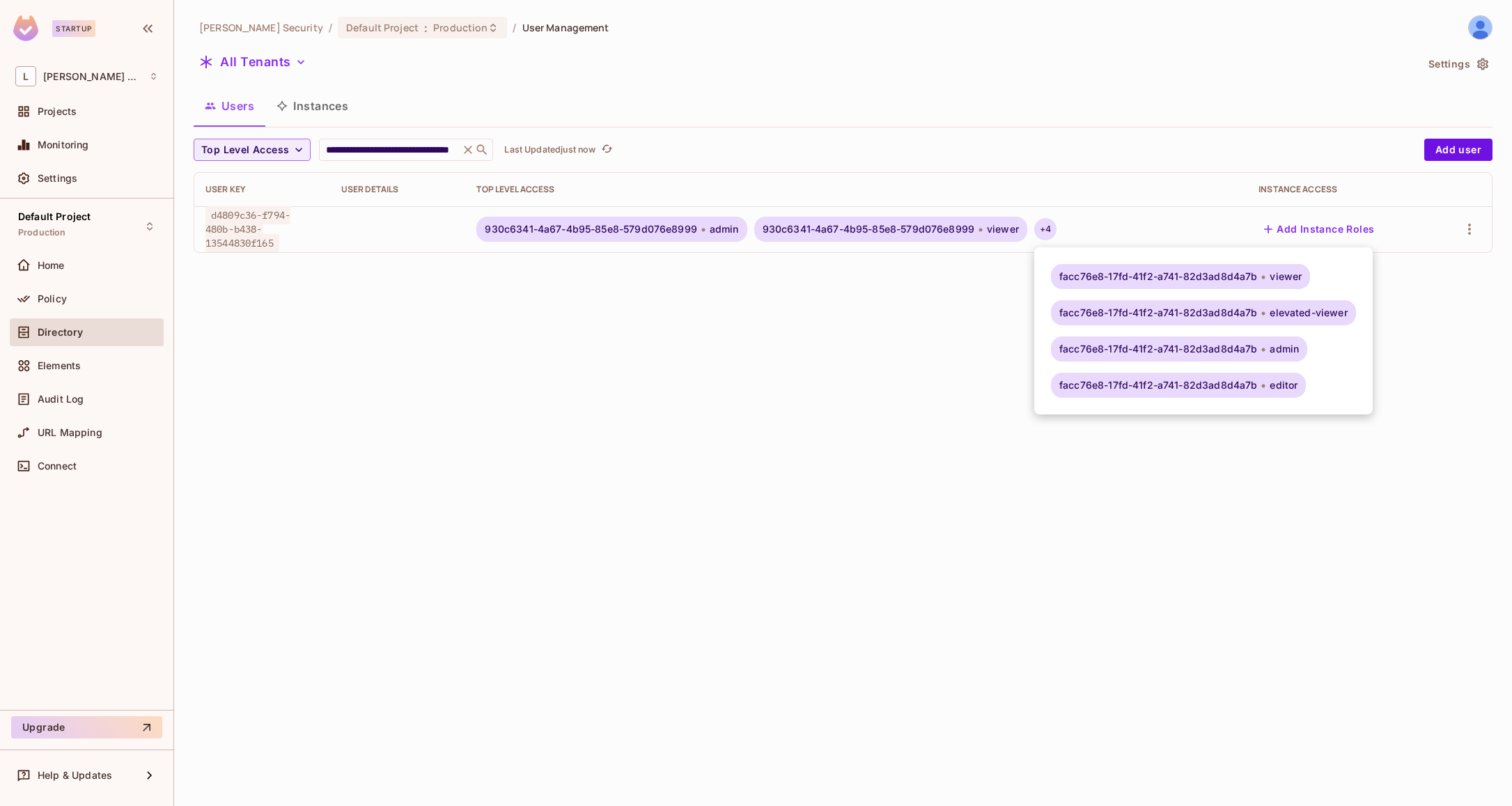
click at [876, 302] on div at bounding box center [756, 403] width 1512 height 806
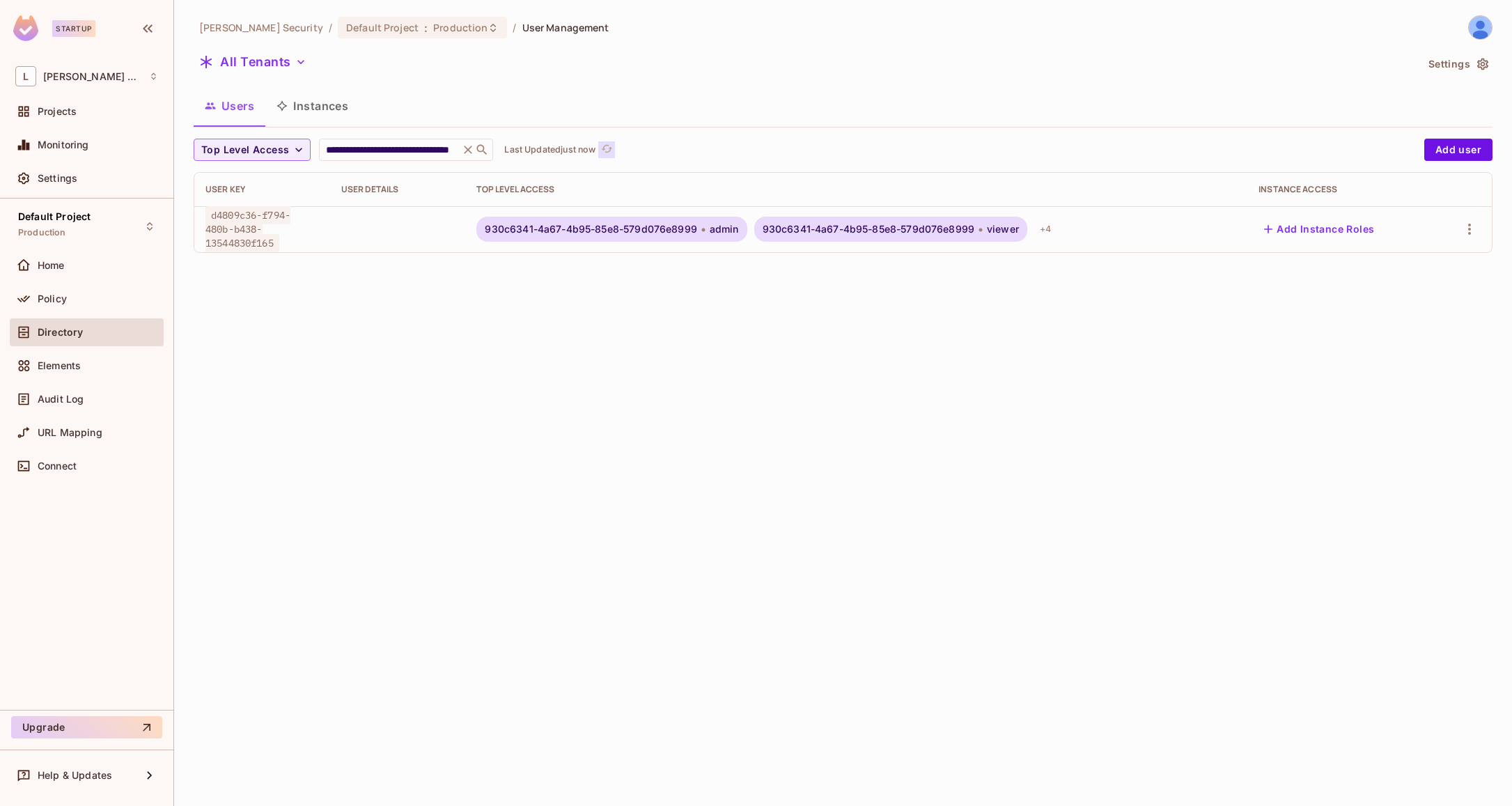
click at [606, 144] on icon "refresh" at bounding box center [606, 148] width 12 height 12
click at [1472, 233] on icon "button" at bounding box center [1469, 229] width 17 height 17
click at [488, 146] on div at bounding box center [756, 403] width 1512 height 806
click at [470, 146] on icon at bounding box center [468, 149] width 14 height 14
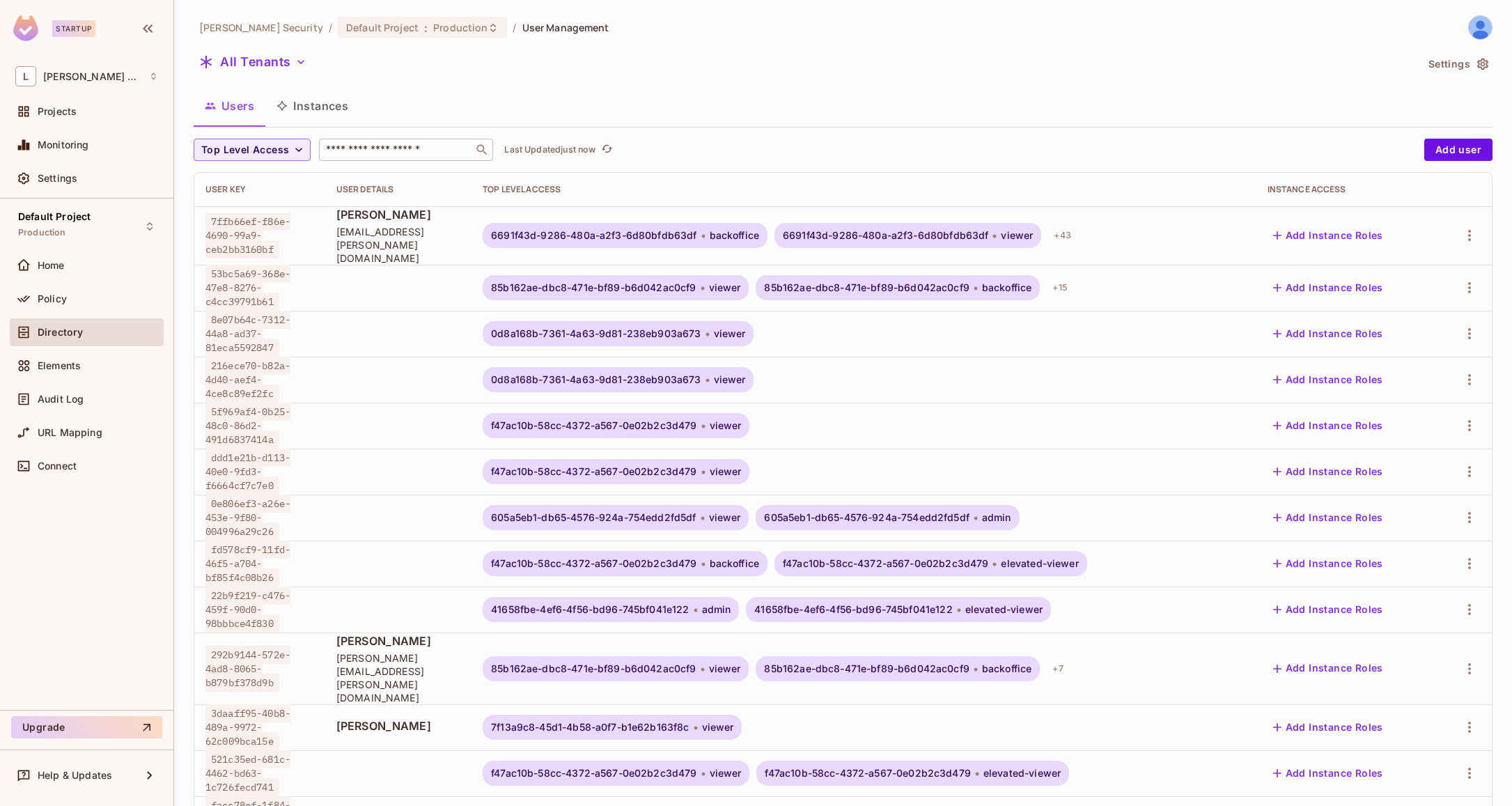
click at [349, 150] on input "text" at bounding box center [396, 149] width 146 height 14
paste input "**********"
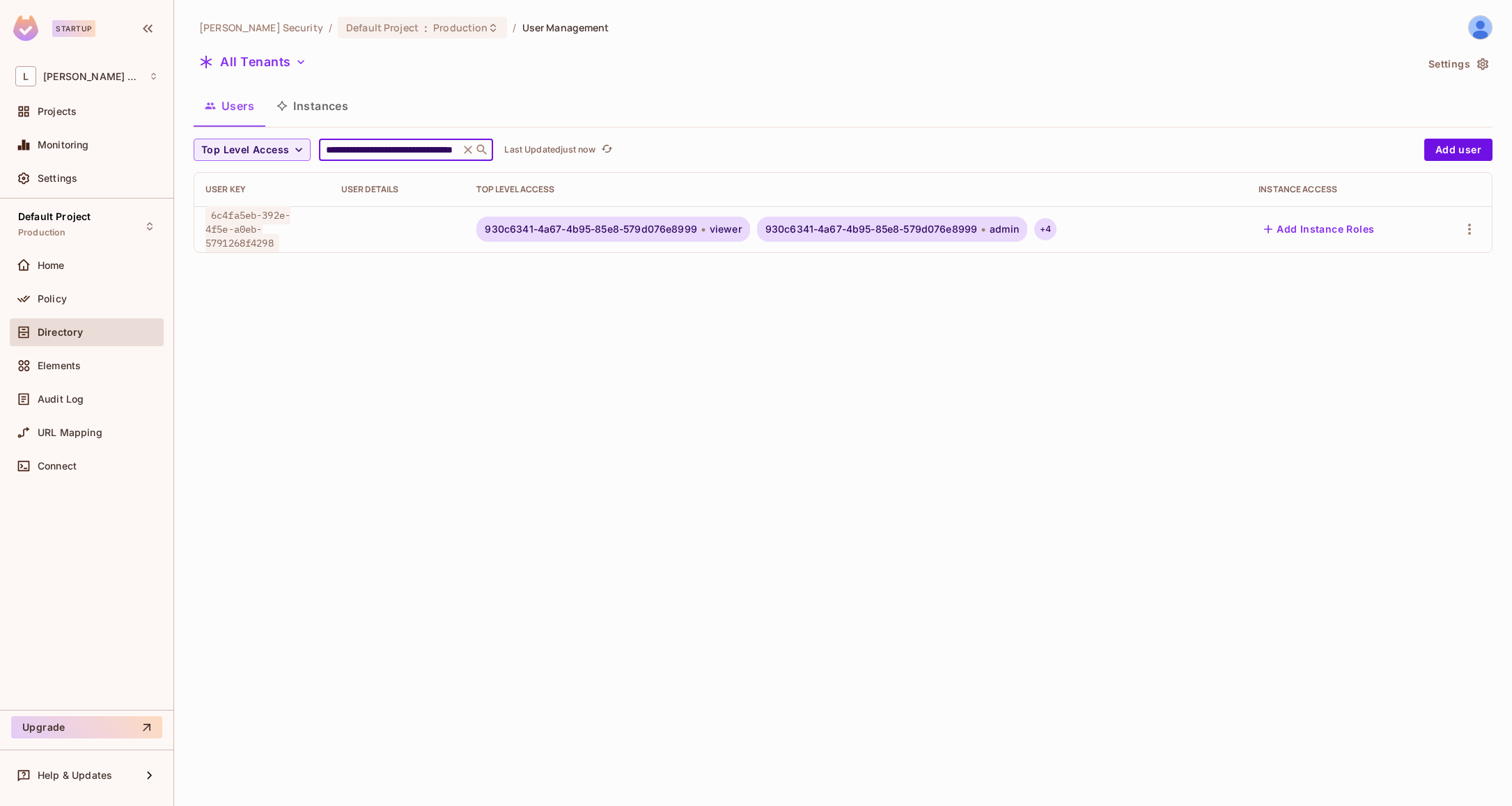
click at [1047, 233] on div "+ 4" at bounding box center [1045, 229] width 22 height 22
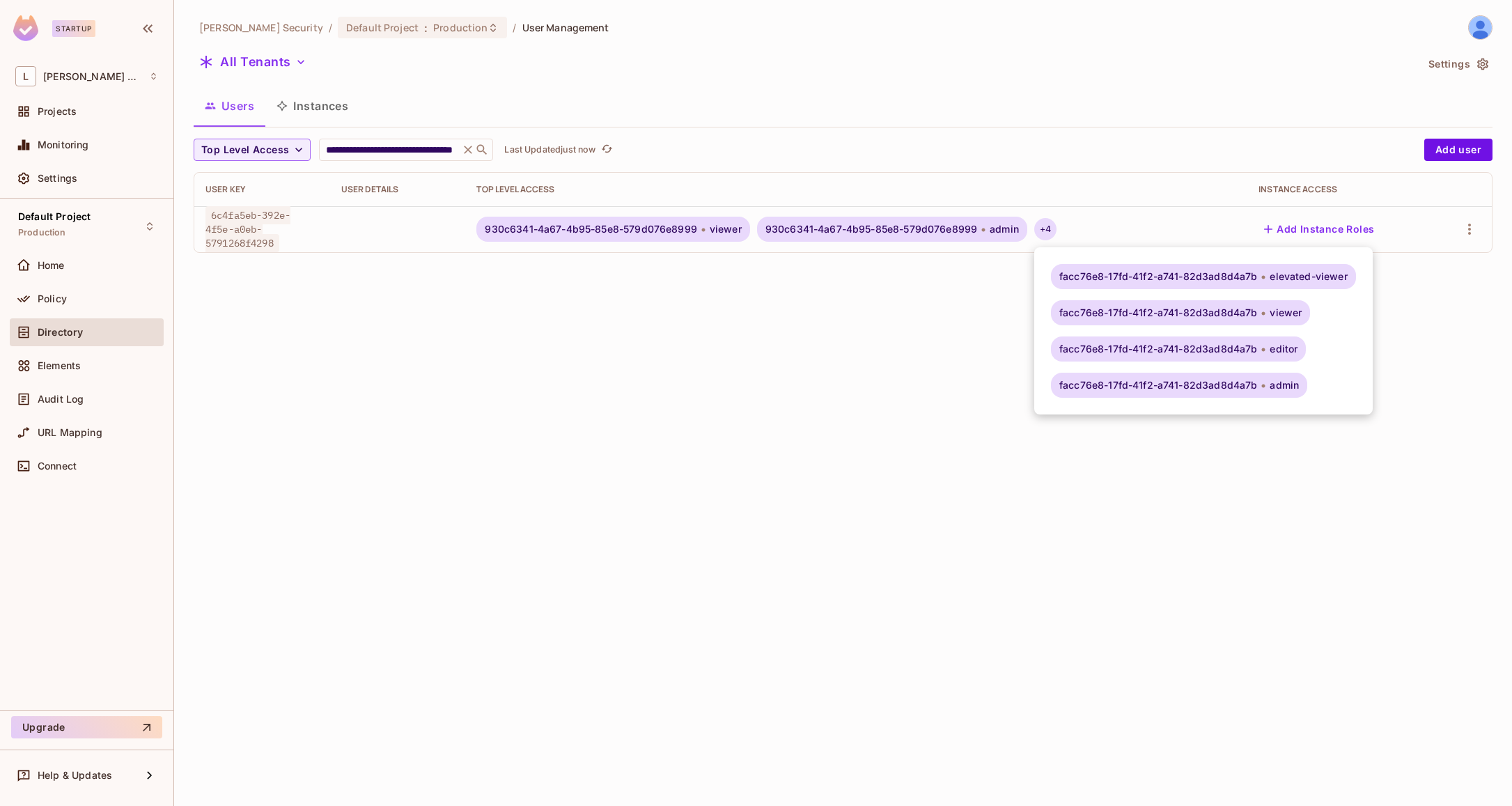
click at [454, 315] on div at bounding box center [756, 403] width 1512 height 806
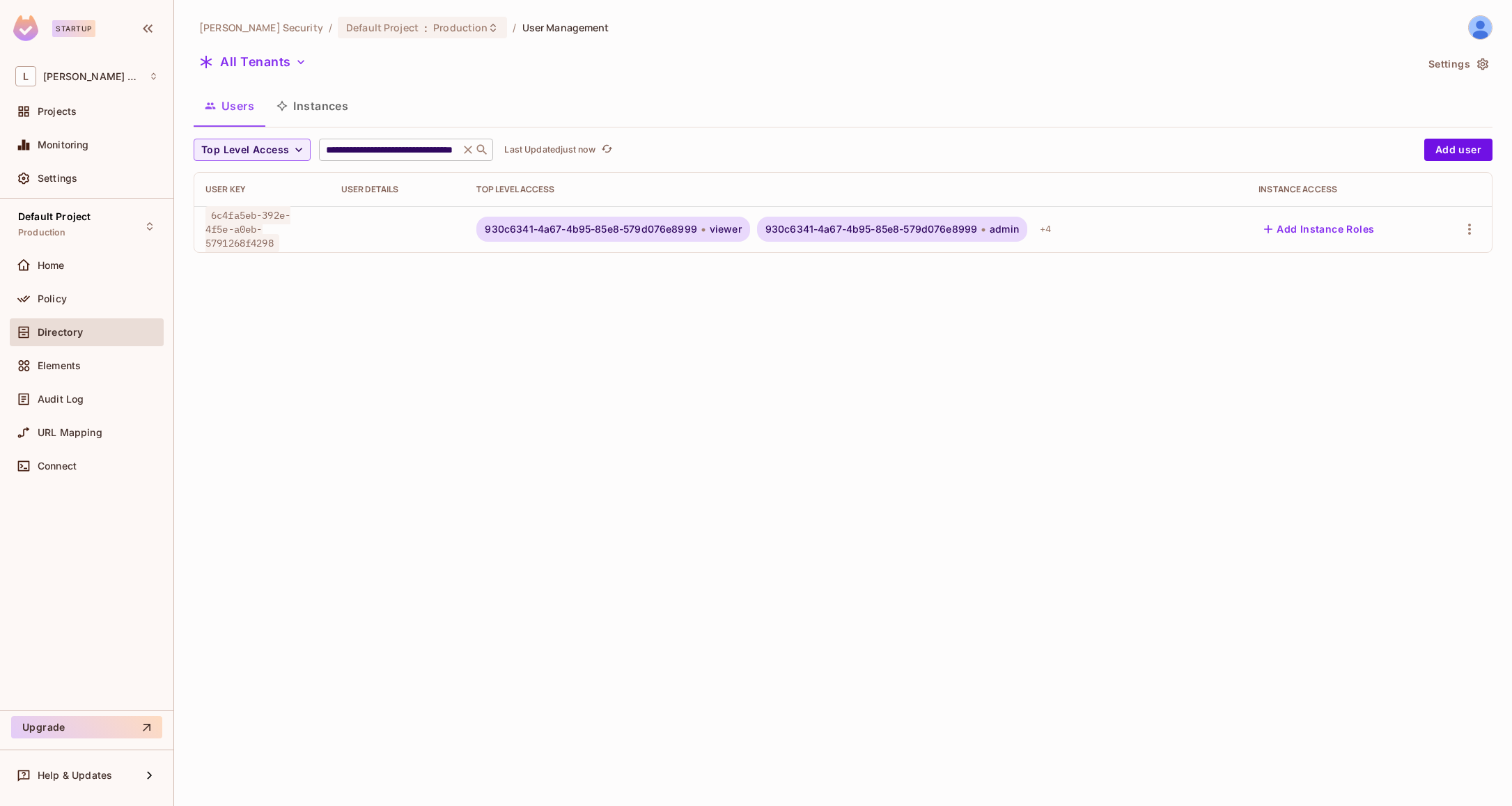
click at [399, 140] on div "**********" at bounding box center [405, 150] width 174 height 22
paste input "text"
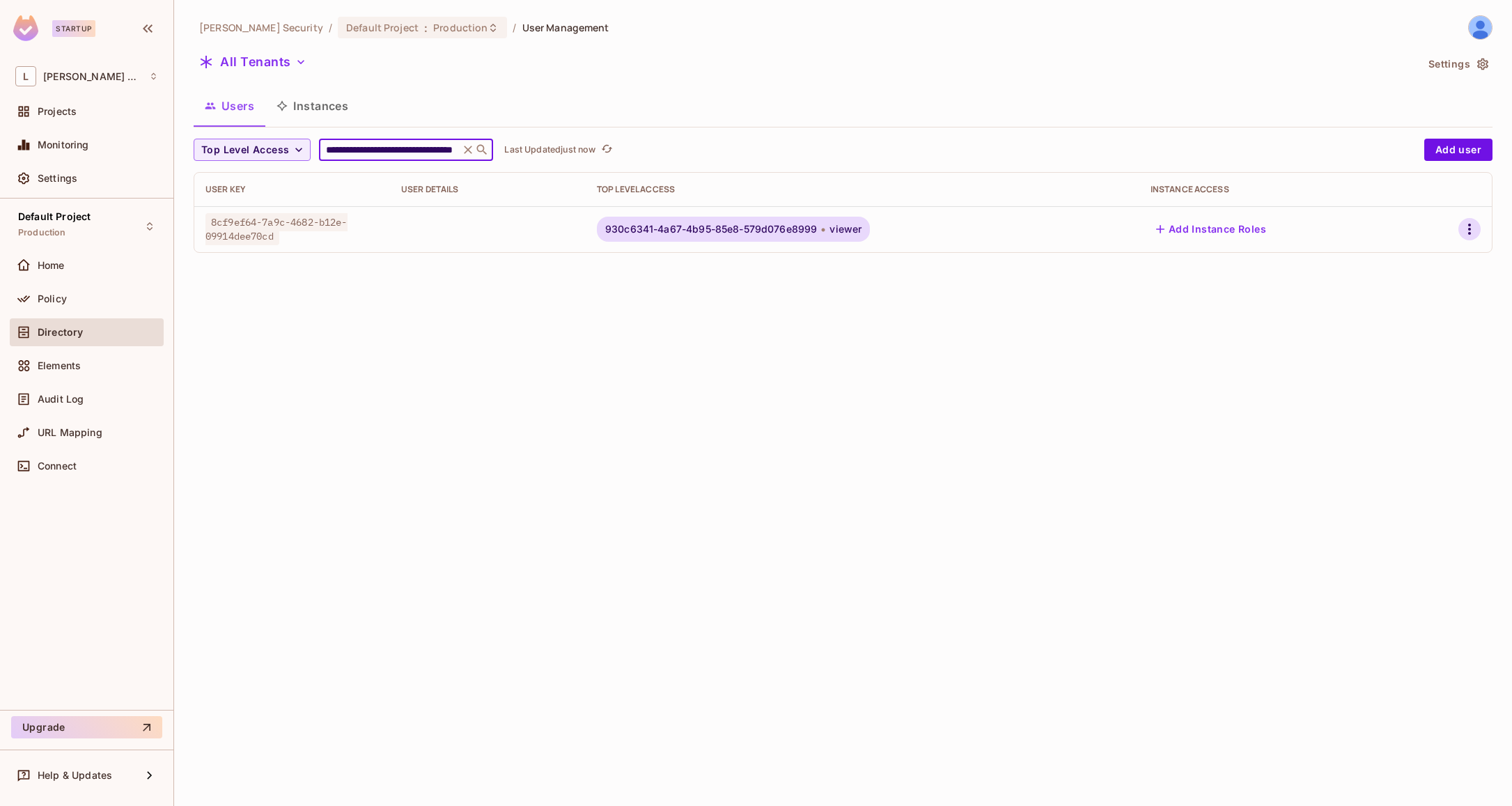
type input "**********"
click at [1469, 225] on icon "button" at bounding box center [1469, 229] width 3 height 11
click at [1419, 250] on li "Edit" at bounding box center [1405, 261] width 129 height 31
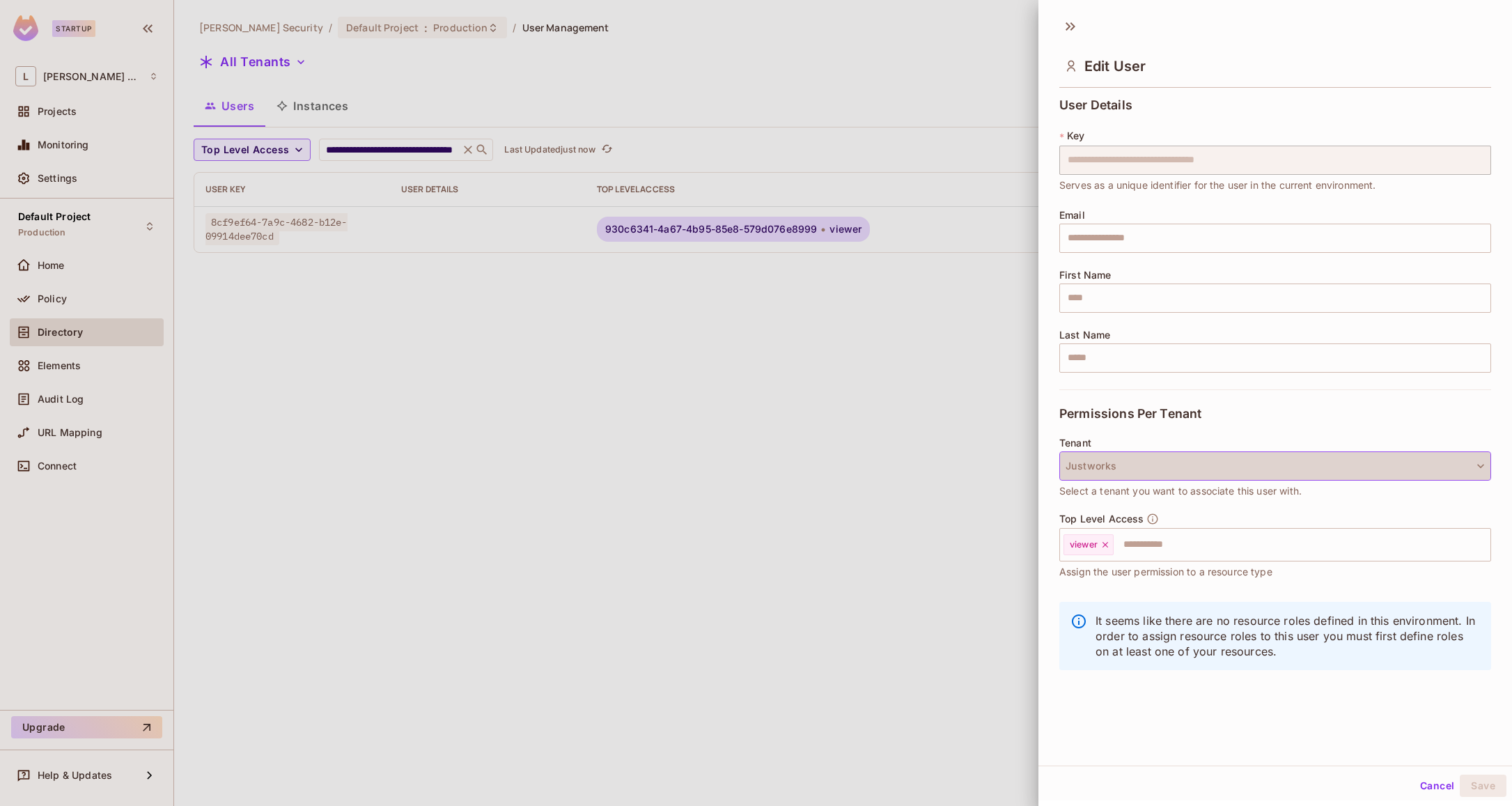
click at [1146, 466] on button "Justworks" at bounding box center [1274, 465] width 431 height 29
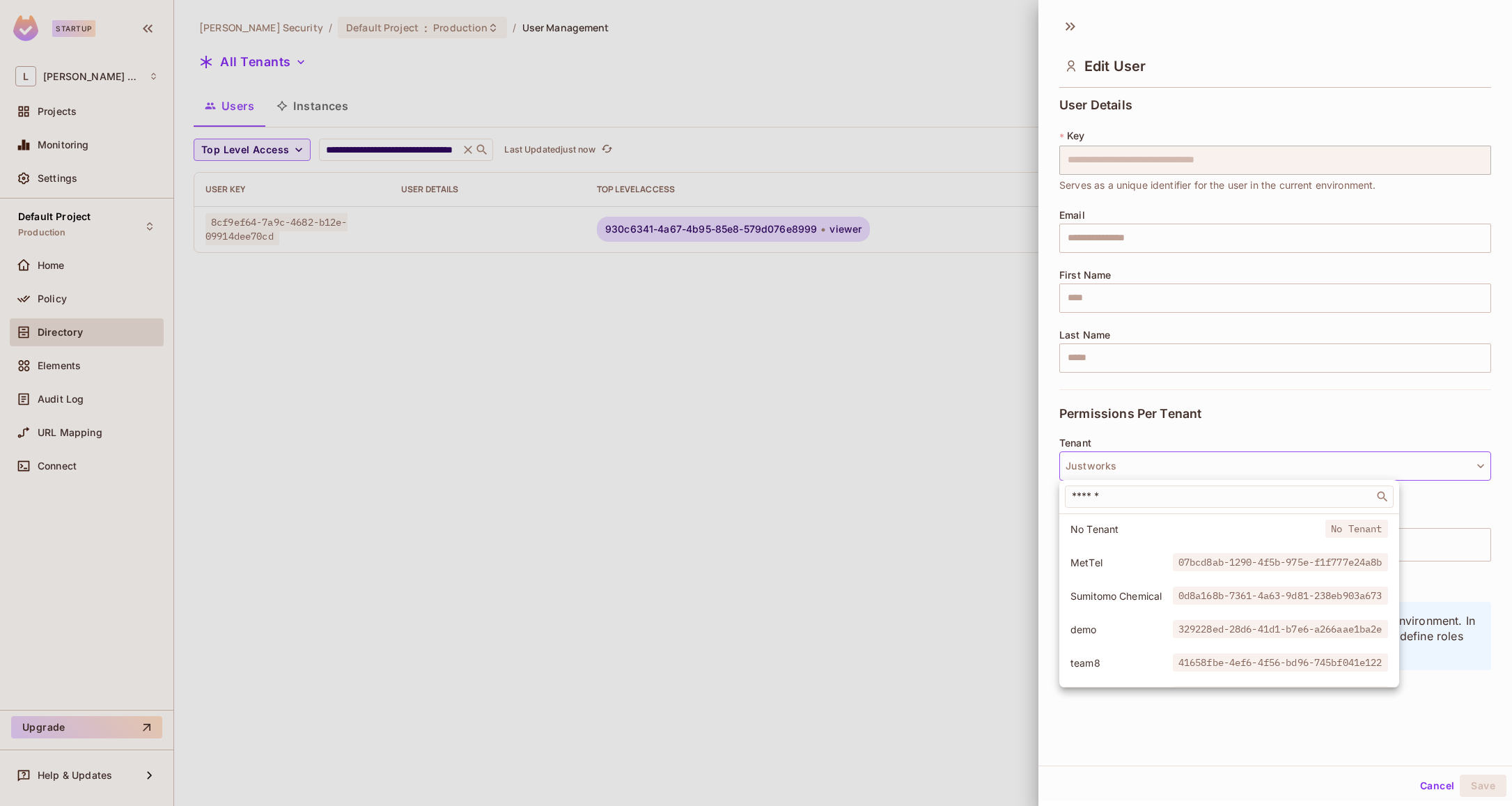
scroll to position [562, 0]
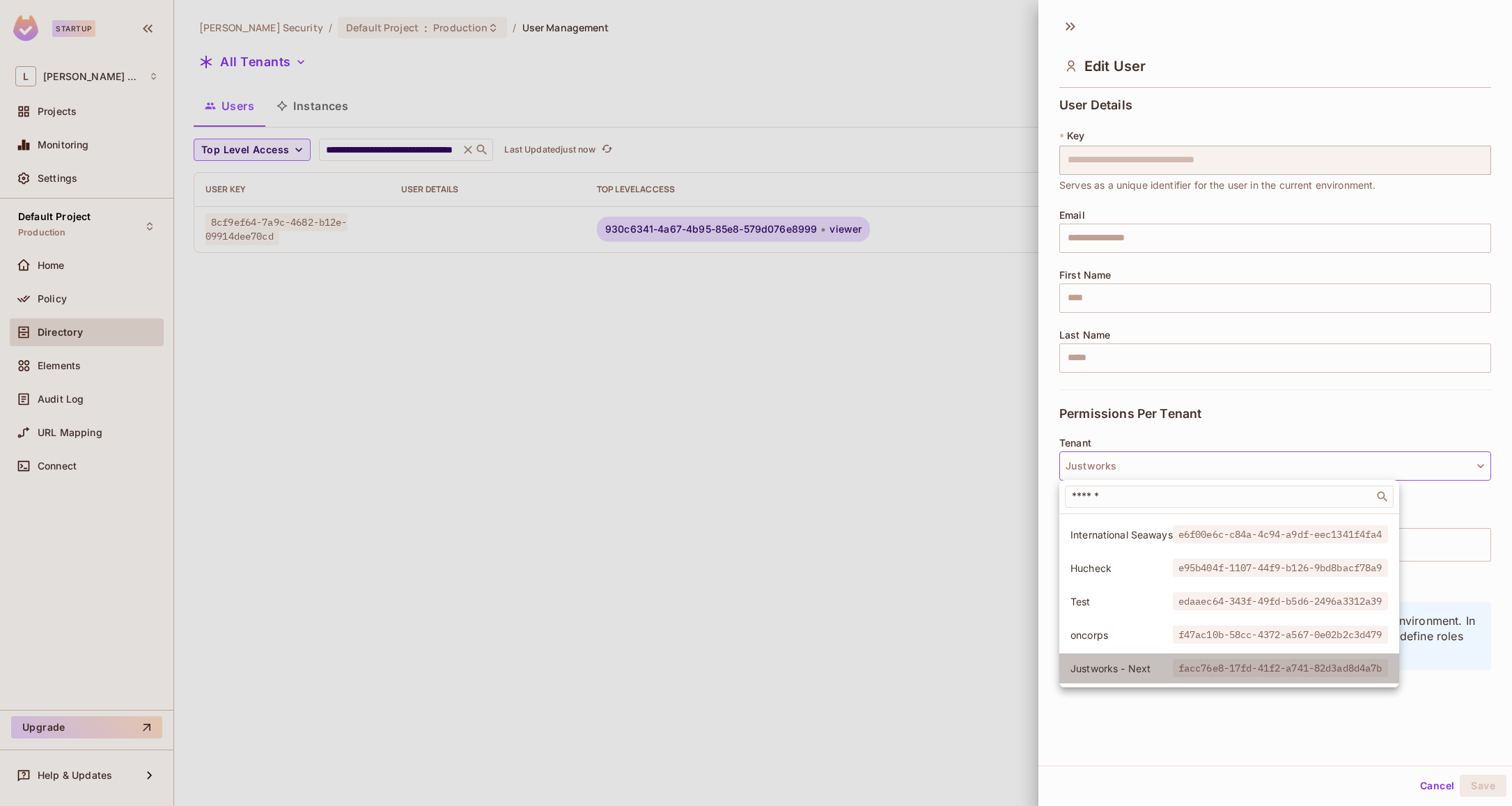
click at [1119, 663] on span "Justworks - Next" at bounding box center [1122, 668] width 102 height 13
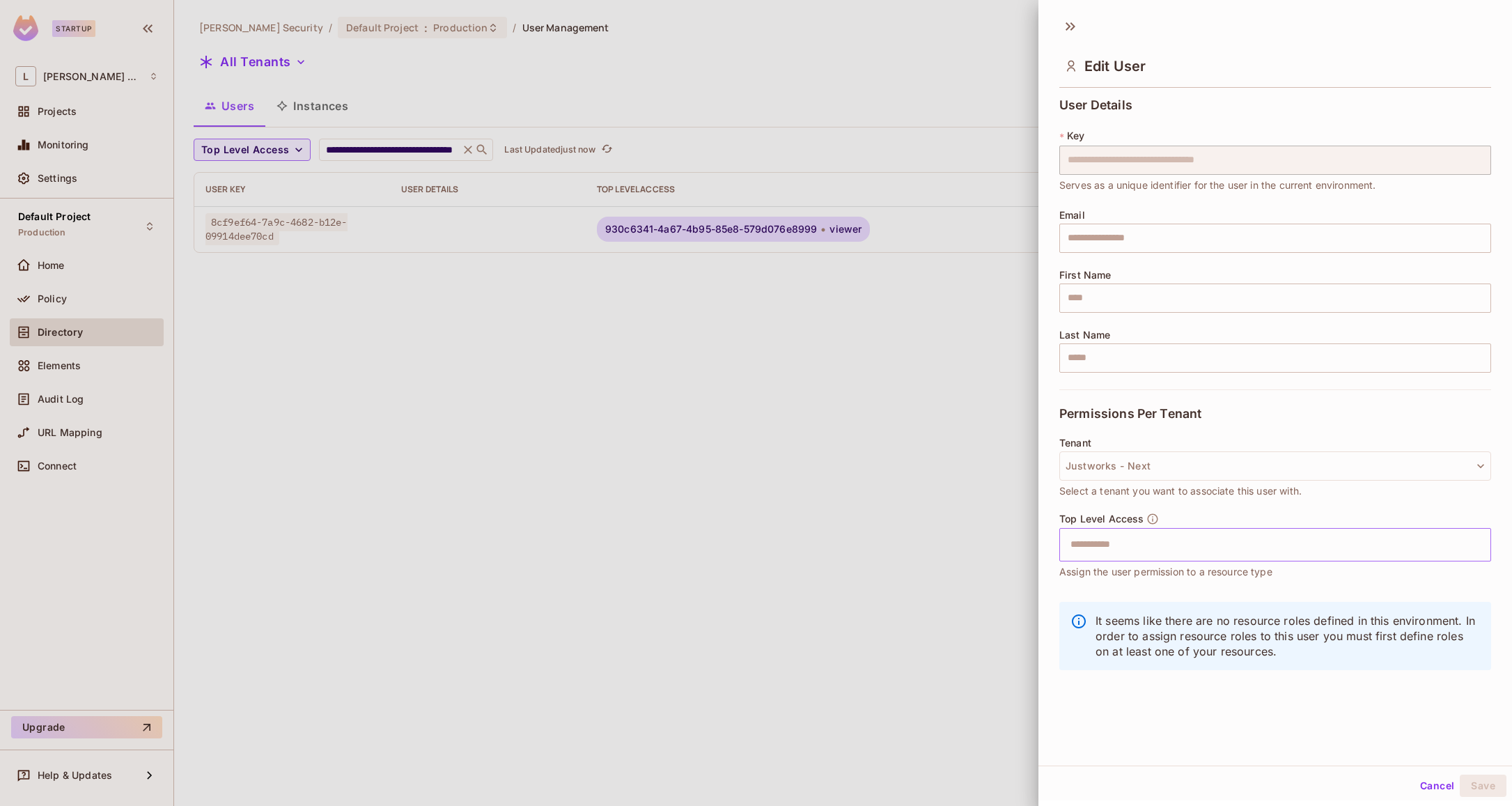
click at [1198, 546] on input "text" at bounding box center [1262, 545] width 402 height 28
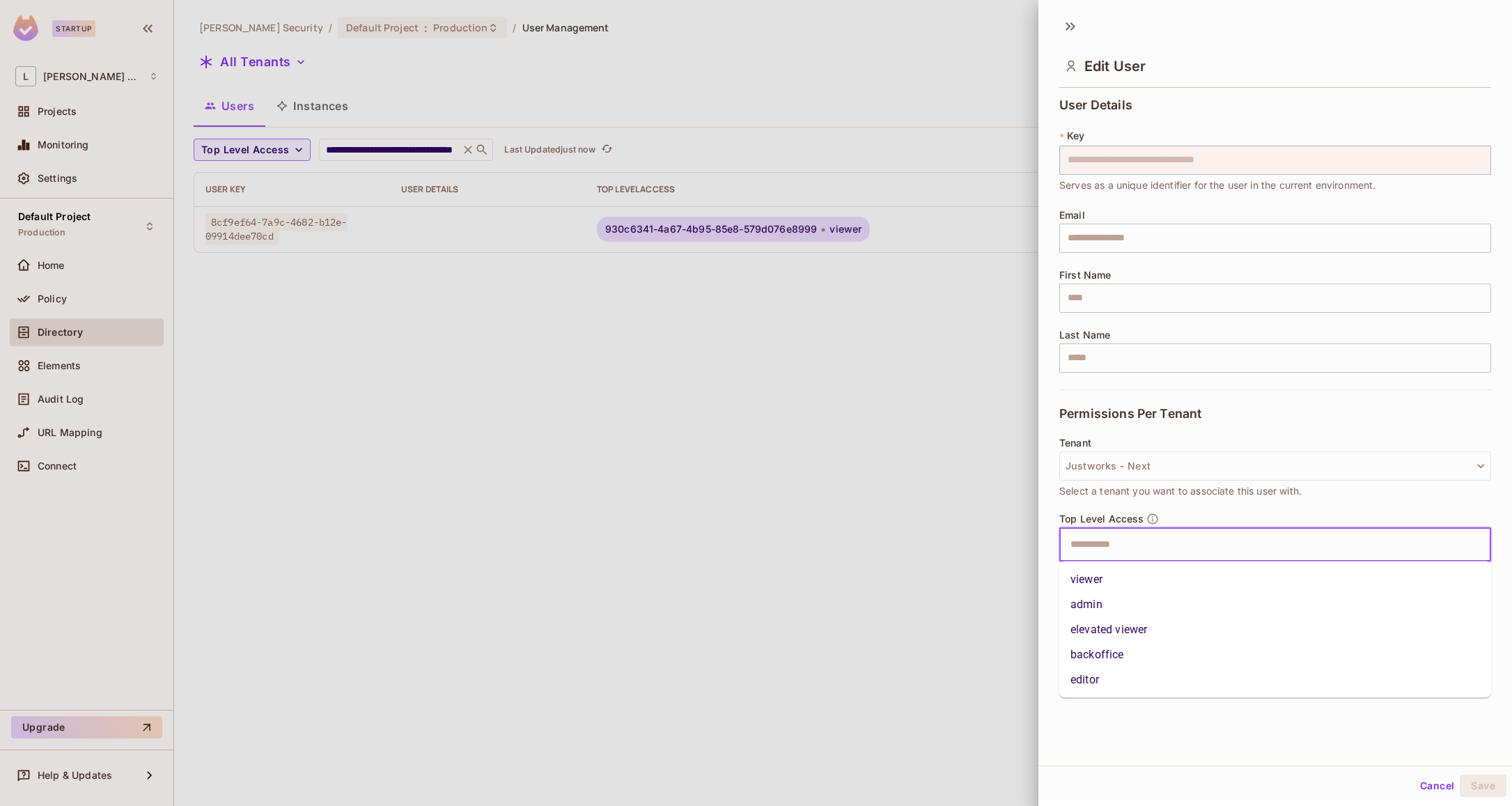
click at [1136, 575] on li "viewer" at bounding box center [1274, 579] width 431 height 25
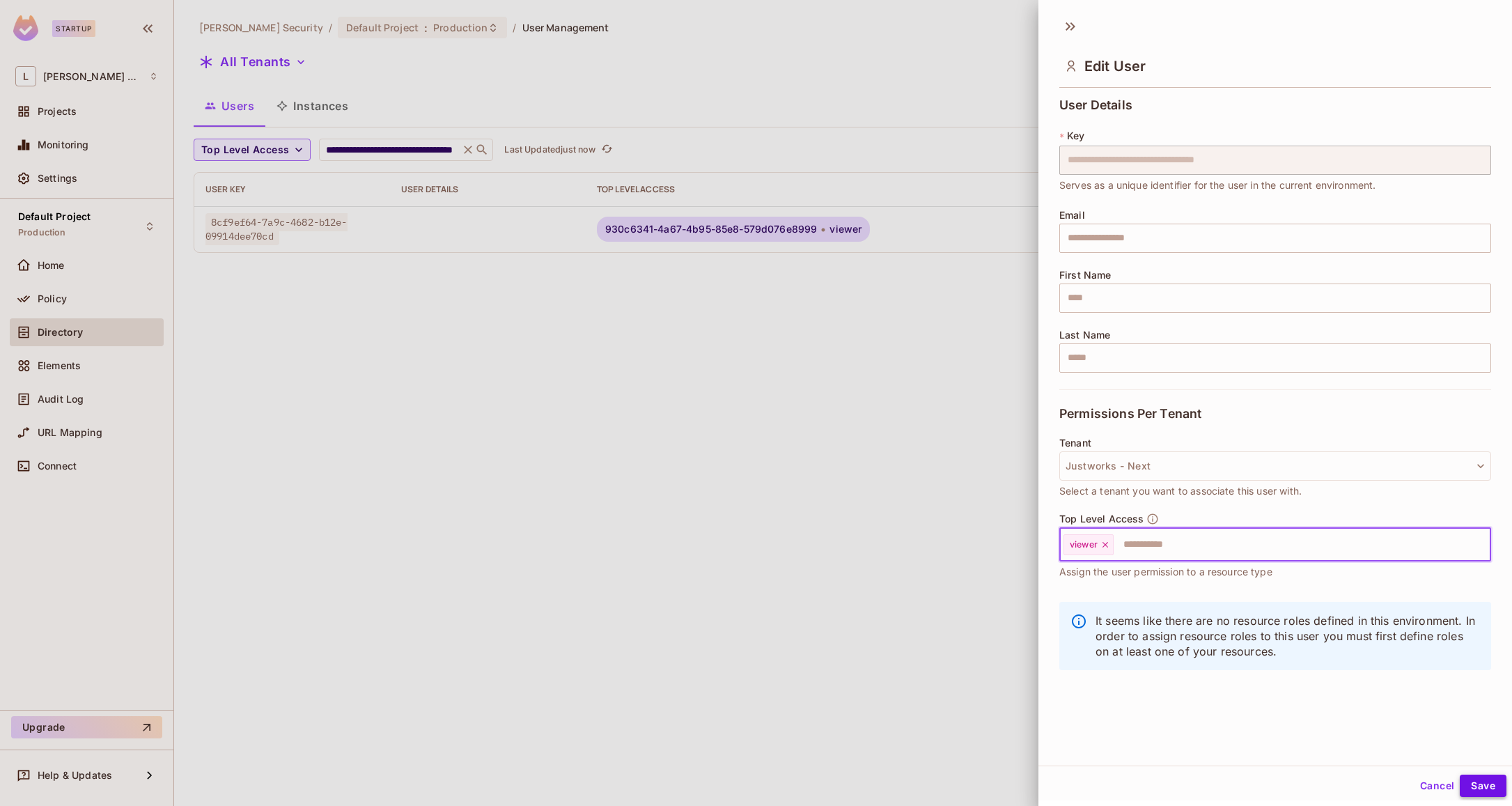
click at [1485, 784] on button "Save" at bounding box center [1483, 786] width 47 height 22
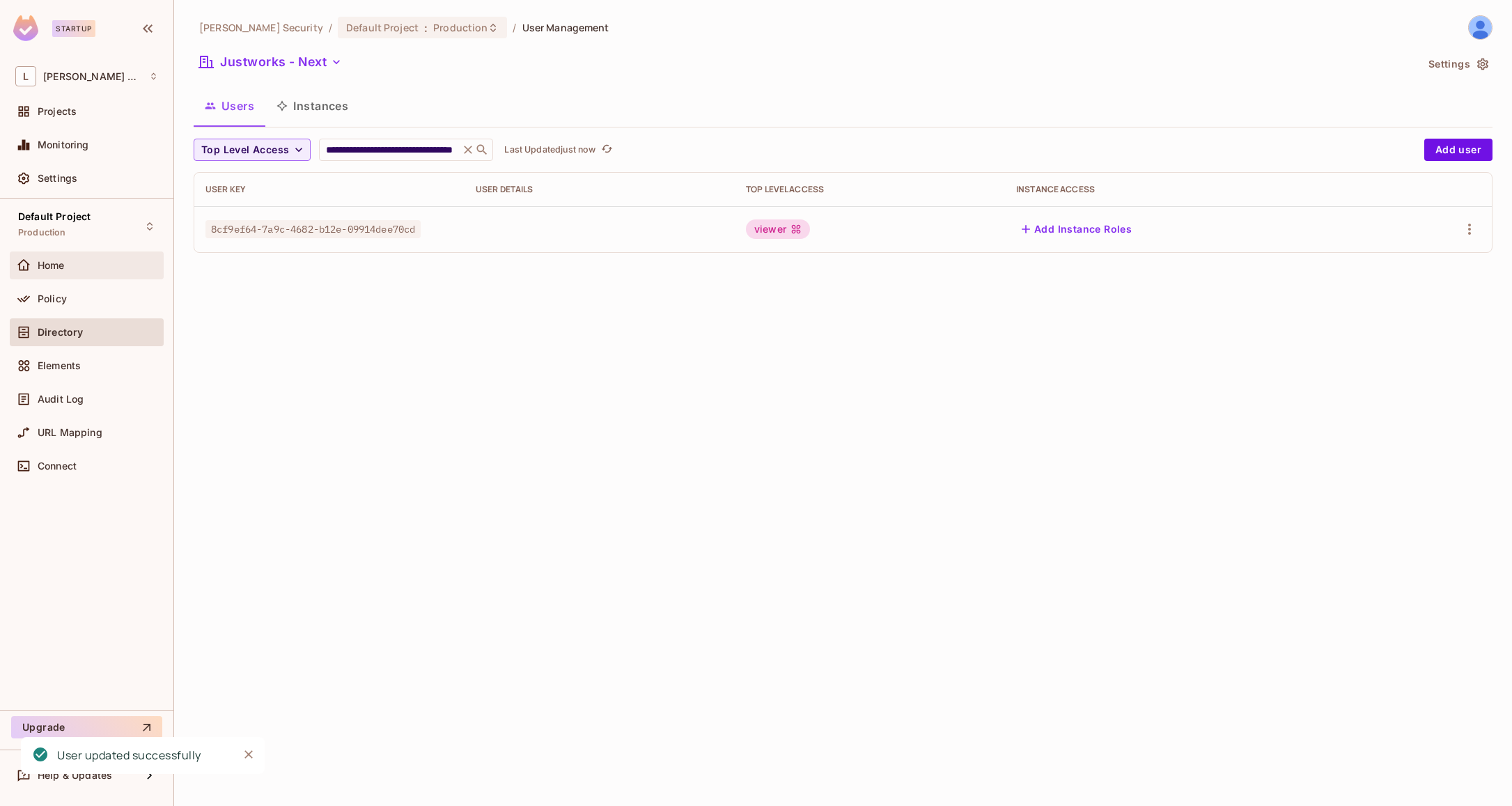
click at [89, 255] on div "Home" at bounding box center [86, 266] width 154 height 28
